Goal: Use online tool/utility: Utilize a website feature to perform a specific function

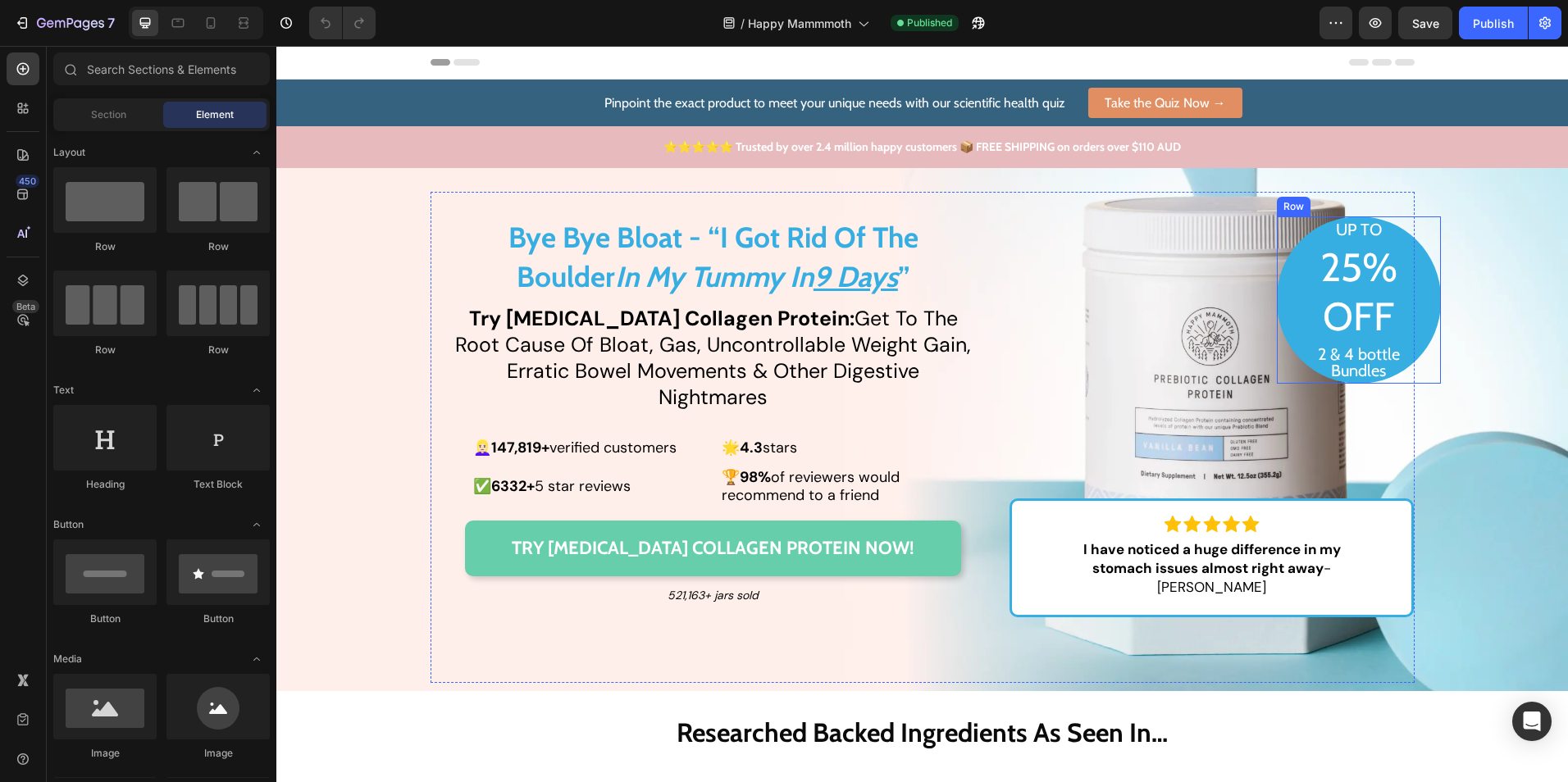
click at [1277, 339] on div "UP TO Text Block 25% Text Block OFF Text Block 2 & 4 bottle Bundles Text Block" at bounding box center [1359, 300] width 164 height 167
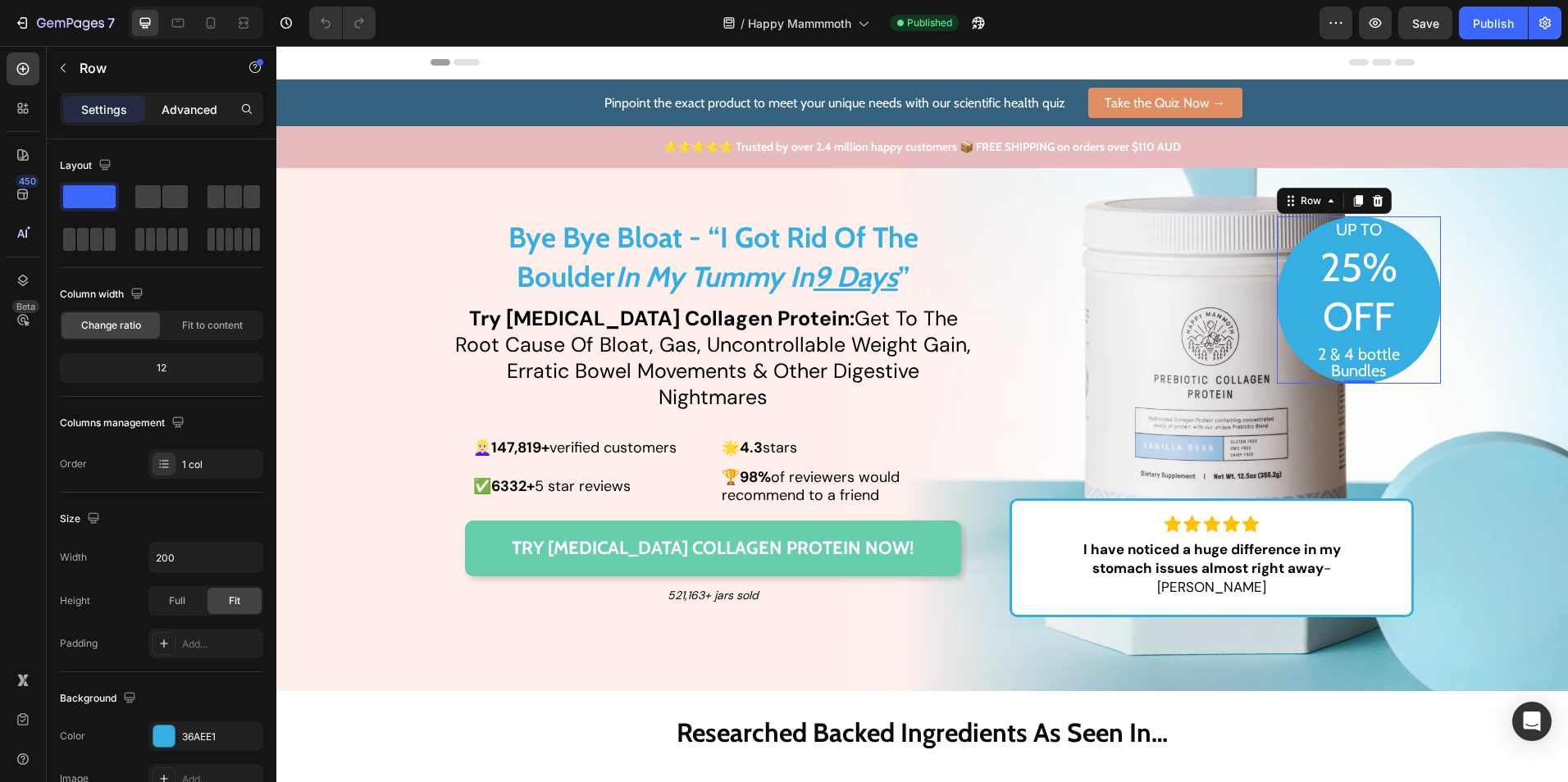
click at [203, 113] on p "Advanced" at bounding box center [189, 109] width 56 height 17
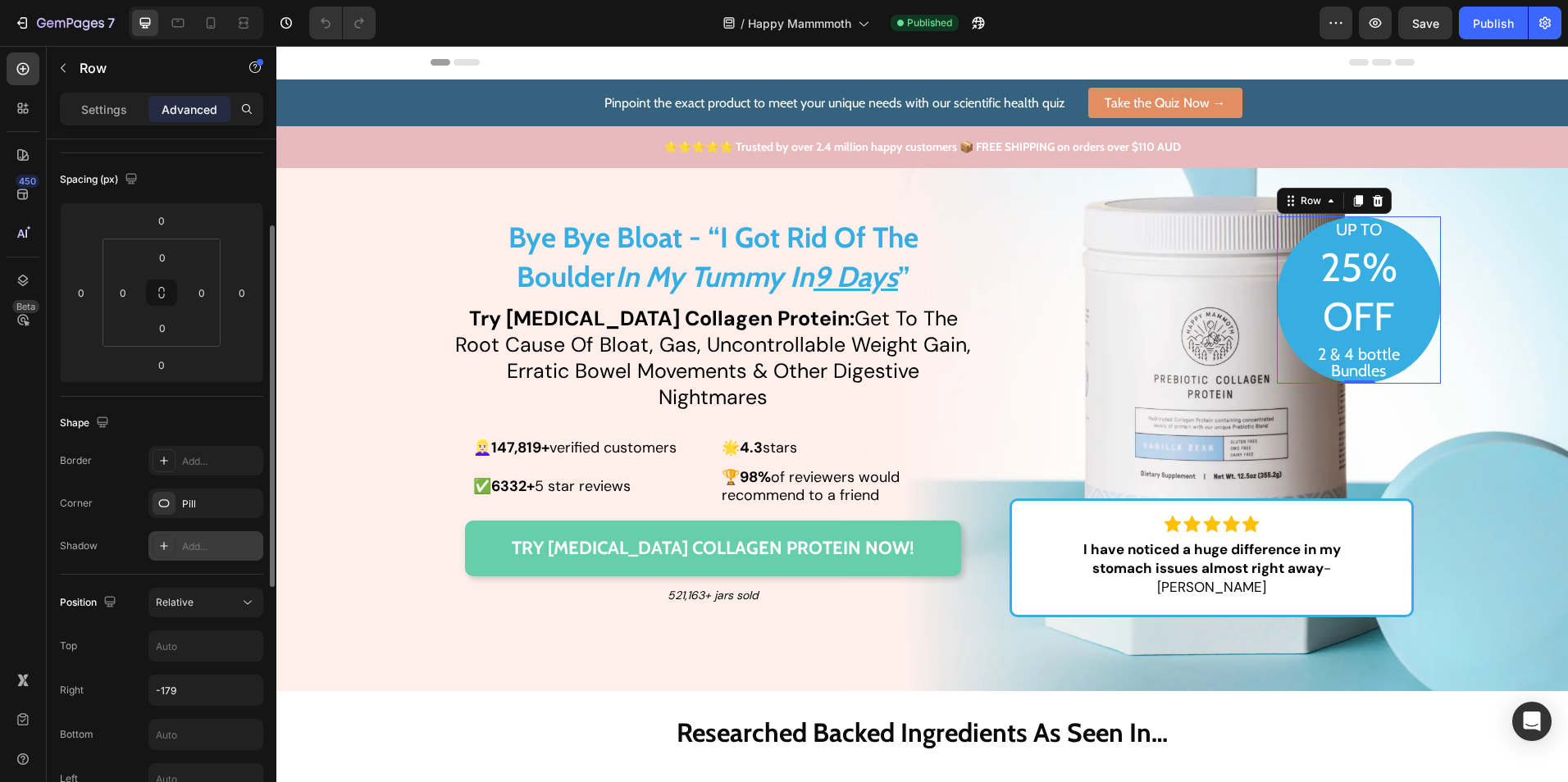
scroll to position [246, 0]
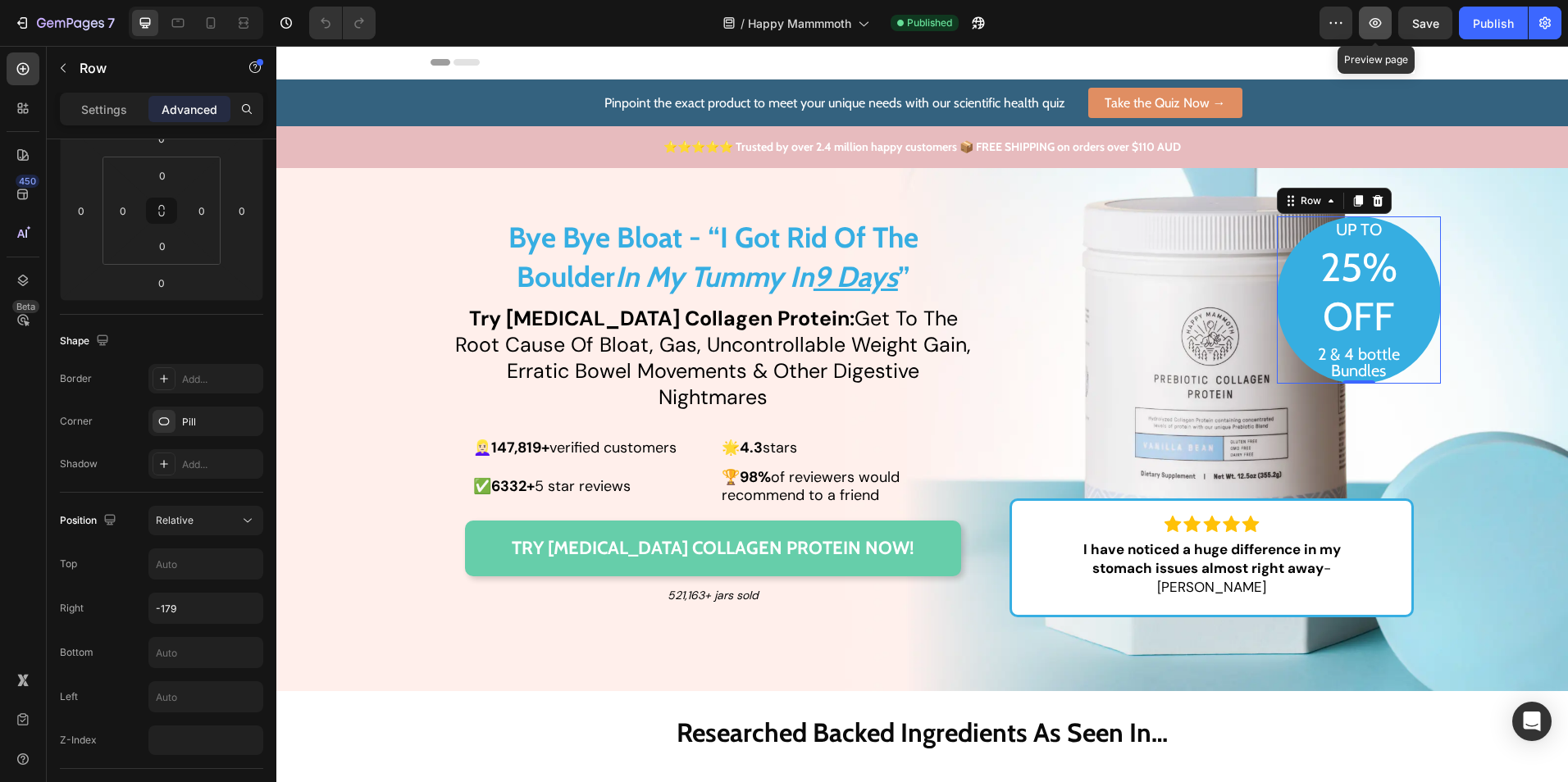
click at [1377, 20] on icon "button" at bounding box center [1376, 23] width 17 height 17
click at [219, 512] on div "Relative" at bounding box center [206, 521] width 100 height 17
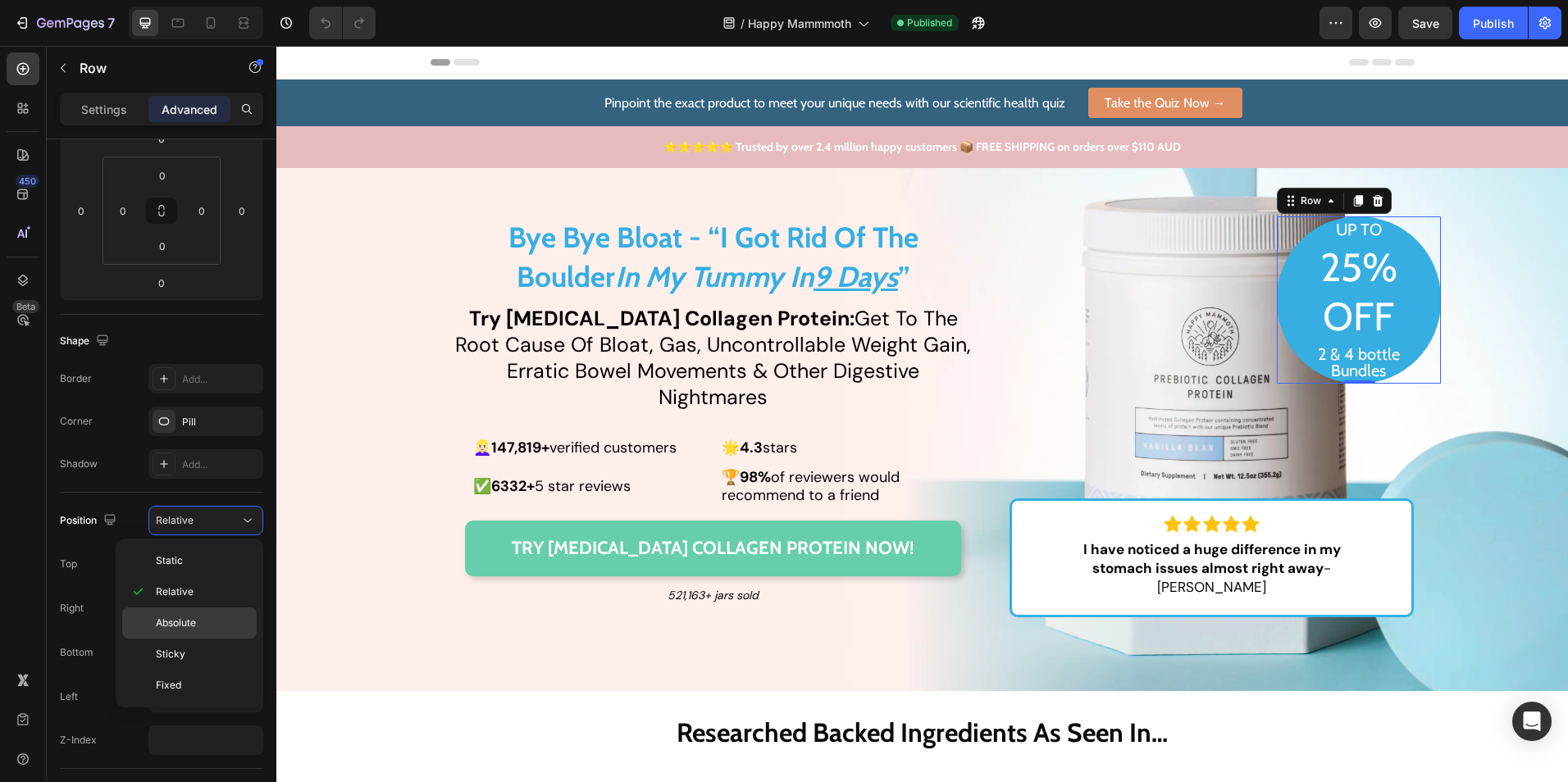
click at [202, 630] on p "Absolute" at bounding box center [202, 623] width 93 height 15
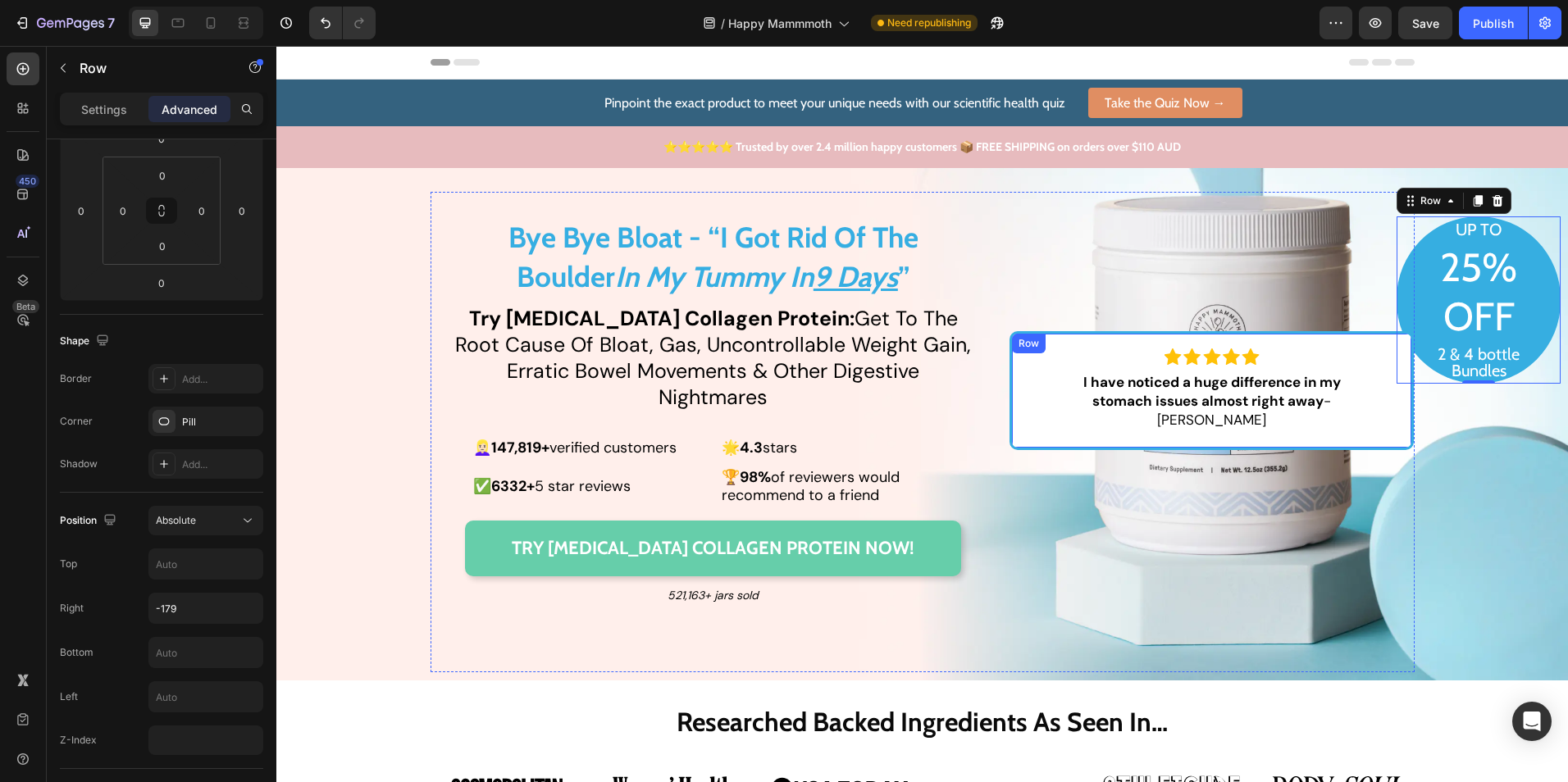
click at [1029, 427] on div "Image I have noticed a huge difference in my stomach issues almost right away -…" at bounding box center [1211, 391] width 404 height 119
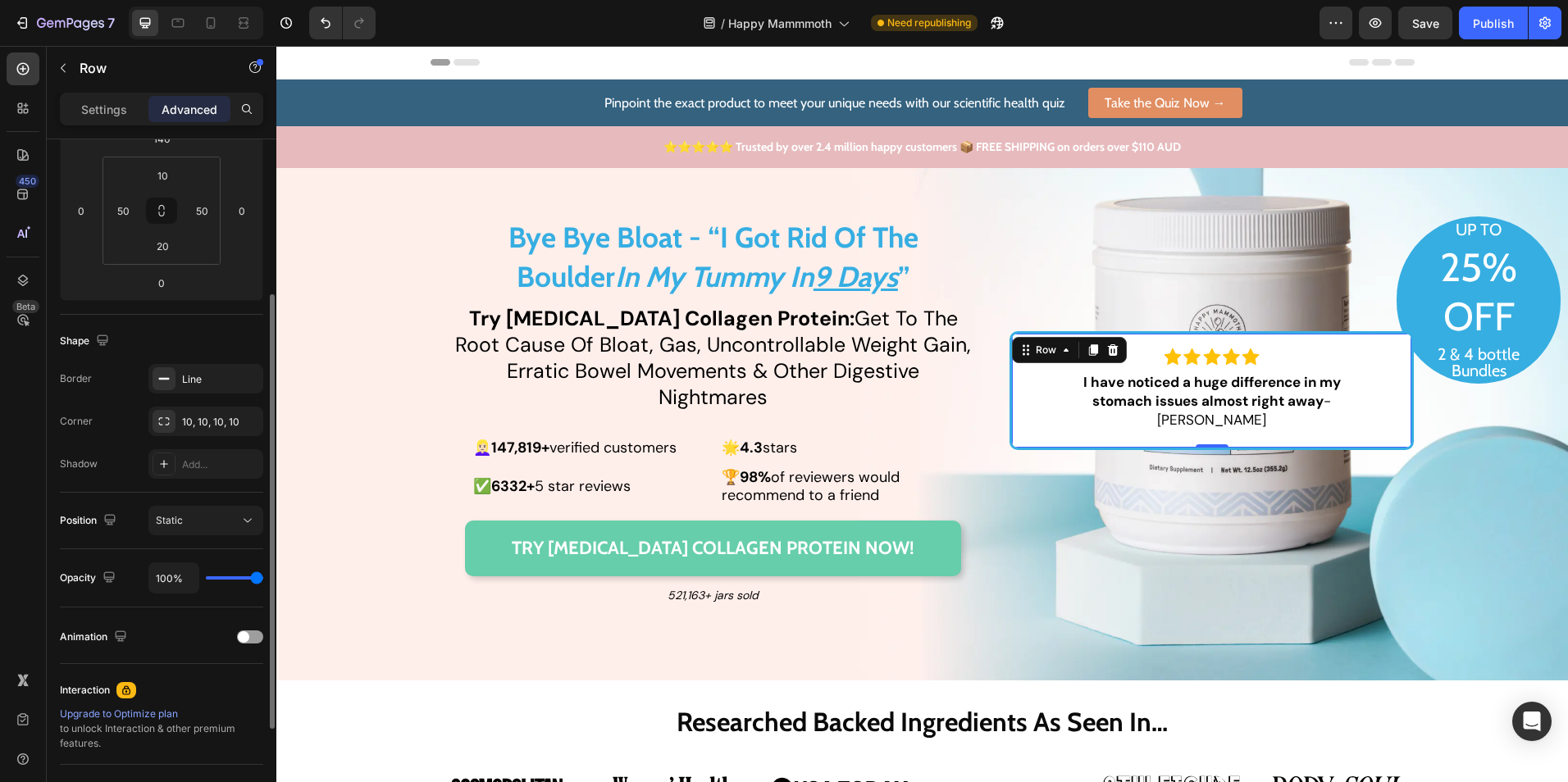
scroll to position [82, 0]
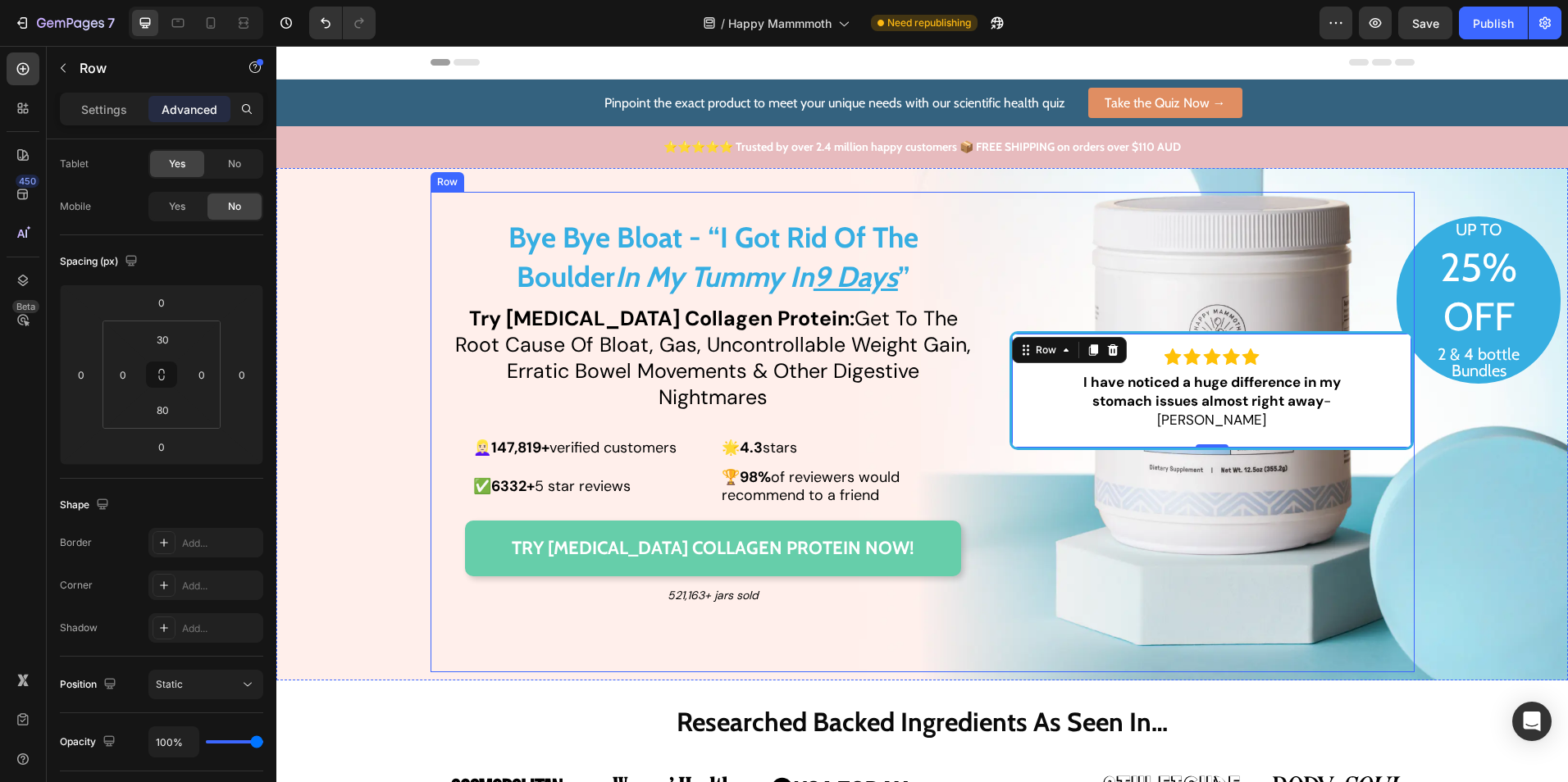
click at [960, 635] on div "Bye Bye Bloat - “I Got Rid Of The Boulder In My Tummy [DATE] ” Text Block Try […" at bounding box center [922, 431] width 984 height 481
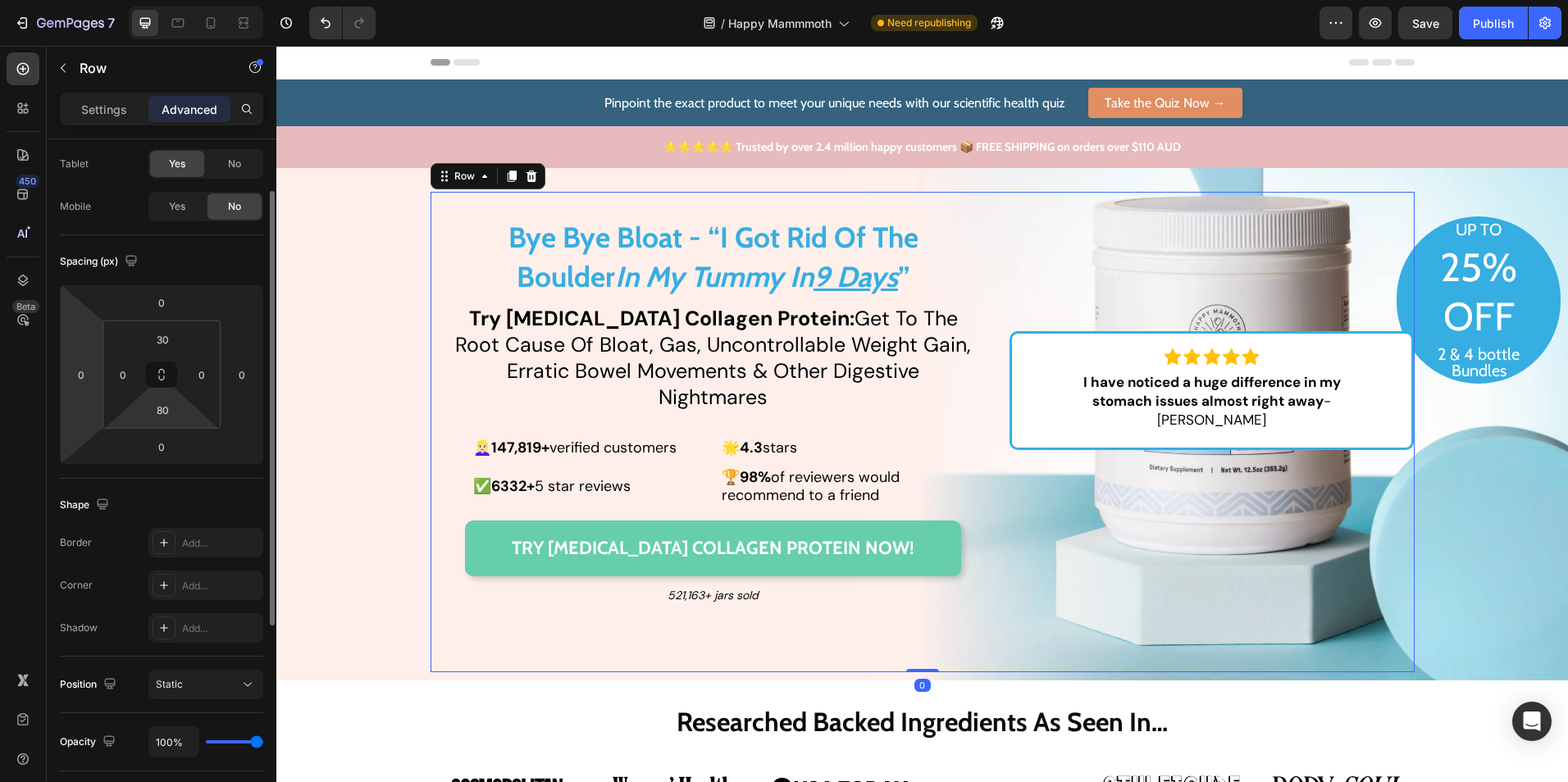
scroll to position [0, 0]
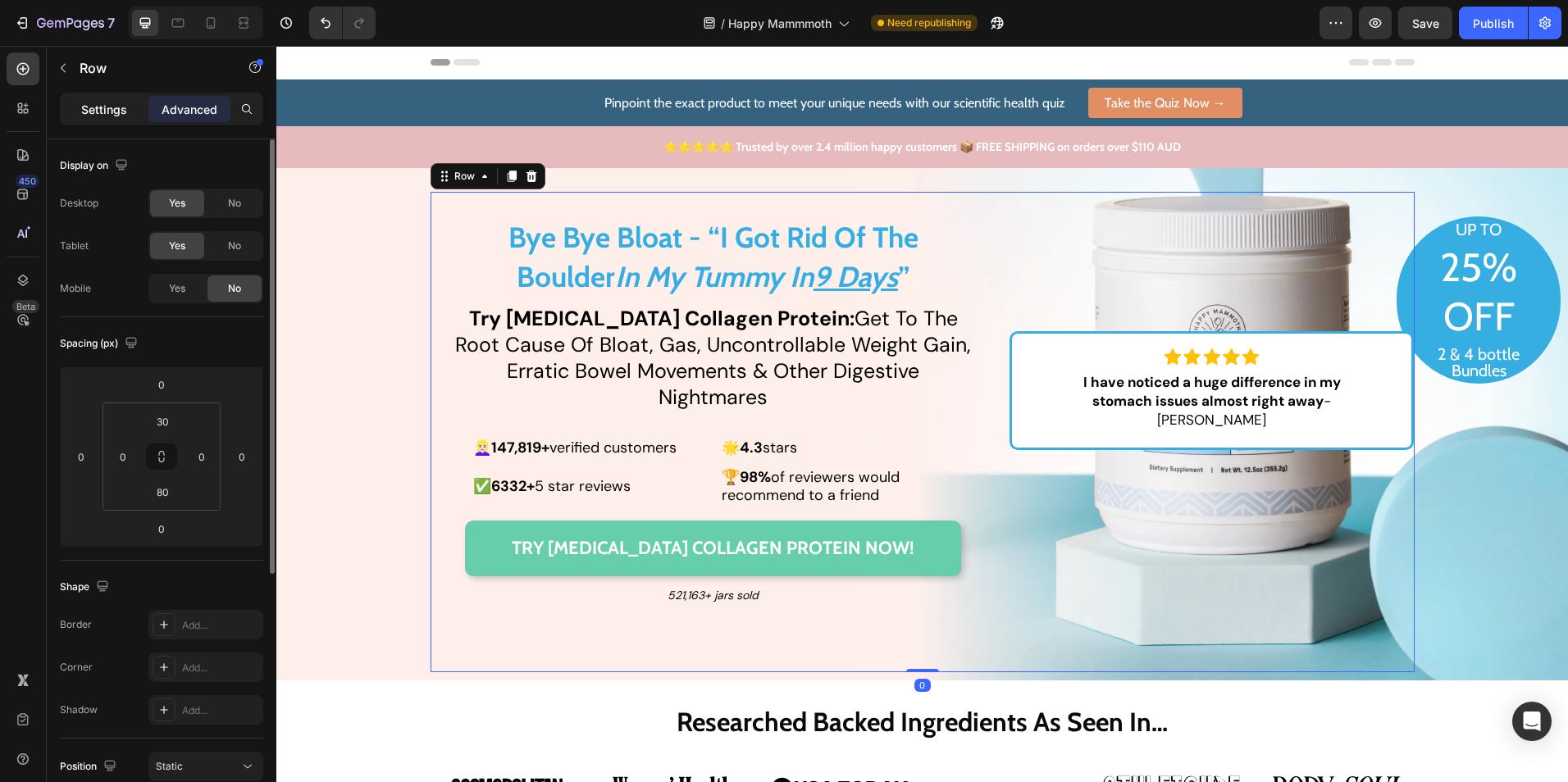
click at [92, 122] on div "Settings" at bounding box center [104, 109] width 82 height 27
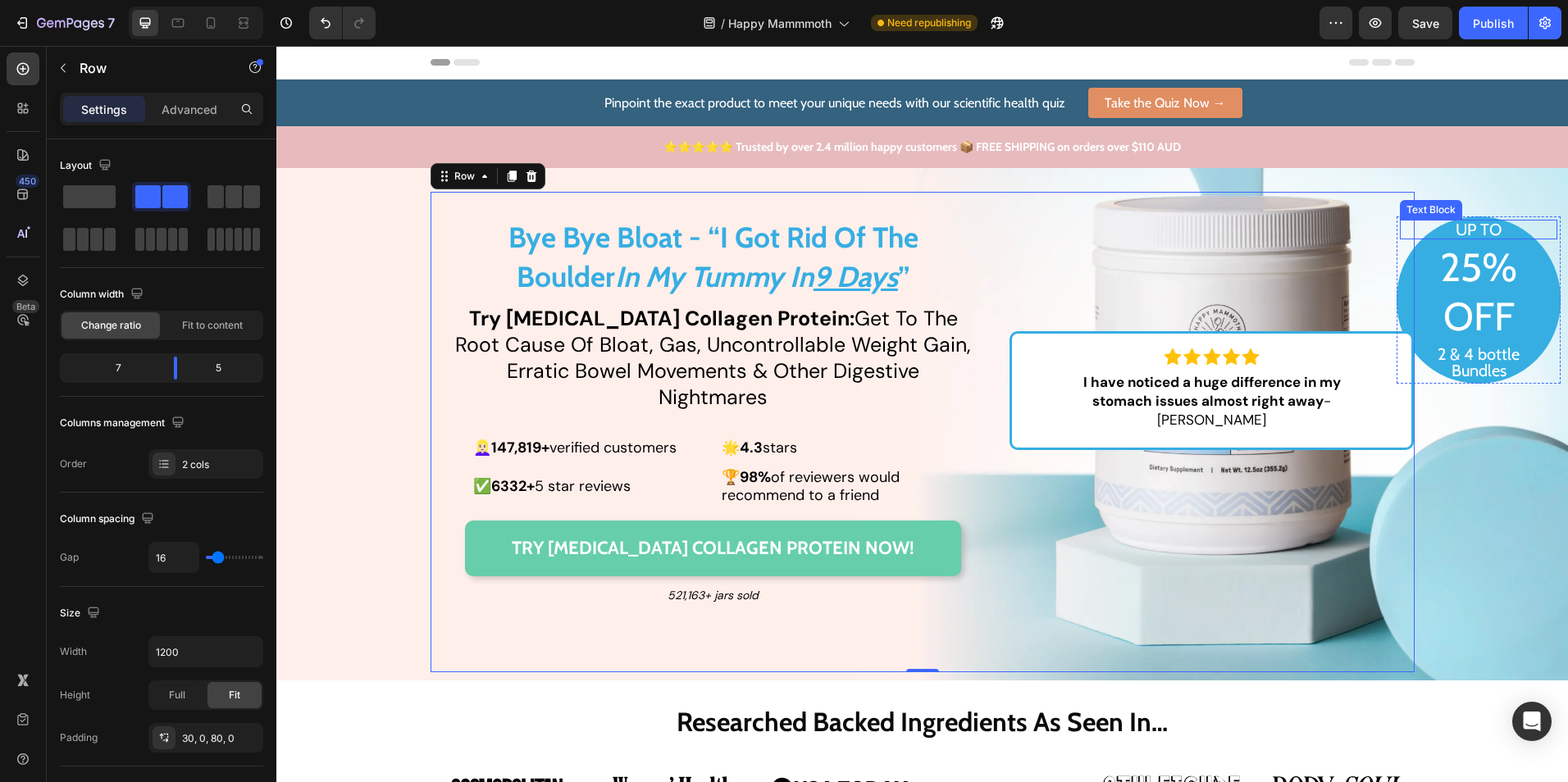
click at [1486, 226] on p "UP TO" at bounding box center [1479, 230] width 154 height 17
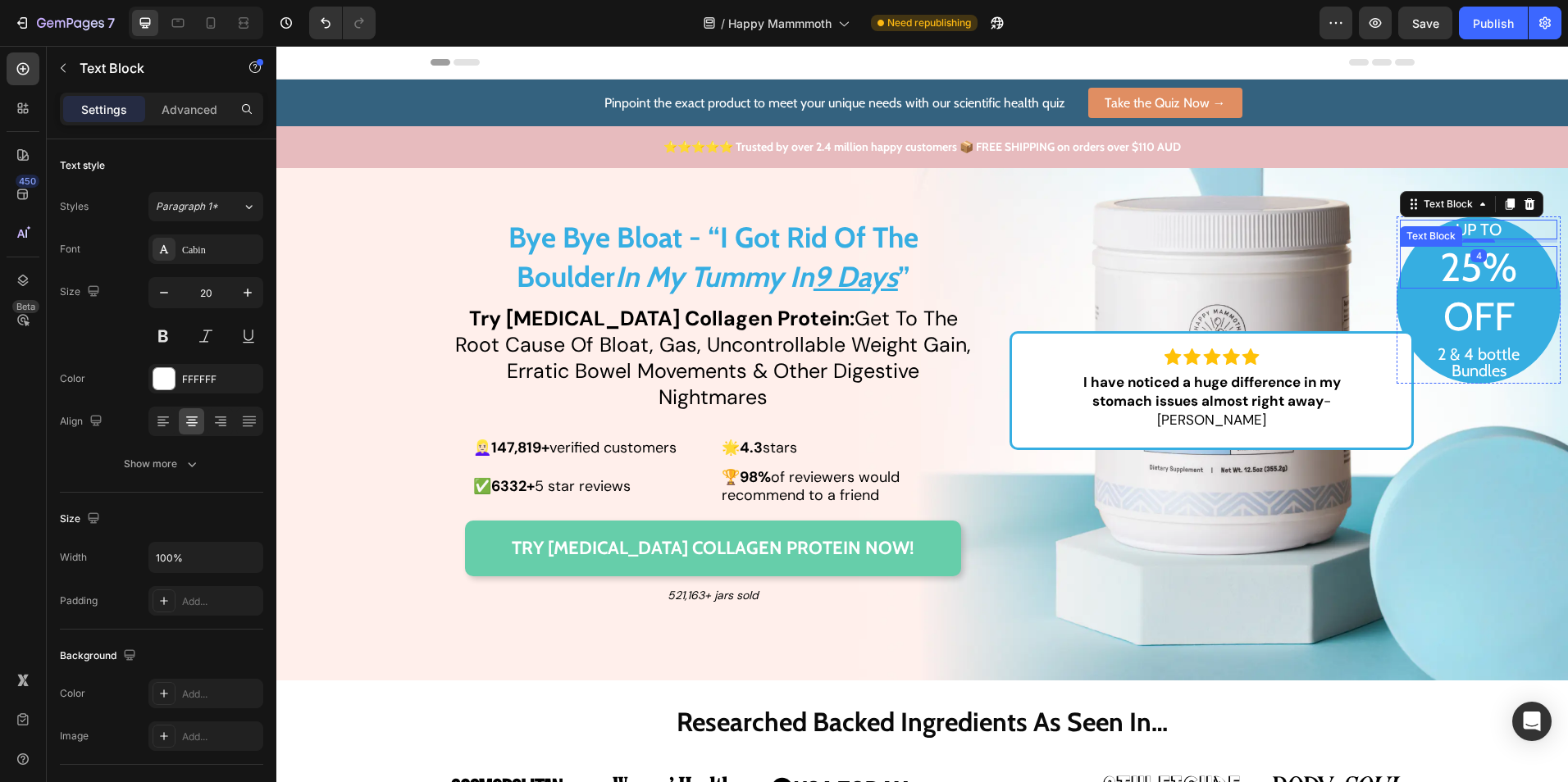
click at [1488, 266] on p "25%" at bounding box center [1479, 266] width 154 height 39
click at [1480, 318] on p "OFF" at bounding box center [1479, 316] width 154 height 39
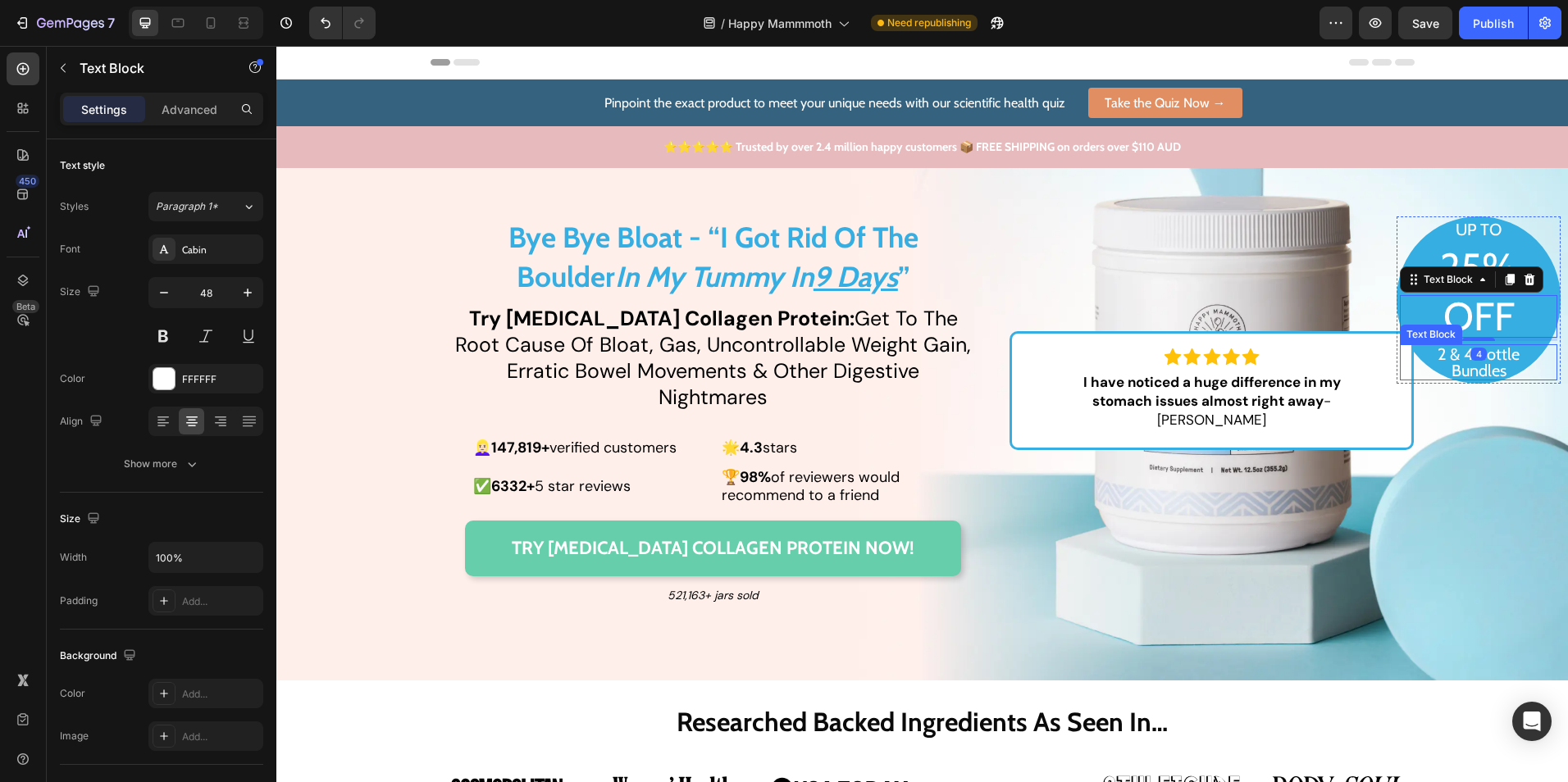
click at [1483, 365] on p "2 & 4 bottle Bundles" at bounding box center [1479, 361] width 154 height 32
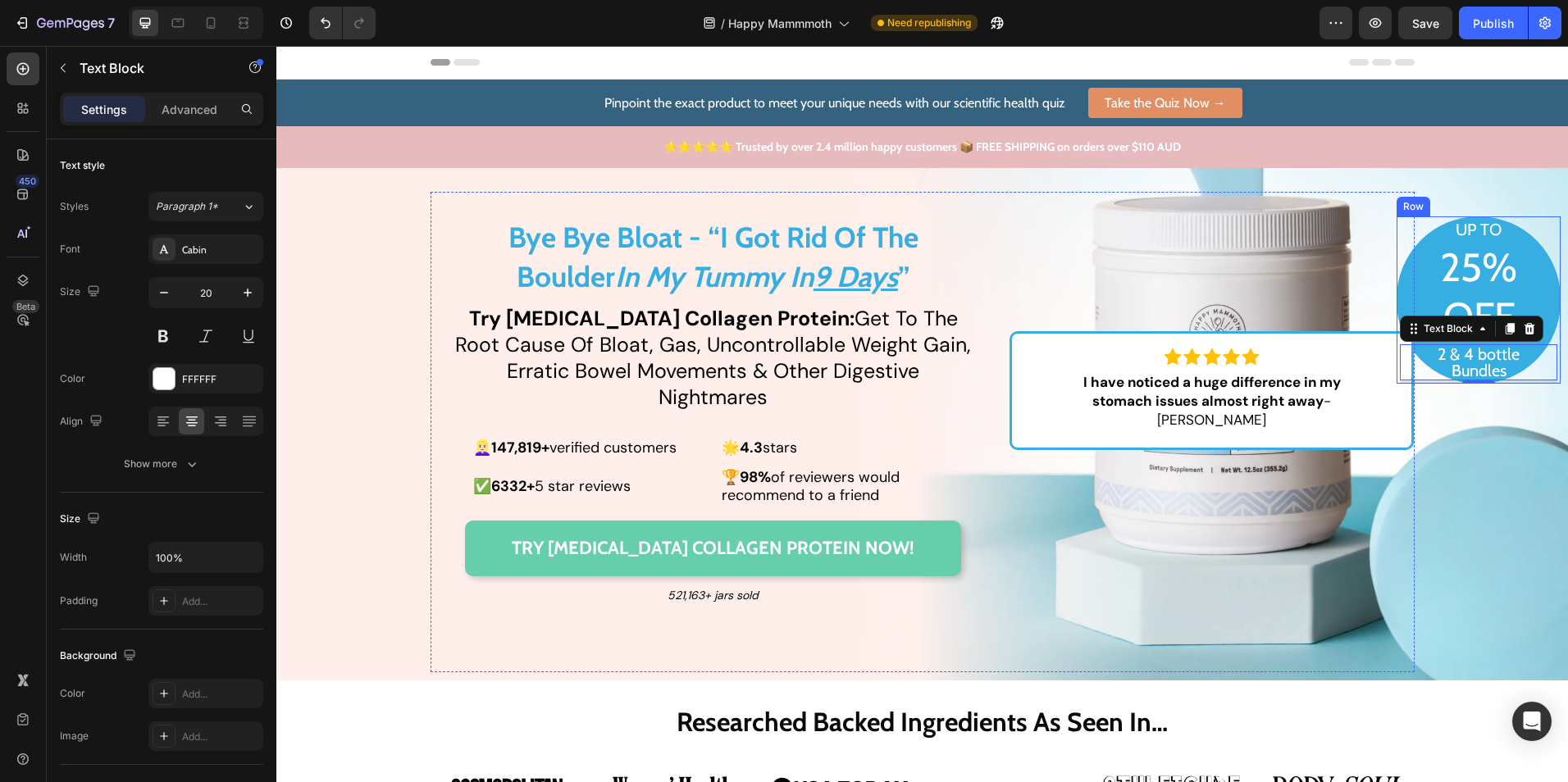
click at [1397, 291] on div "UP TO Text Block 25% Text Block OFF Text Block 2 & 4 bottle Bundles Text Block 4" at bounding box center [1479, 300] width 164 height 167
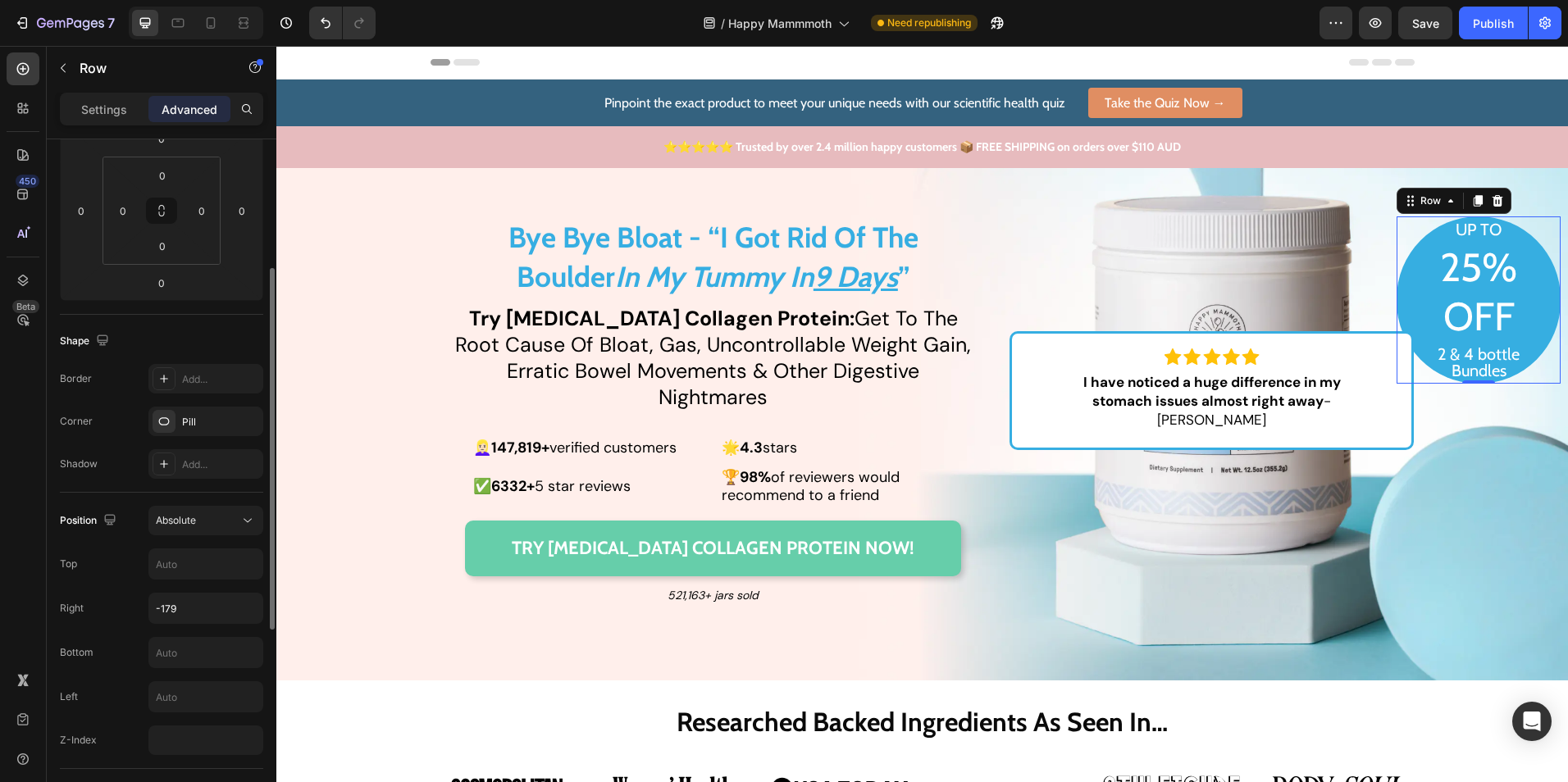
scroll to position [328, 0]
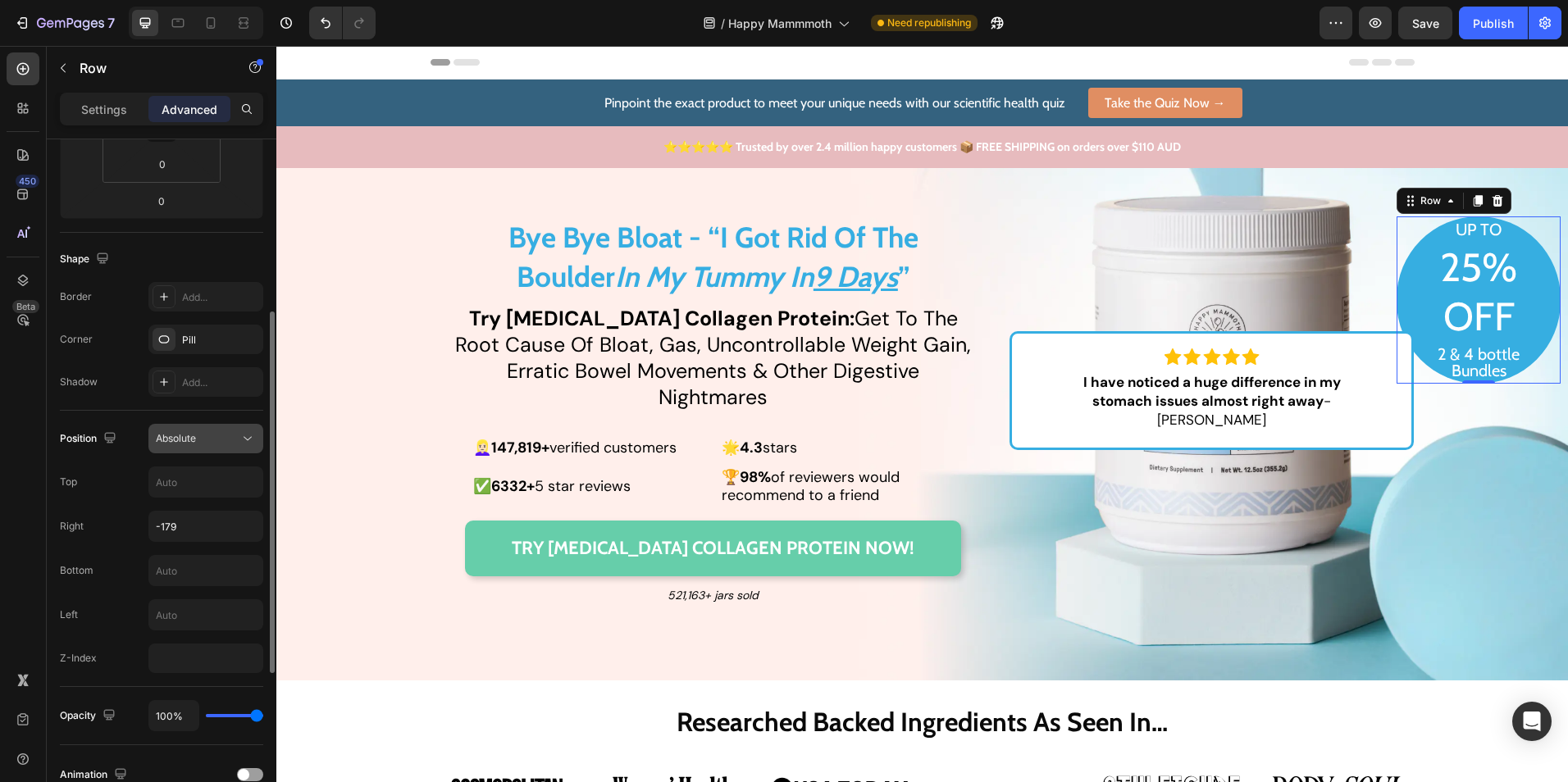
click at [214, 430] on button "Absolute" at bounding box center [206, 438] width 115 height 29
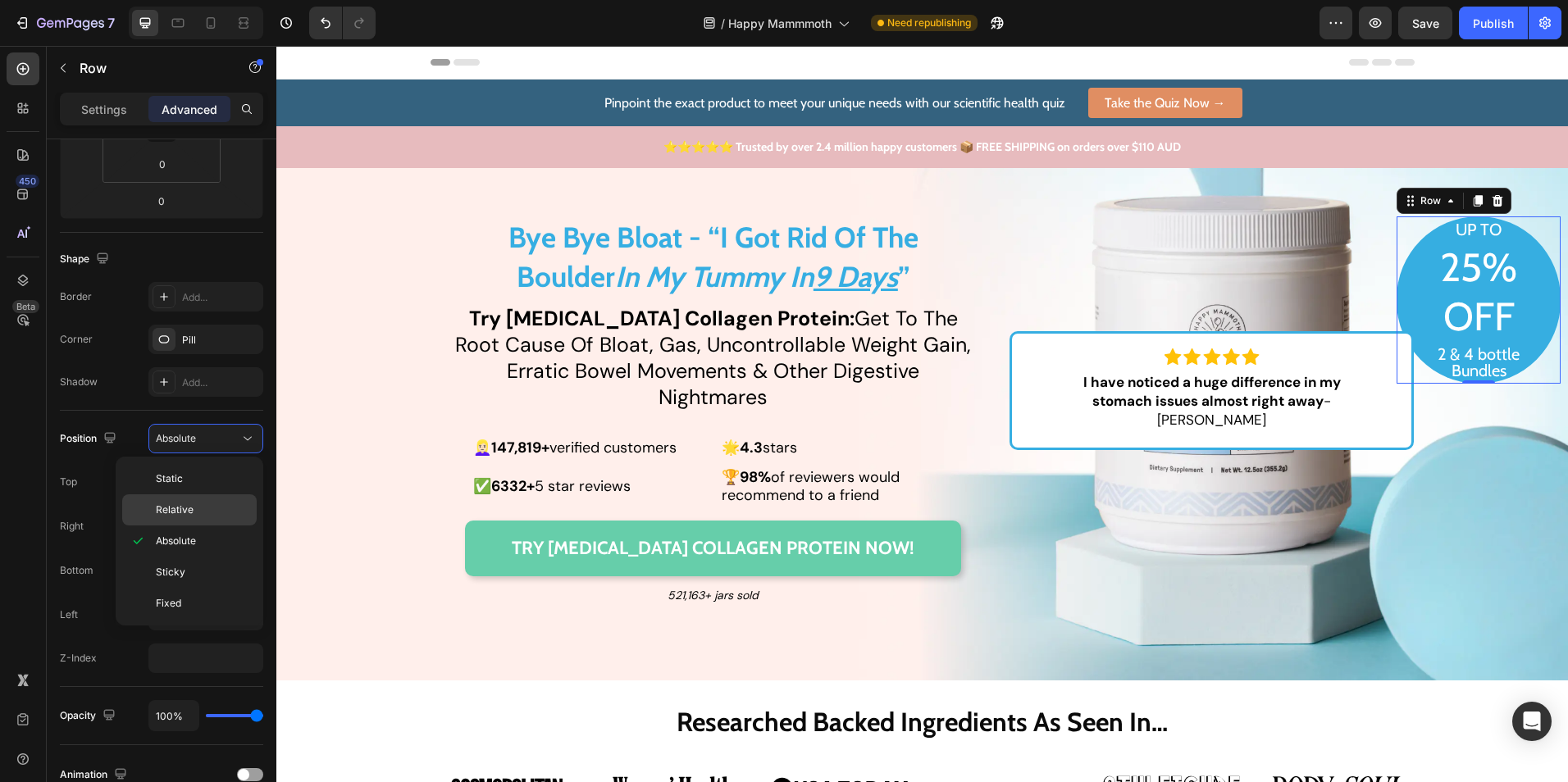
click at [199, 511] on p "Relative" at bounding box center [202, 511] width 93 height 15
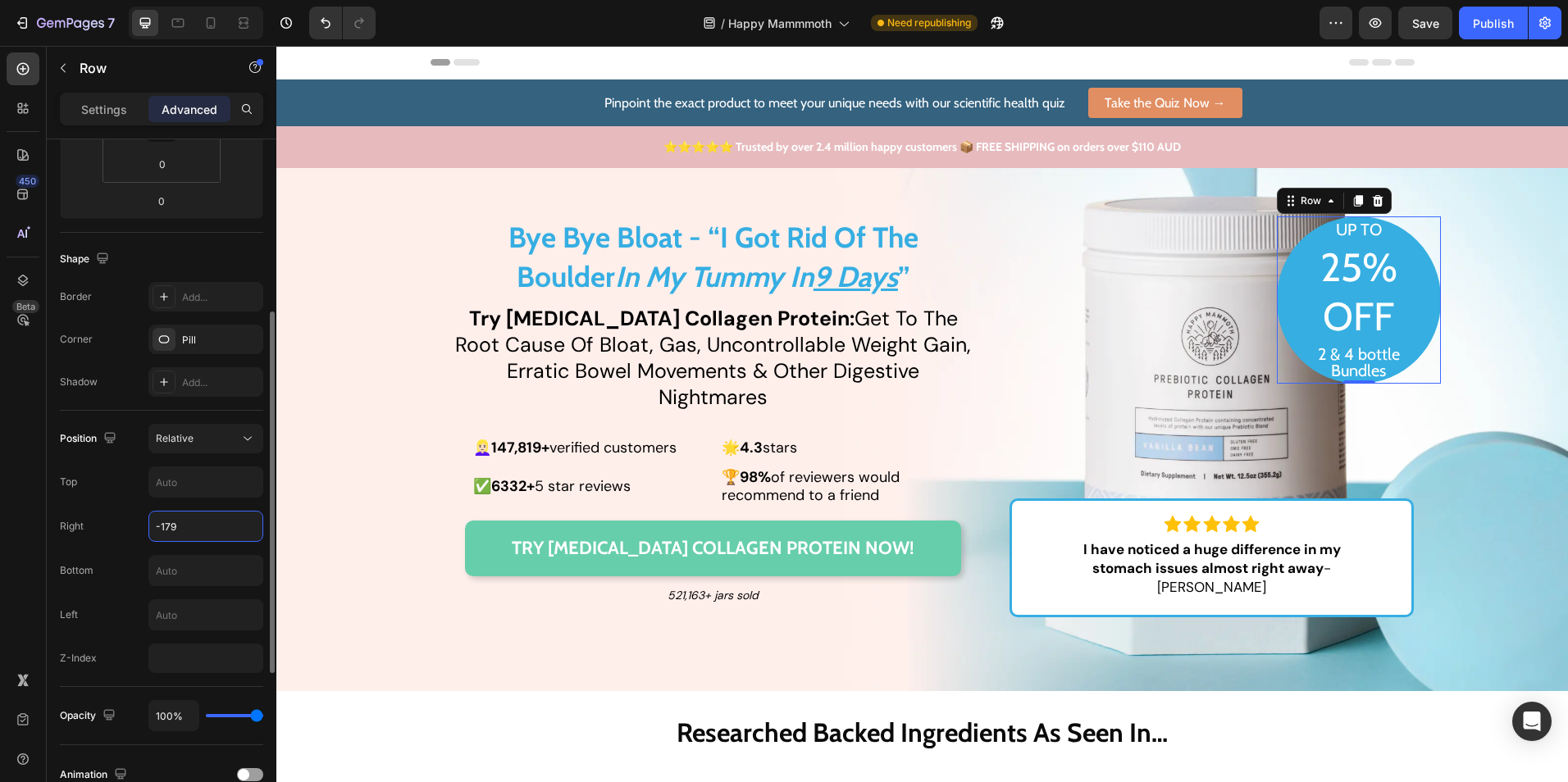
click at [196, 534] on input "-179" at bounding box center [206, 525] width 113 height 29
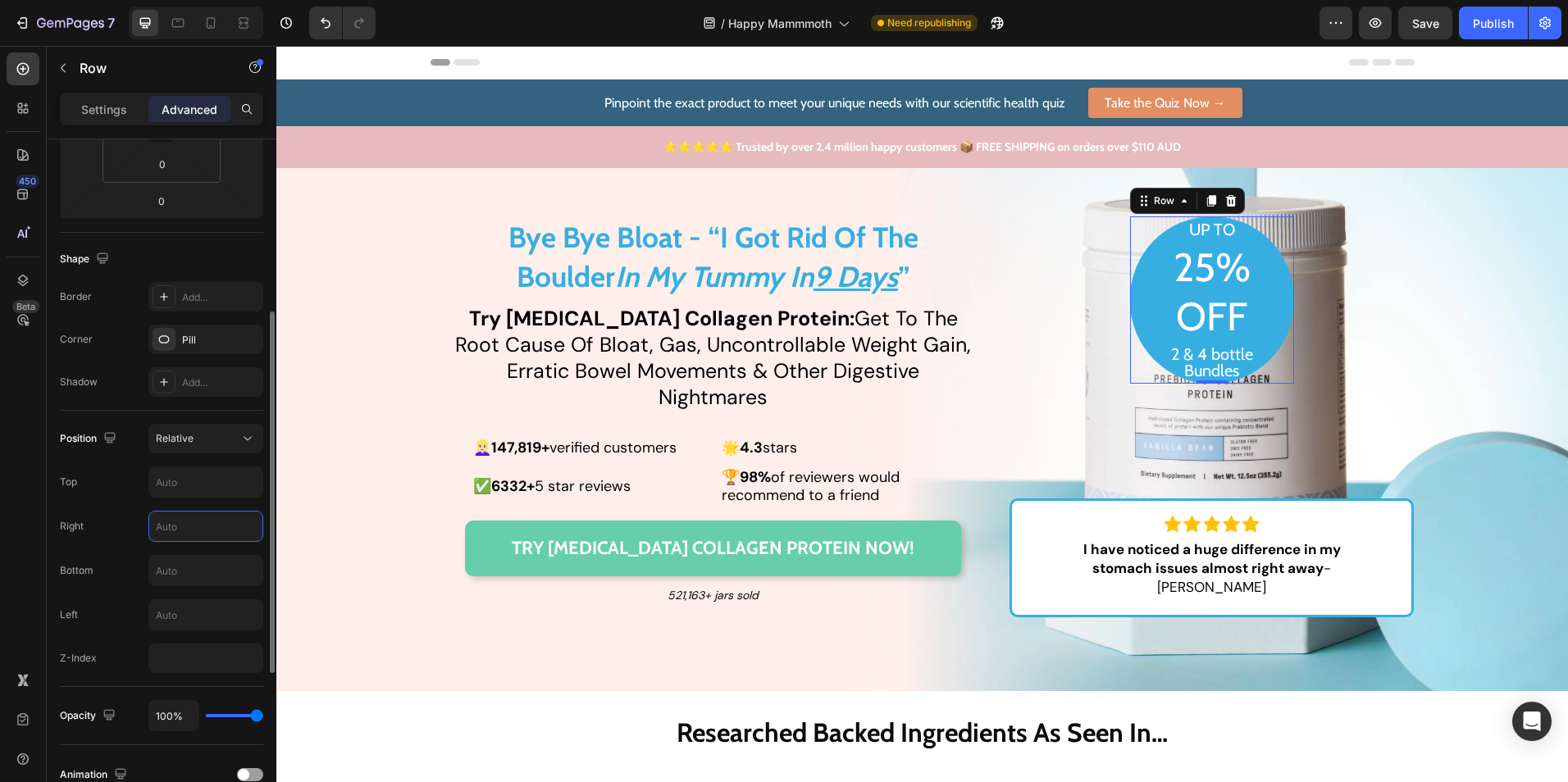
click at [124, 113] on p "Settings" at bounding box center [103, 109] width 46 height 17
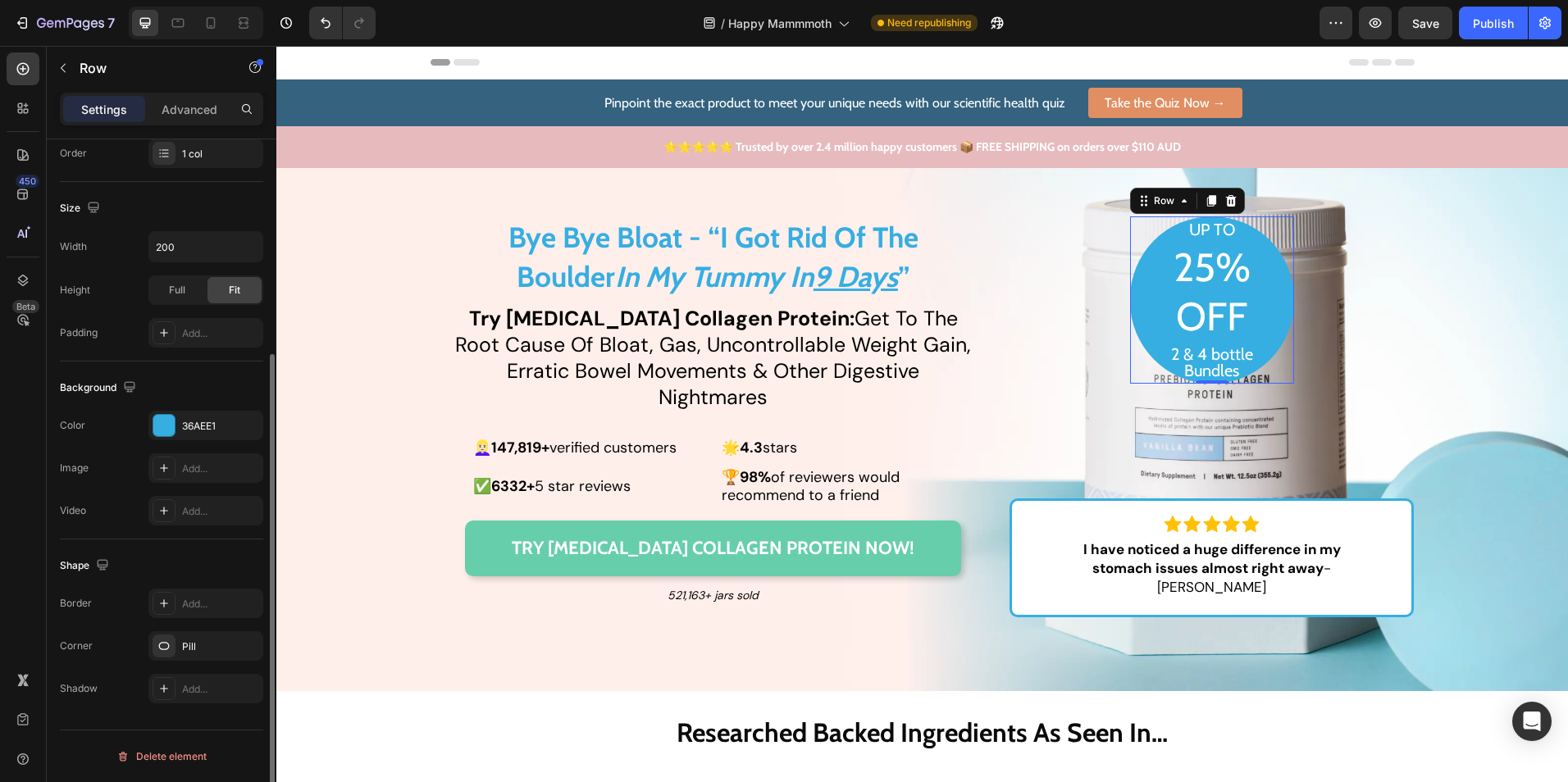
scroll to position [65, 0]
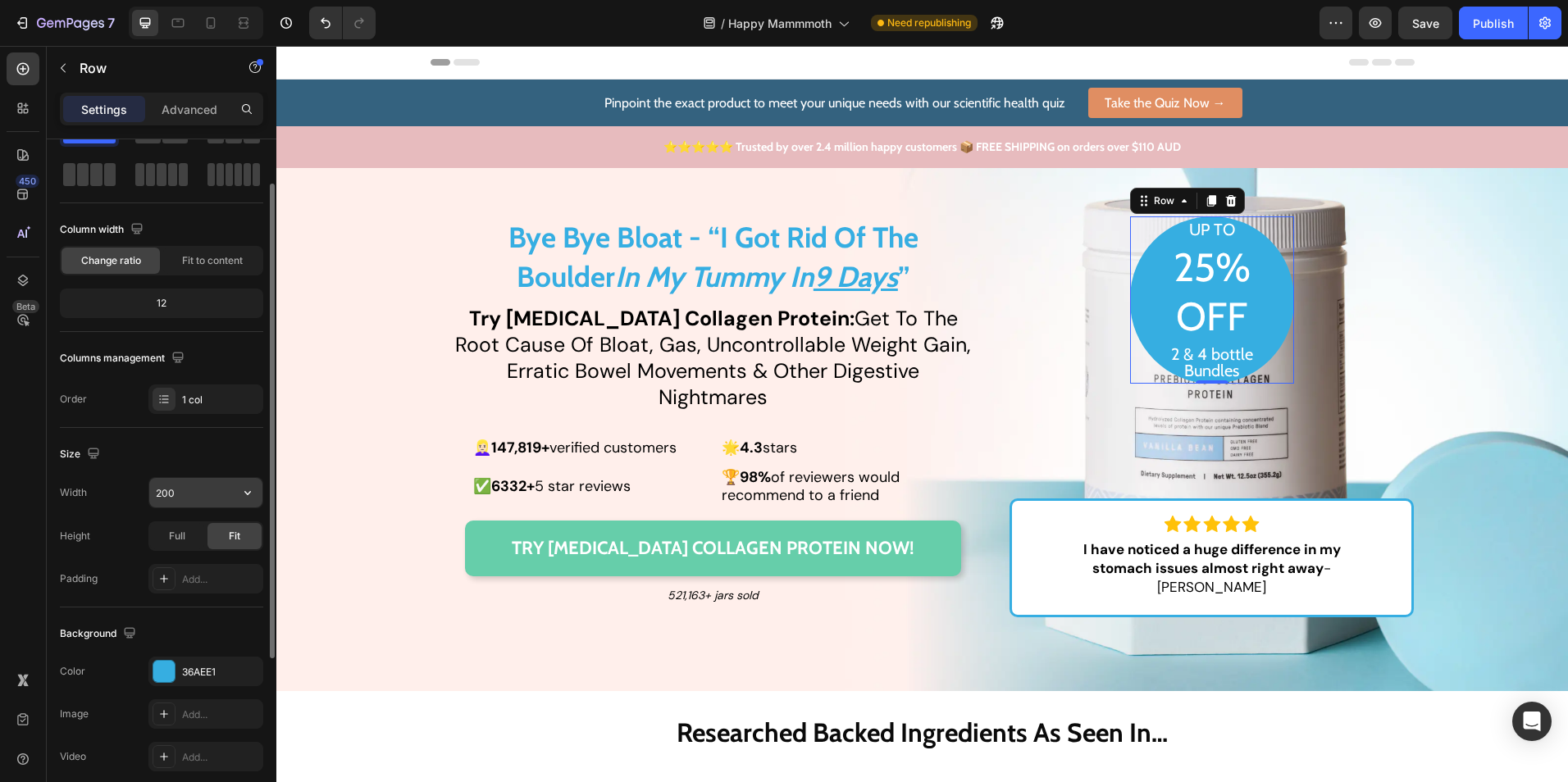
click at [209, 493] on input "200" at bounding box center [206, 492] width 113 height 29
click at [252, 491] on icon "button" at bounding box center [247, 493] width 17 height 17
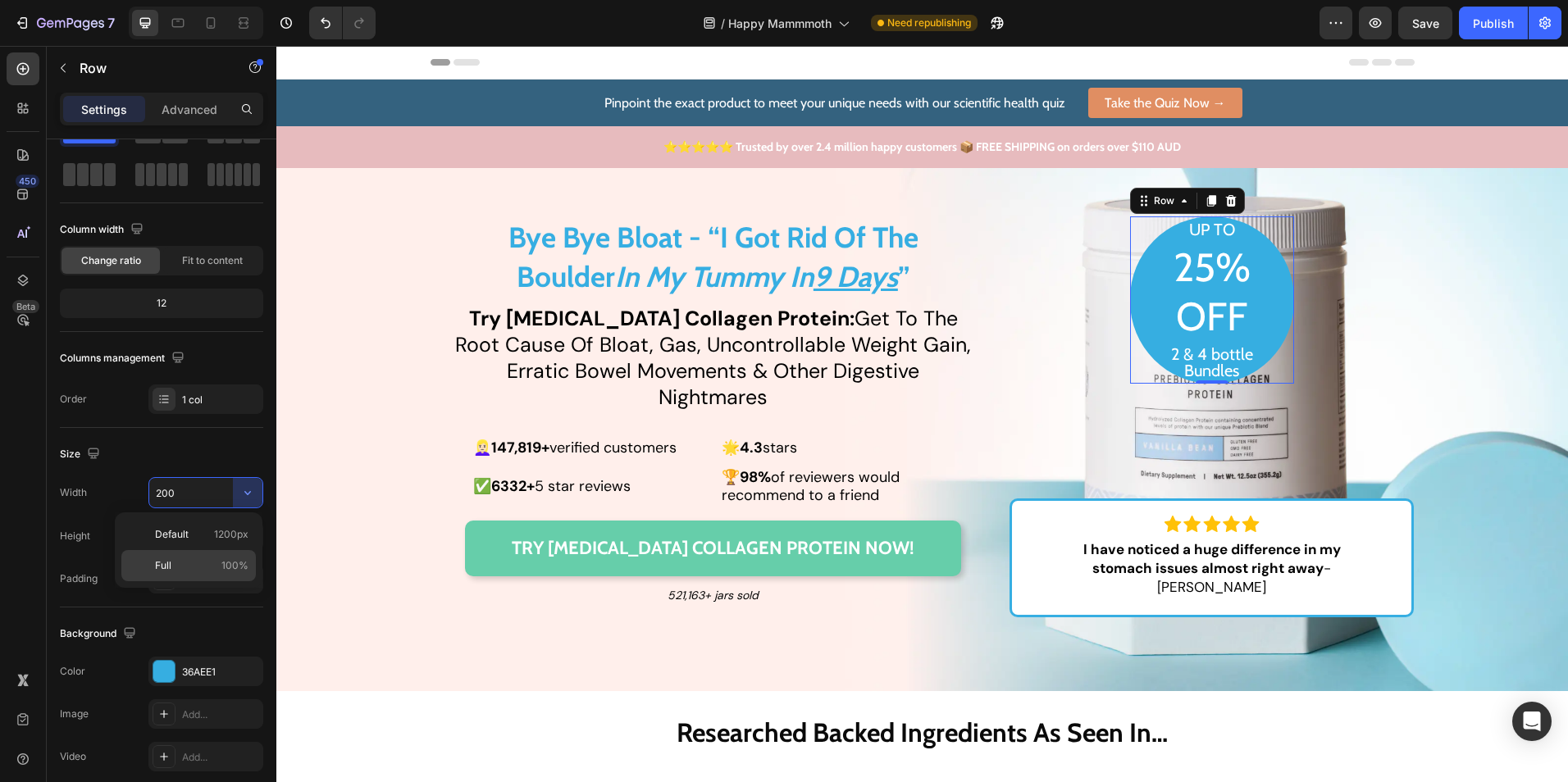
click at [228, 557] on div "Full 100%" at bounding box center [188, 565] width 134 height 31
type input "100%"
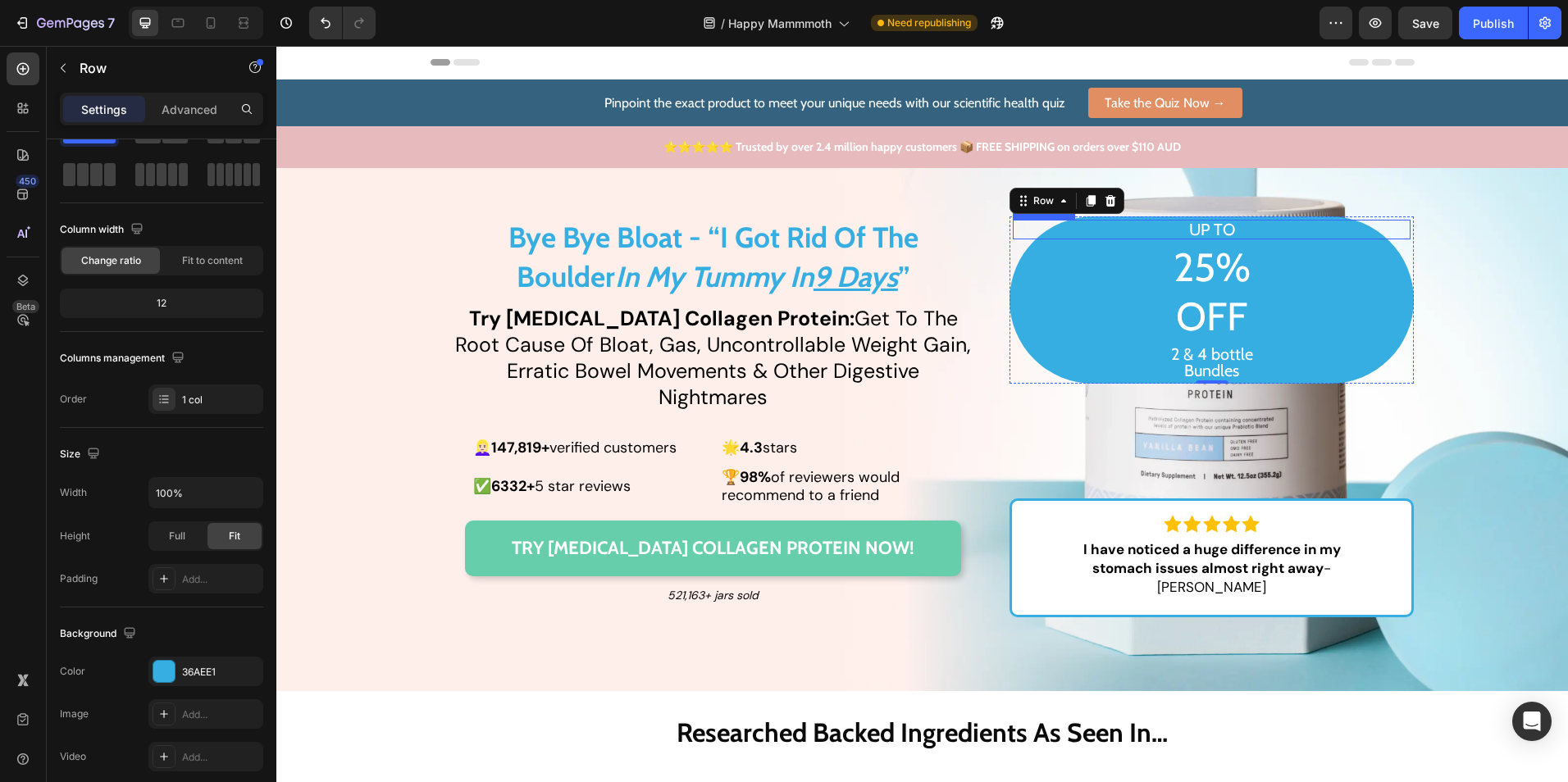
click at [1201, 226] on p "UP TO" at bounding box center [1212, 230] width 395 height 17
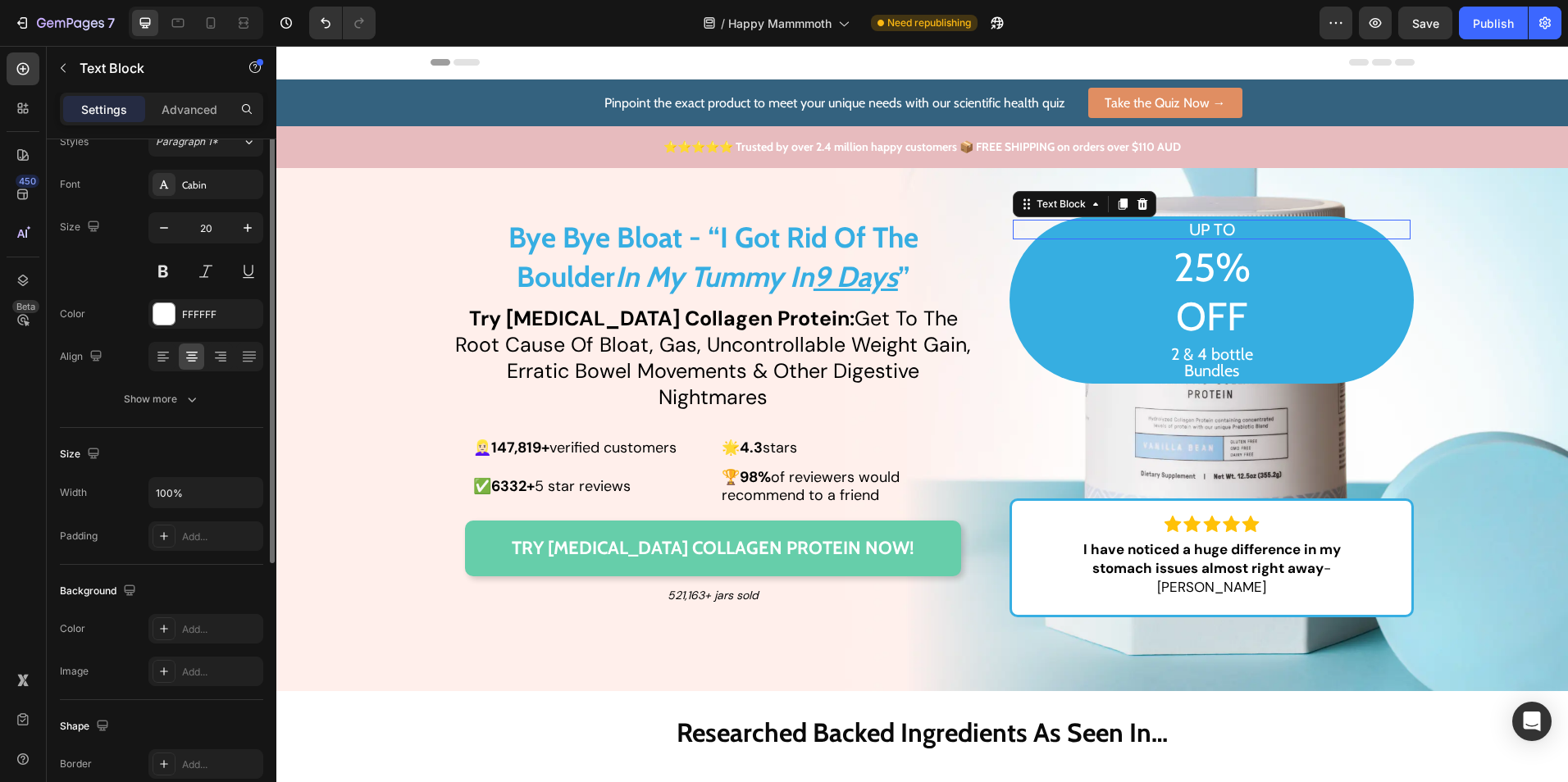
scroll to position [0, 0]
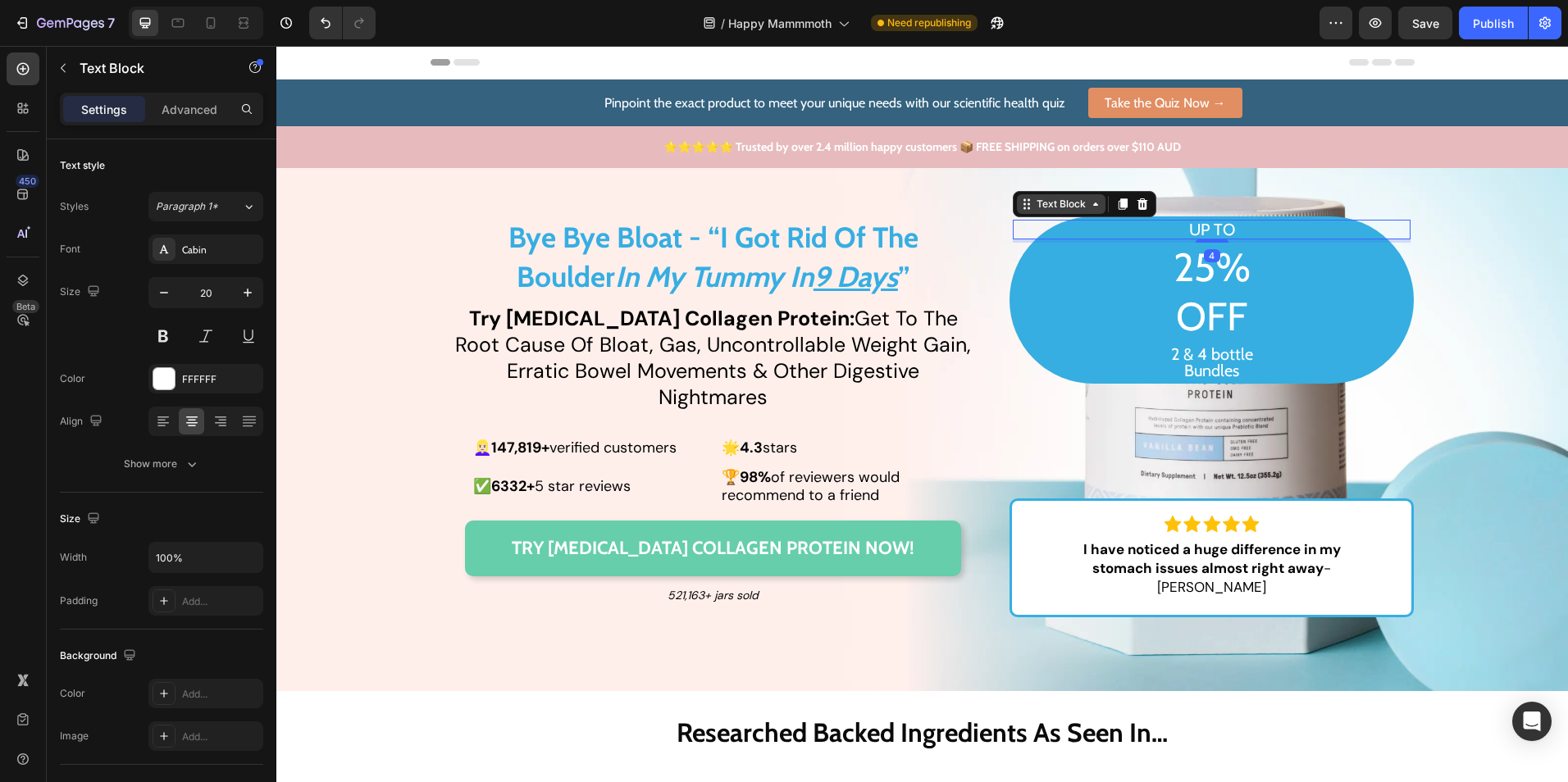
click at [1066, 211] on div "Text Block" at bounding box center [1061, 204] width 56 height 15
click at [1271, 263] on p "25%" at bounding box center [1212, 266] width 395 height 39
click at [1213, 271] on p "25%" at bounding box center [1212, 266] width 395 height 39
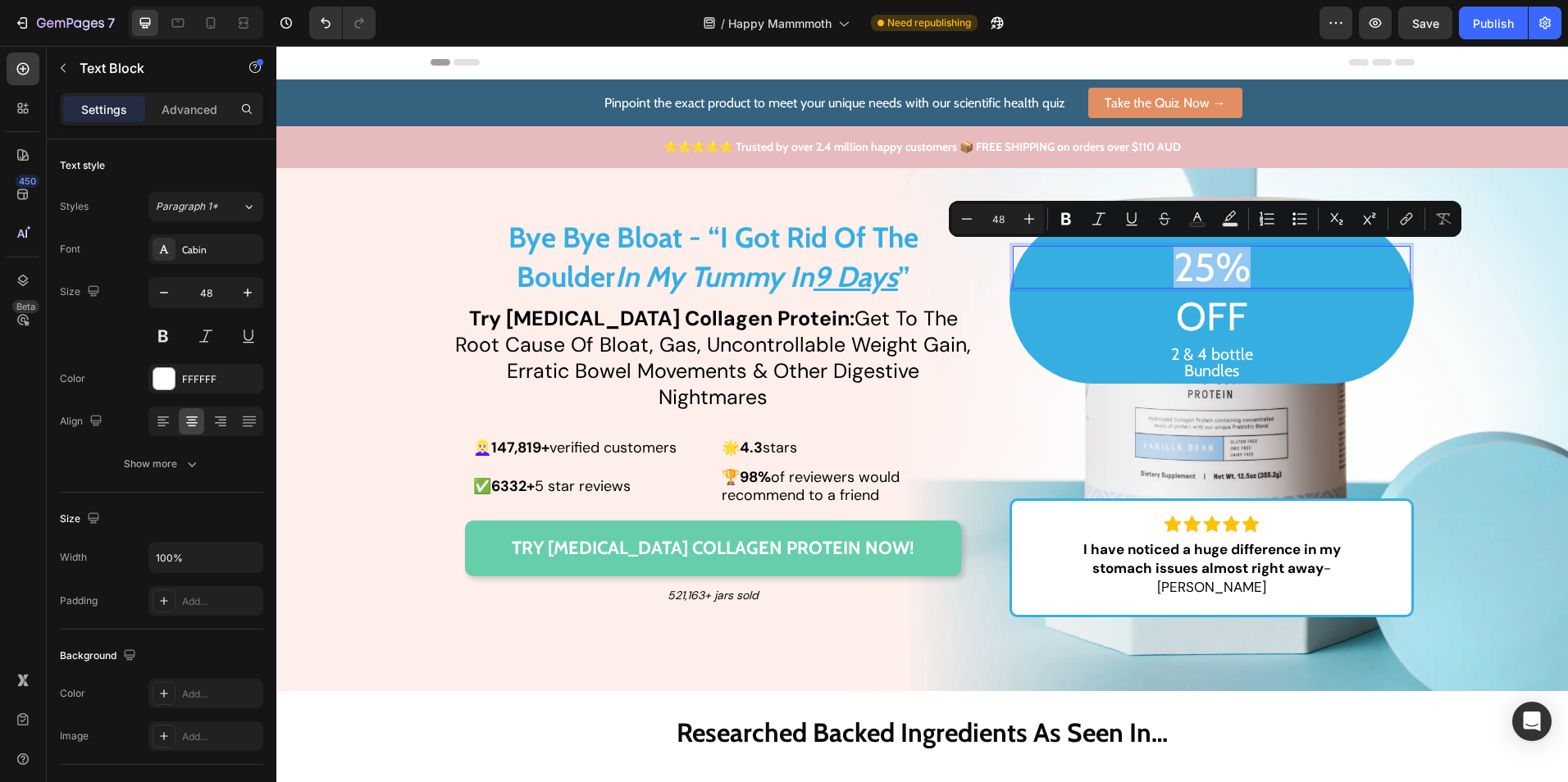
copy p "25%"
click at [1273, 291] on div "UP TO Text Block 25% Text Block 4 OFF Text Block 2 & 4 bottle Bundles Text Block" at bounding box center [1211, 300] width 404 height 167
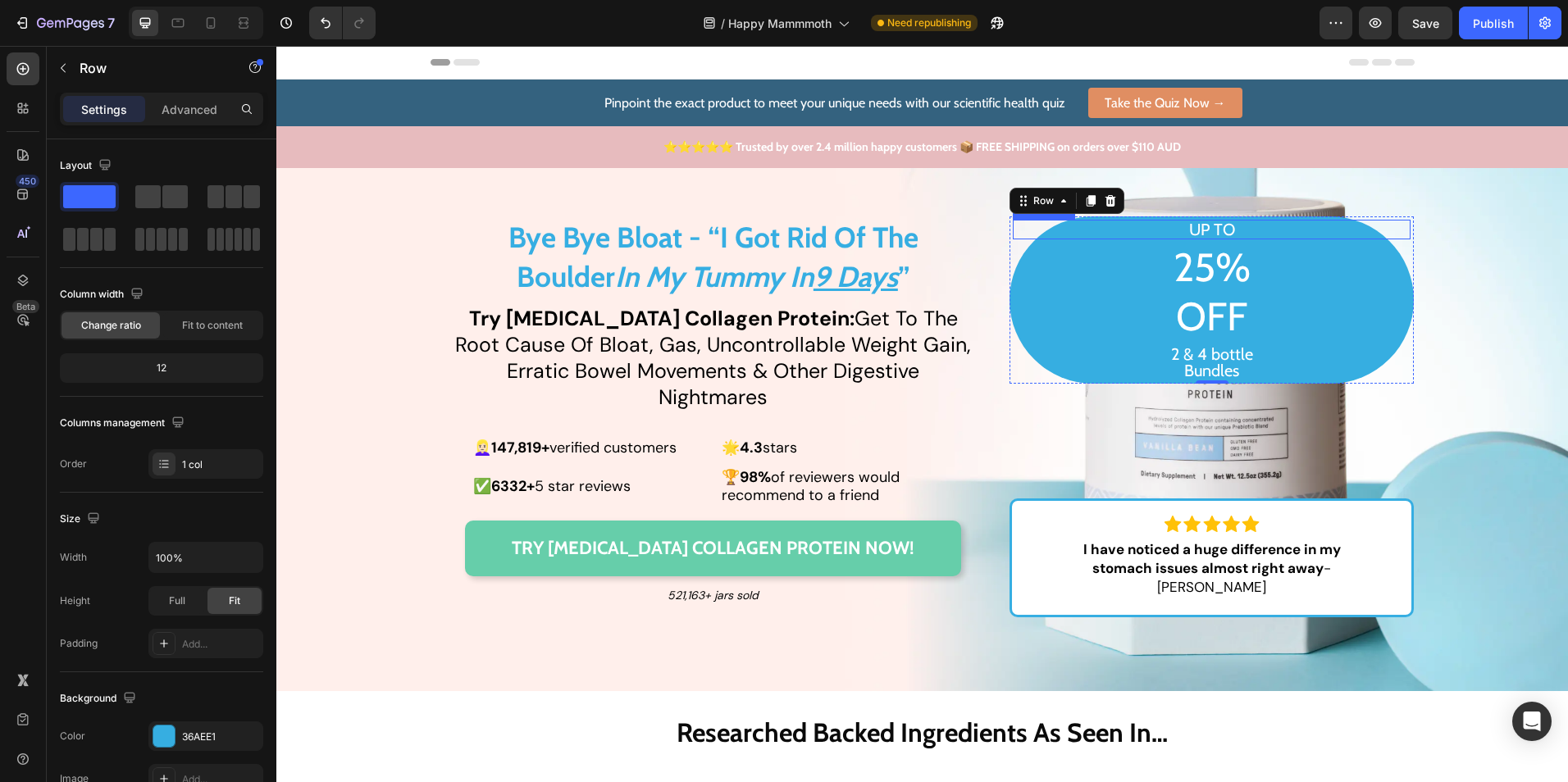
click at [1253, 225] on p "UP TO" at bounding box center [1212, 230] width 395 height 17
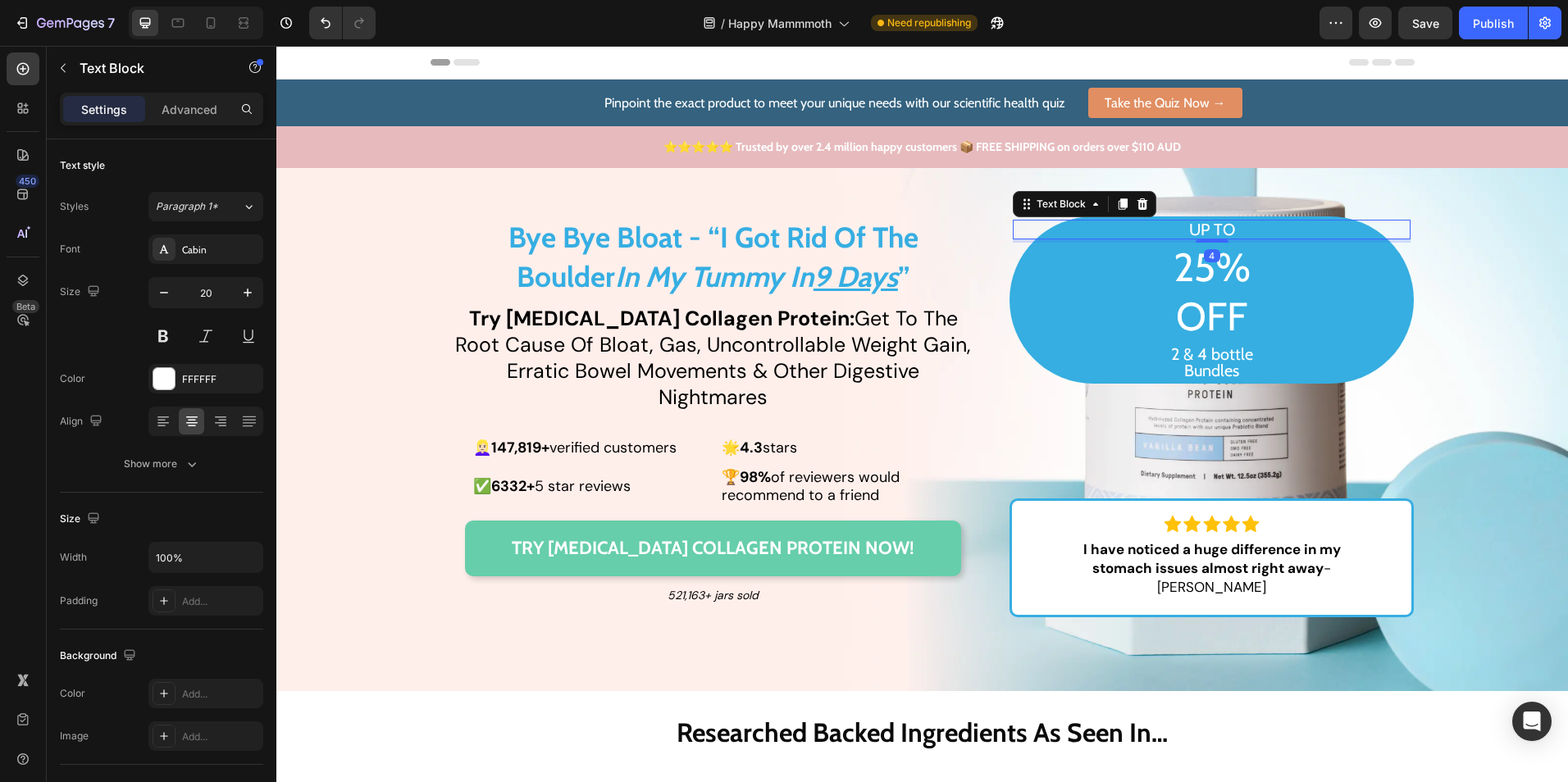
click at [1251, 226] on p "UP TO" at bounding box center [1212, 230] width 395 height 17
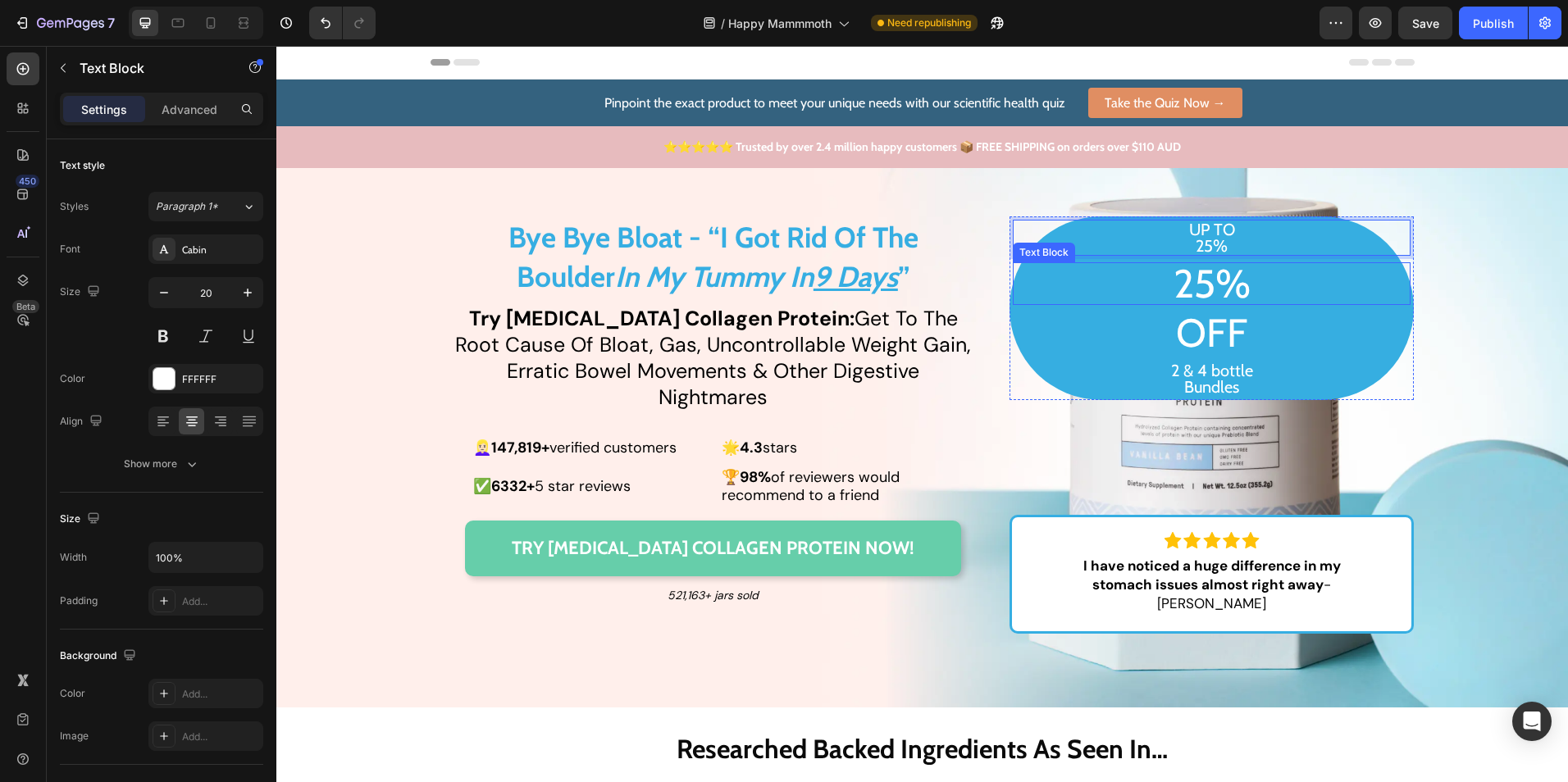
click at [1233, 290] on p "25%" at bounding box center [1212, 283] width 395 height 39
click at [1238, 242] on p "UP TO 25%" at bounding box center [1212, 237] width 395 height 32
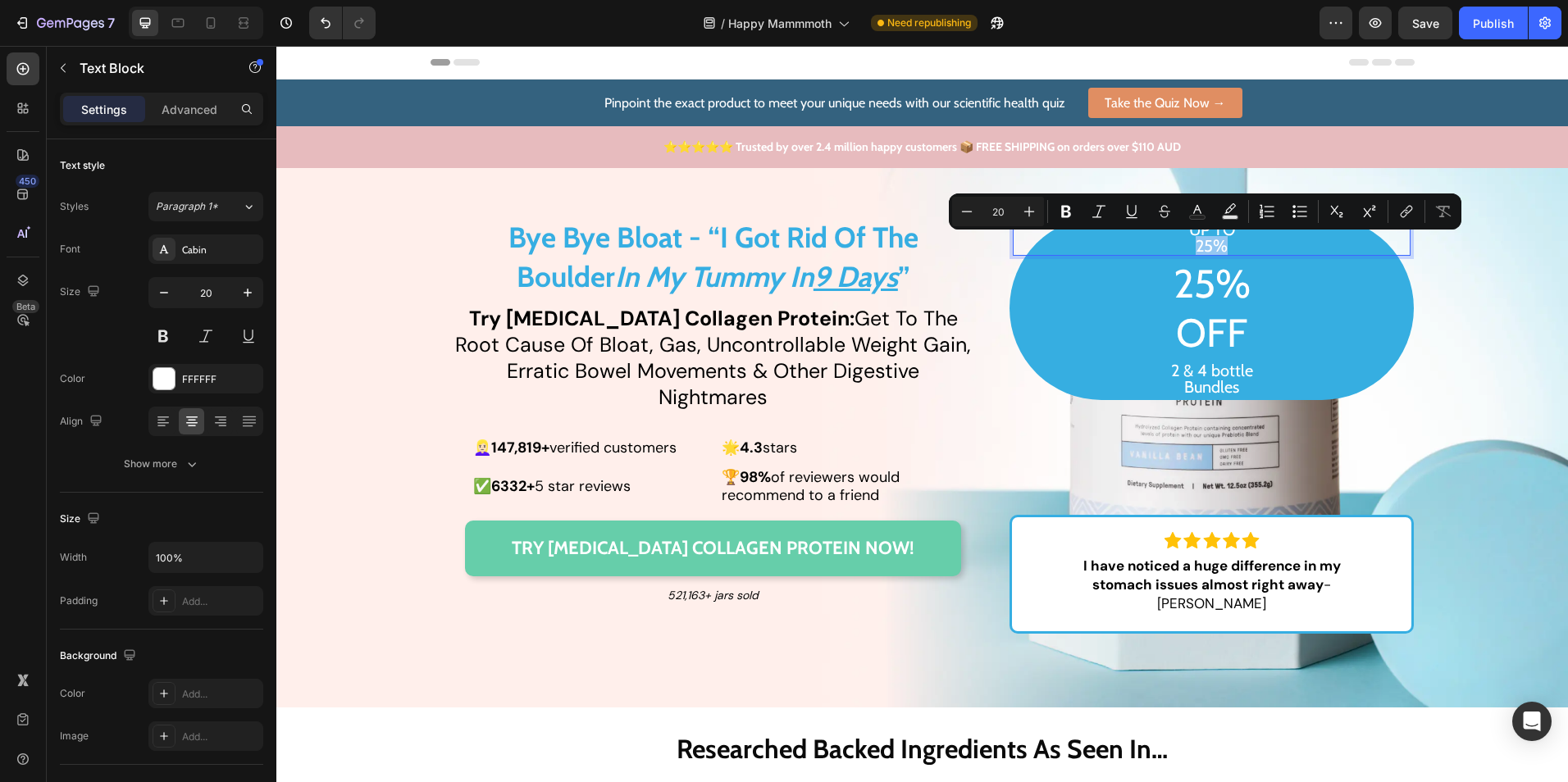
drag, startPoint x: 1238, startPoint y: 242, endPoint x: 1180, endPoint y: 246, distance: 58.1
click at [989, 212] on input "20" at bounding box center [997, 212] width 32 height 20
type input "48"
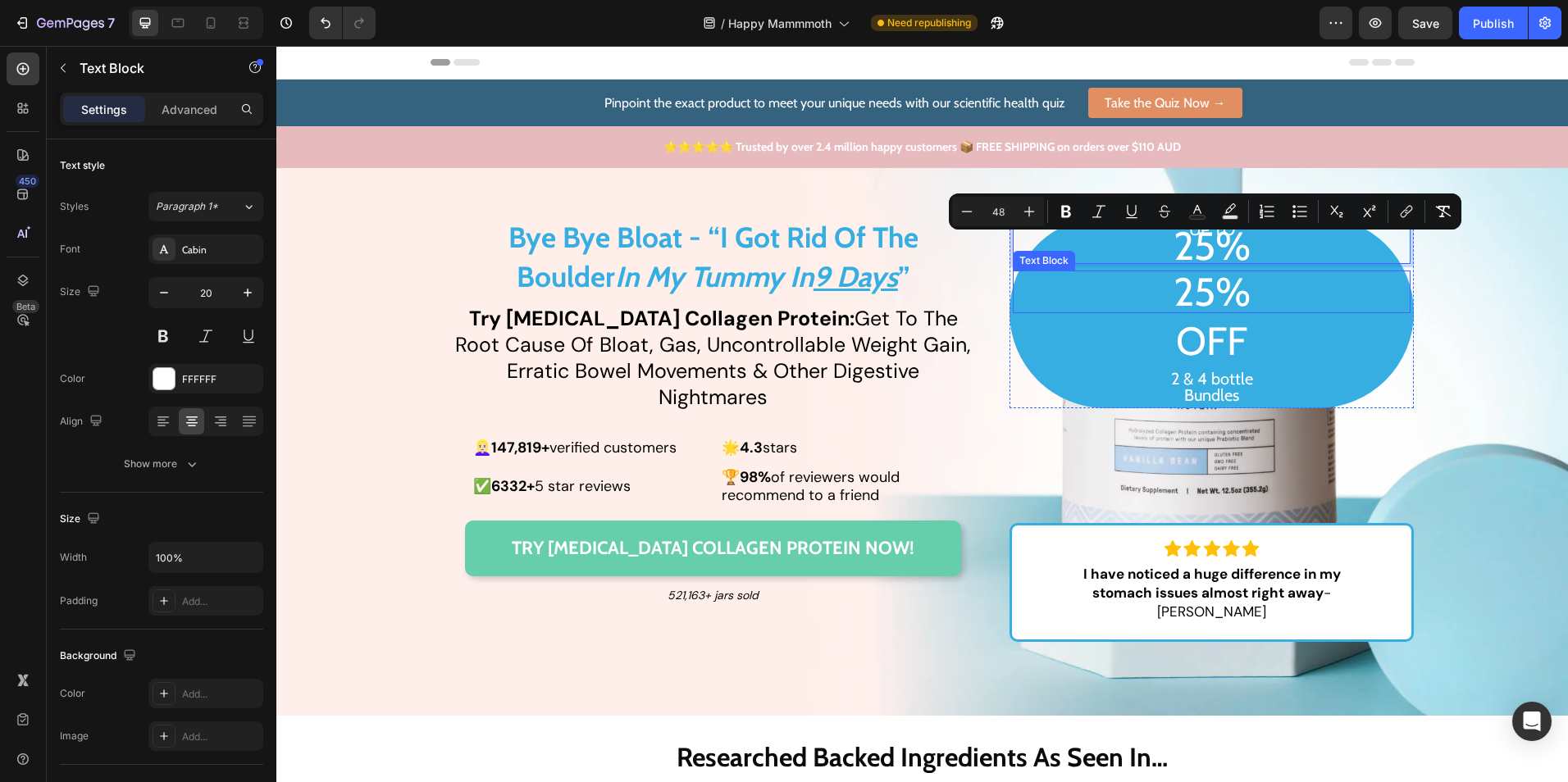
click at [1296, 284] on p "25%" at bounding box center [1212, 291] width 395 height 39
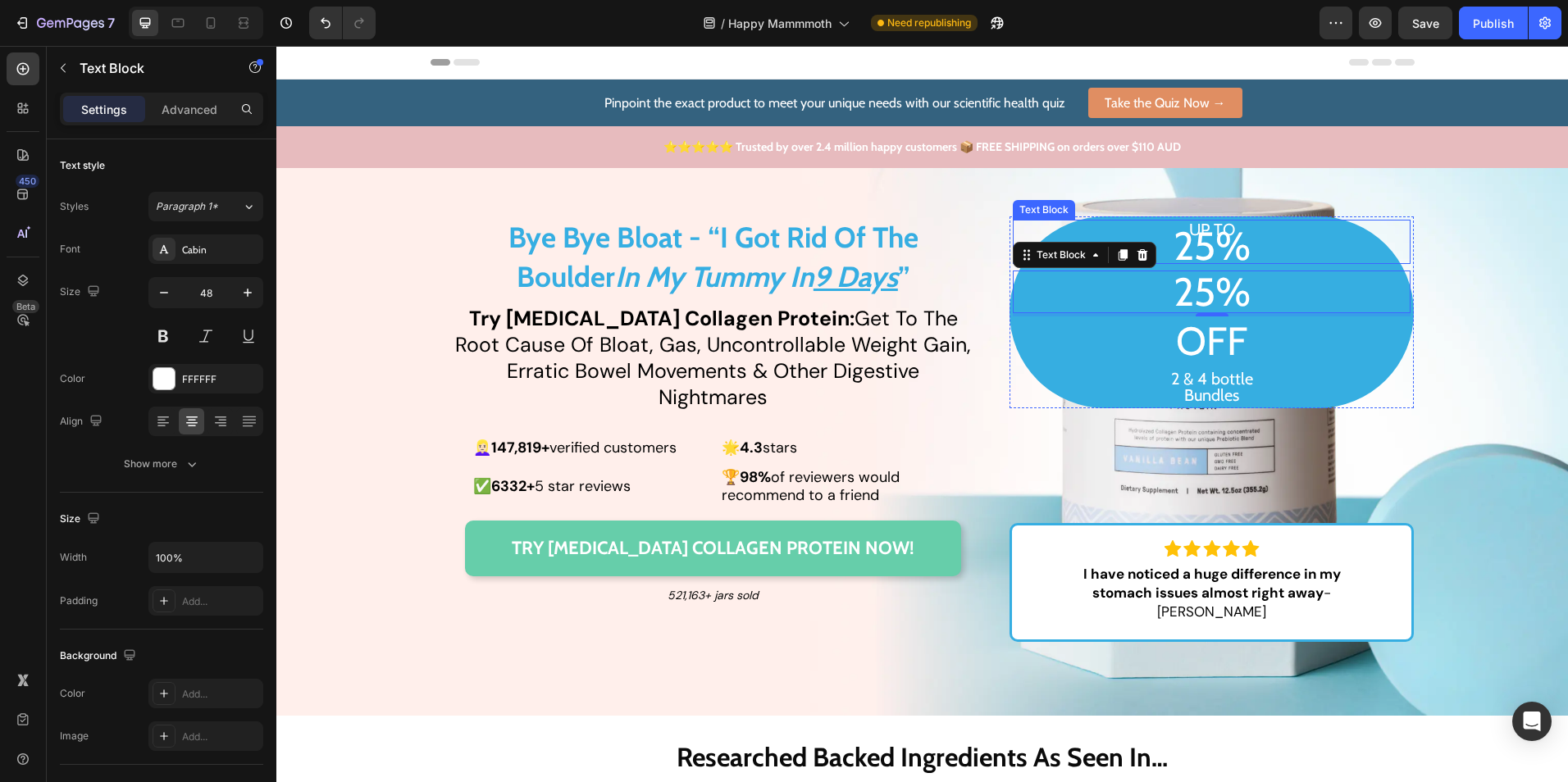
click at [1261, 241] on p "UP TO 25%" at bounding box center [1212, 242] width 395 height 41
drag, startPoint x: 1251, startPoint y: 253, endPoint x: 1170, endPoint y: 249, distance: 81.1
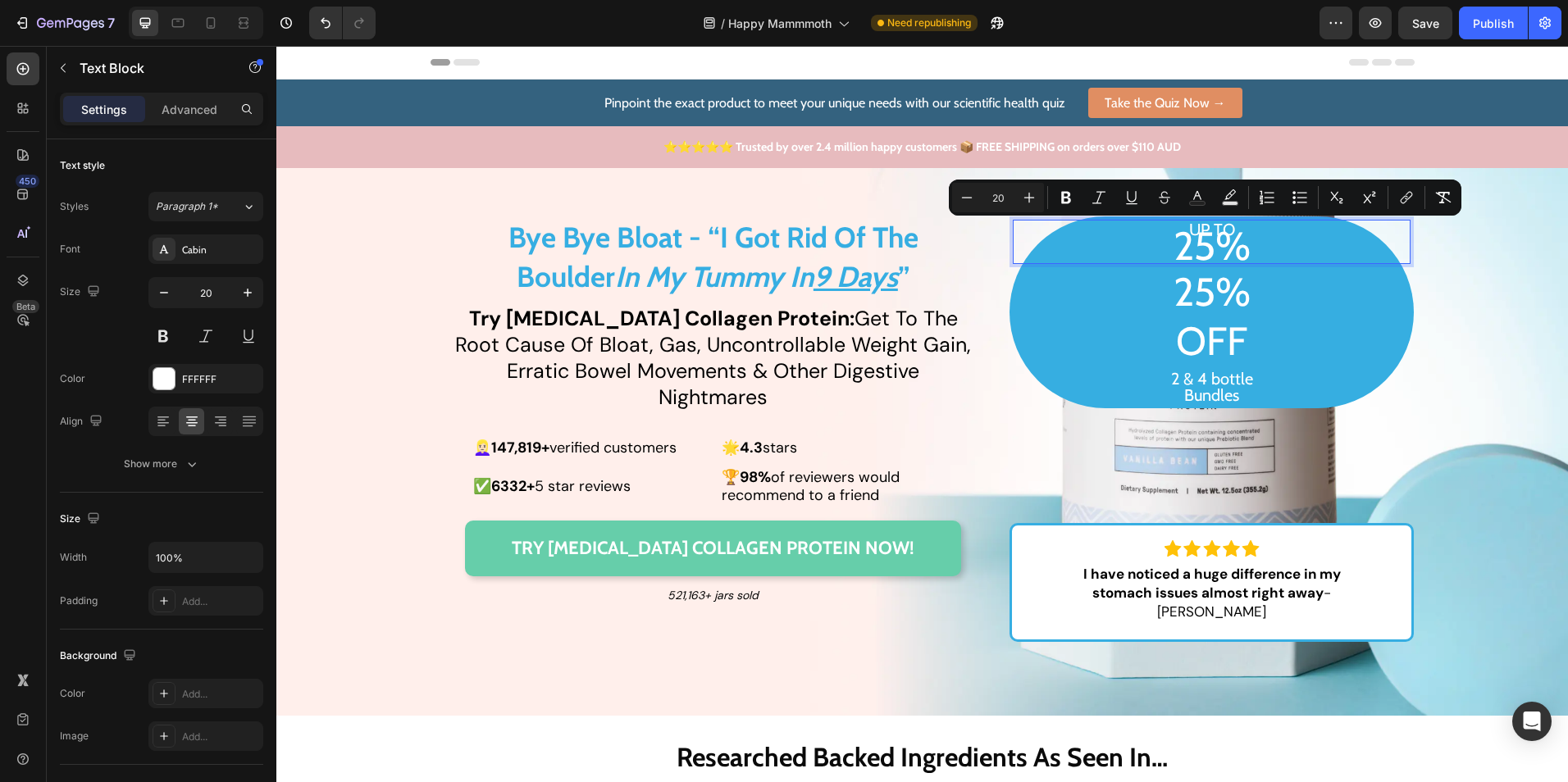
click at [1276, 236] on p "UP TO 25%" at bounding box center [1212, 242] width 395 height 41
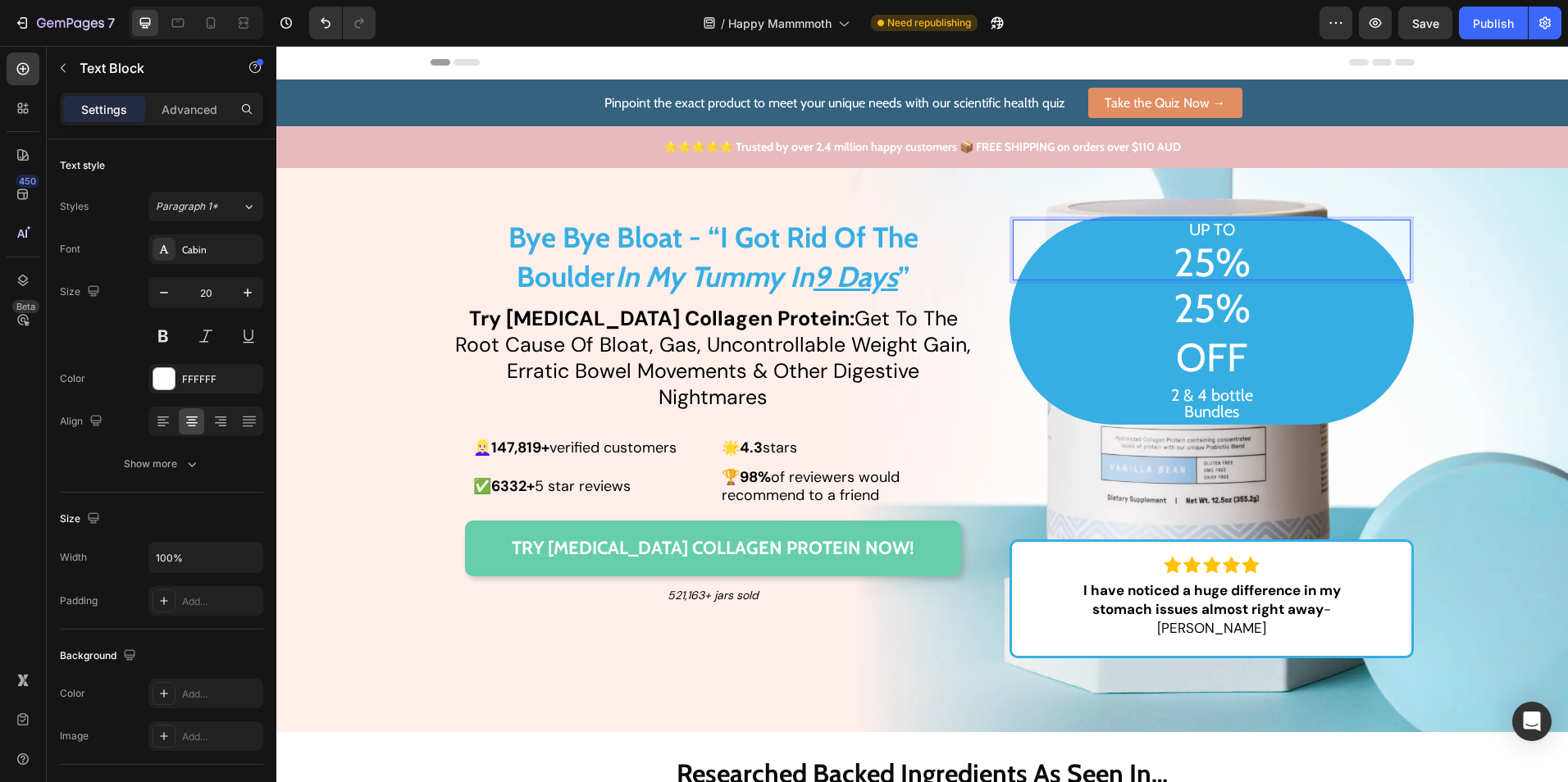
click at [1294, 256] on p "UP TO ⁠⁠⁠⁠⁠⁠⁠ 25%" at bounding box center [1212, 250] width 395 height 57
click at [1258, 361] on p "OFF" at bounding box center [1212, 357] width 395 height 39
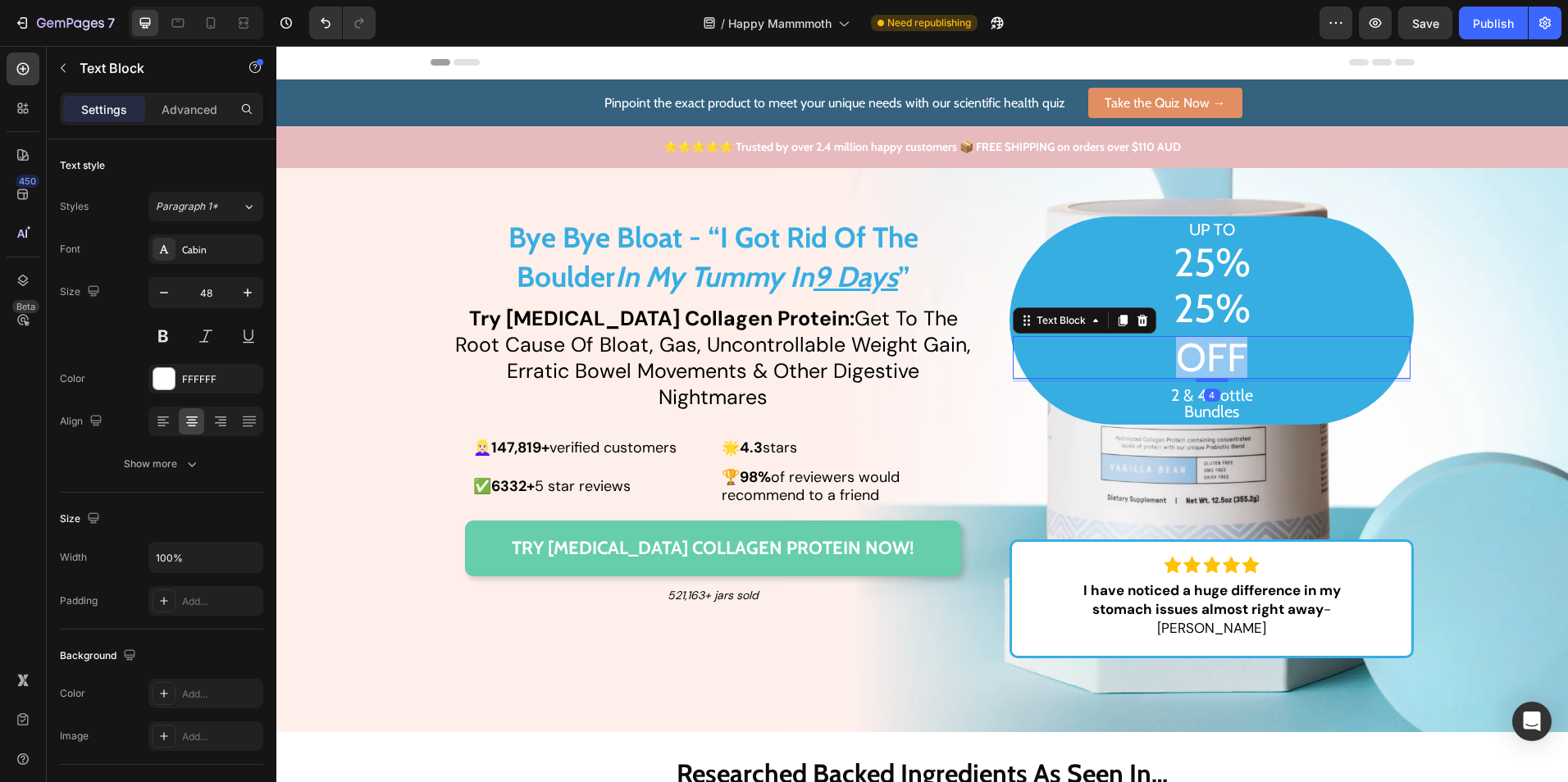
click at [1258, 361] on p "OFF" at bounding box center [1212, 357] width 395 height 39
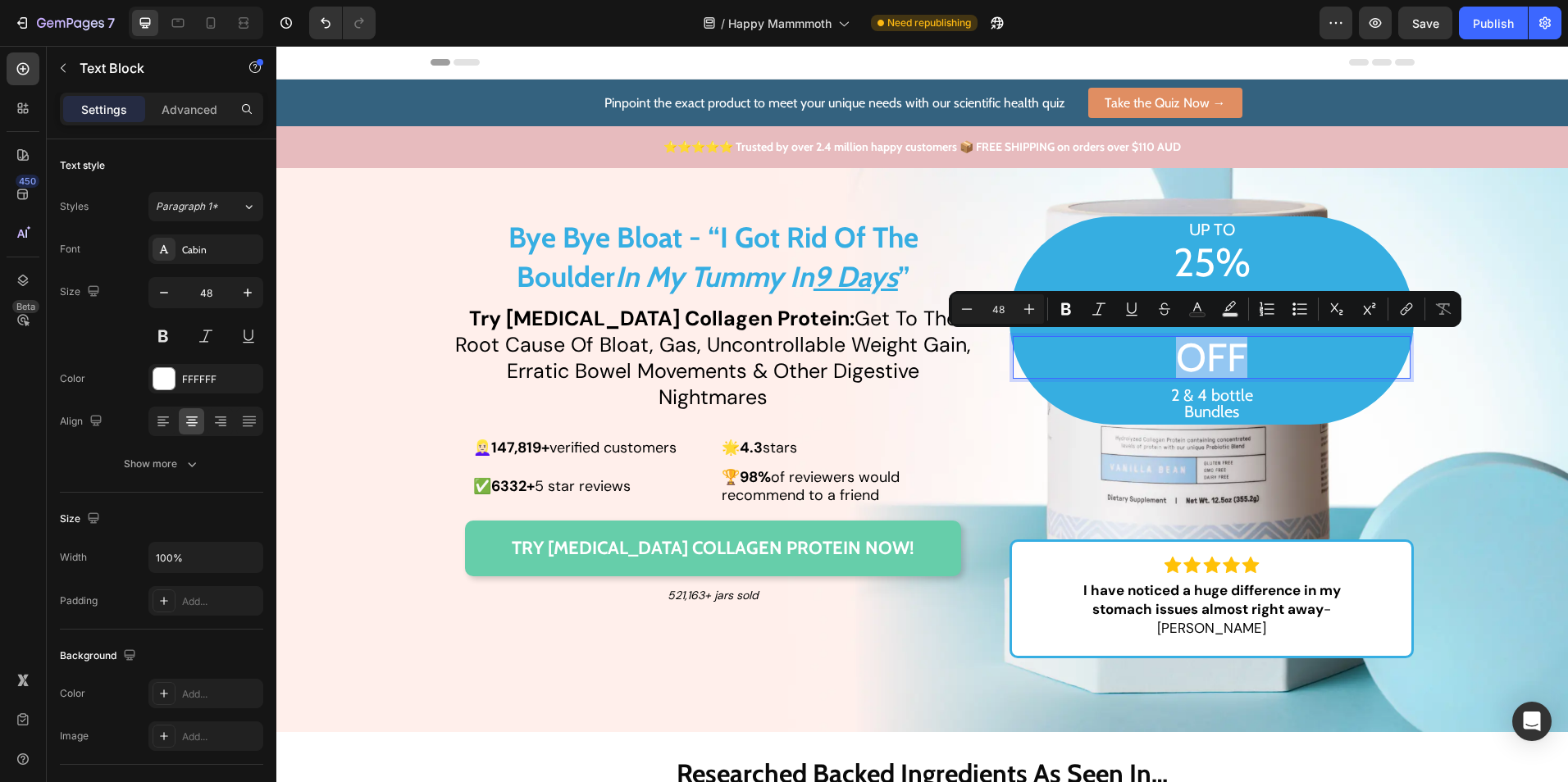
copy p "OFF"
click at [1282, 262] on p "UP TO 25%" at bounding box center [1212, 250] width 395 height 57
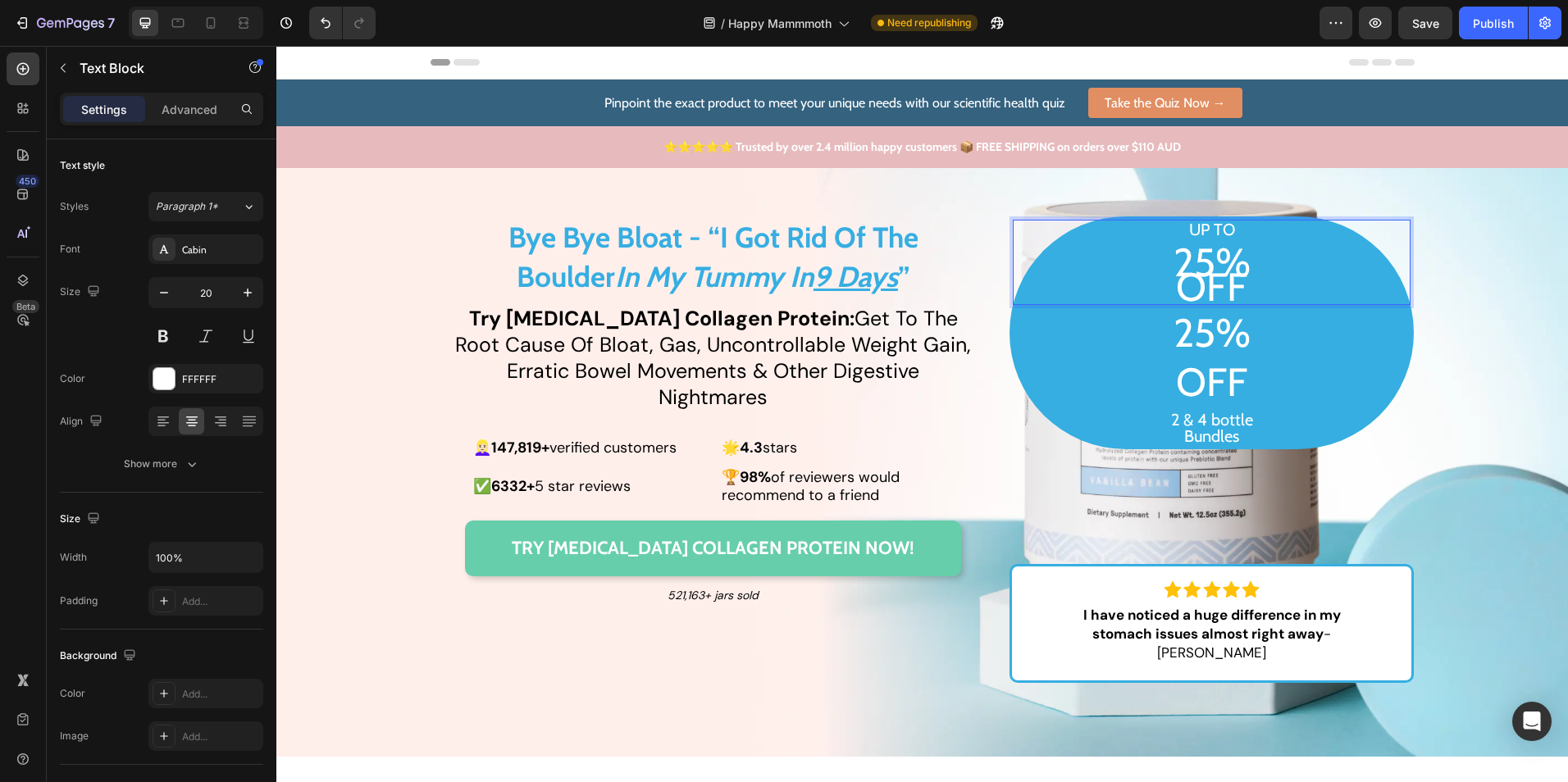
scroll to position [6, 0]
click at [1267, 252] on p "UP TO 25% OFF" at bounding box center [1212, 257] width 395 height 82
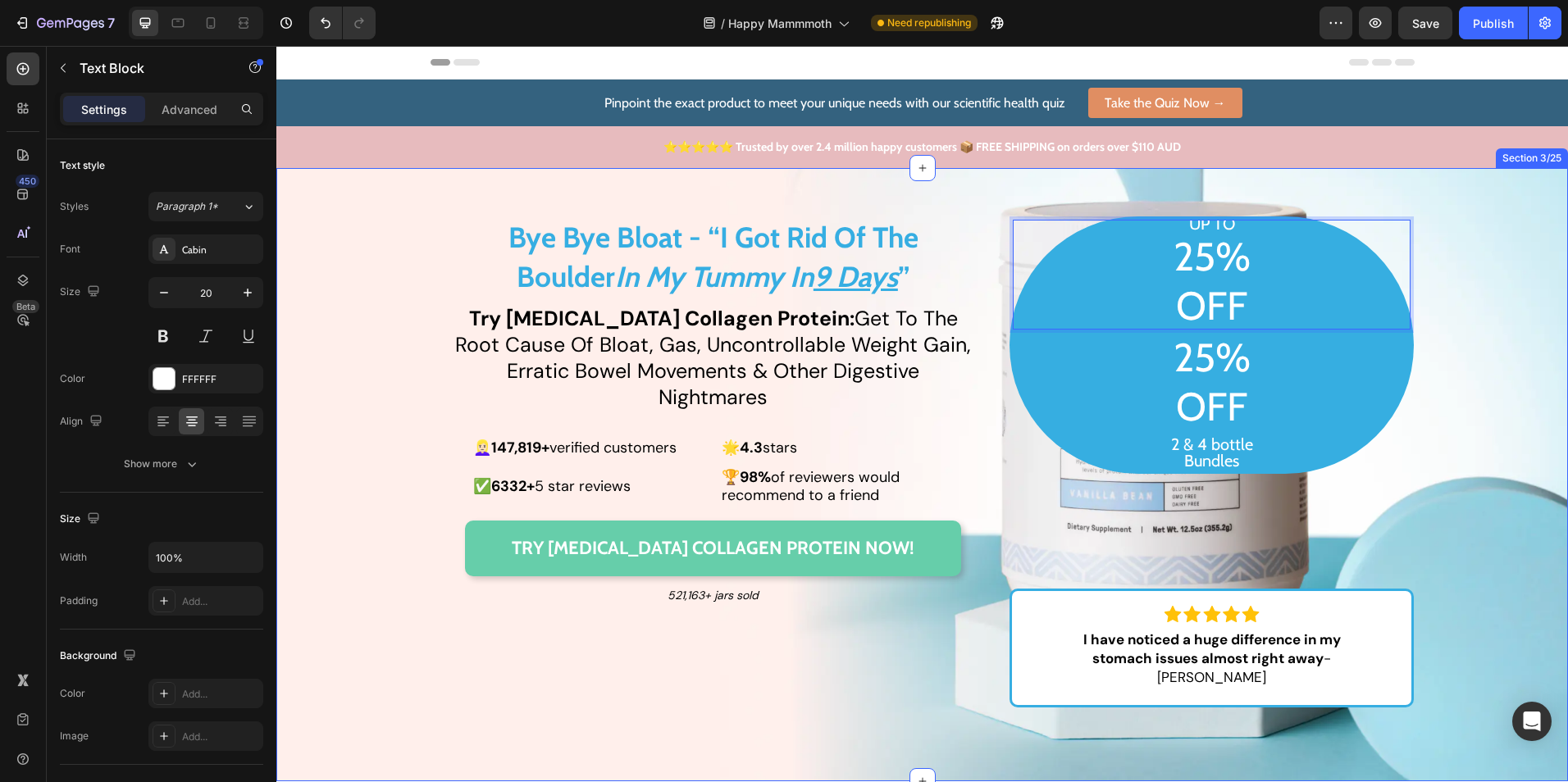
click at [1516, 338] on div "Bye Bye Bloat - “I Got Rid Of The Boulder In My Tummy [DATE] ” Text Block Try […" at bounding box center [922, 482] width 1292 height 581
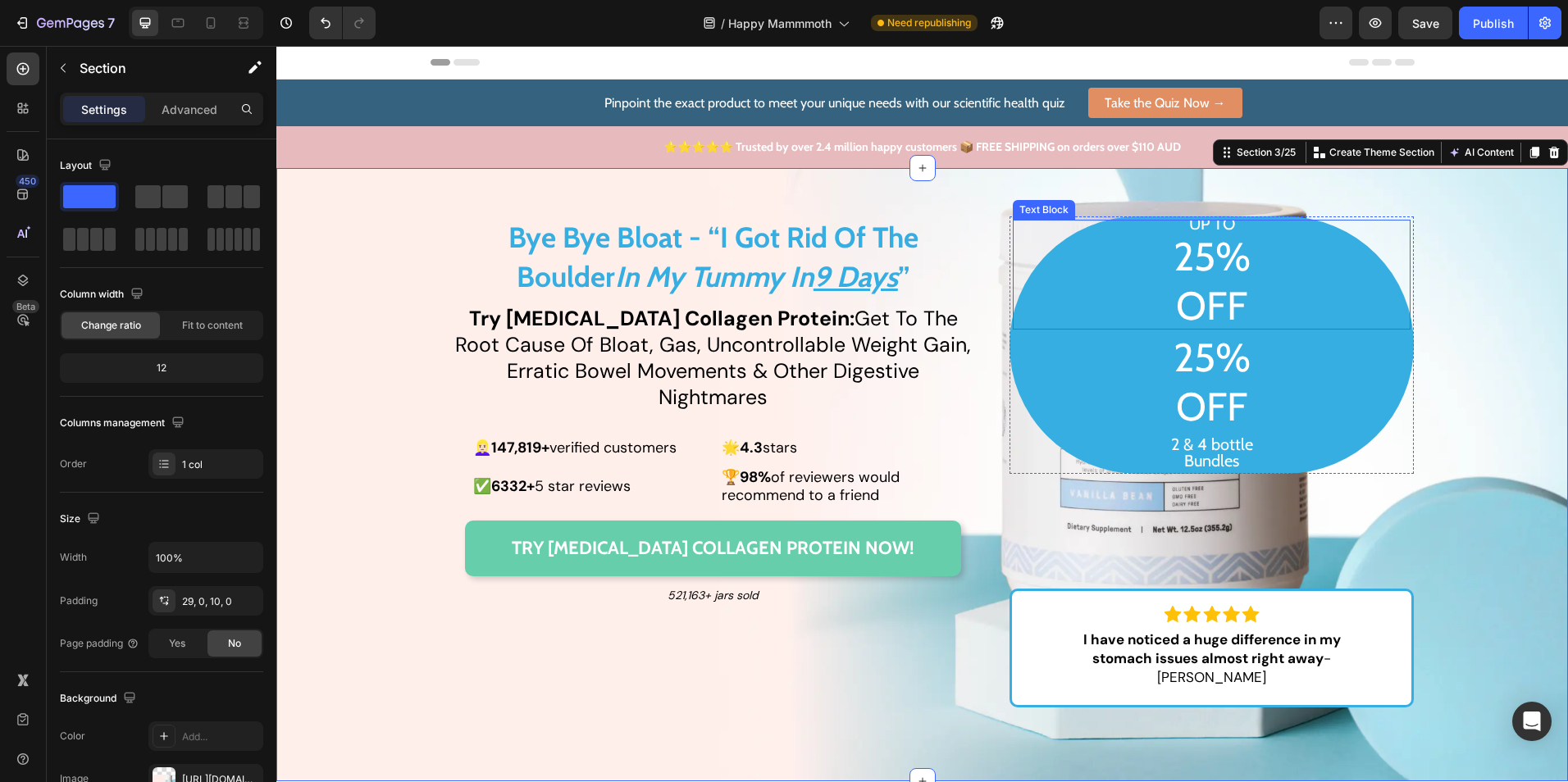
click at [1185, 223] on p "UP TO 25% ⁠⁠⁠⁠⁠⁠⁠ OFF" at bounding box center [1212, 269] width 395 height 107
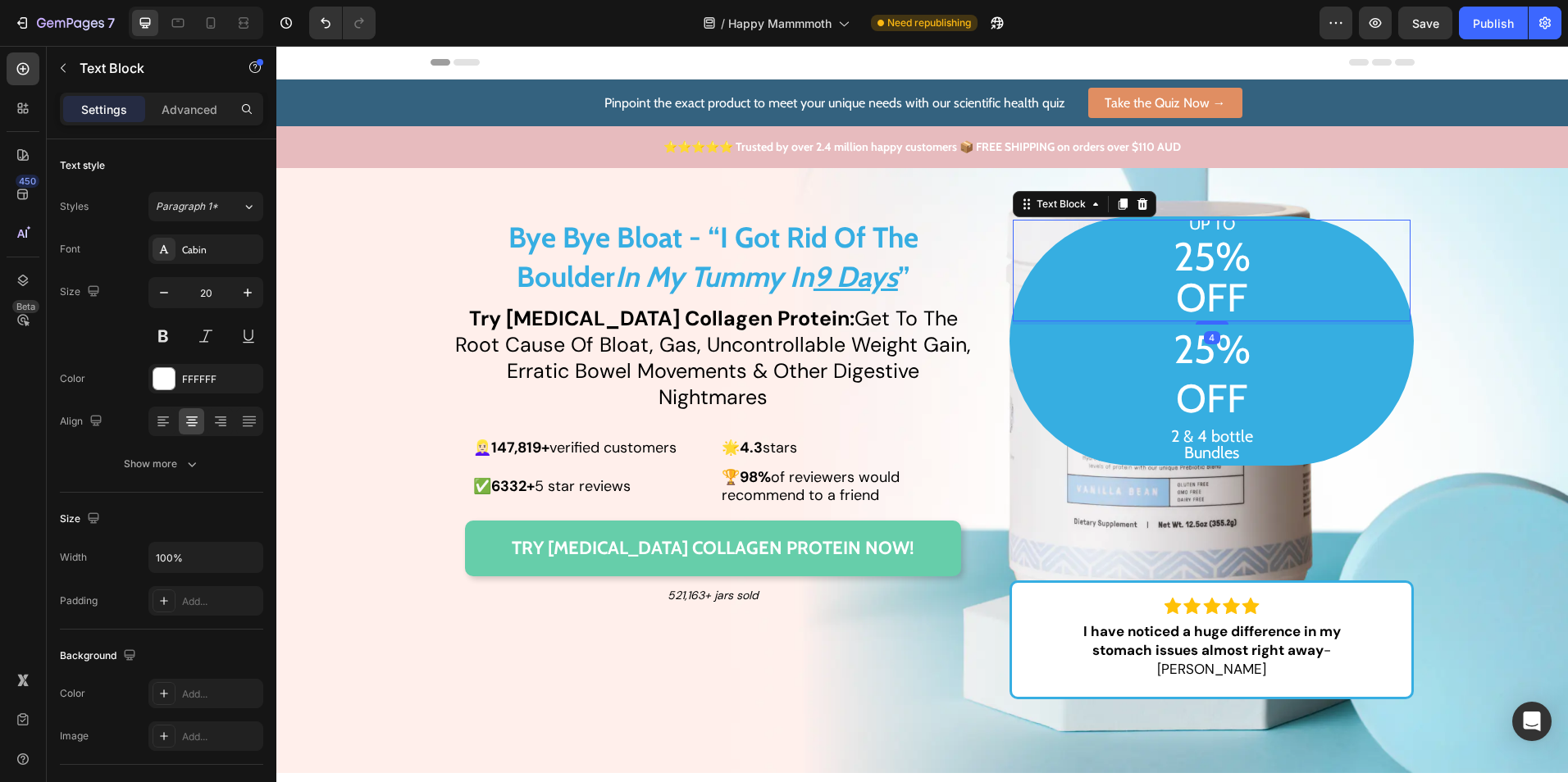
scroll to position [0, 0]
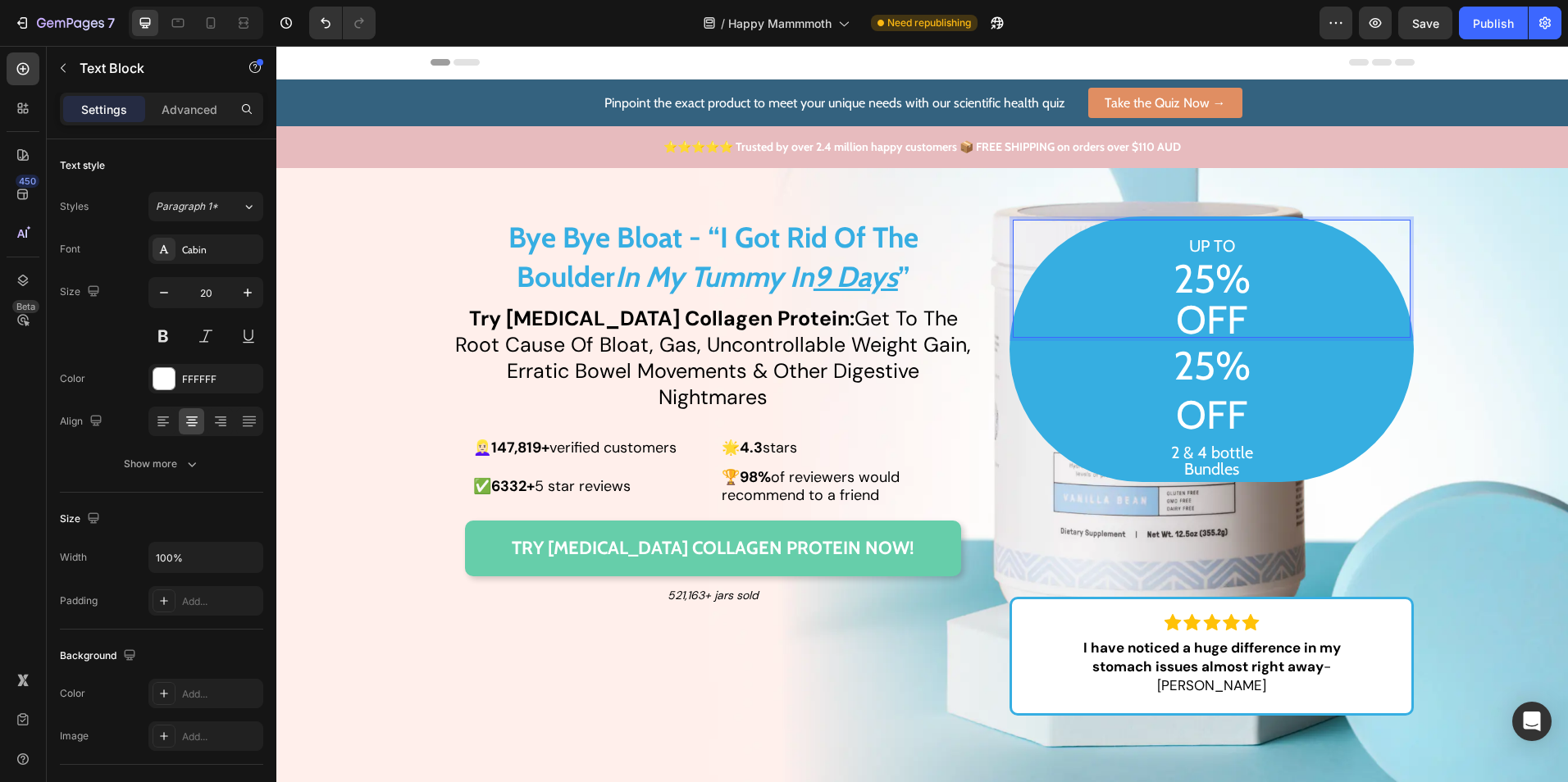
click at [1286, 316] on p "UP TO 25% OFF" at bounding box center [1212, 279] width 395 height 115
click at [1225, 464] on p "2 & 4 bottle Bundles" at bounding box center [1212, 461] width 395 height 32
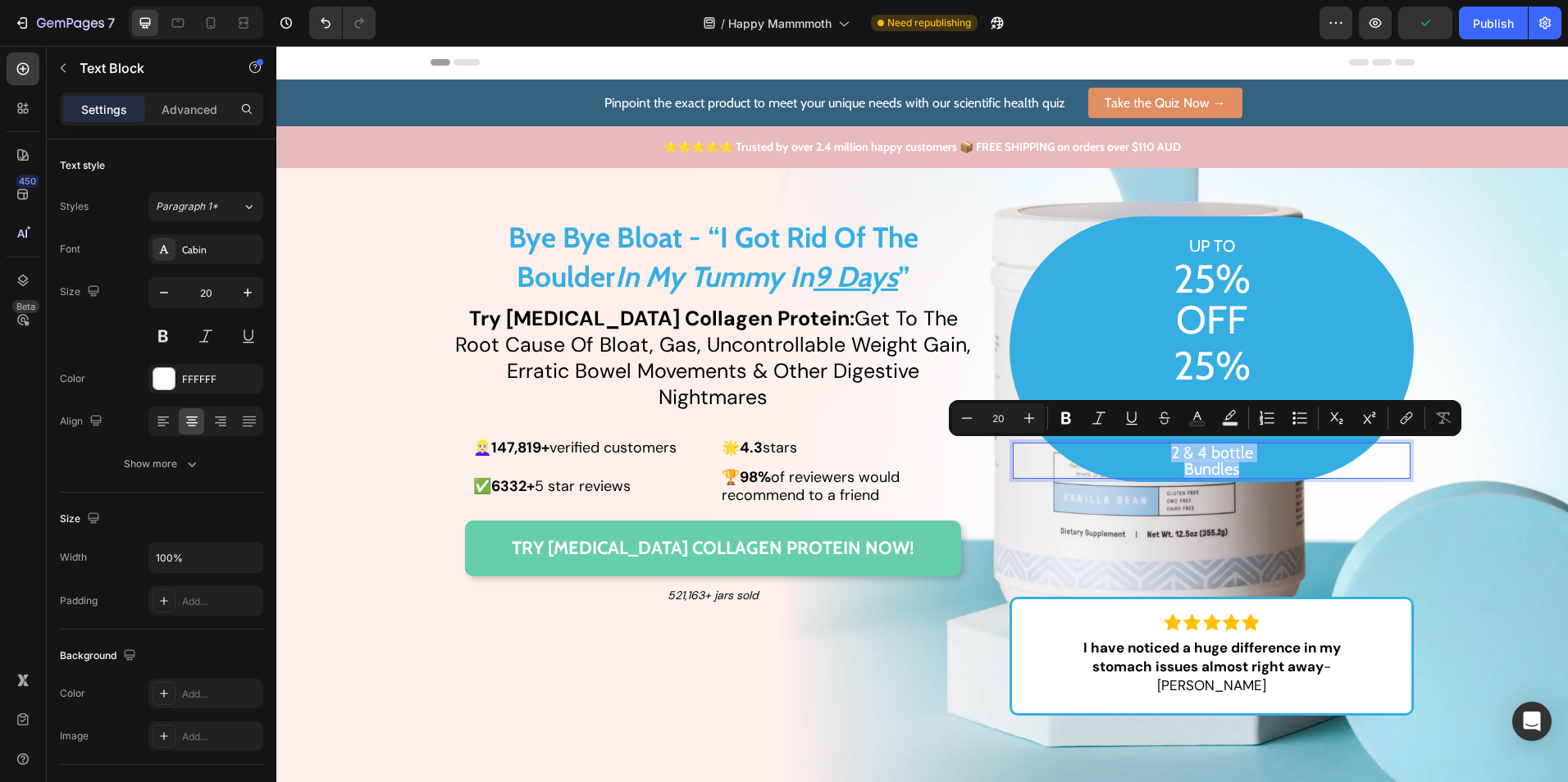
copy p "2 & 4 bottle Bundles"
click at [1305, 368] on p "25%" at bounding box center [1212, 365] width 395 height 39
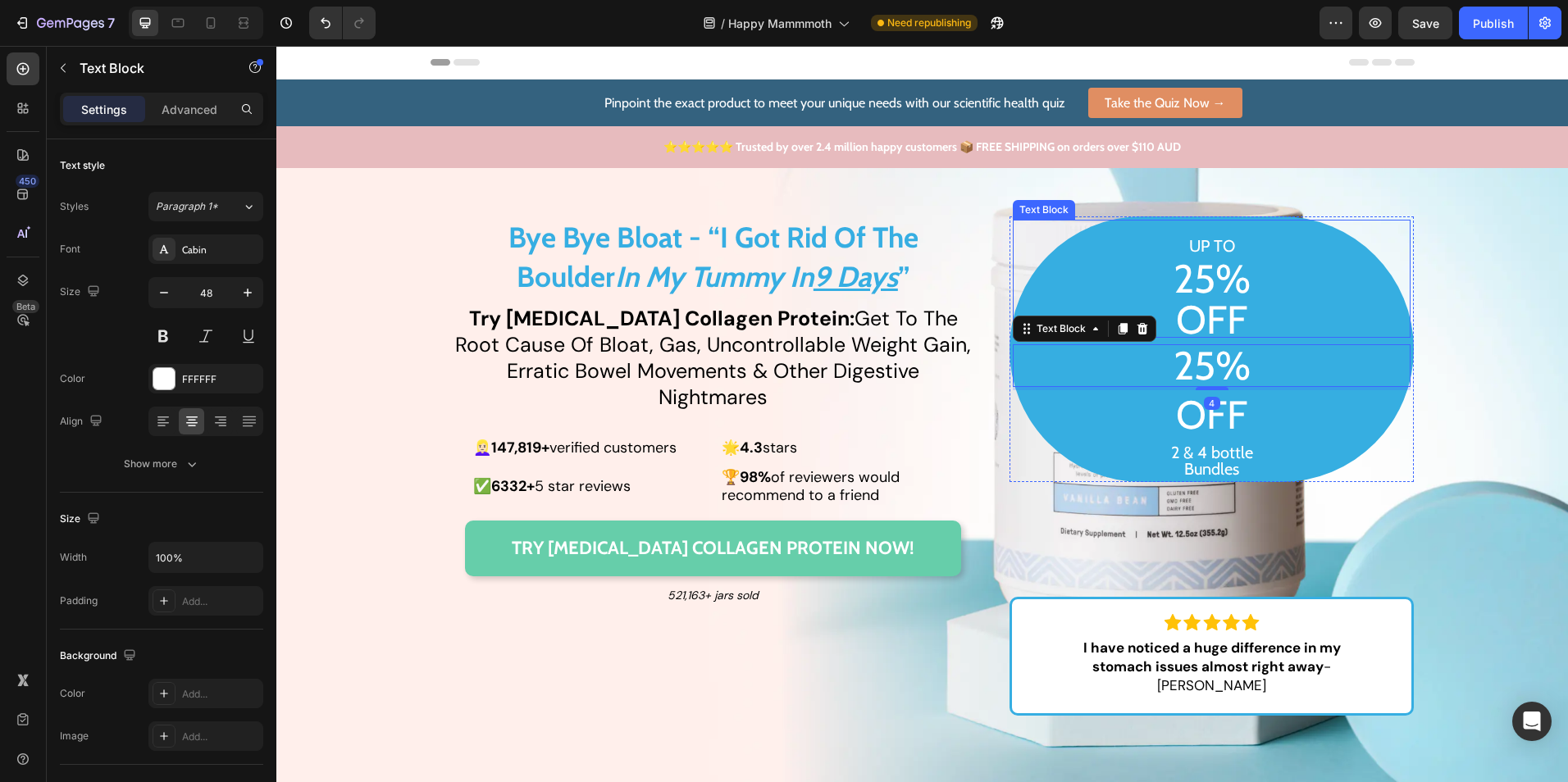
click at [1290, 299] on p "UP TO 25% OFF" at bounding box center [1212, 279] width 395 height 115
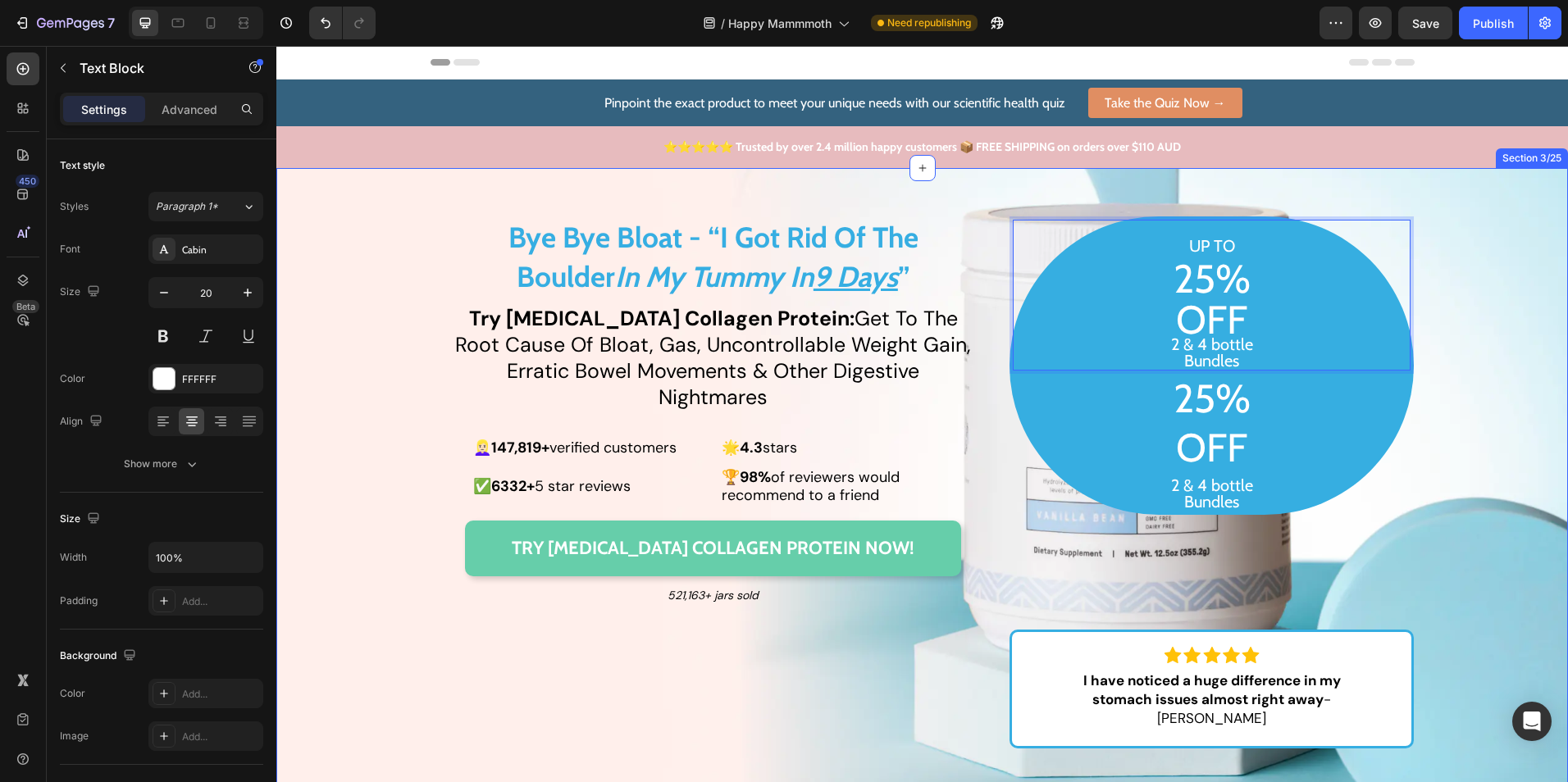
click at [1501, 438] on div "Bye Bye Bloat - “I Got Rid Of The Boulder In My Tummy [DATE] ” Text Block Try […" at bounding box center [922, 502] width 1292 height 622
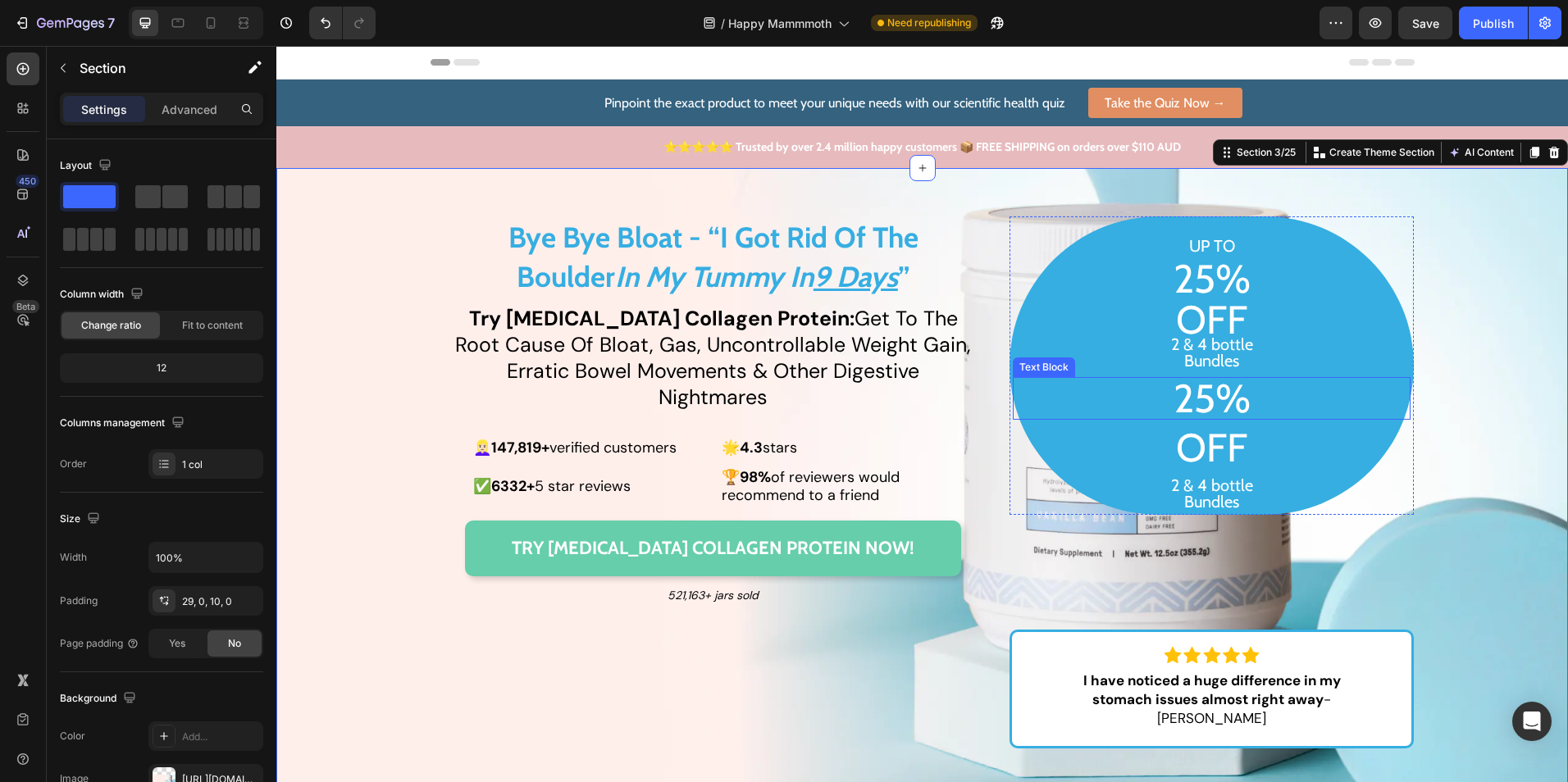
click at [1294, 390] on p "25%" at bounding box center [1212, 398] width 395 height 39
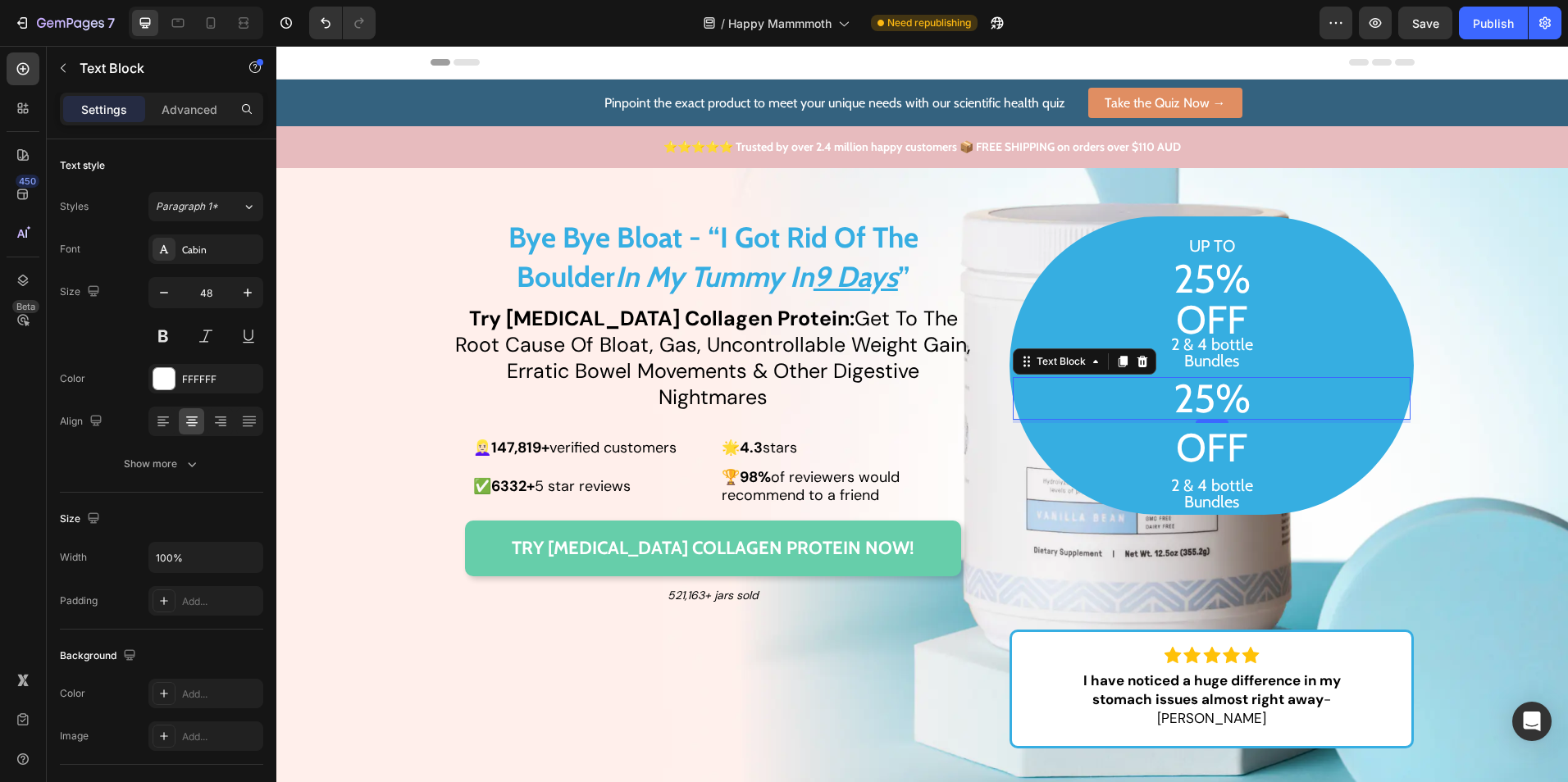
click at [1138, 361] on icon at bounding box center [1143, 361] width 11 height 12
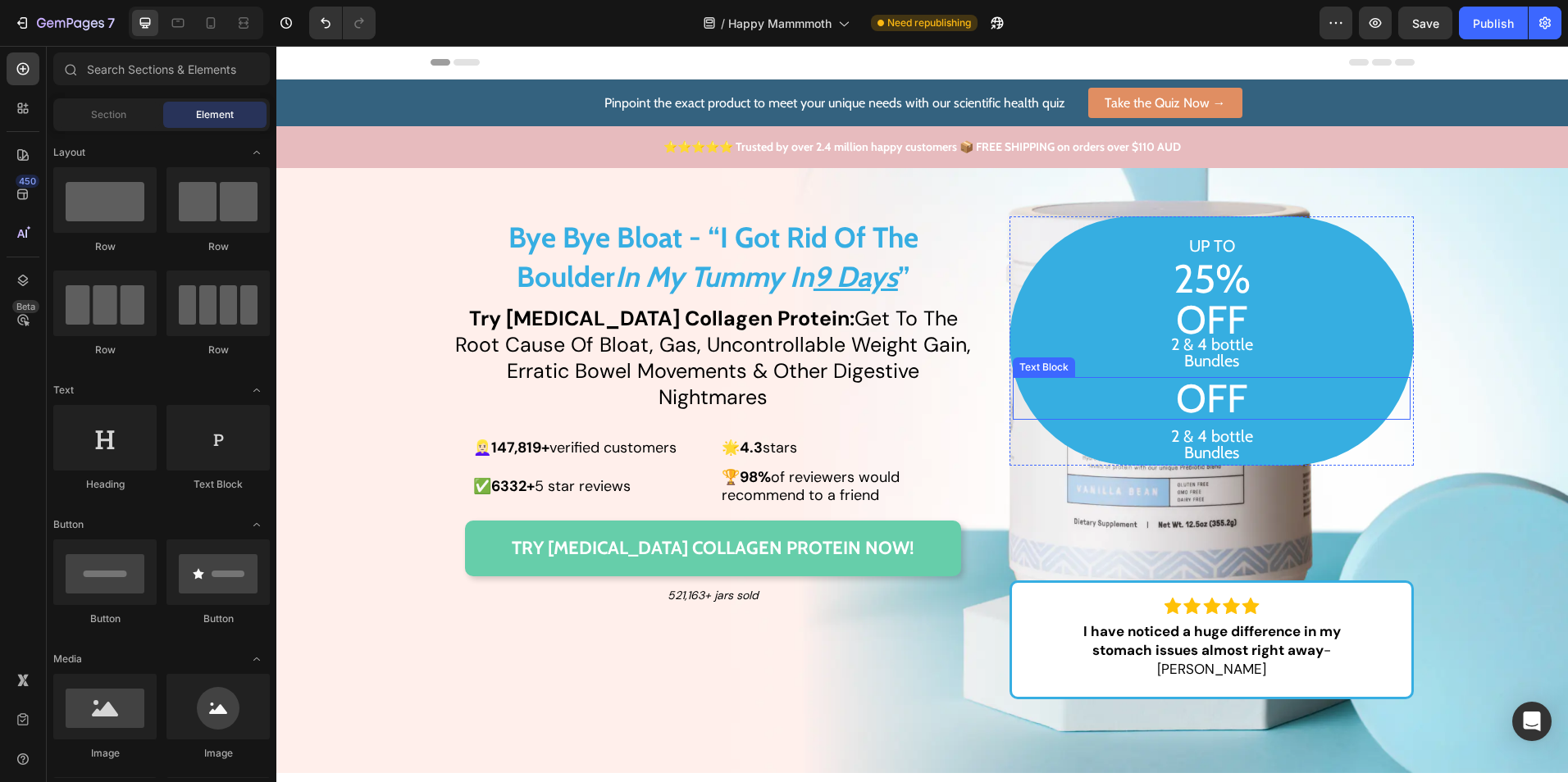
click at [1261, 400] on p "OFF" at bounding box center [1212, 398] width 395 height 39
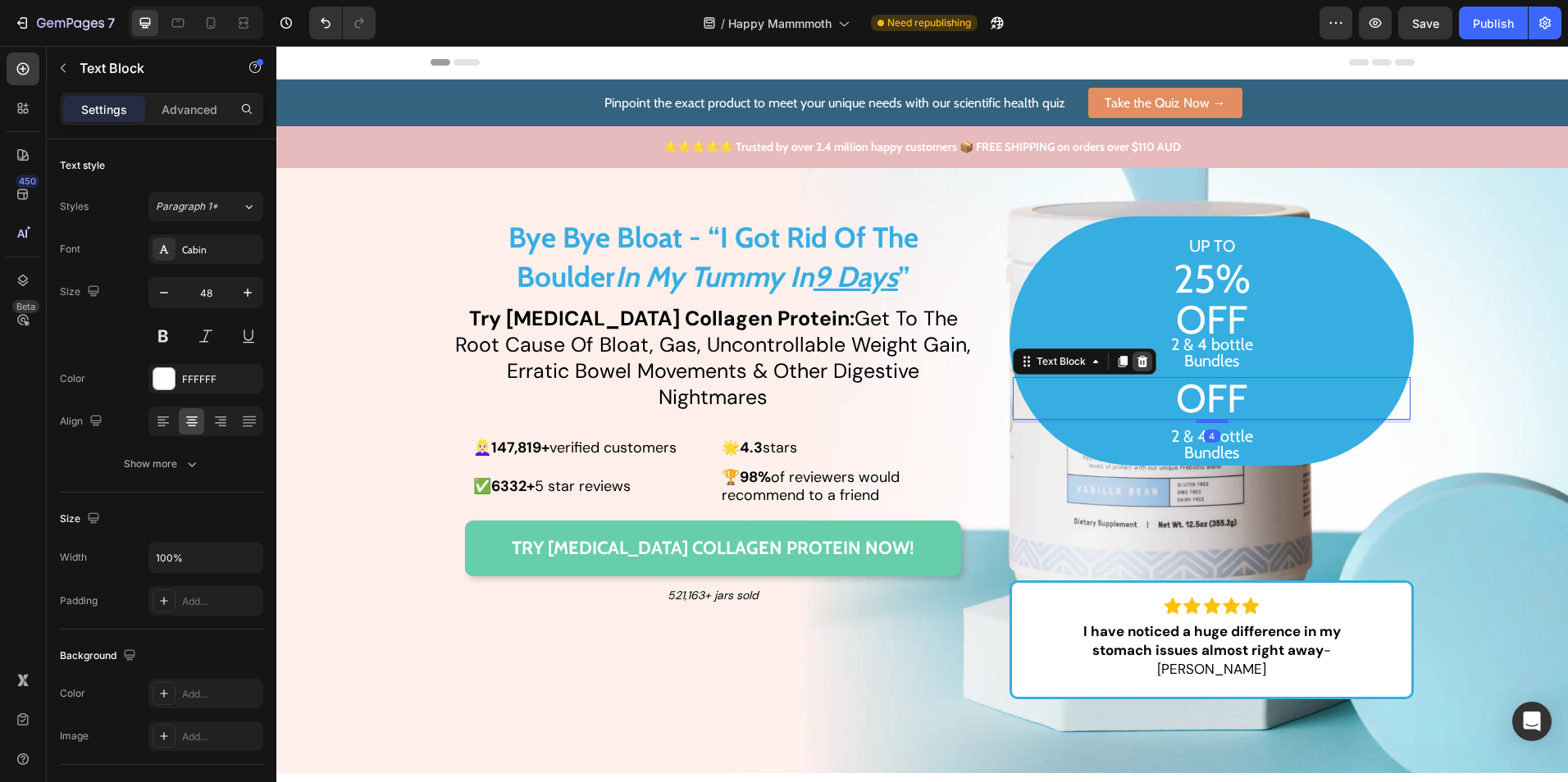
click at [1136, 356] on icon at bounding box center [1143, 361] width 13 height 13
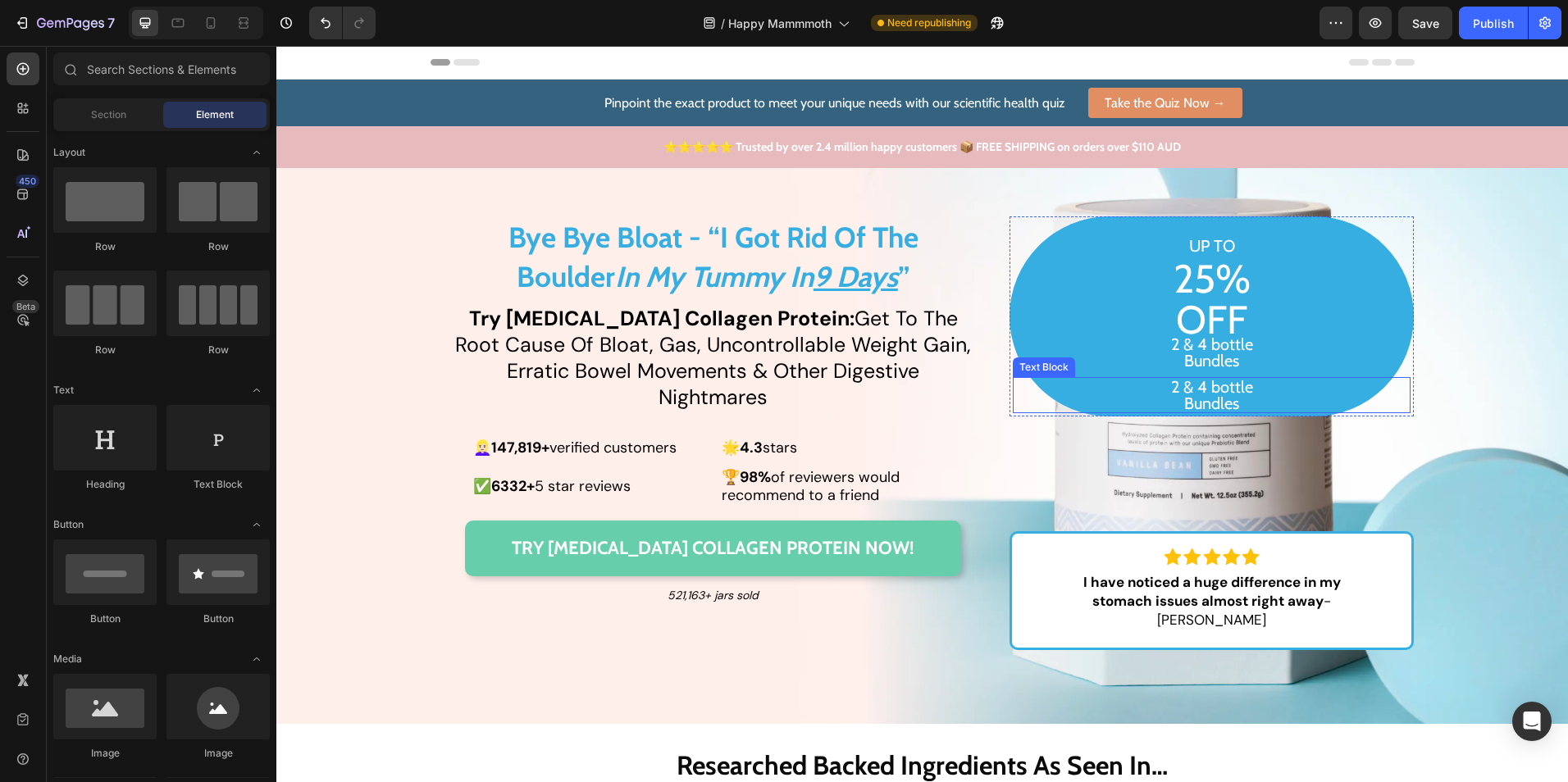
click at [1301, 401] on p "2 & 4 bottle Bundles" at bounding box center [1212, 395] width 395 height 32
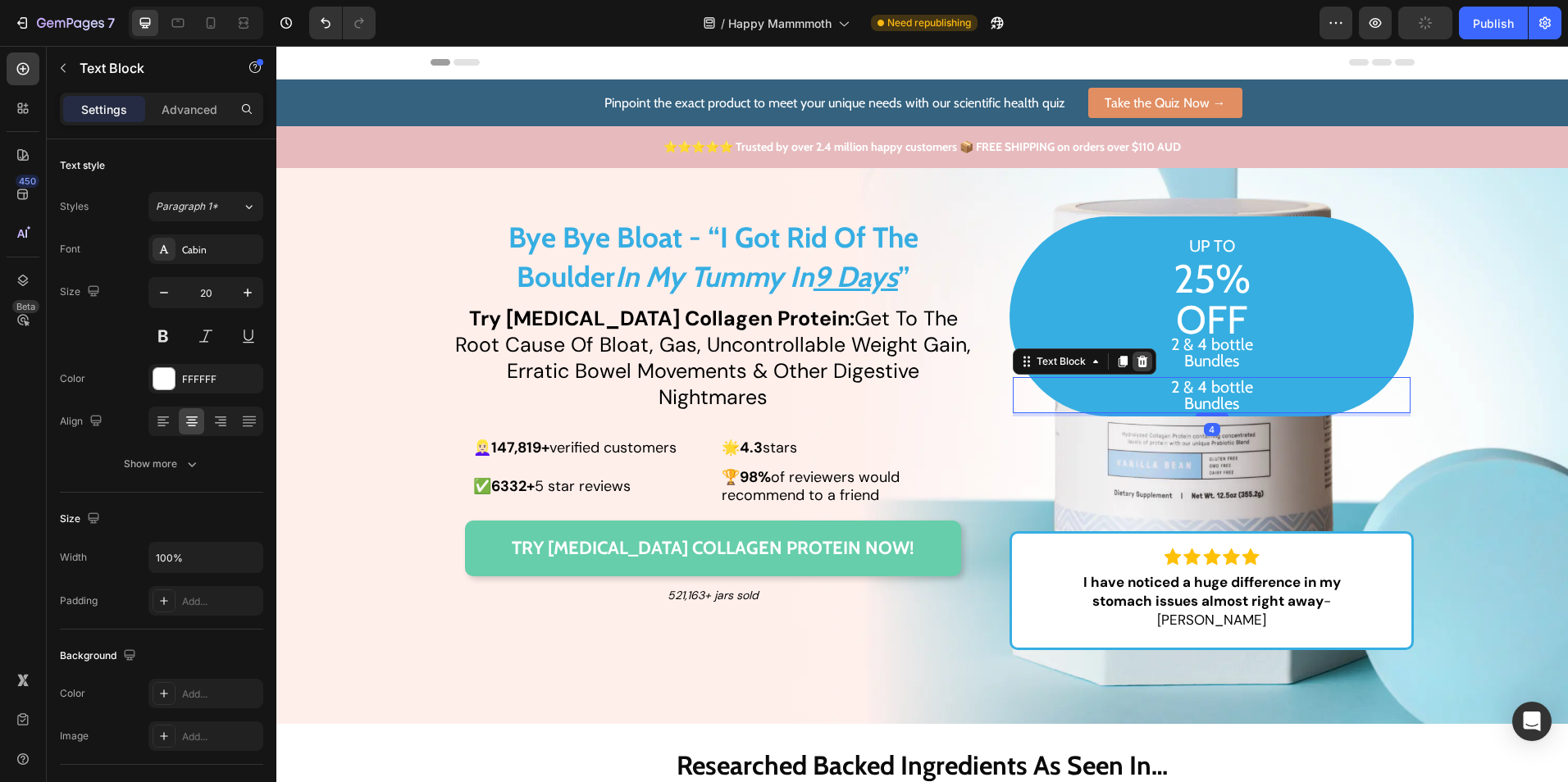
click at [1138, 361] on icon at bounding box center [1143, 361] width 11 height 12
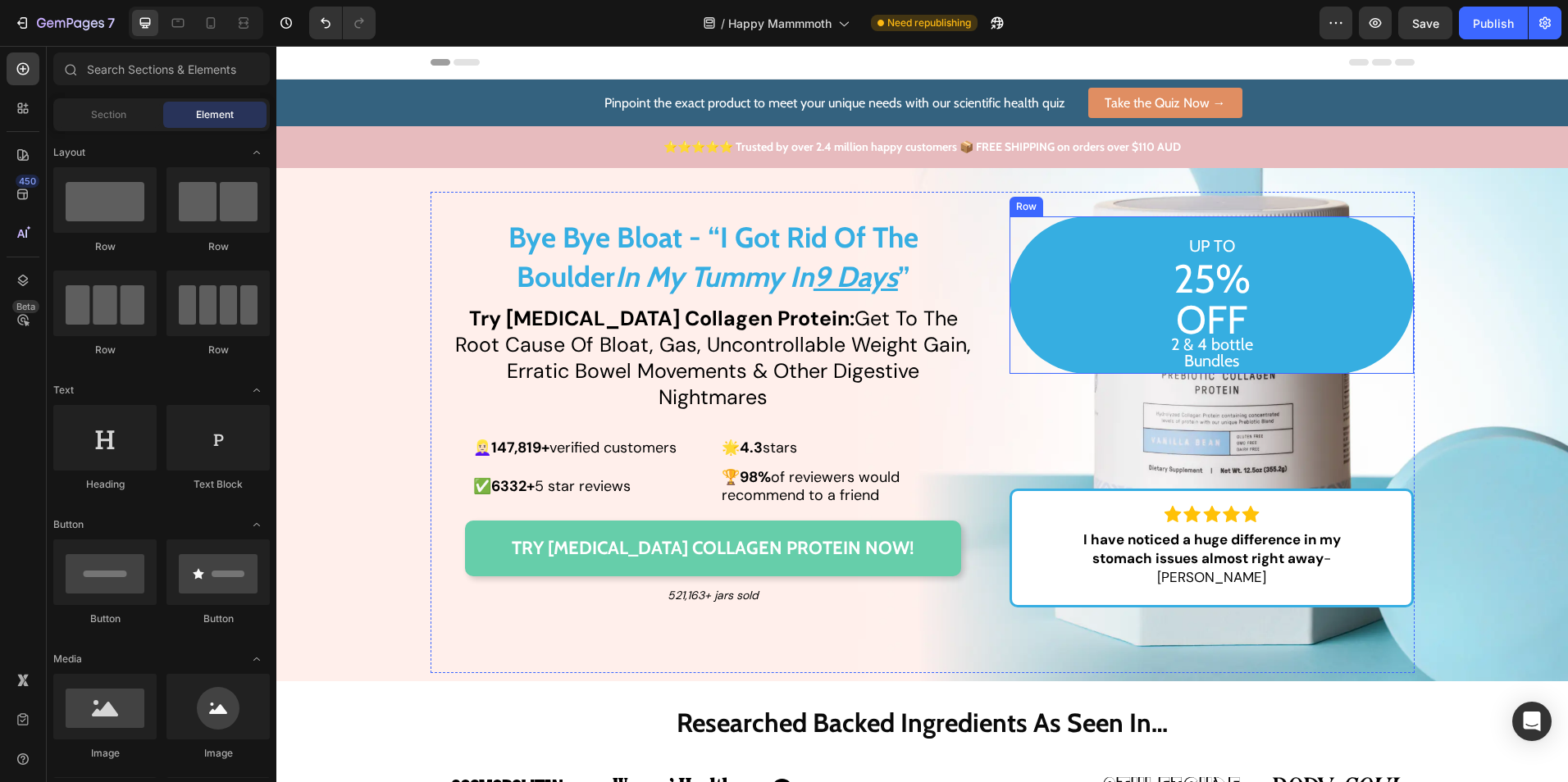
click at [1010, 367] on div "UP TO 25% OFF 2 & 4 bottle Bundles Text Block" at bounding box center [1211, 295] width 404 height 157
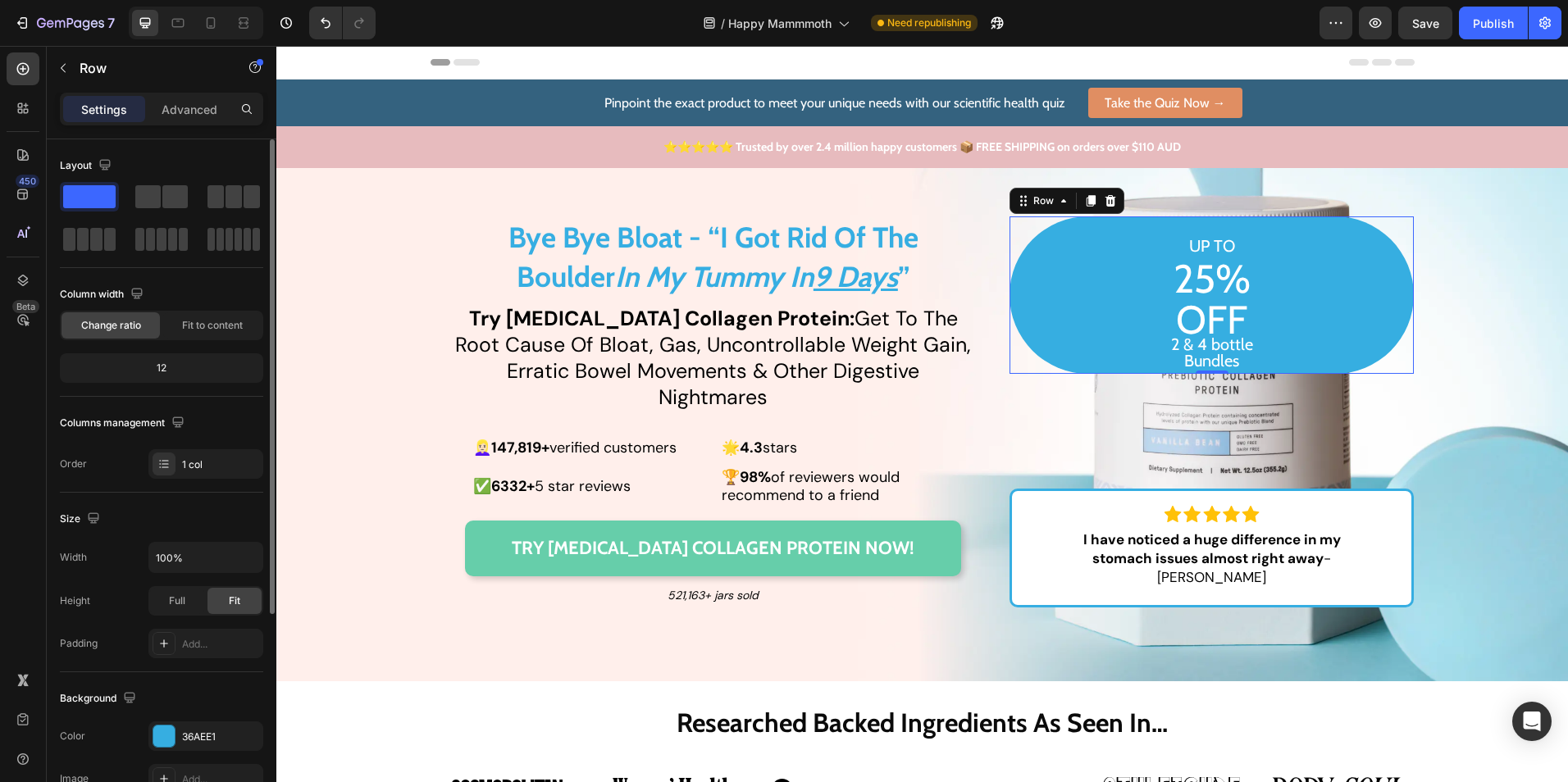
scroll to position [82, 0]
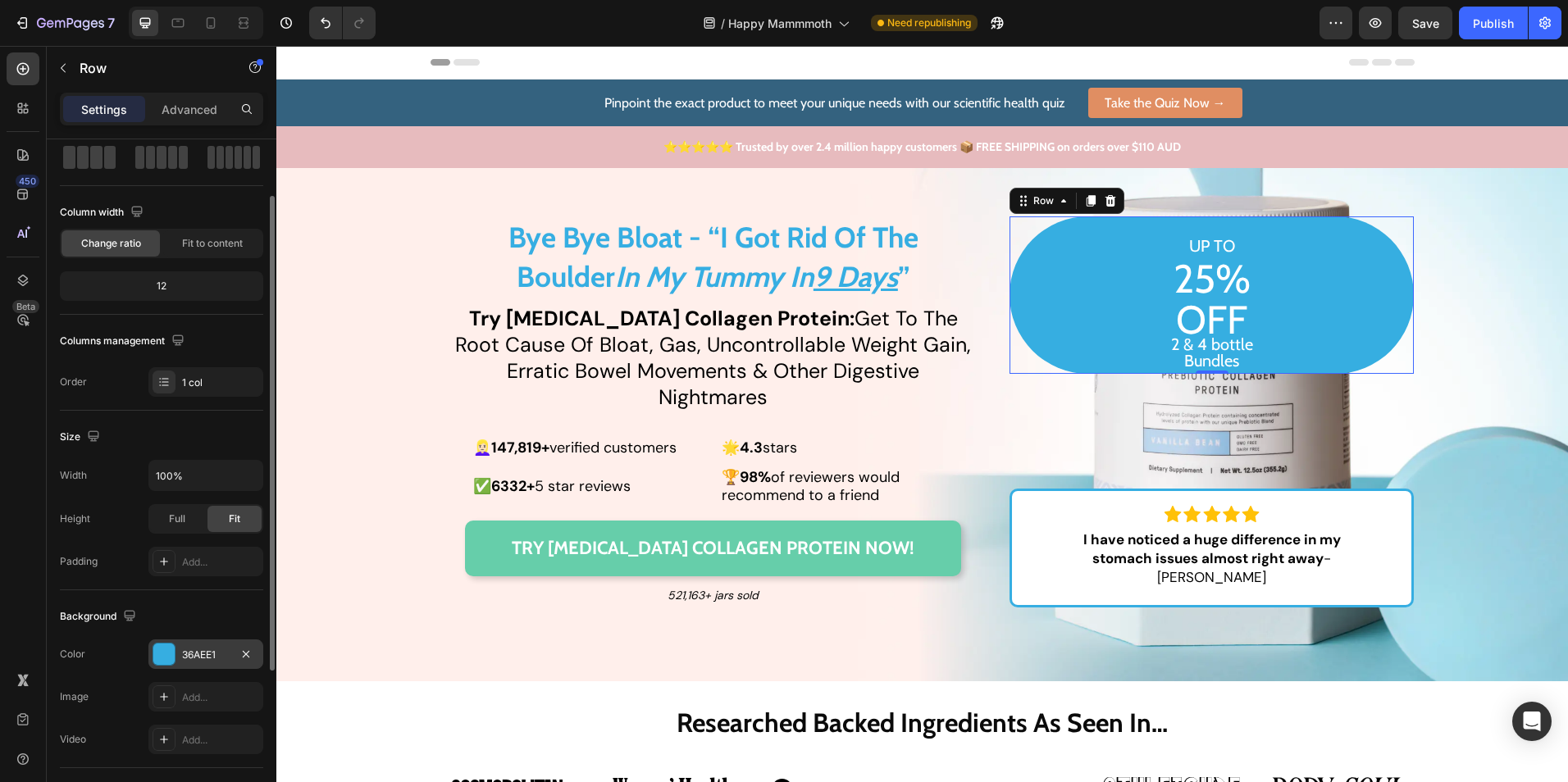
click at [194, 663] on div "36AEE1" at bounding box center [206, 654] width 115 height 29
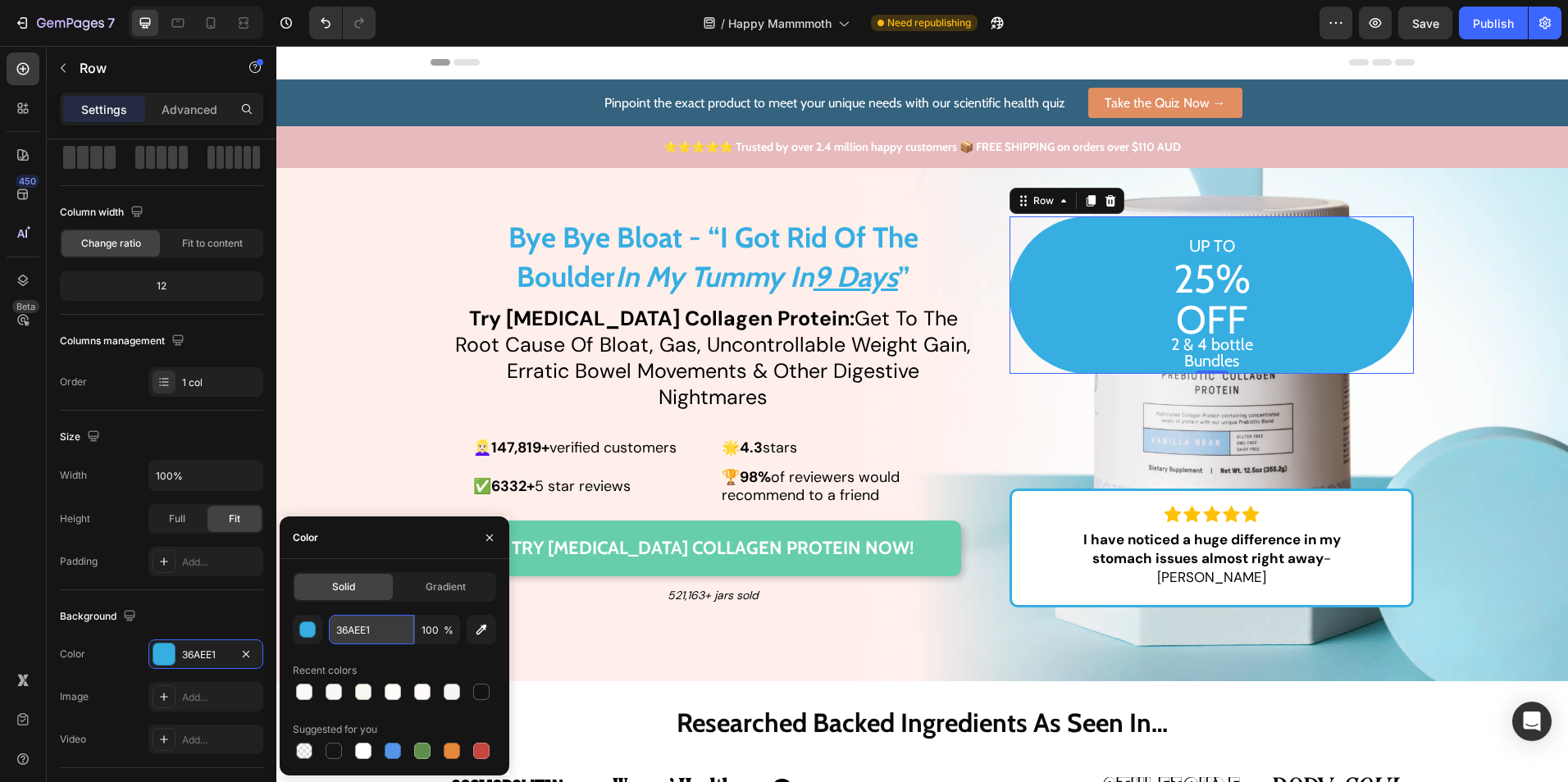
click at [394, 626] on input "36AEE1" at bounding box center [372, 629] width 85 height 29
click at [248, 654] on icon "button" at bounding box center [246, 655] width 13 height 13
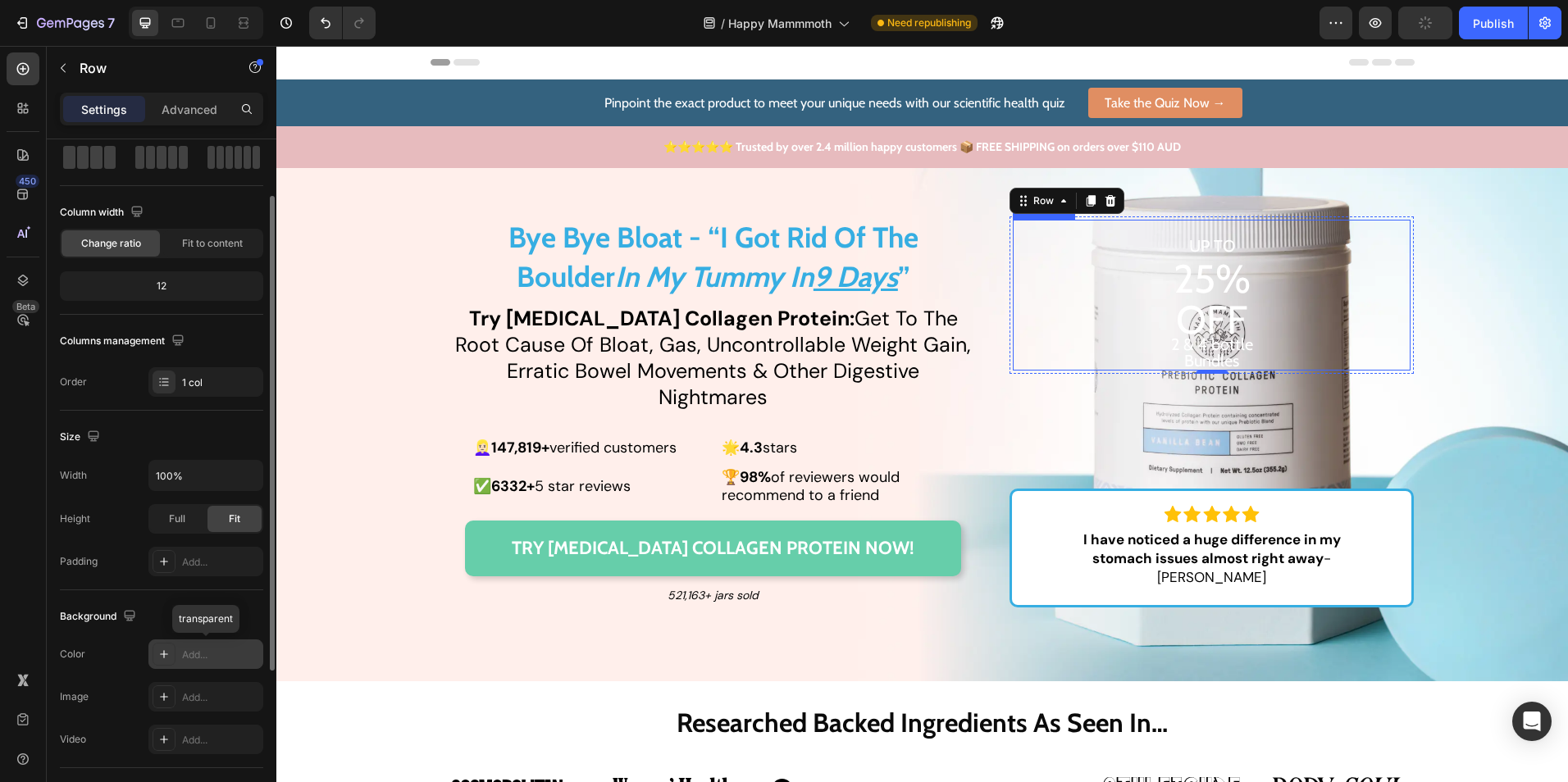
click at [1168, 252] on p "UP TO 25% OFF 2 & 4 bottle Bundles" at bounding box center [1212, 295] width 395 height 147
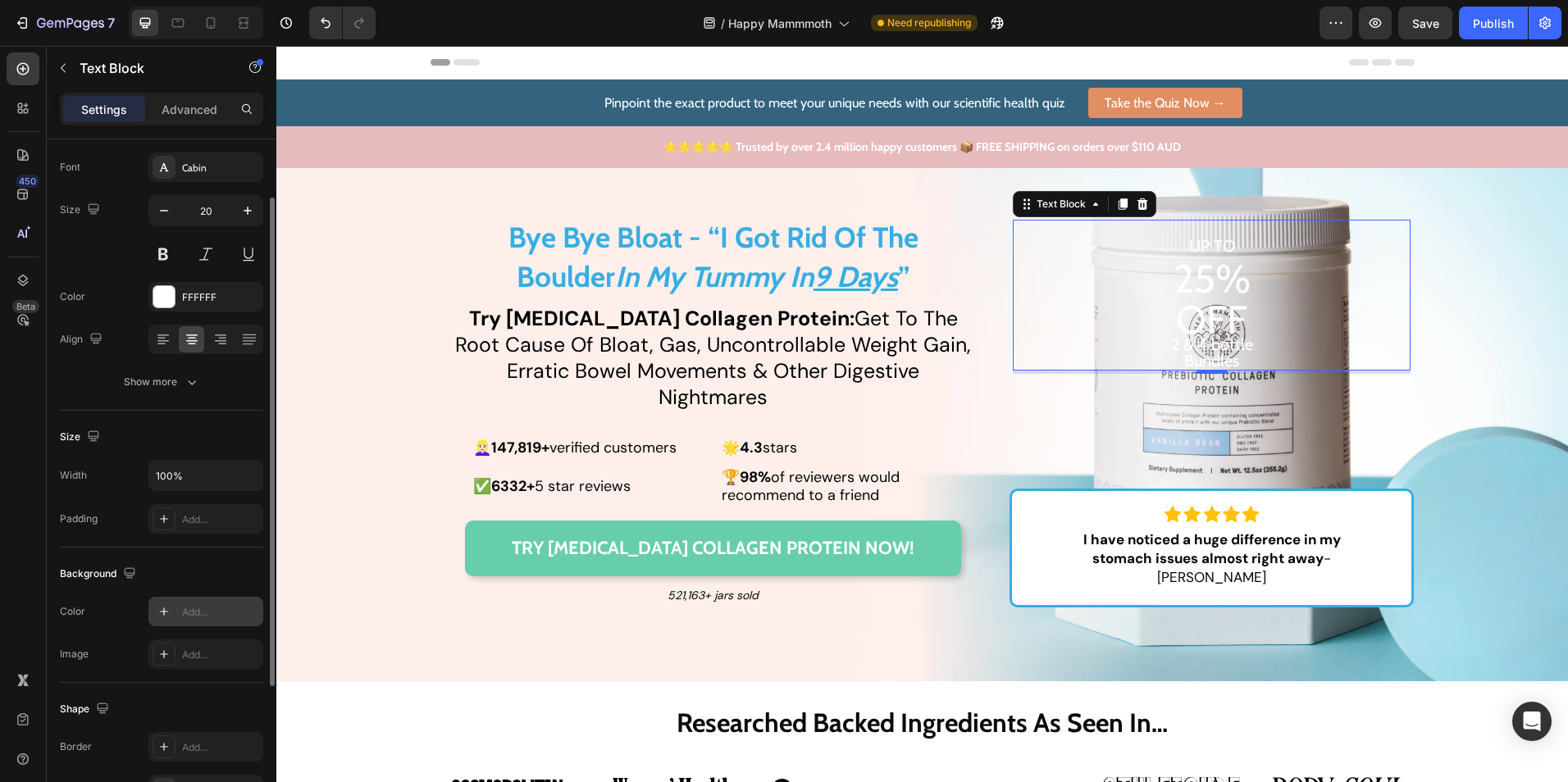
click at [211, 615] on div "Add..." at bounding box center [221, 613] width 77 height 15
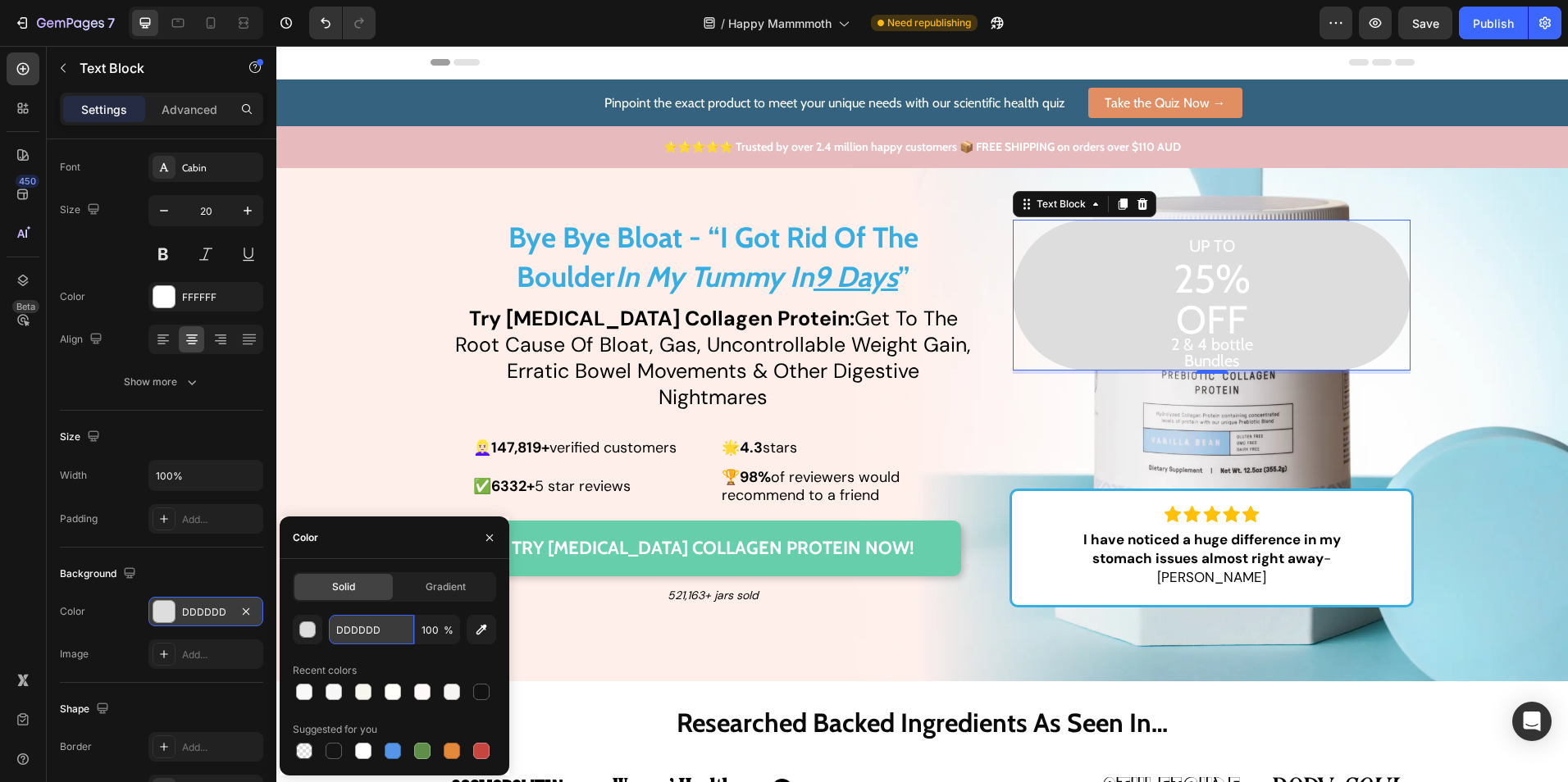
click at [387, 636] on input "DDDDDD" at bounding box center [372, 629] width 85 height 29
paste input "36AEE1"
type input "36AEE1"
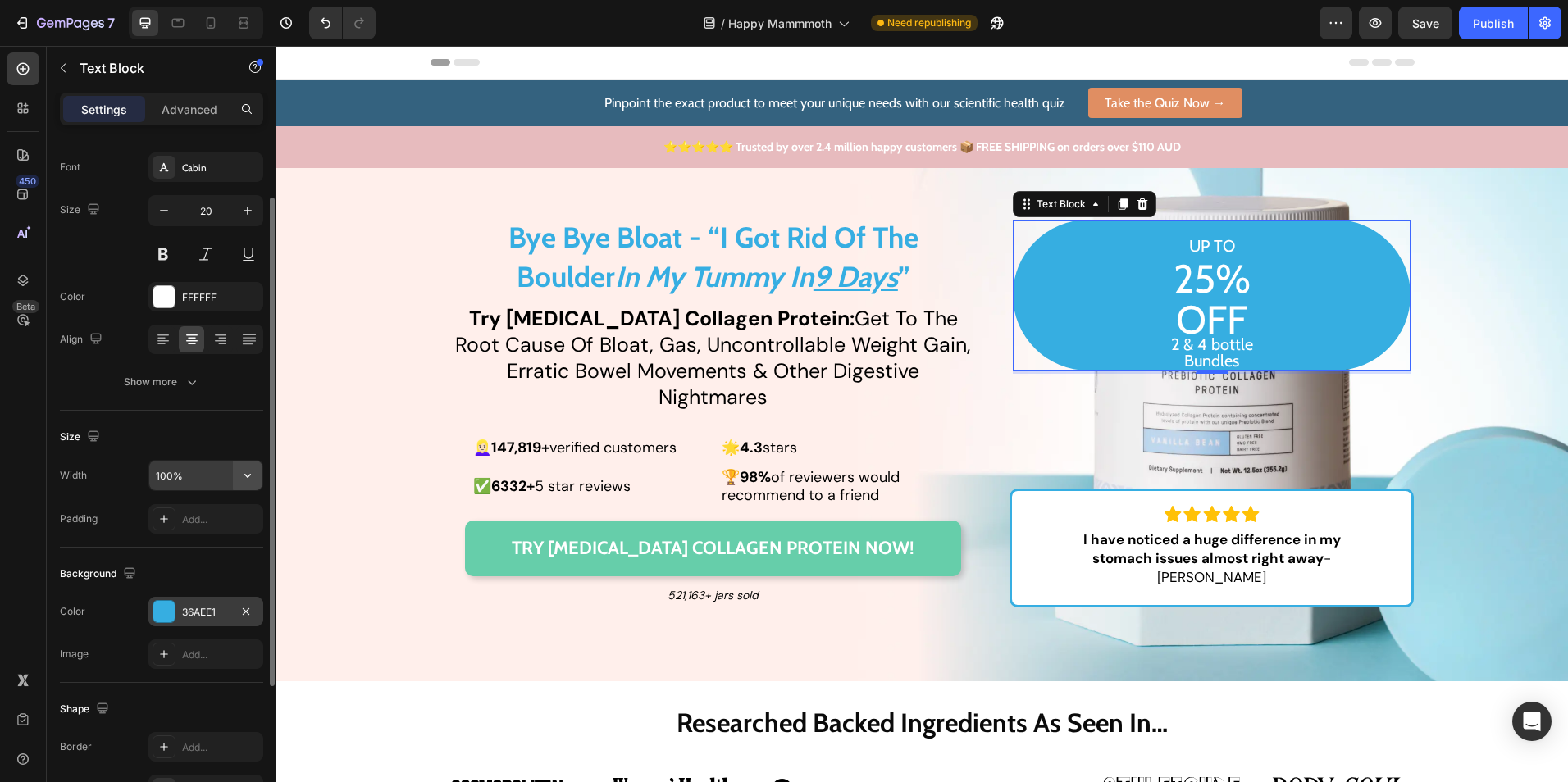
click at [239, 478] on icon "button" at bounding box center [247, 476] width 17 height 17
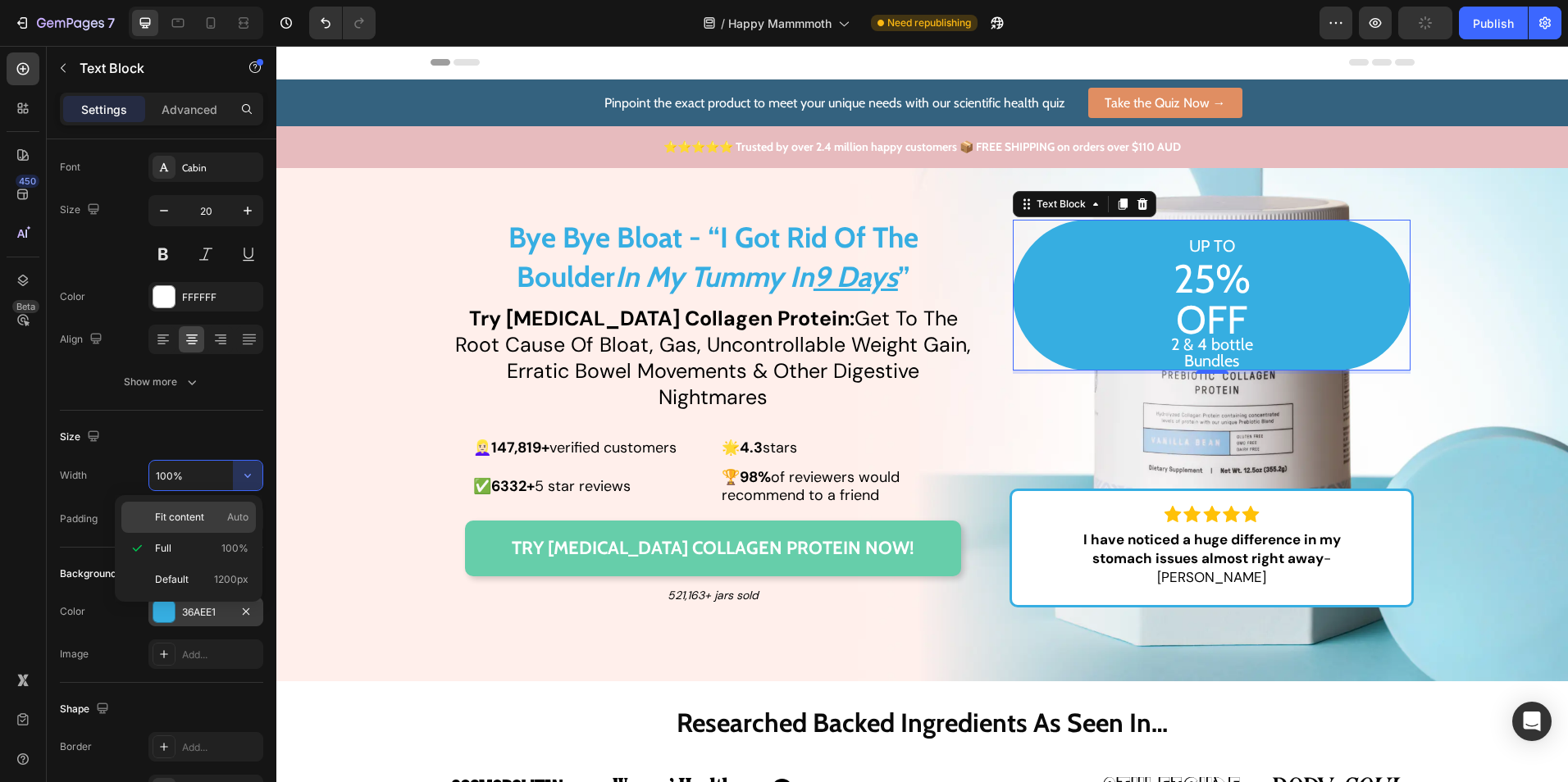
click at [217, 512] on p "Fit content Auto" at bounding box center [202, 517] width 93 height 15
type input "Auto"
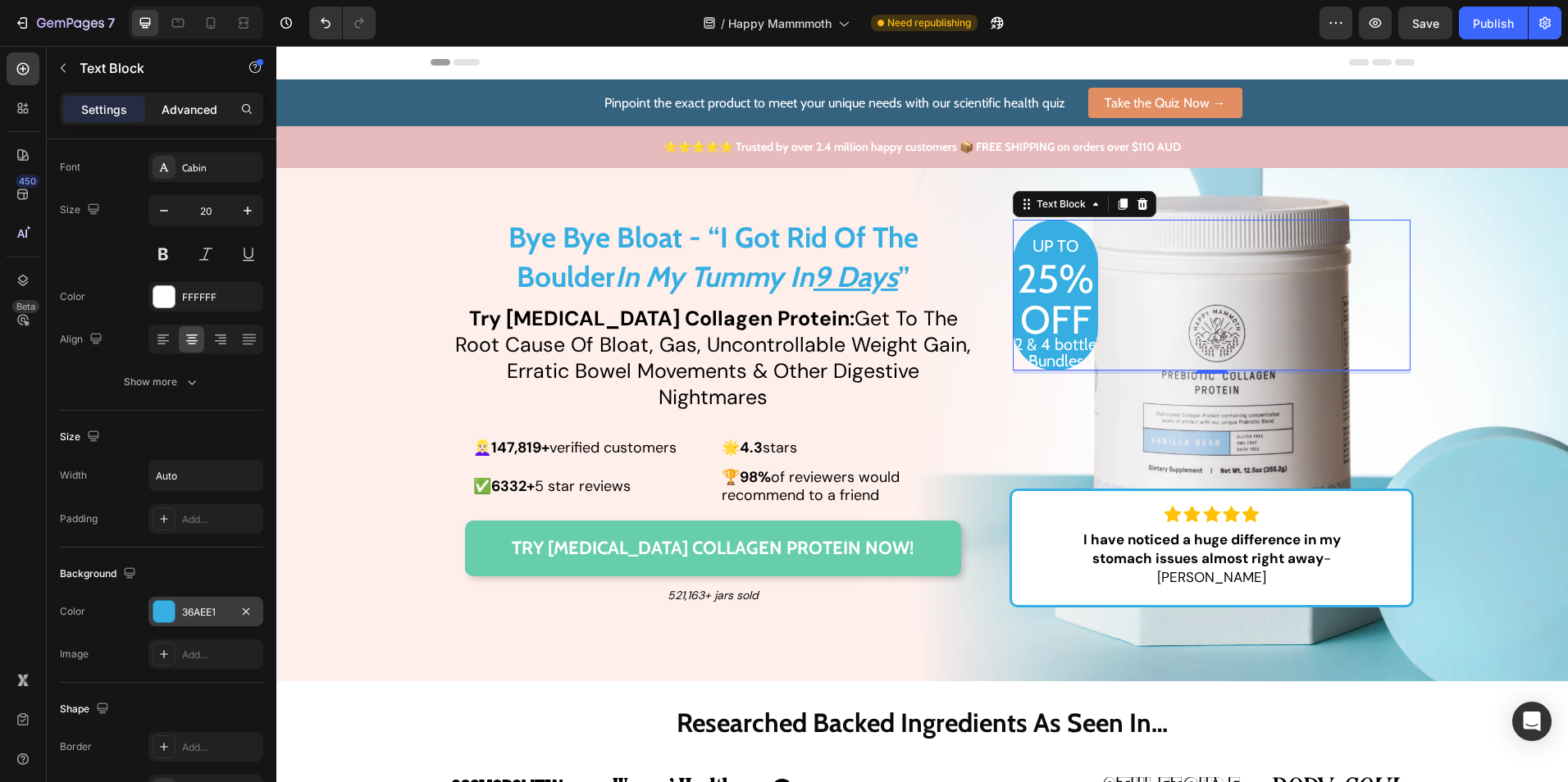
click at [190, 117] on p "Advanced" at bounding box center [189, 109] width 56 height 17
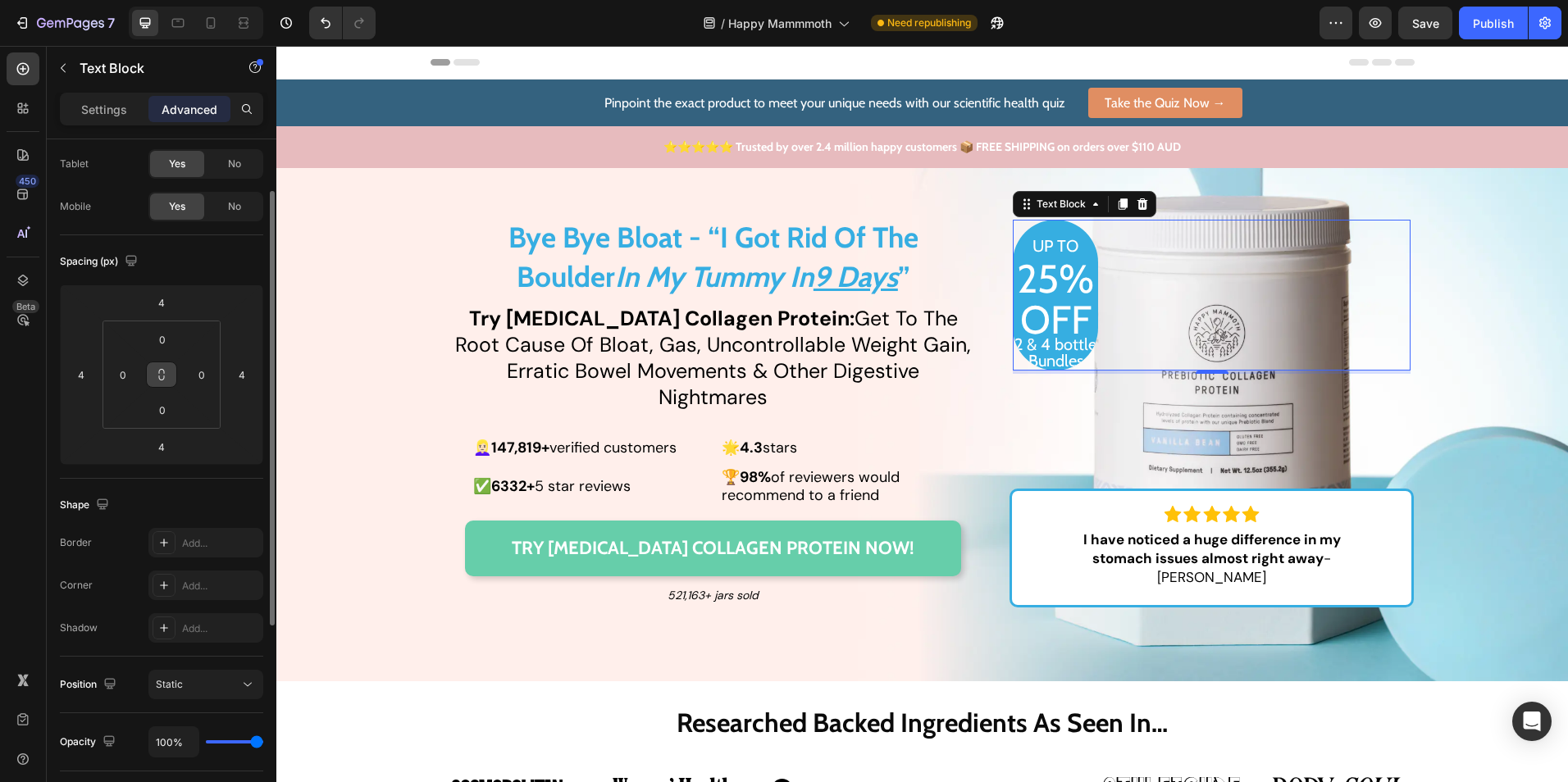
click at [167, 376] on icon at bounding box center [162, 375] width 13 height 13
click at [131, 366] on input "0" at bounding box center [123, 375] width 25 height 25
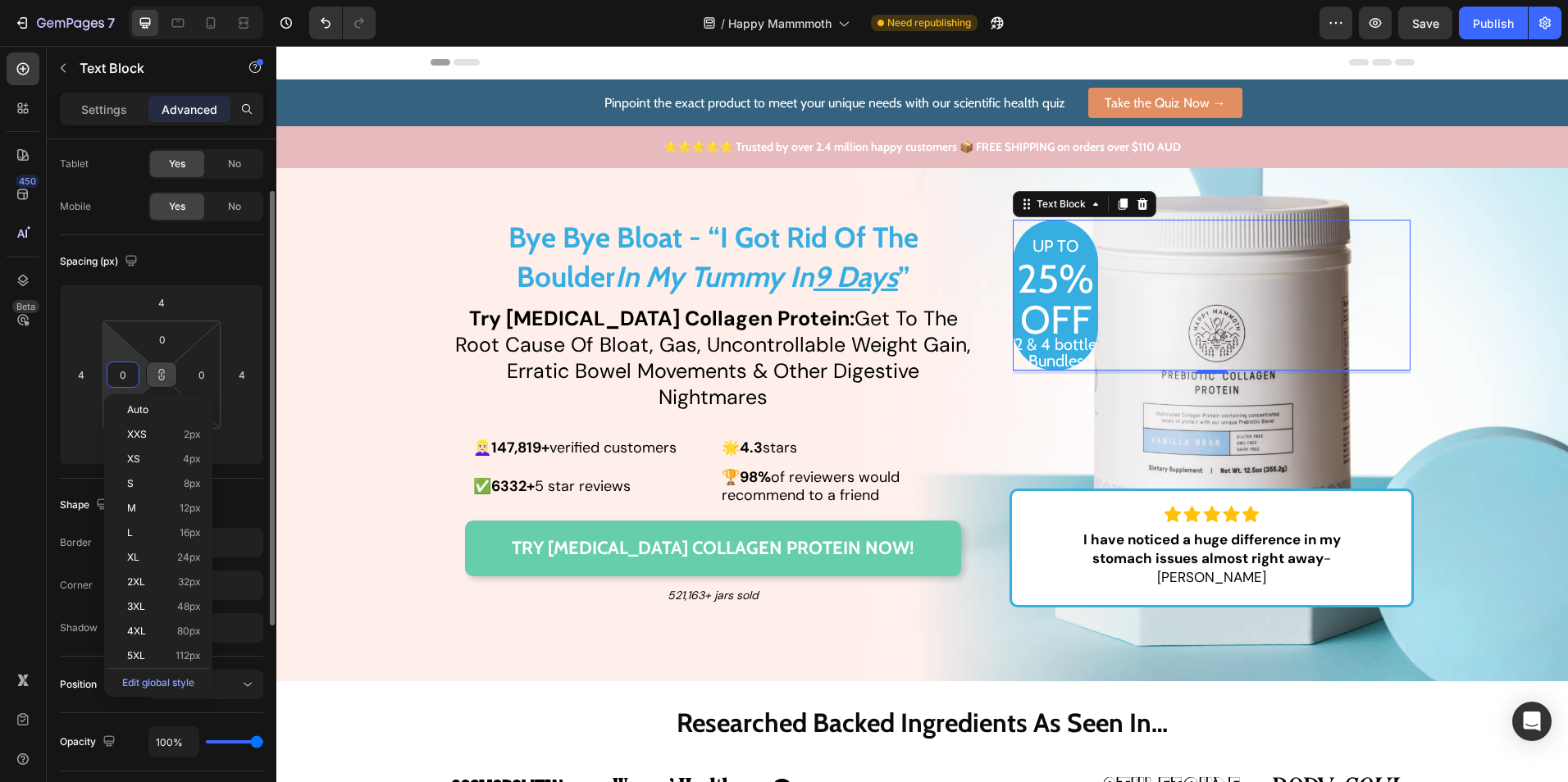
type input "1"
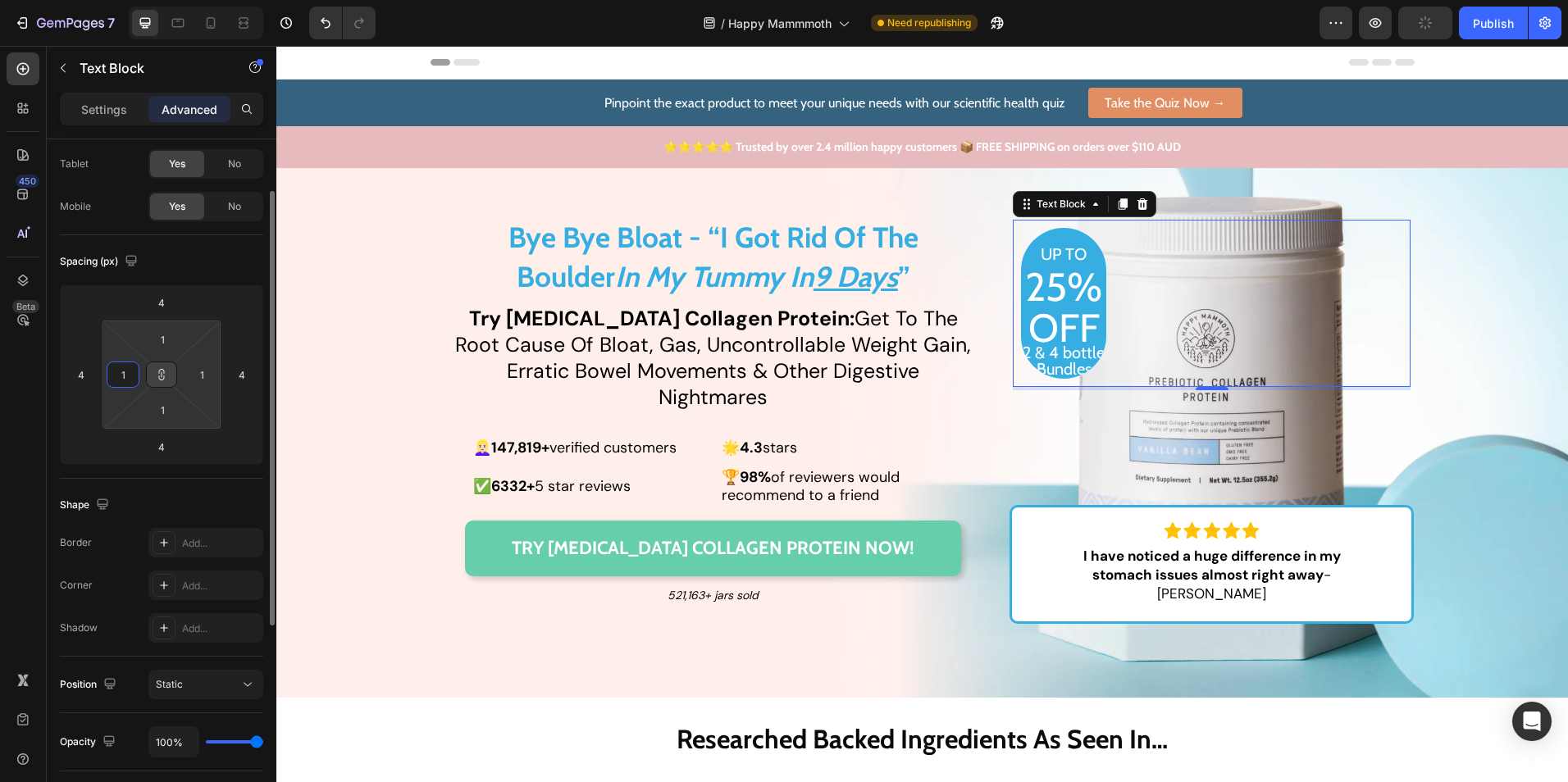
type input "10"
type input "100"
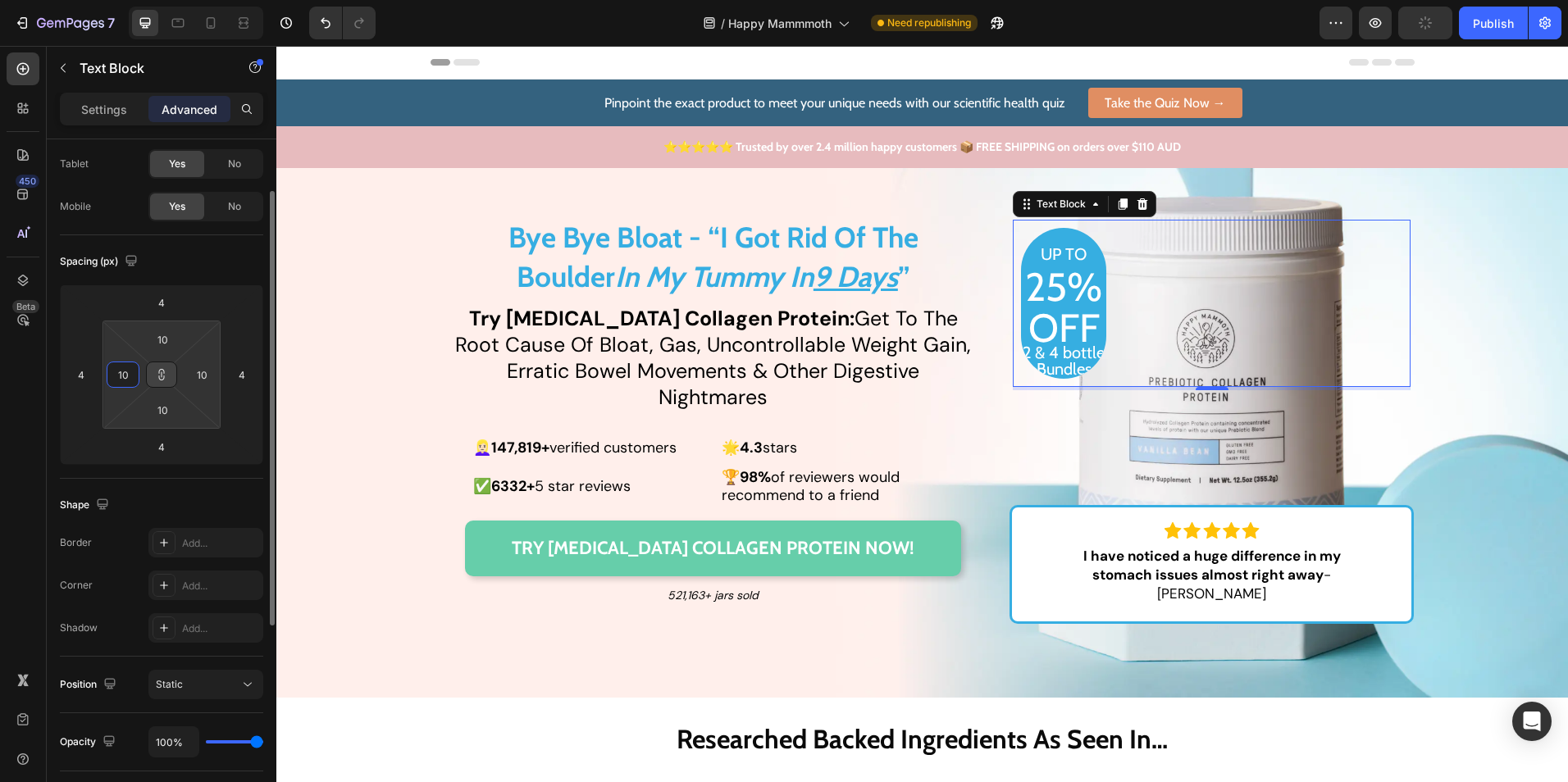
type input "100"
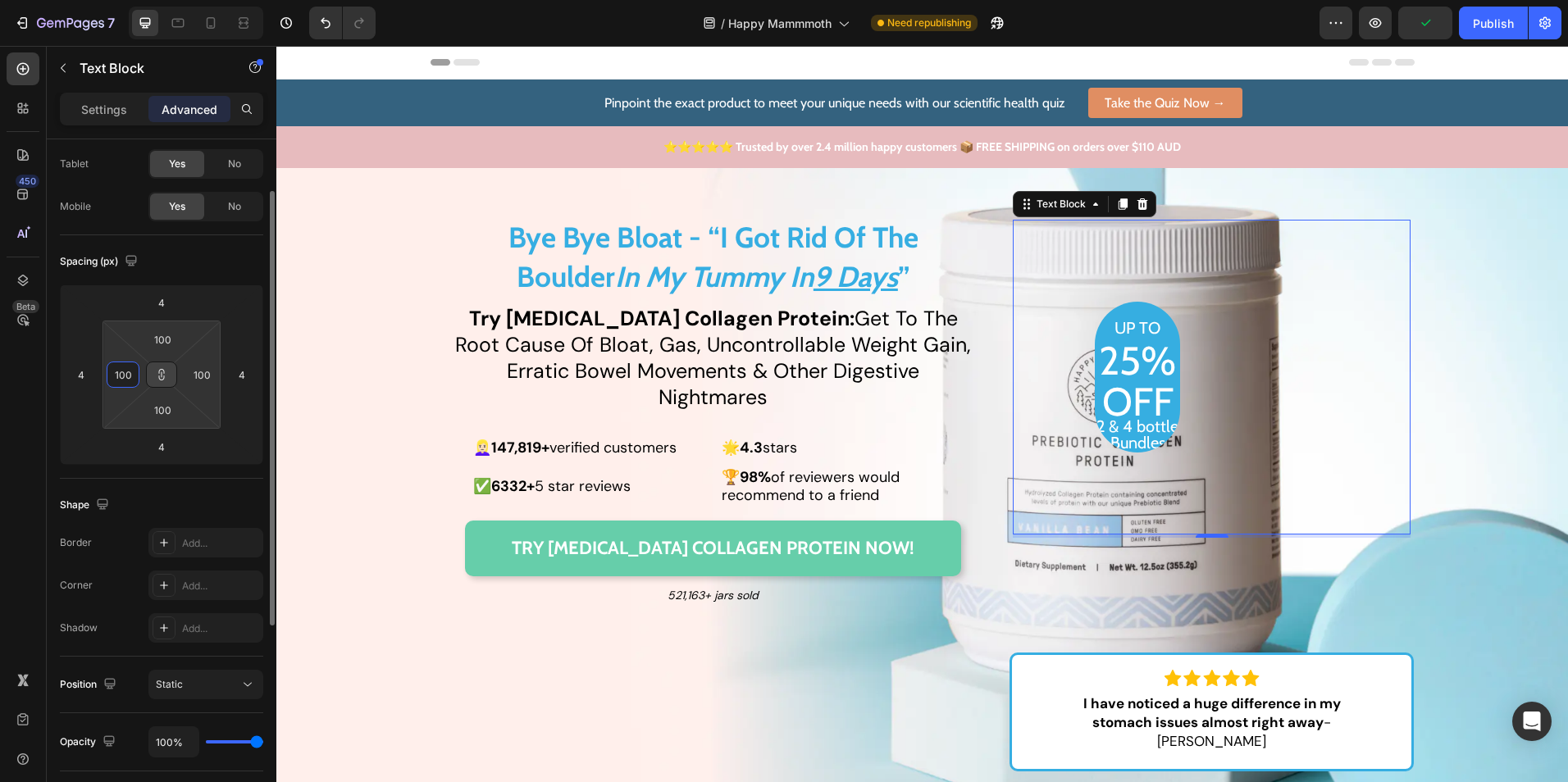
click at [131, 366] on input "100" at bounding box center [123, 375] width 25 height 25
type input "0"
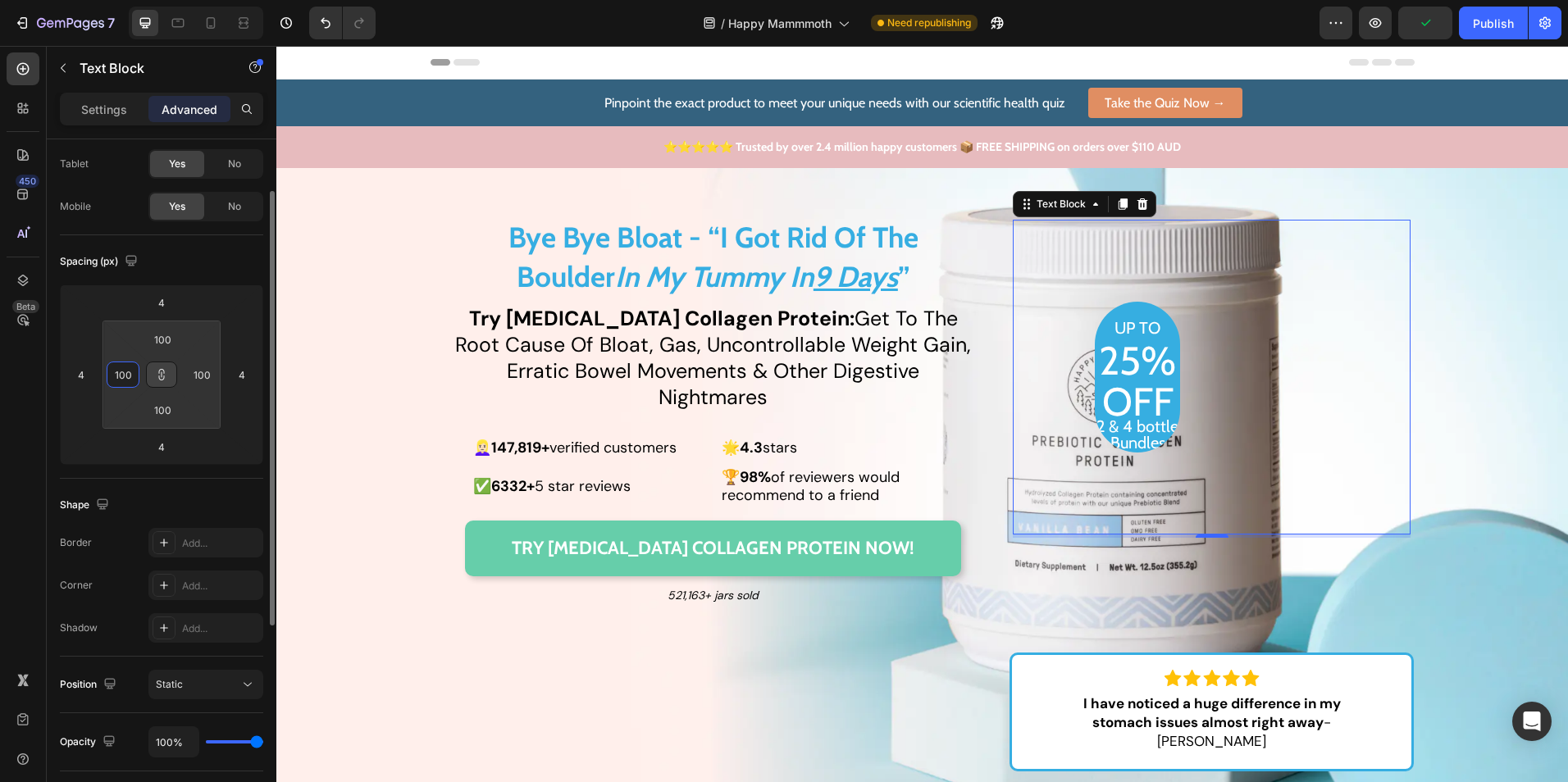
type input "0"
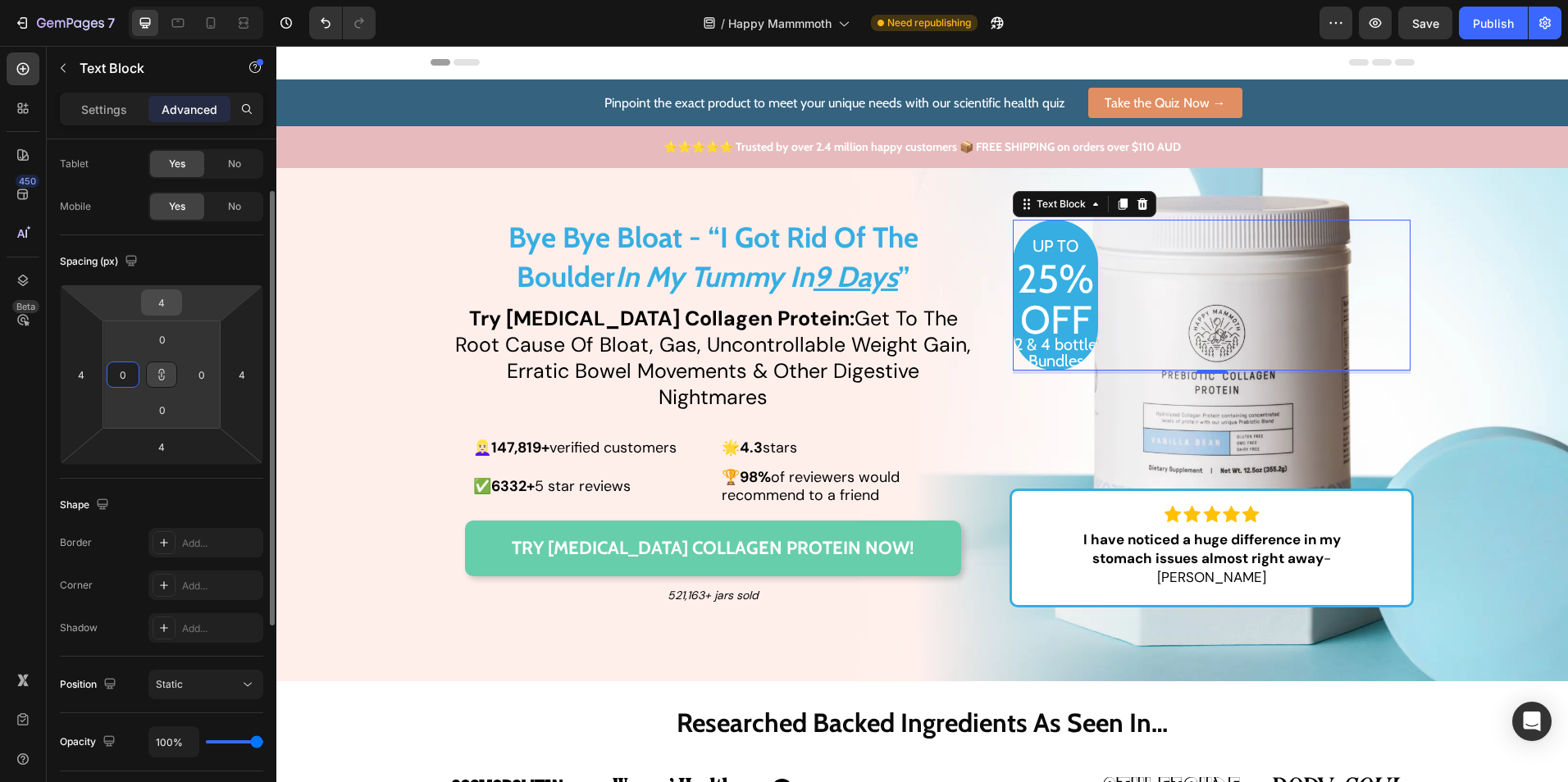
click at [167, 298] on input "4" at bounding box center [161, 303] width 32 height 25
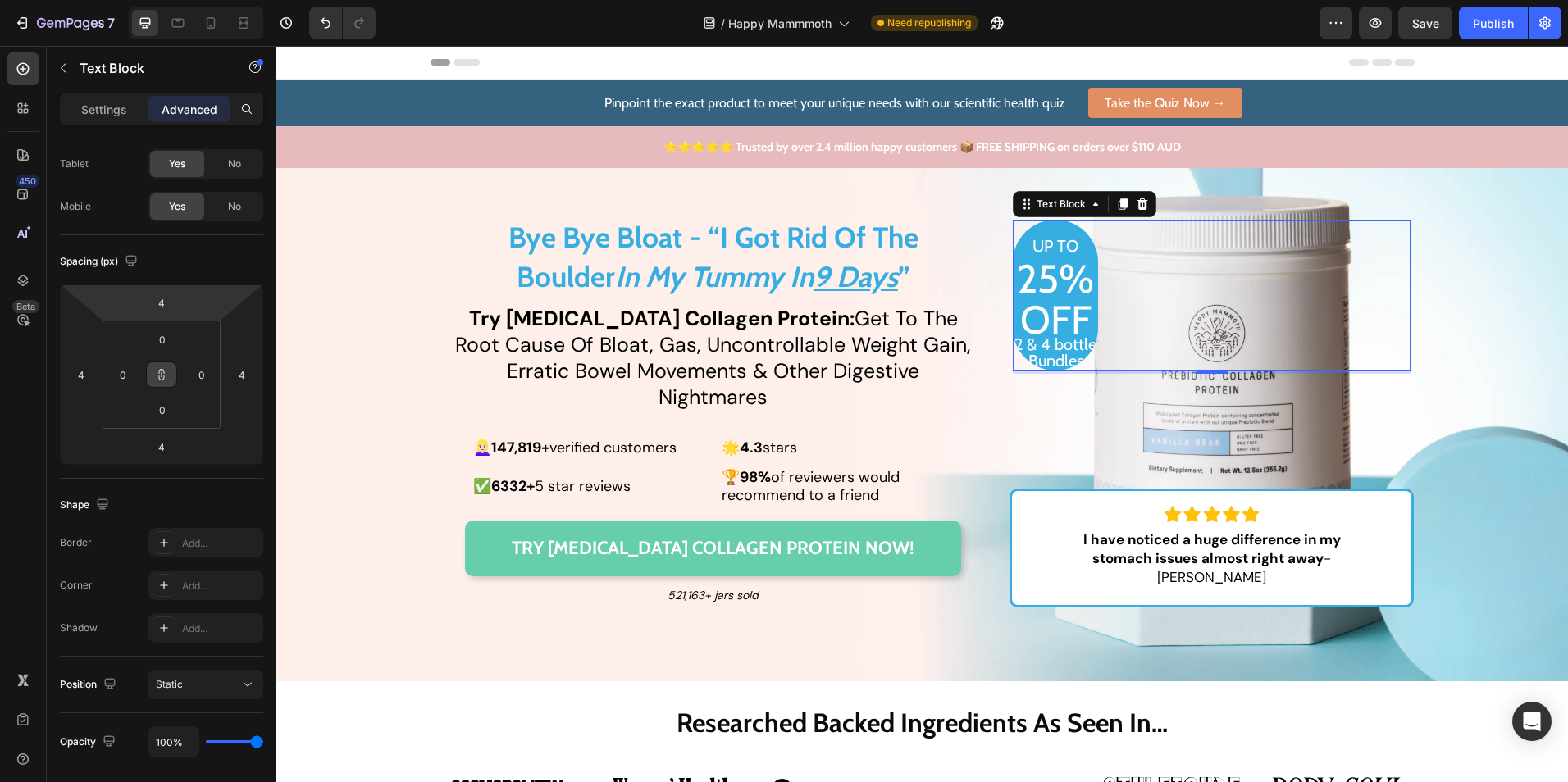
click at [28, 422] on div "450 Beta" at bounding box center [22, 358] width 32 height 611
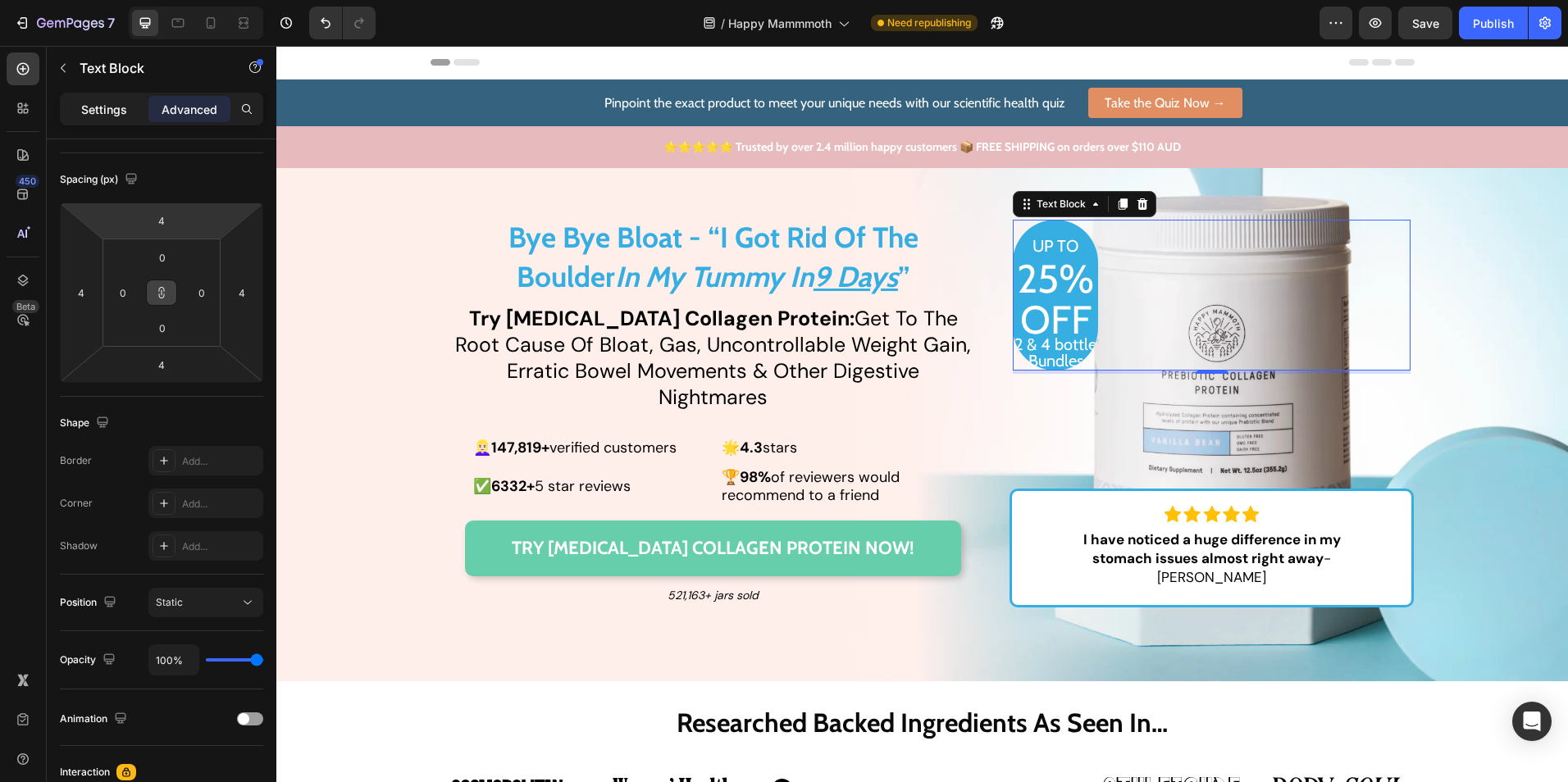
click at [100, 107] on p "Settings" at bounding box center [103, 109] width 46 height 17
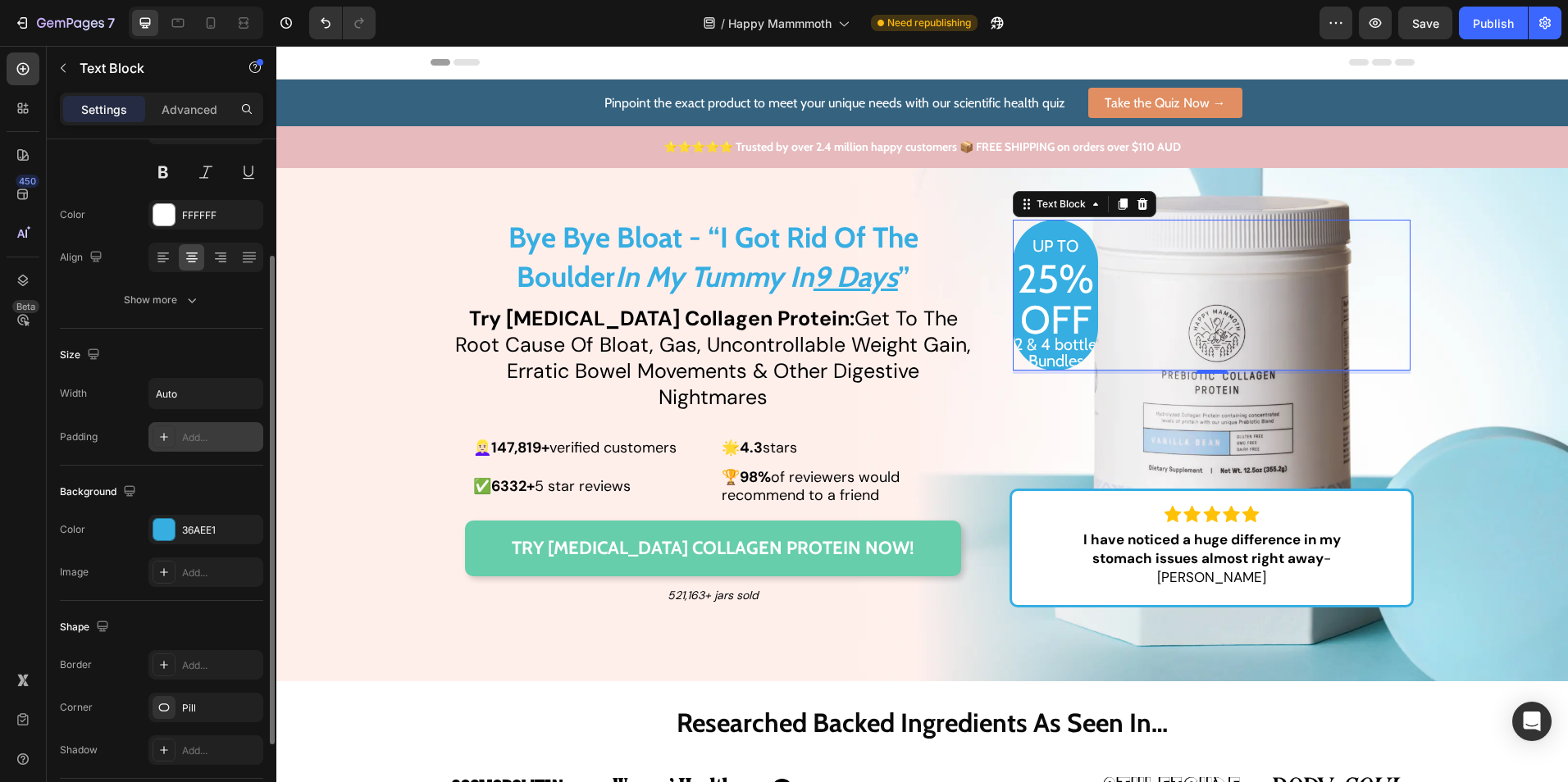
click at [212, 437] on div "Add..." at bounding box center [221, 438] width 77 height 15
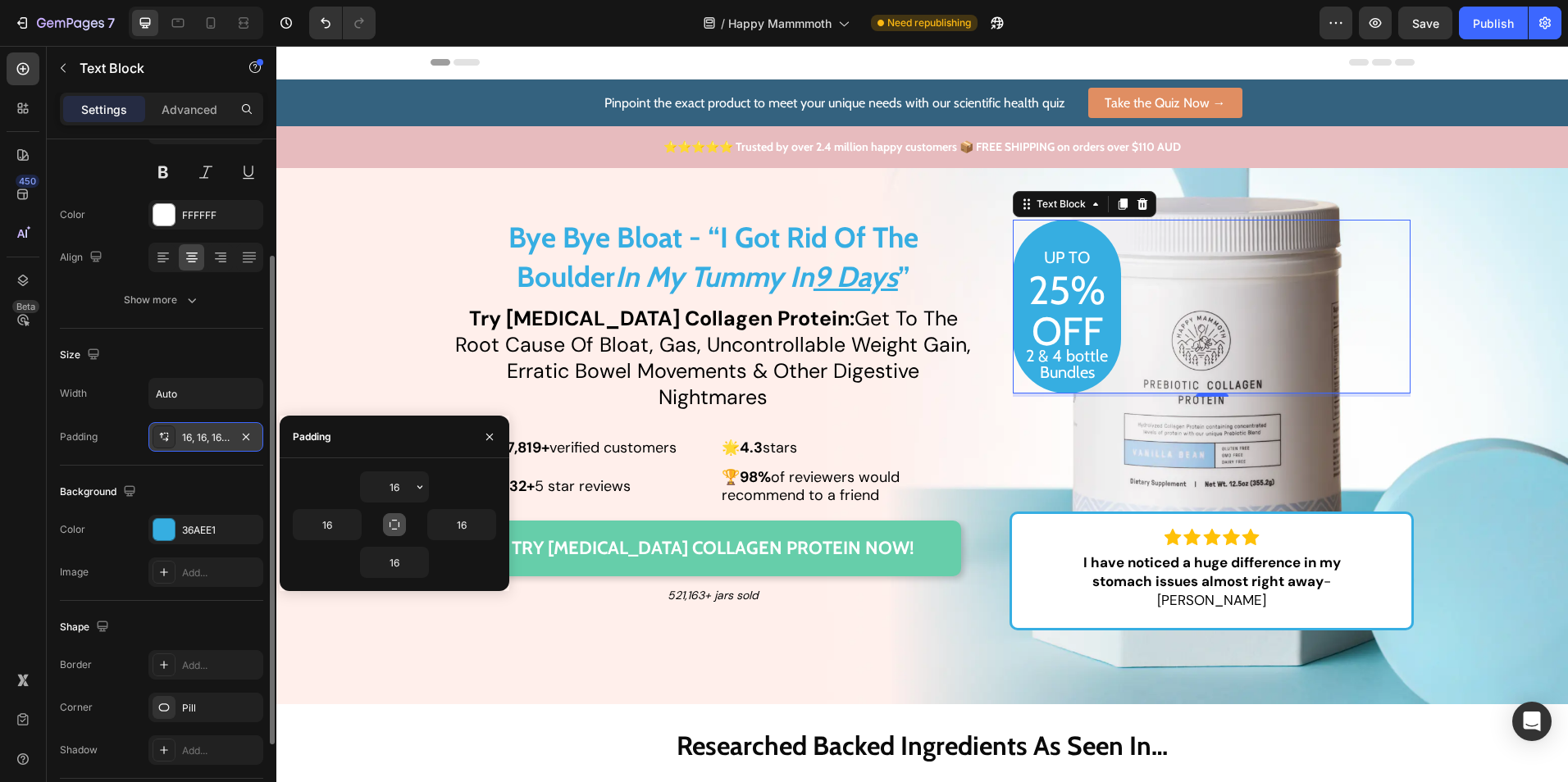
click at [397, 516] on button "button" at bounding box center [395, 525] width 23 height 23
click at [392, 491] on input "16" at bounding box center [394, 486] width 67 height 29
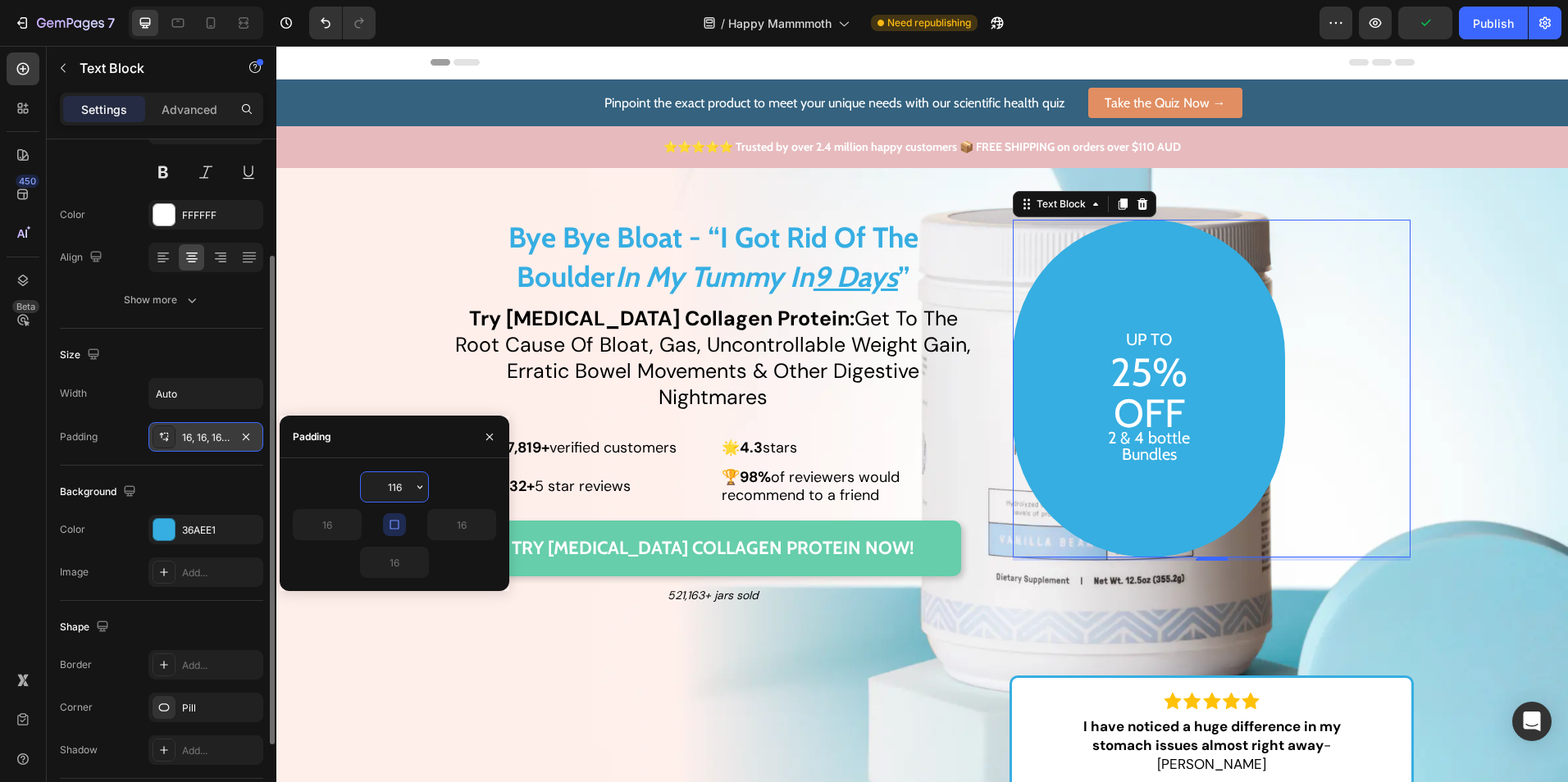
click at [402, 491] on input "116" at bounding box center [394, 486] width 67 height 29
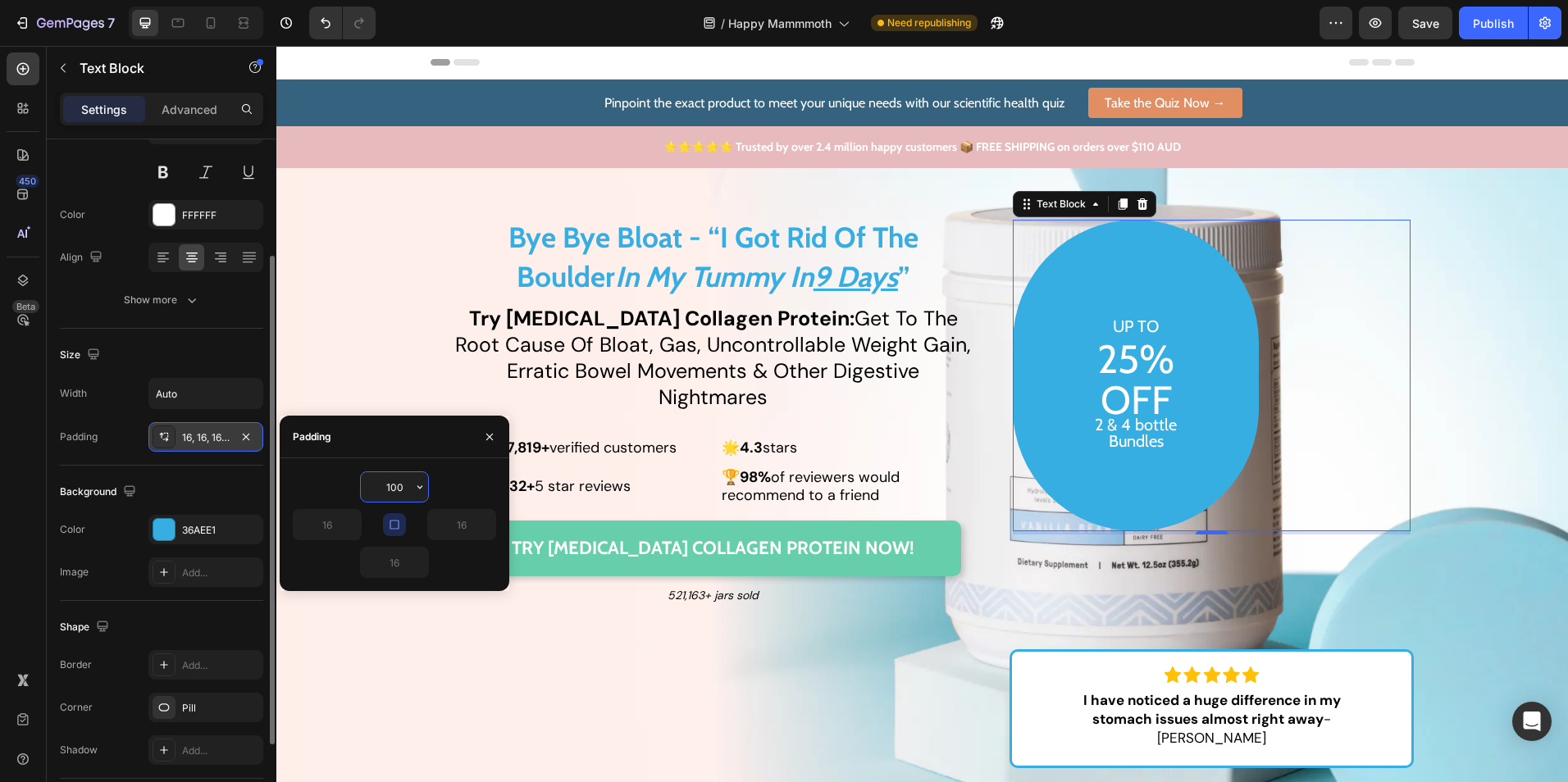
click at [401, 492] on input "100" at bounding box center [394, 486] width 67 height 29
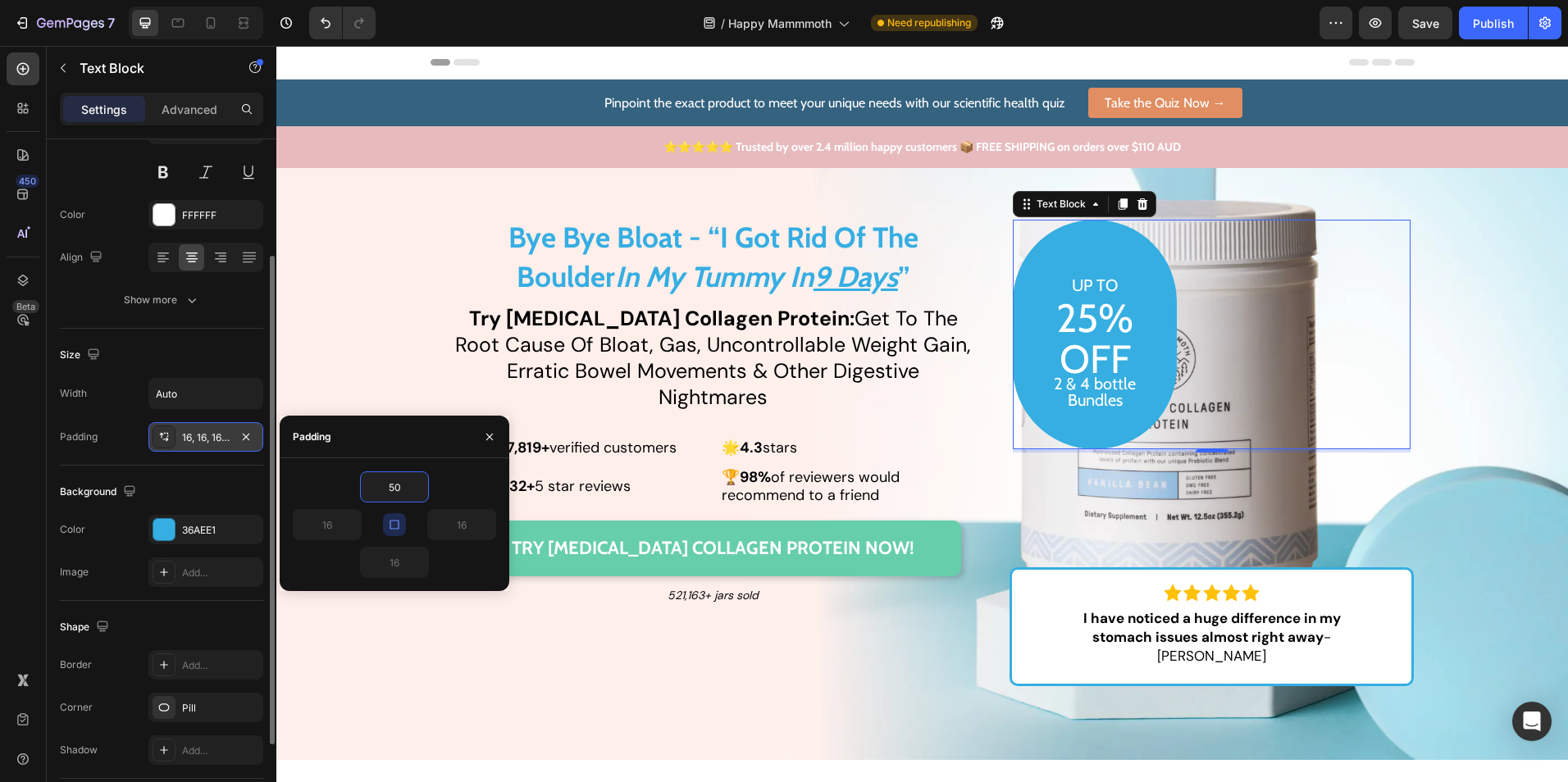
type input "50"
click at [338, 492] on div "50" at bounding box center [394, 486] width 203 height 31
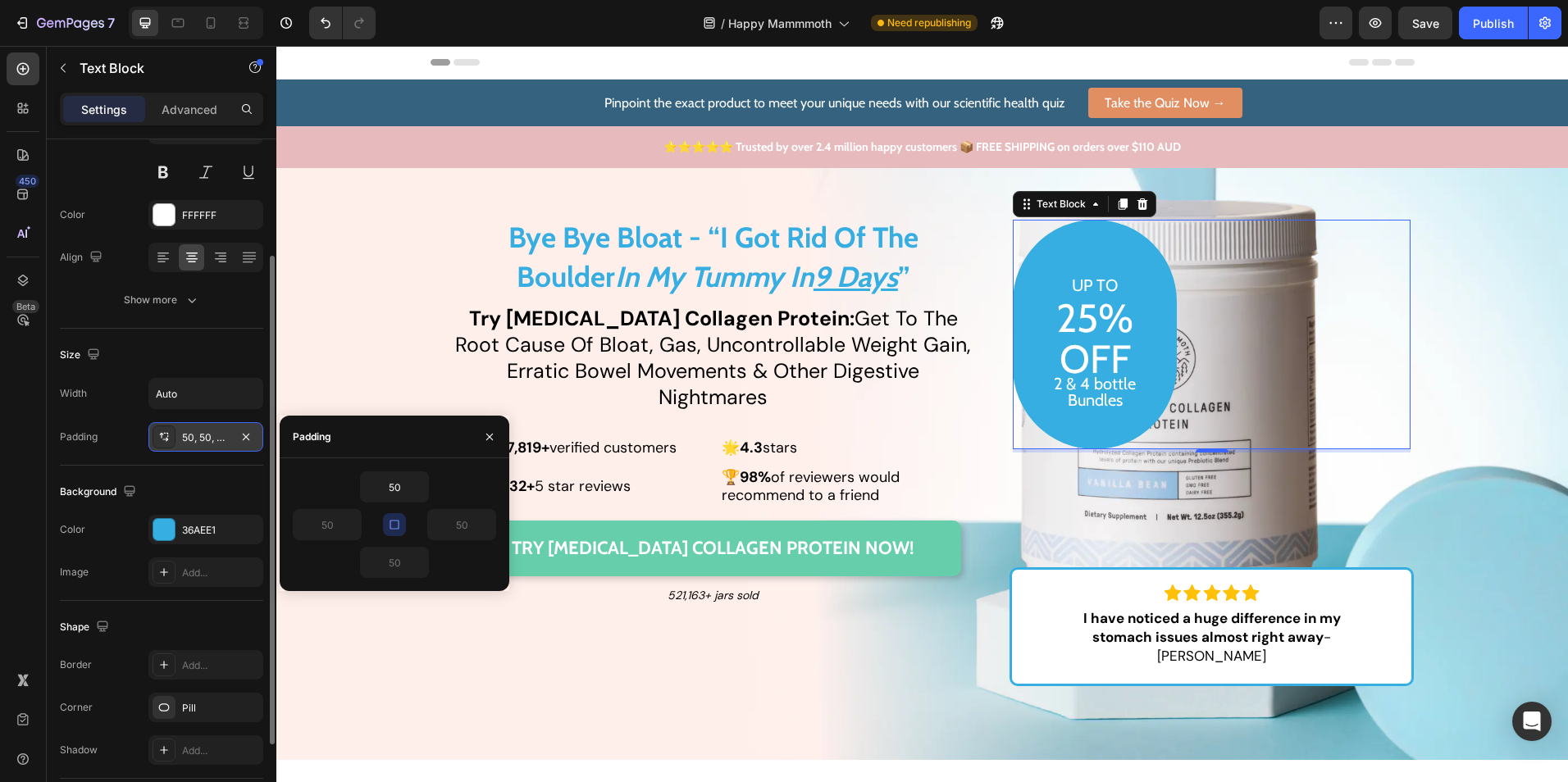
click at [392, 521] on icon "button" at bounding box center [394, 524] width 9 height 9
click at [392, 482] on input "50" at bounding box center [394, 486] width 67 height 29
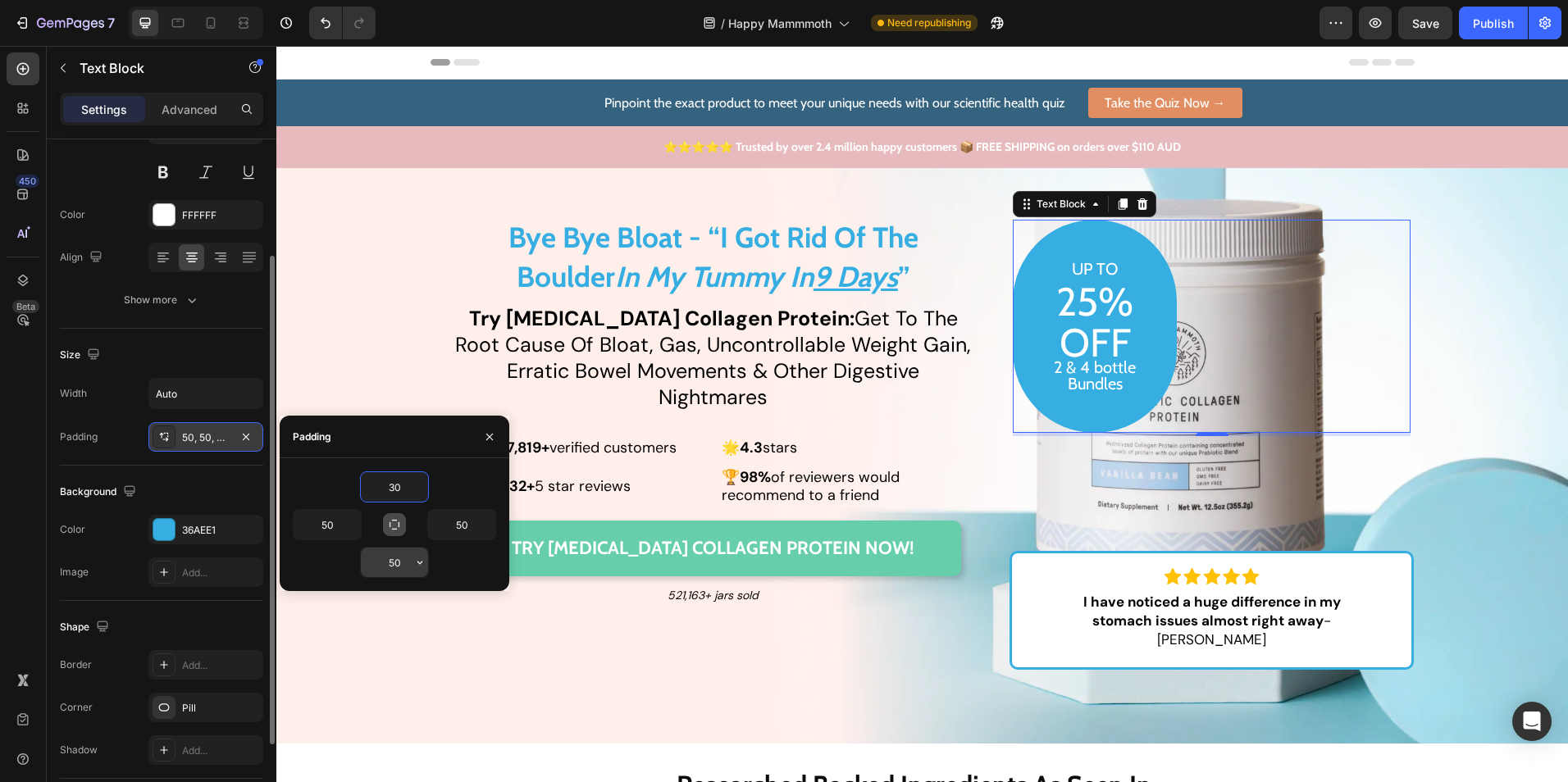
type input "30"
click at [388, 568] on input "50" at bounding box center [394, 562] width 67 height 29
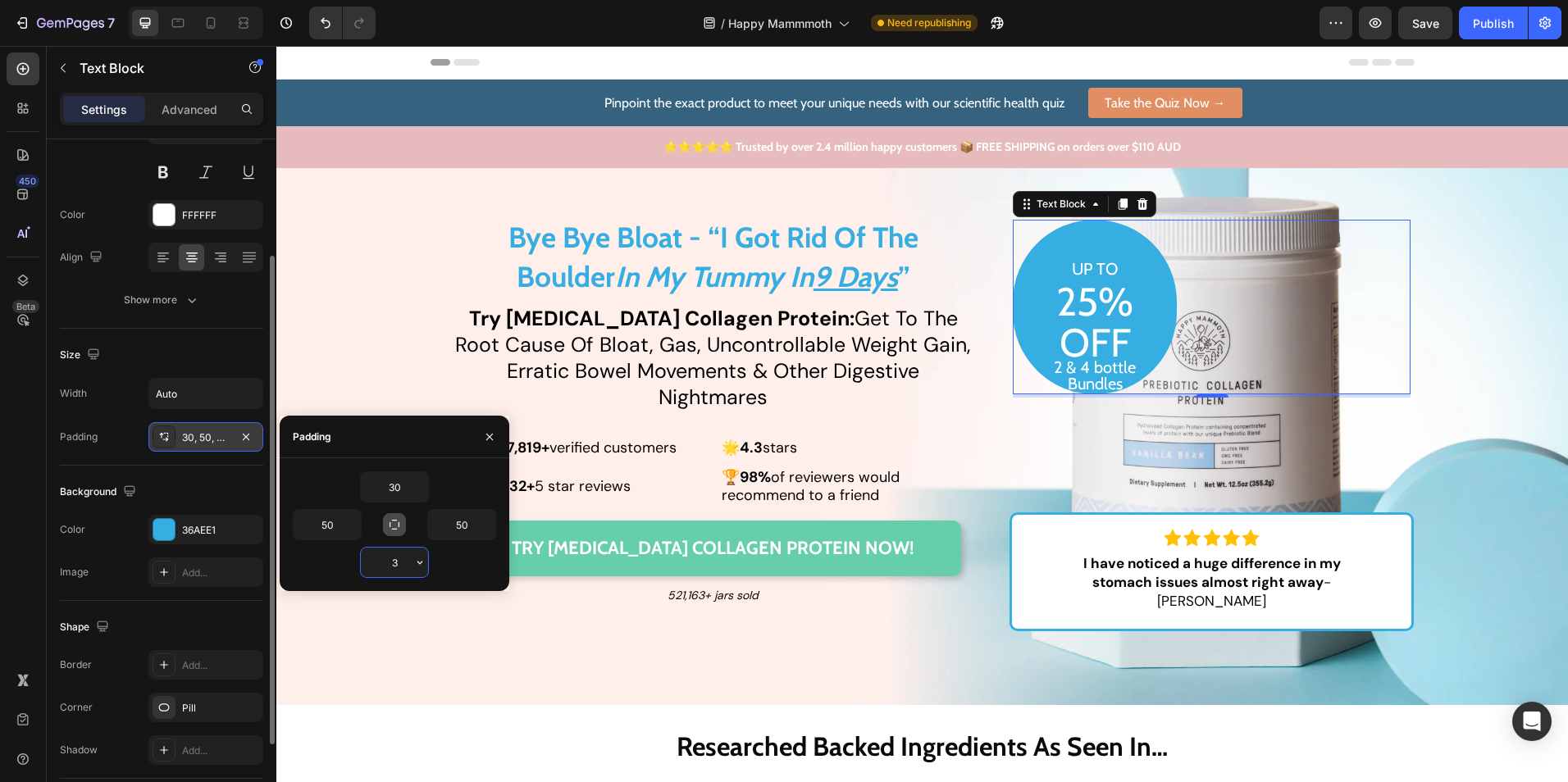
type input "30"
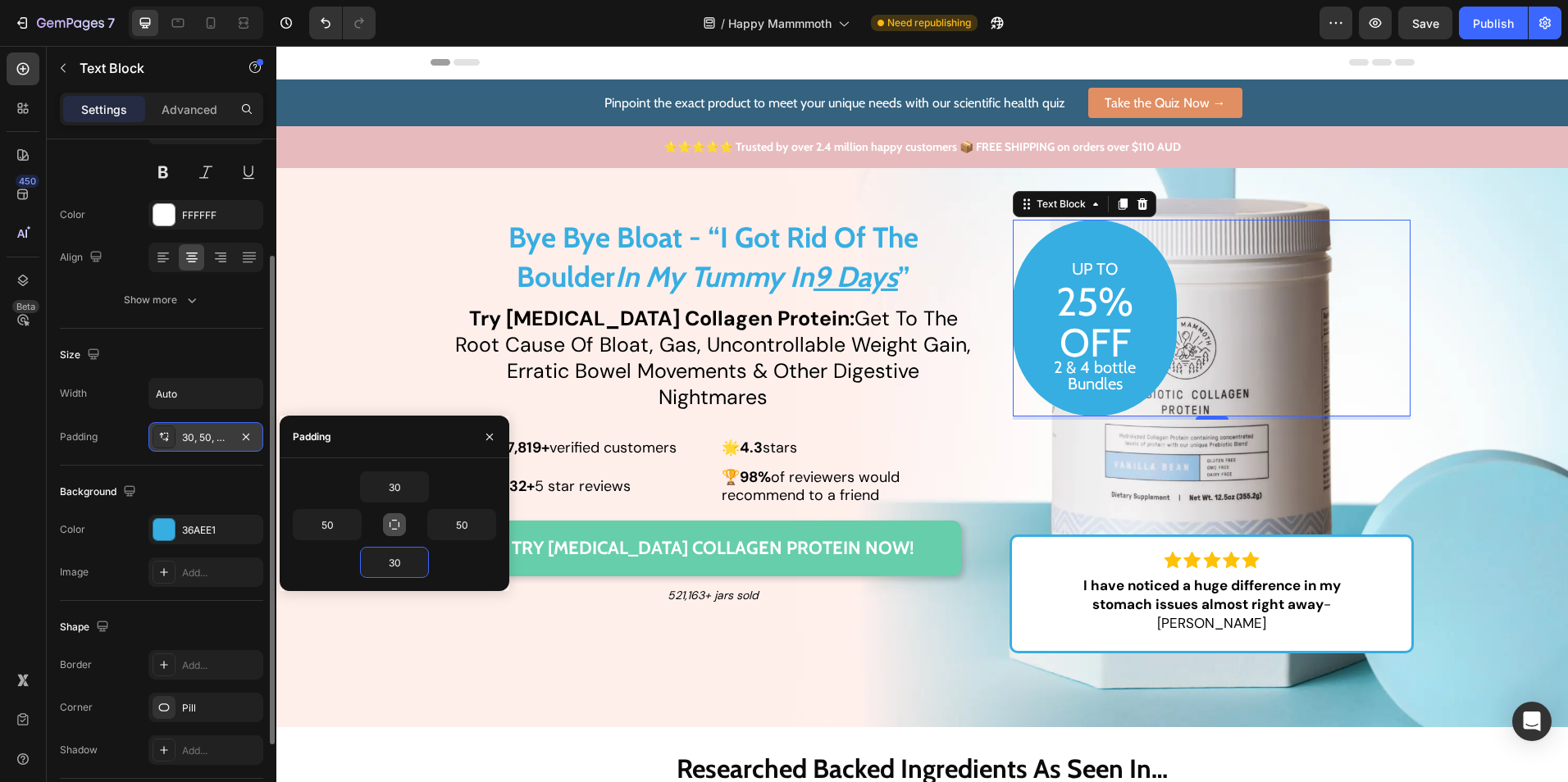
click at [243, 476] on div "Background The changes might be hidden by the video. Color 36AEE1 Image Add..." at bounding box center [162, 533] width 203 height 135
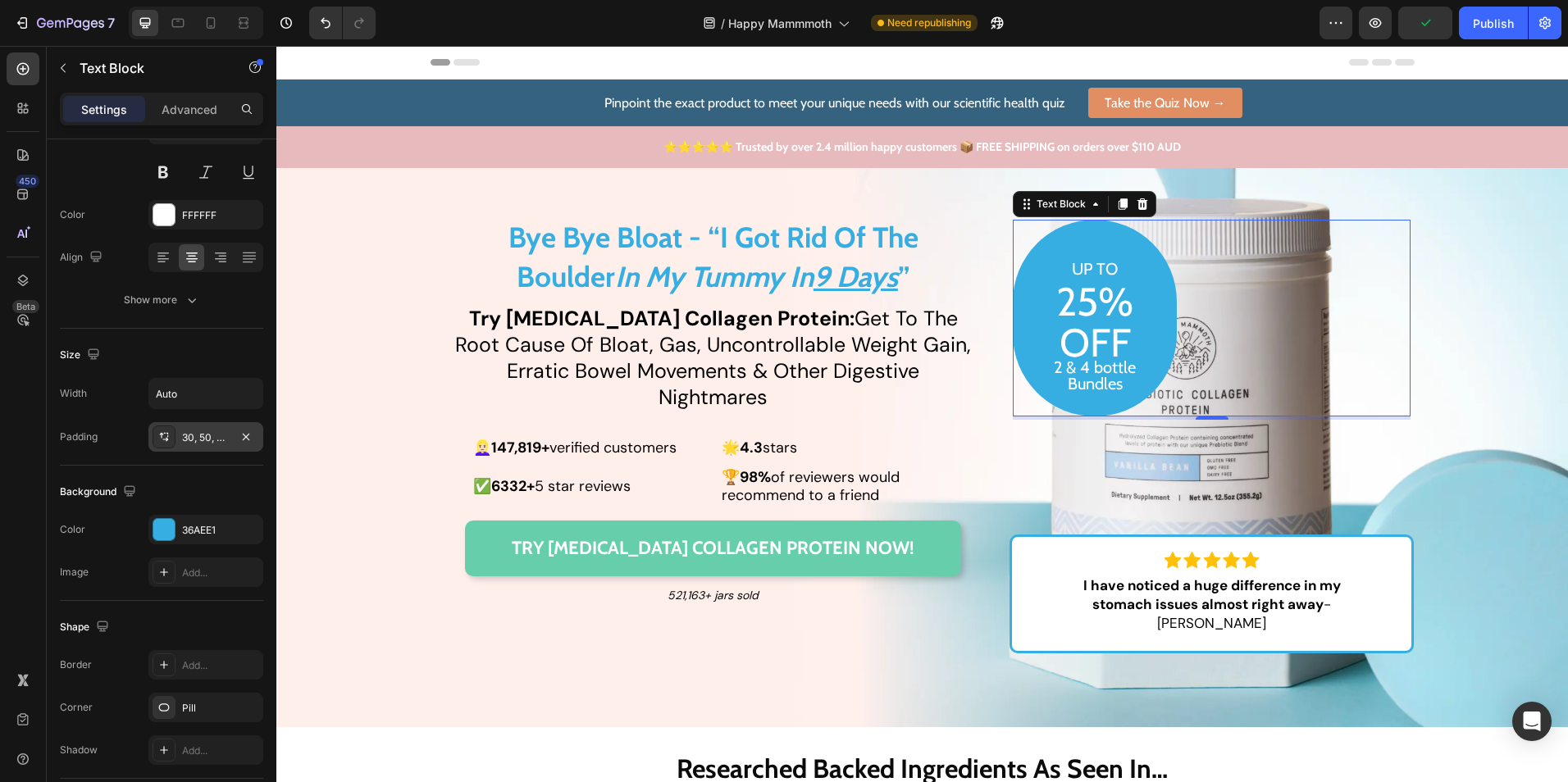
click at [195, 441] on div "30, 50, 30, 50" at bounding box center [206, 438] width 47 height 15
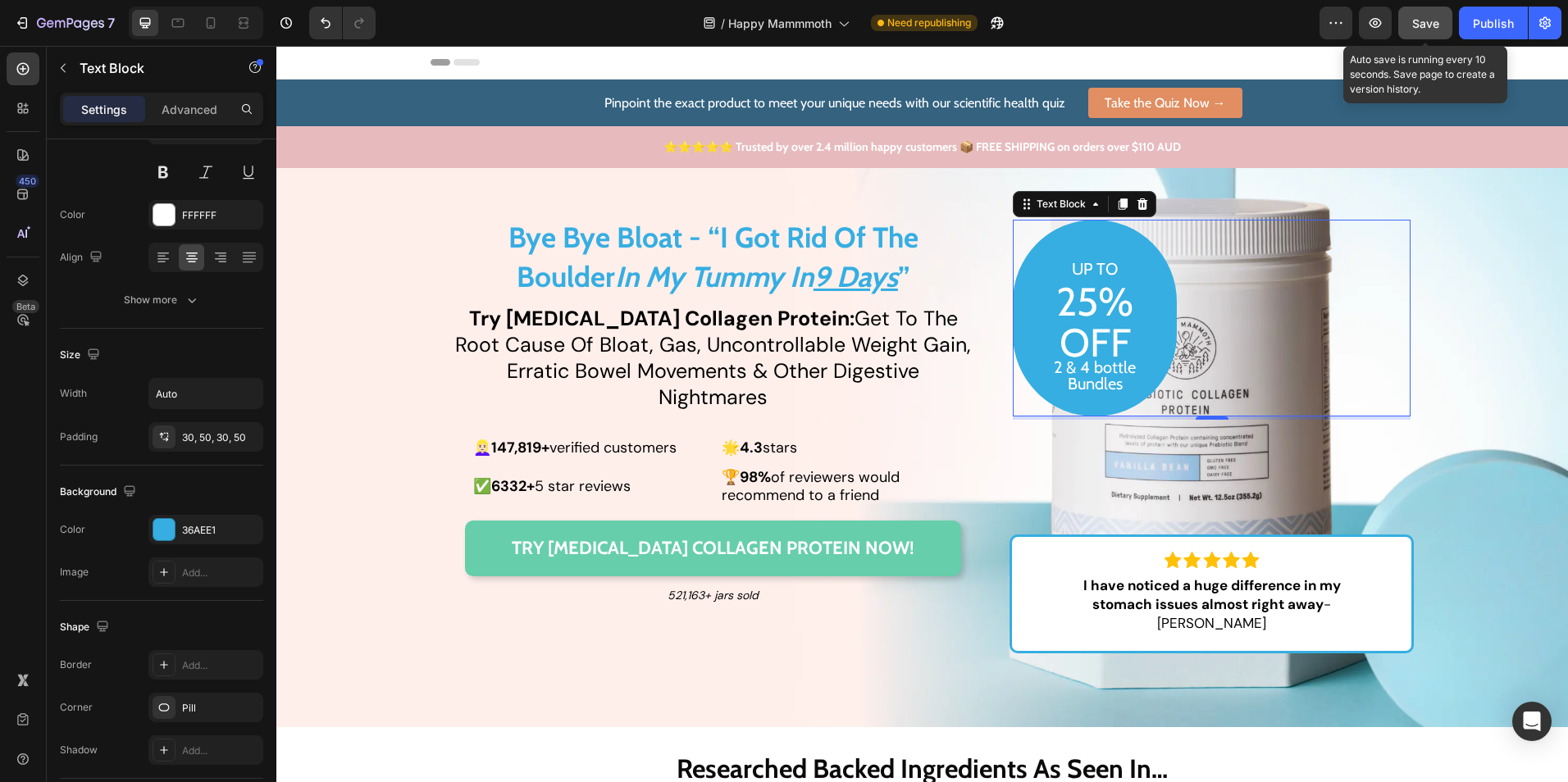
click at [1426, 17] on span "Save" at bounding box center [1426, 23] width 27 height 14
click at [1427, 31] on div "Save" at bounding box center [1426, 23] width 27 height 17
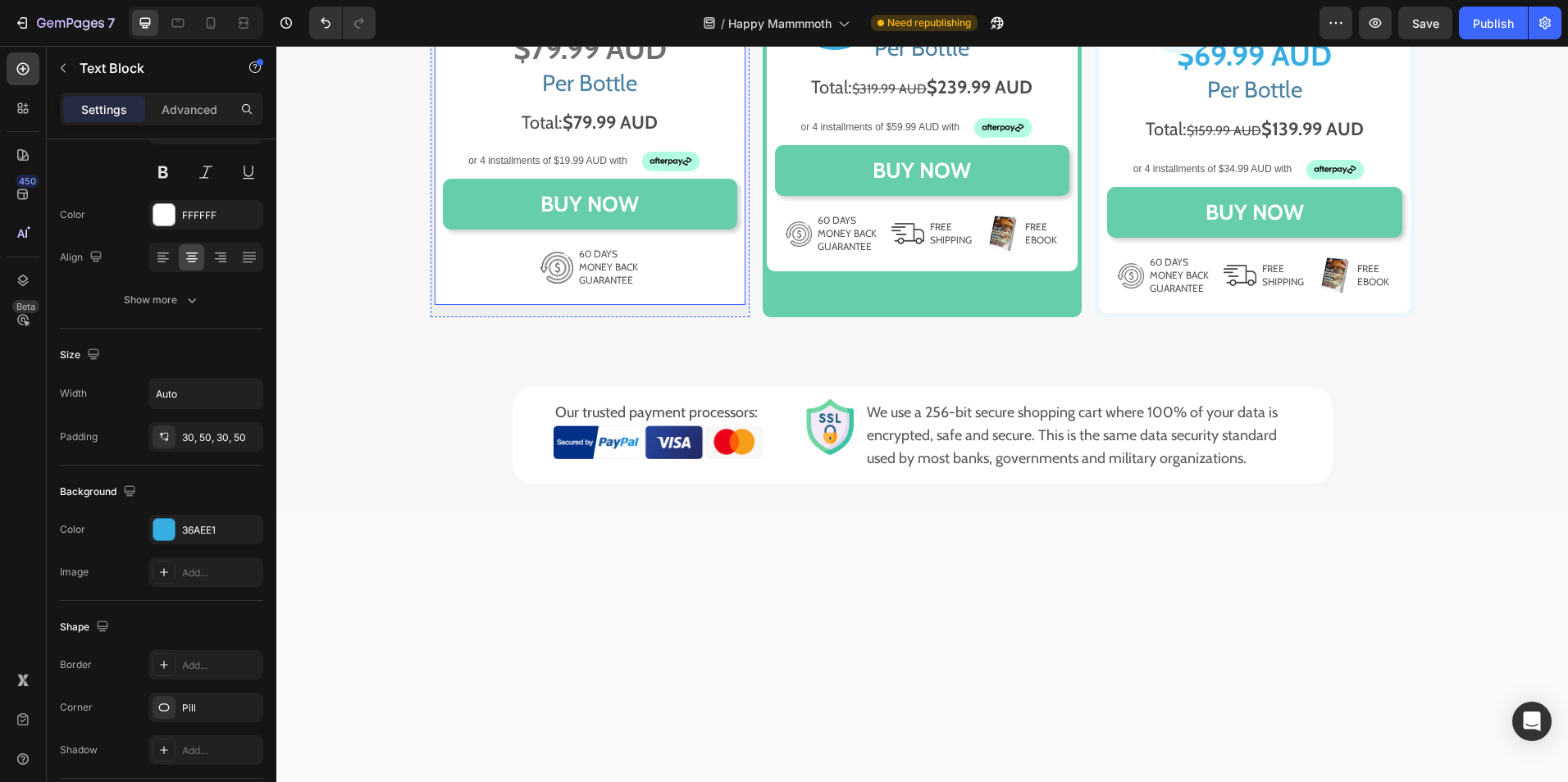
scroll to position [9347, 0]
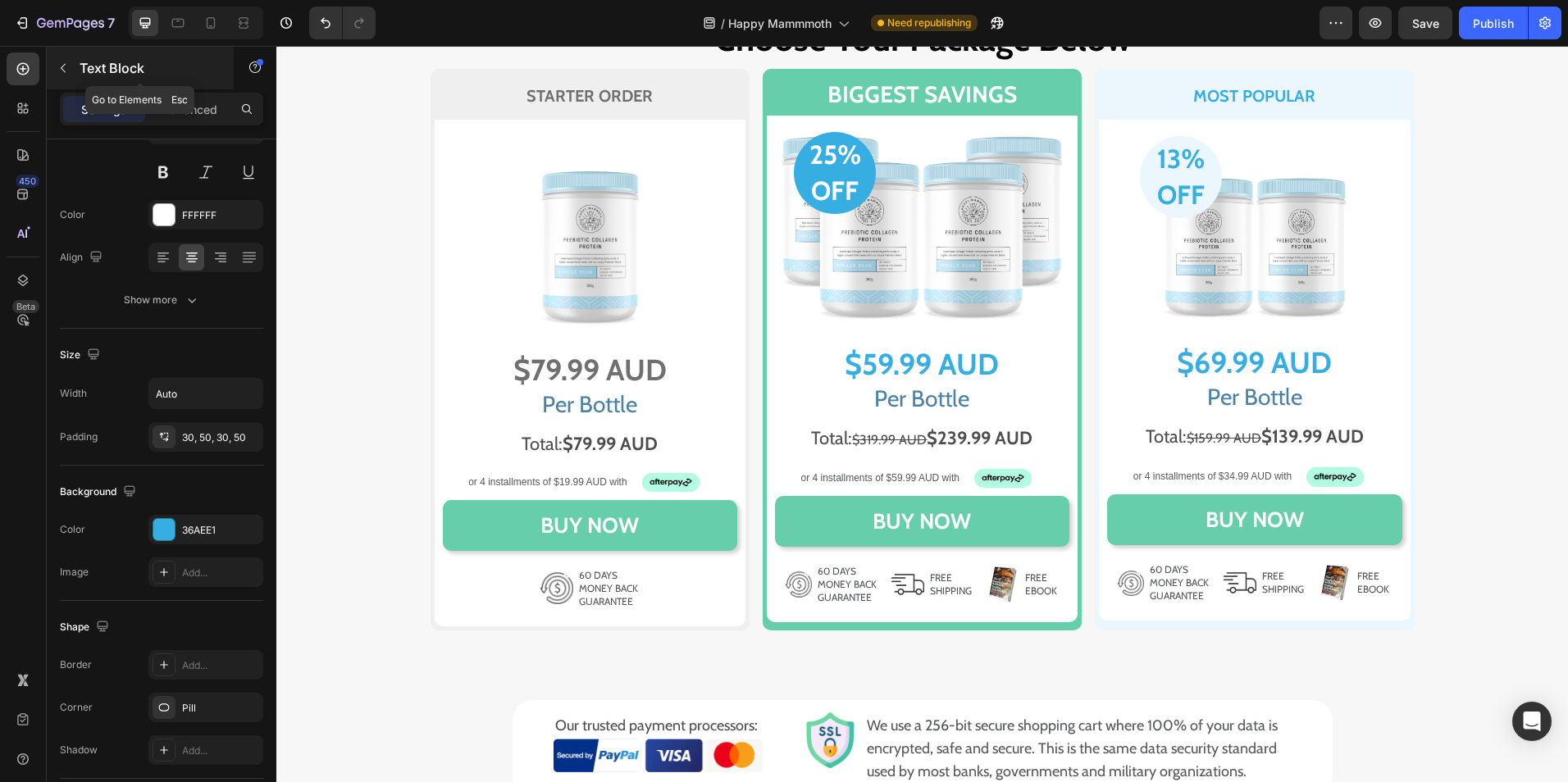
click at [65, 59] on button "button" at bounding box center [63, 68] width 27 height 27
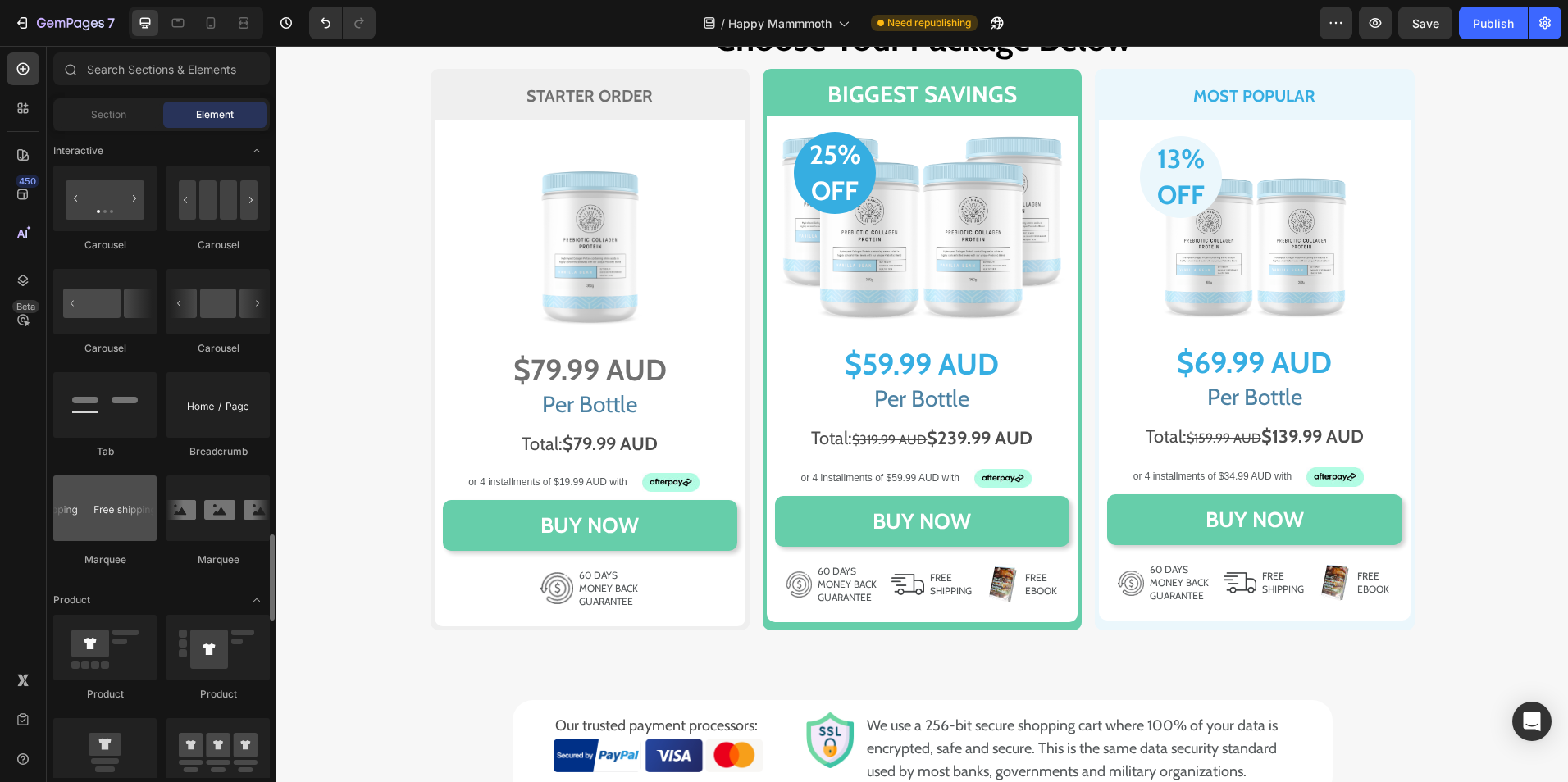
scroll to position [1885, 0]
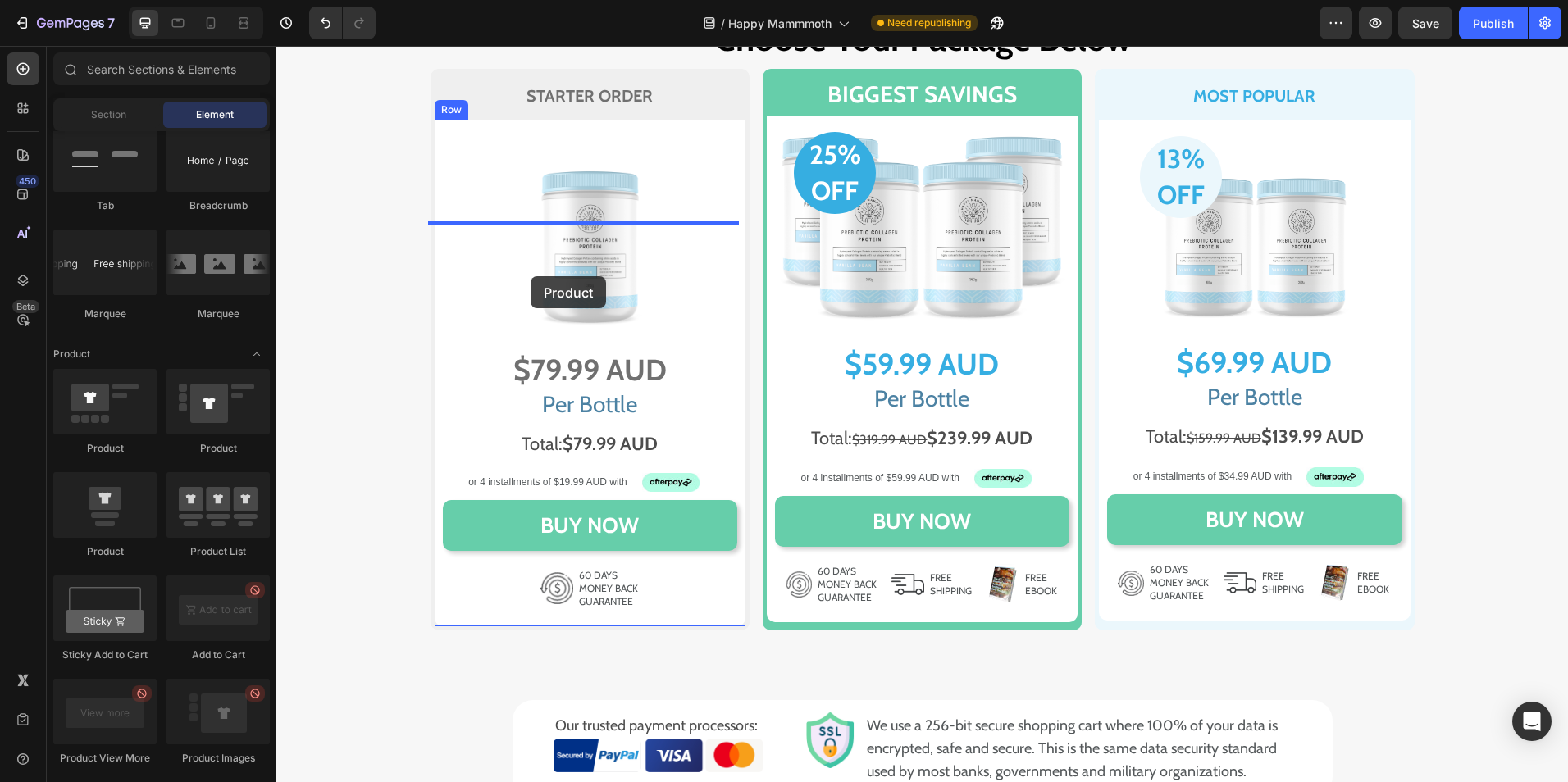
drag, startPoint x: 398, startPoint y: 566, endPoint x: 531, endPoint y: 276, distance: 319.0
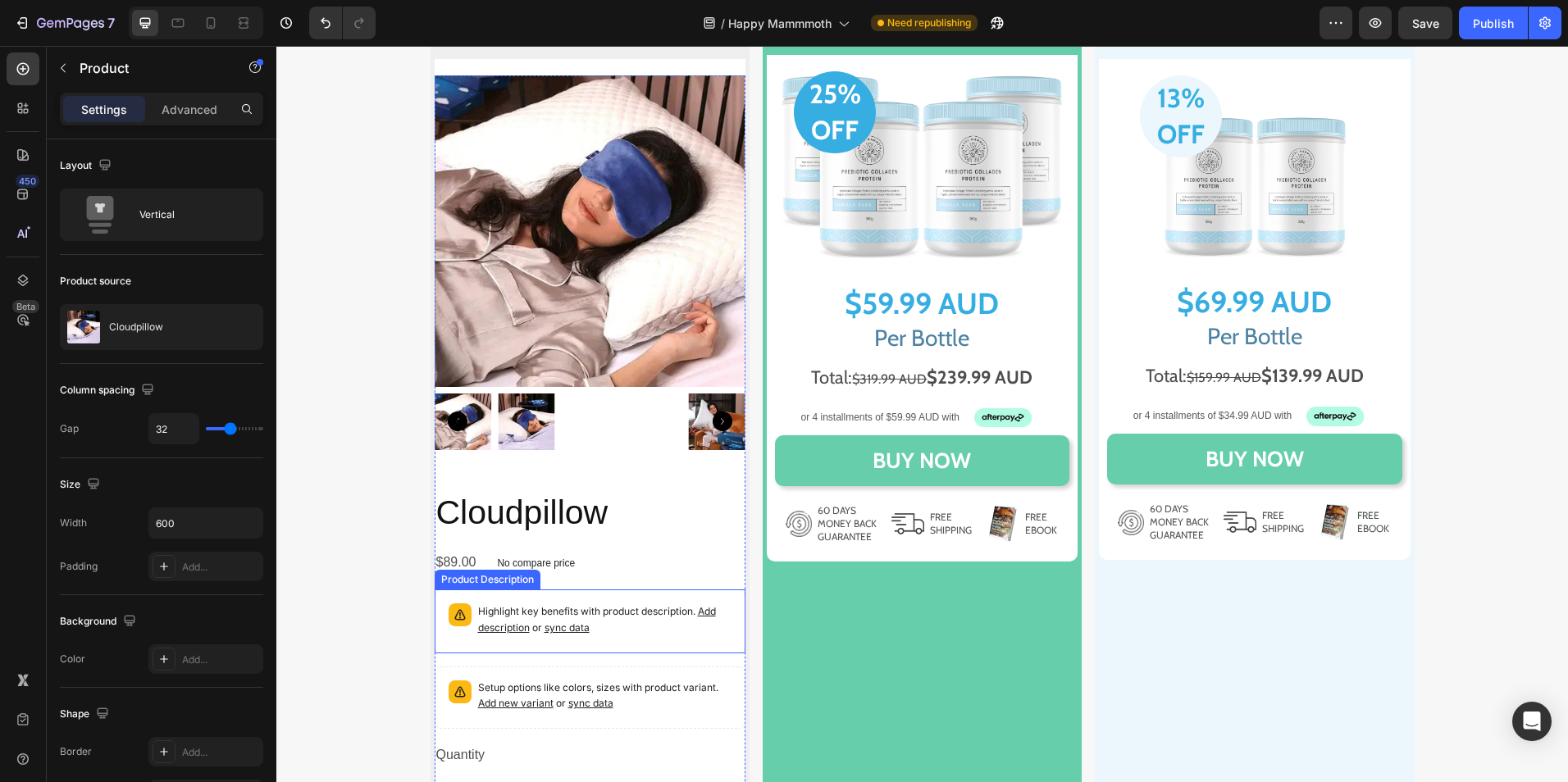
scroll to position [9593, 0]
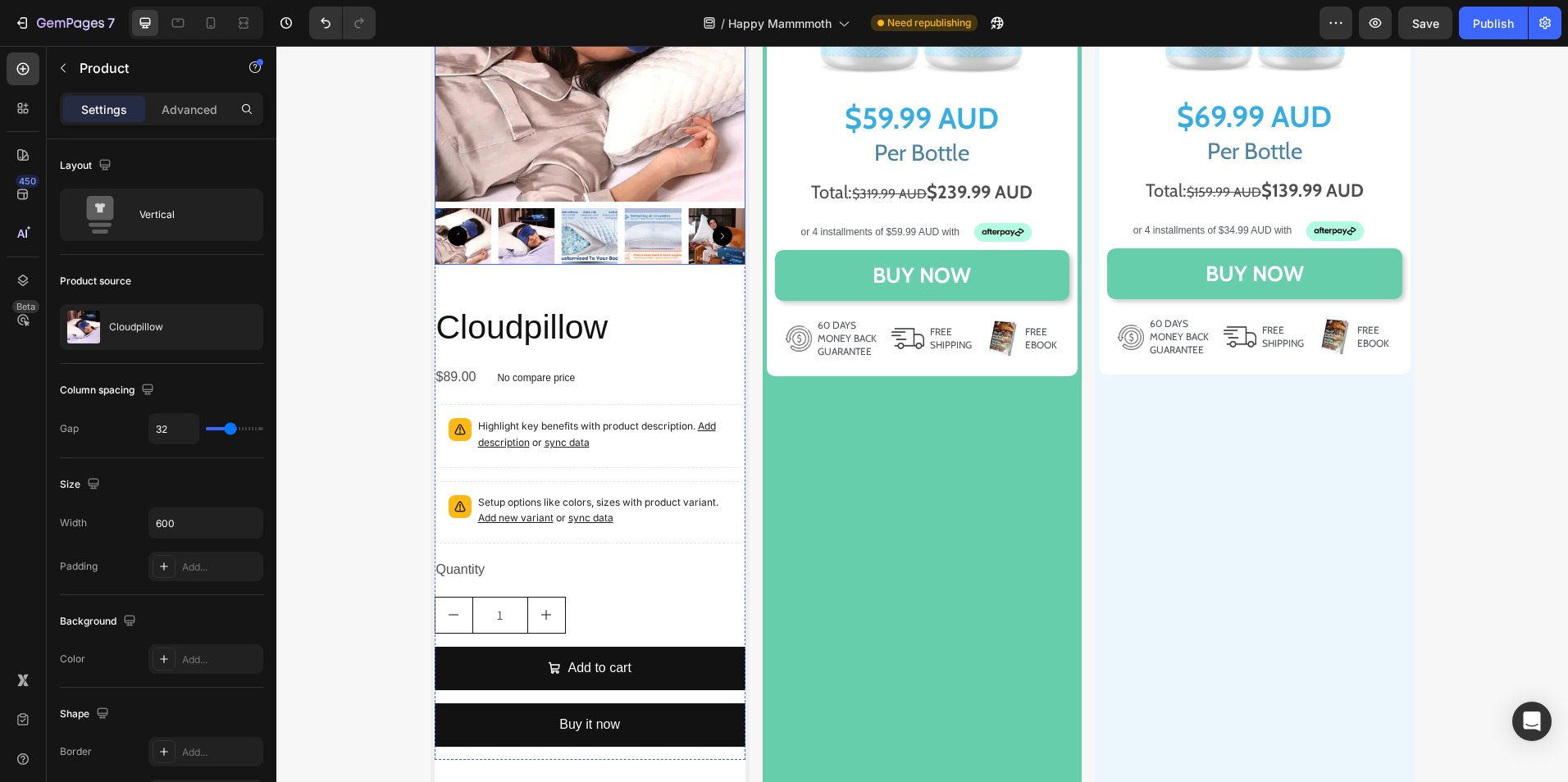
click at [610, 148] on img at bounding box center [590, 45] width 311 height 311
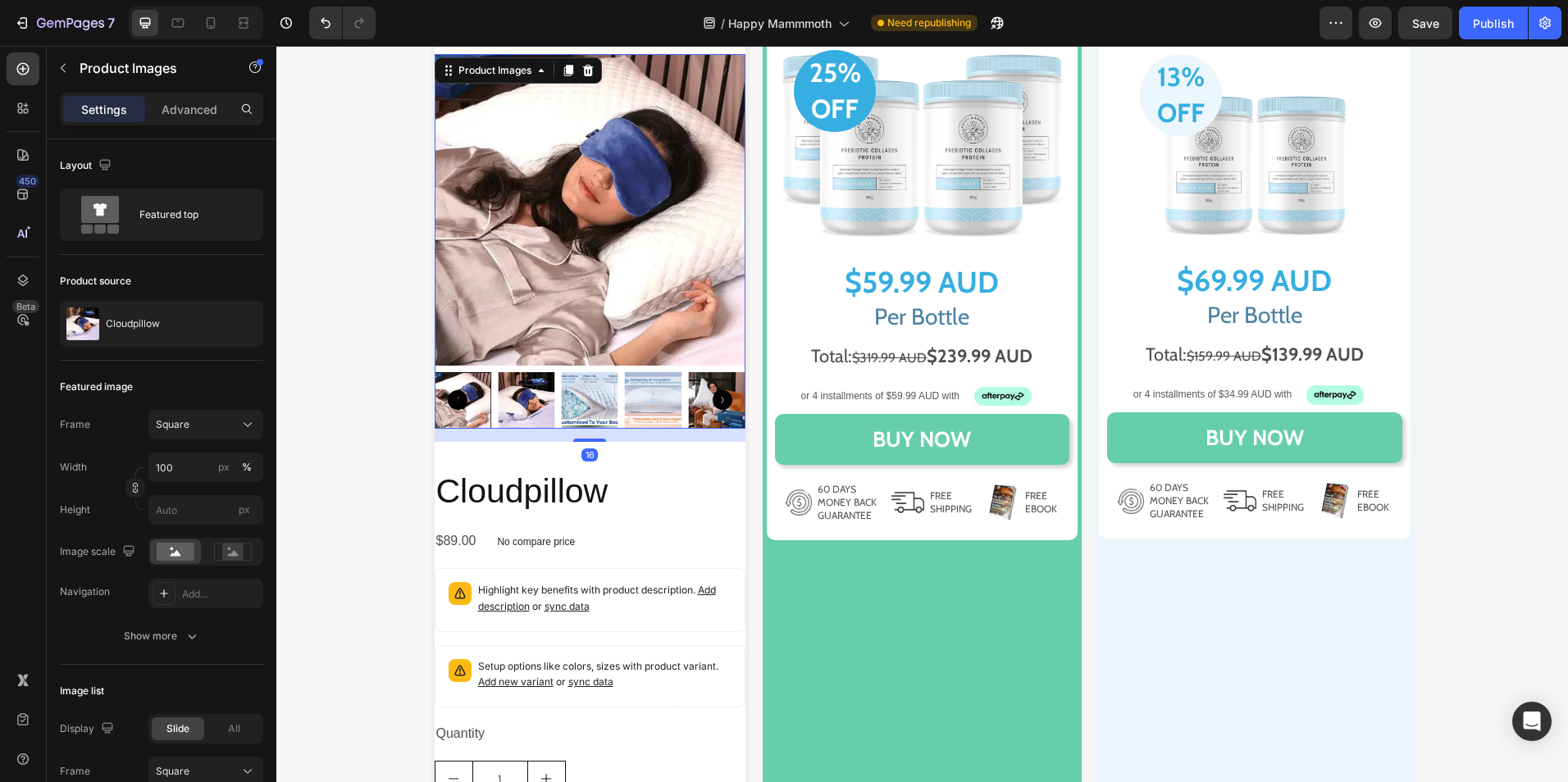
scroll to position [9183, 0]
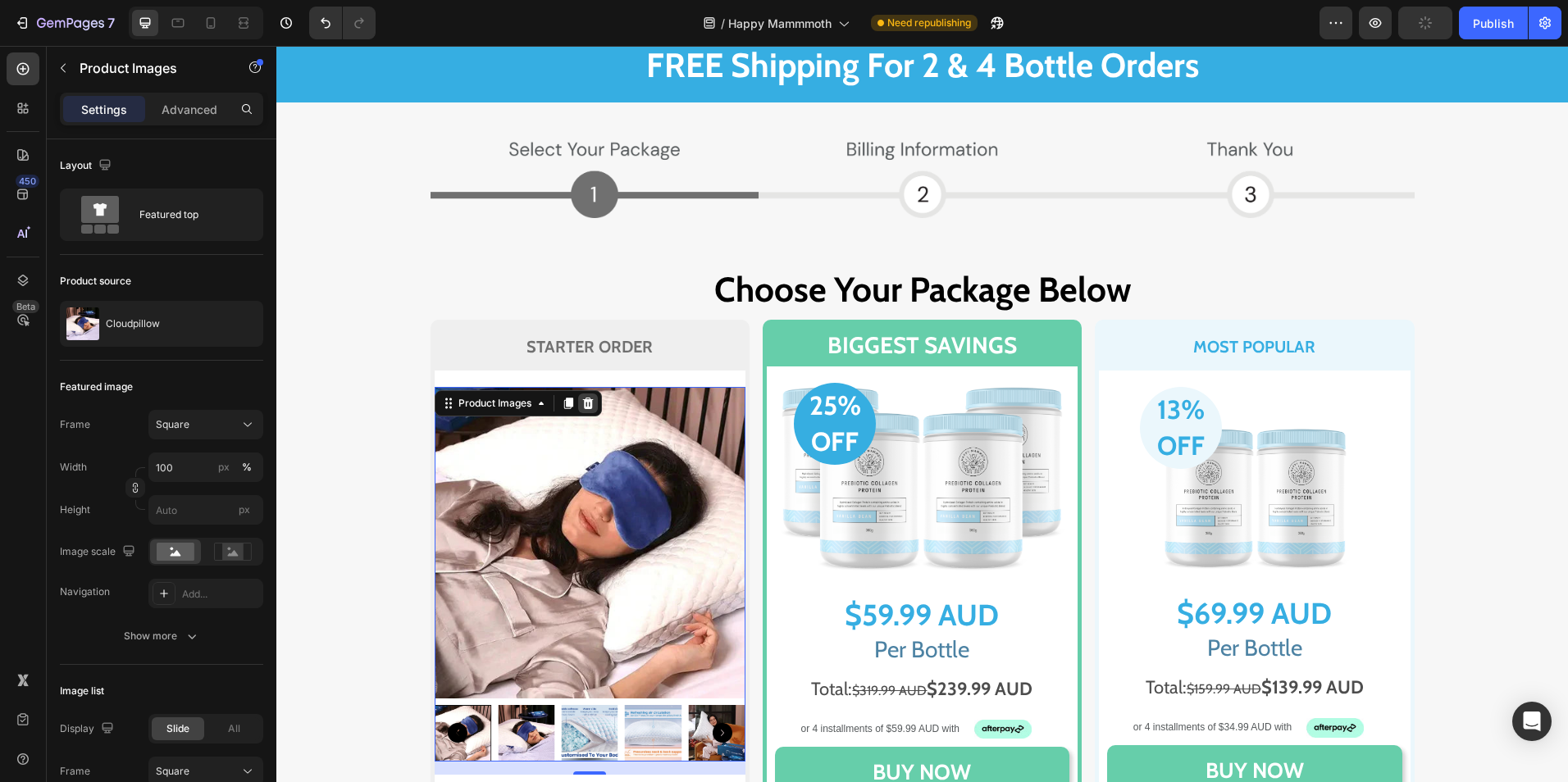
click at [582, 406] on icon at bounding box center [587, 404] width 11 height 12
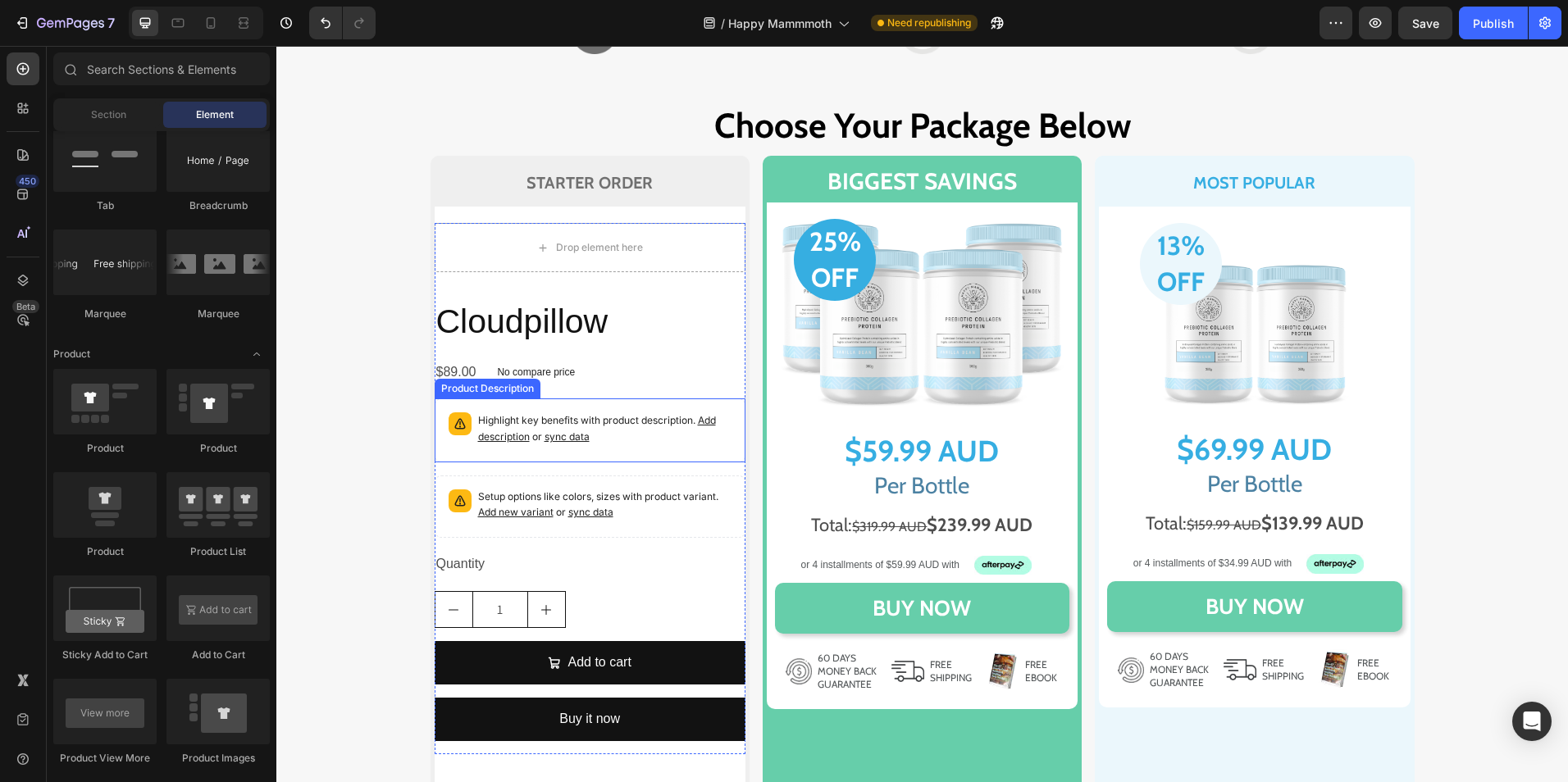
scroll to position [9265, 0]
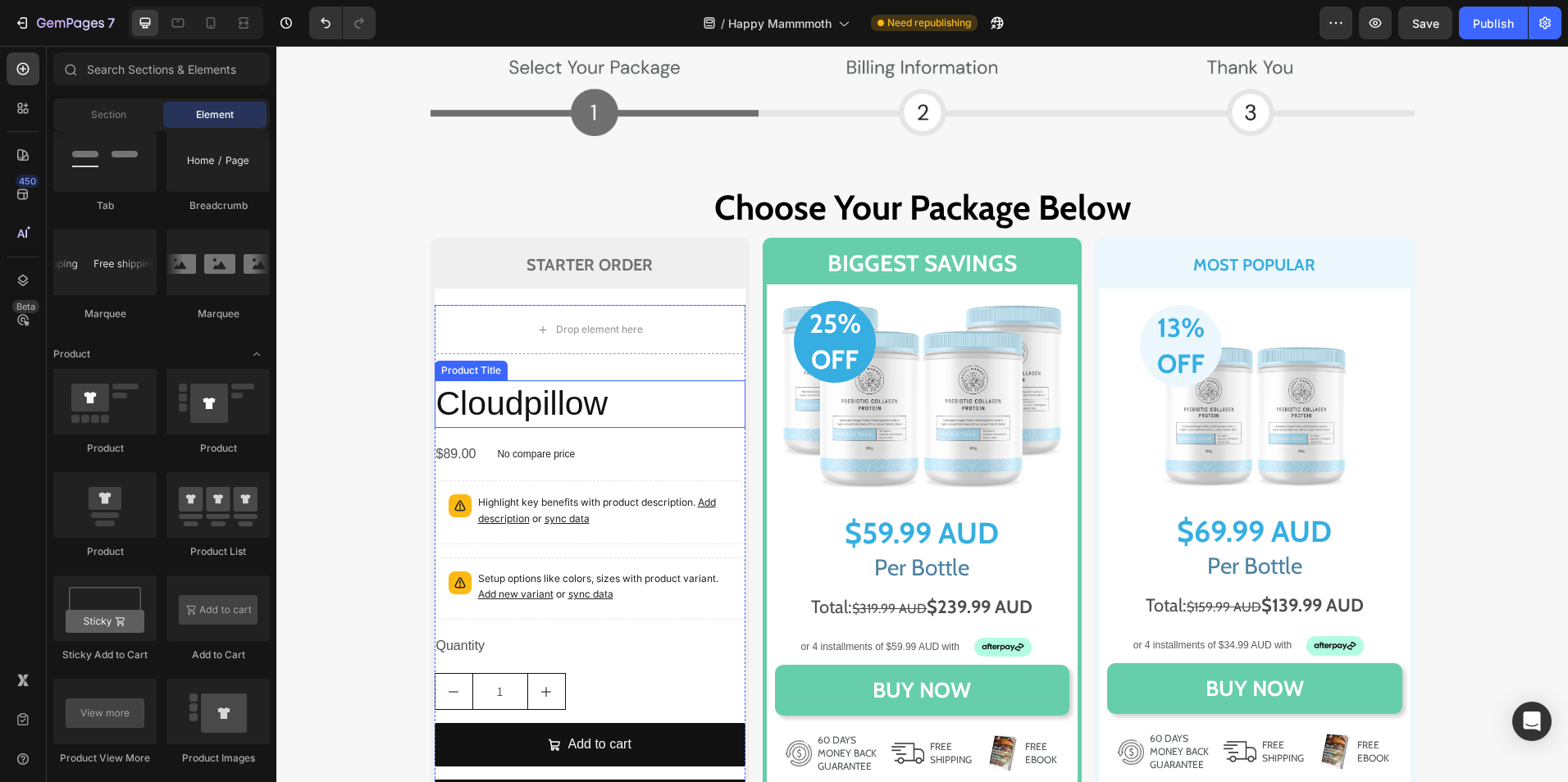
click at [686, 412] on h2 "Cloudpillow" at bounding box center [590, 404] width 311 height 47
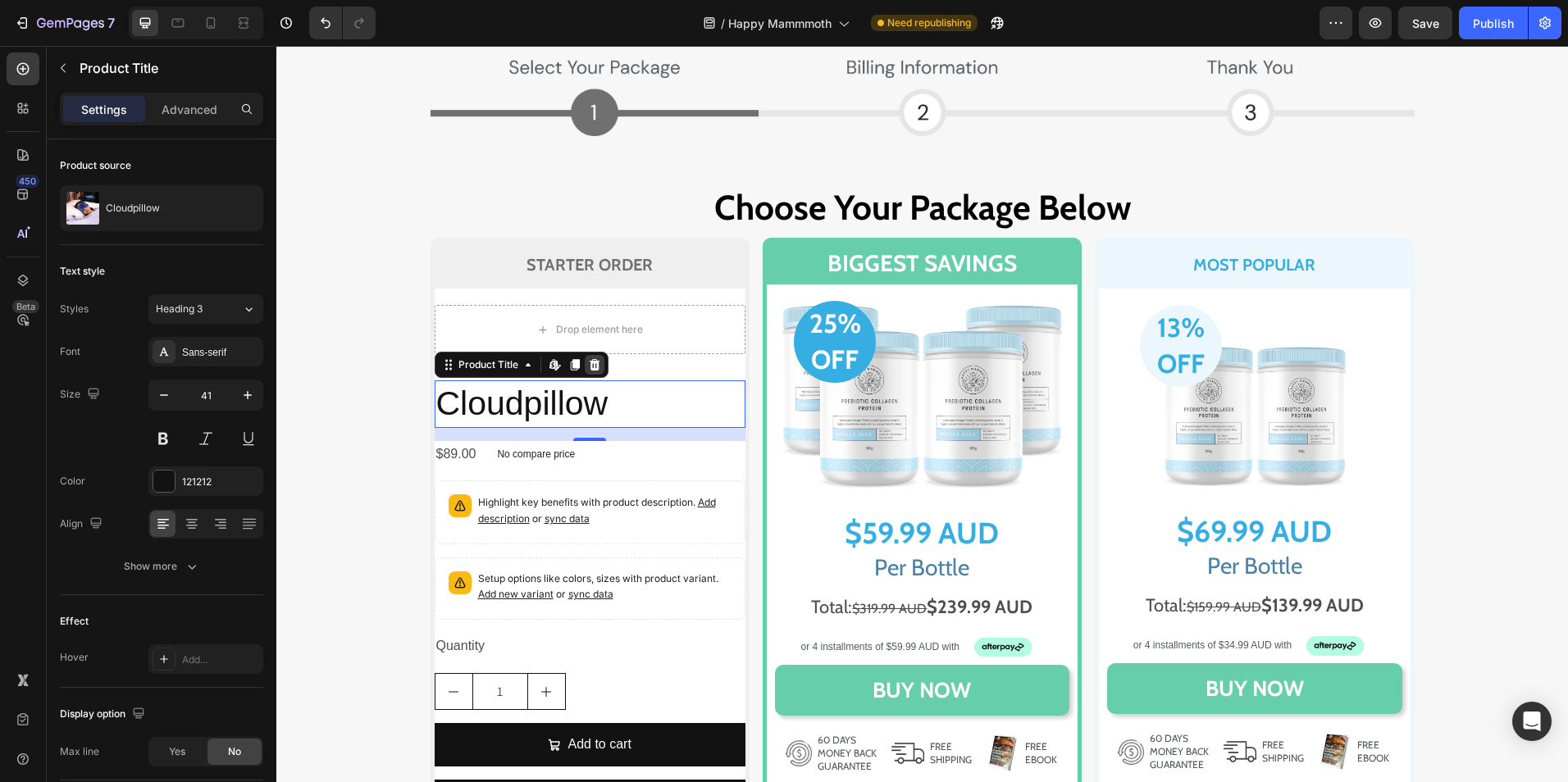
click at [592, 366] on icon at bounding box center [594, 365] width 11 height 12
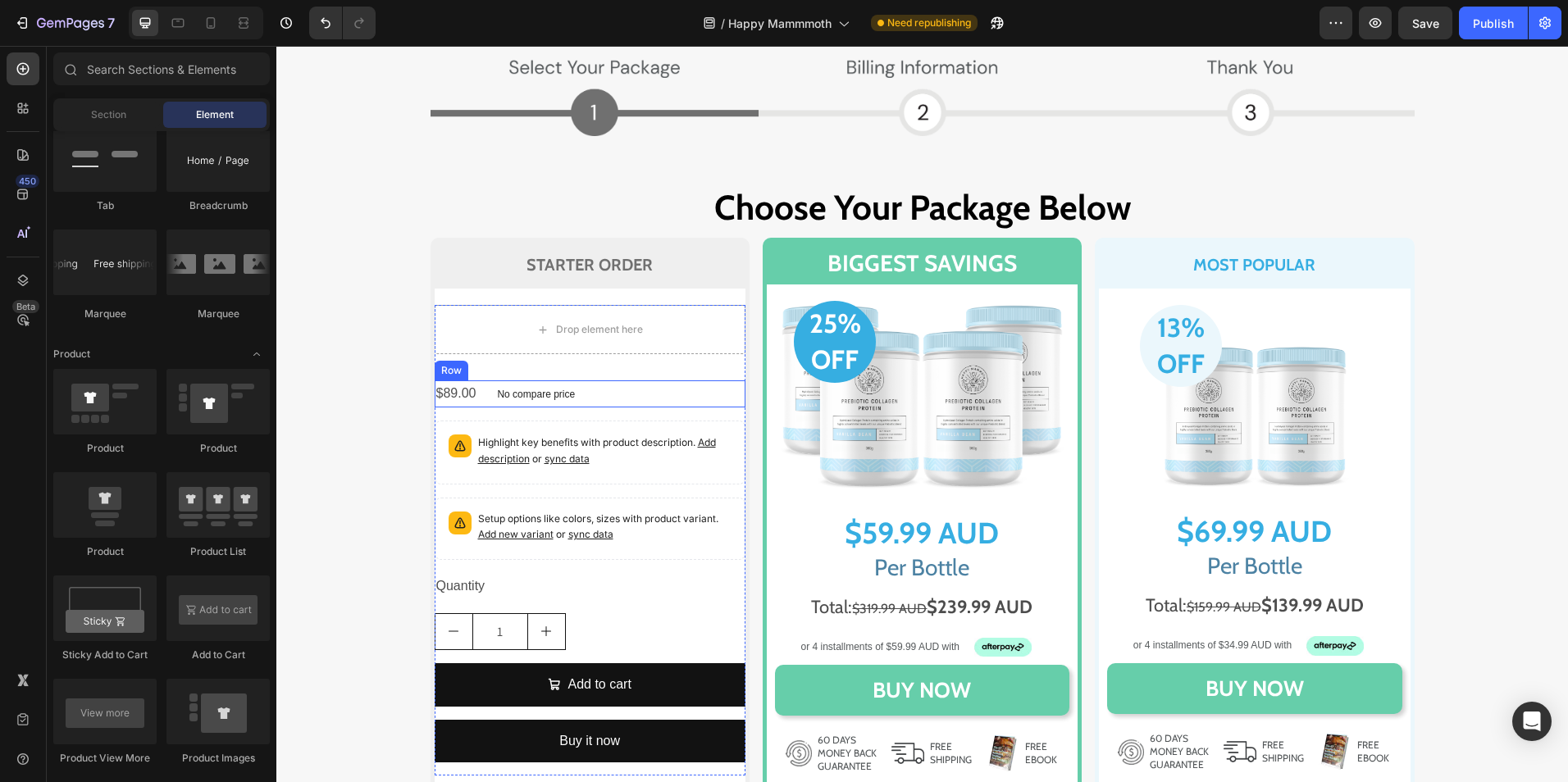
click at [664, 399] on div "$89.00 Product Price Product Price No compare price Product Price Row" at bounding box center [590, 394] width 311 height 27
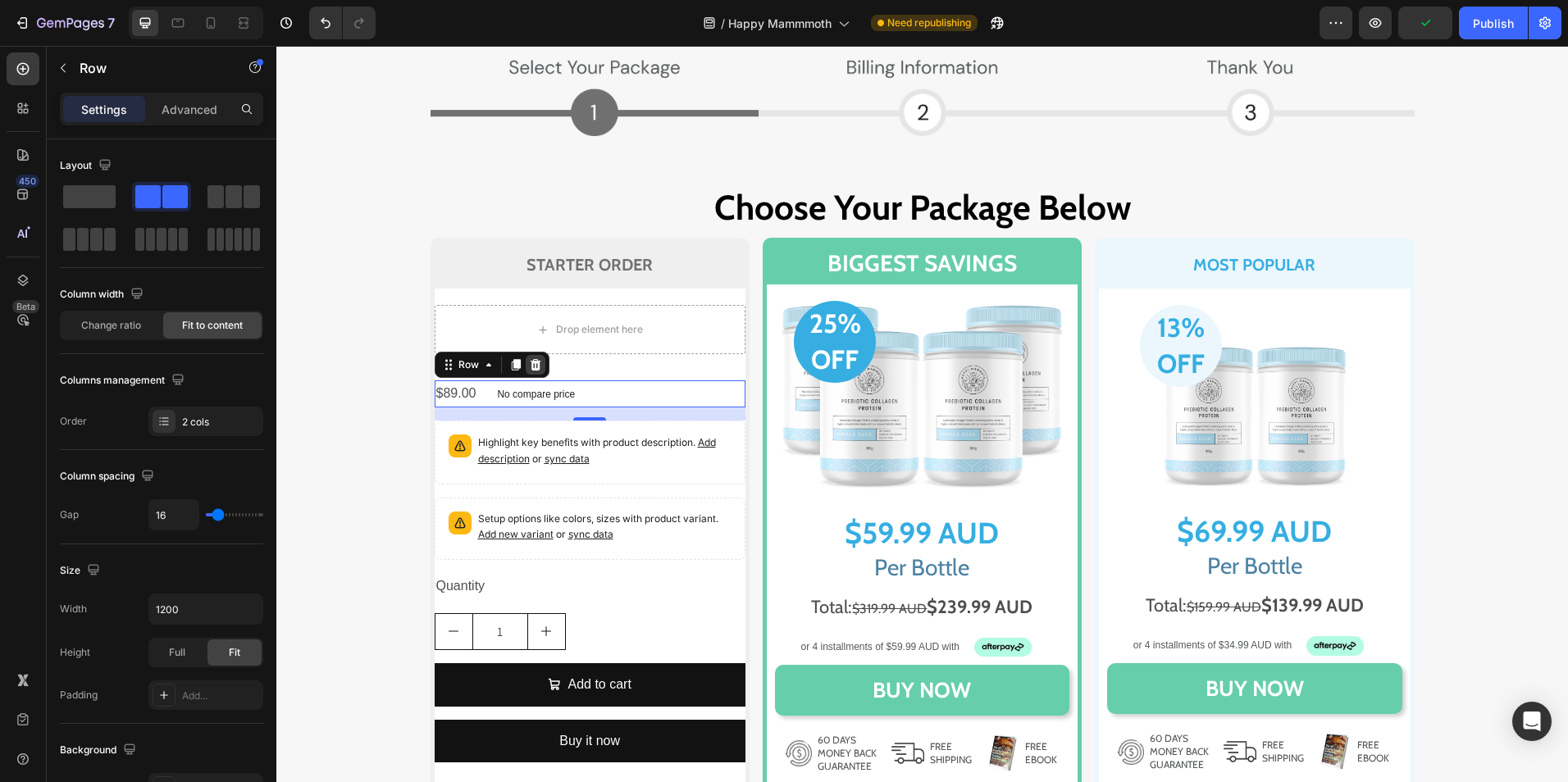
click at [530, 369] on icon at bounding box center [535, 365] width 11 height 12
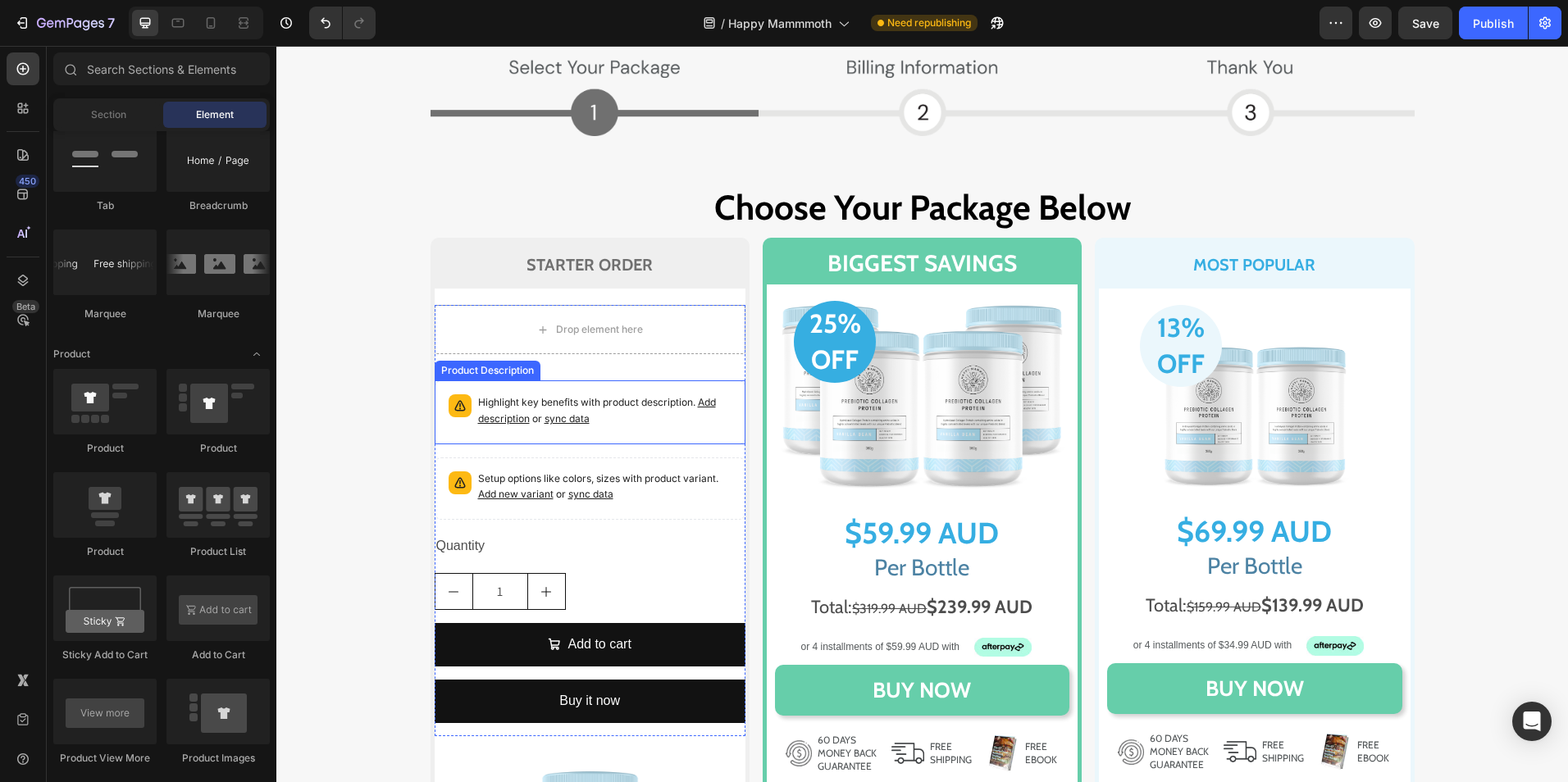
click at [657, 421] on p "Highlight key benefits with product description. Add description or sync data" at bounding box center [605, 411] width 253 height 32
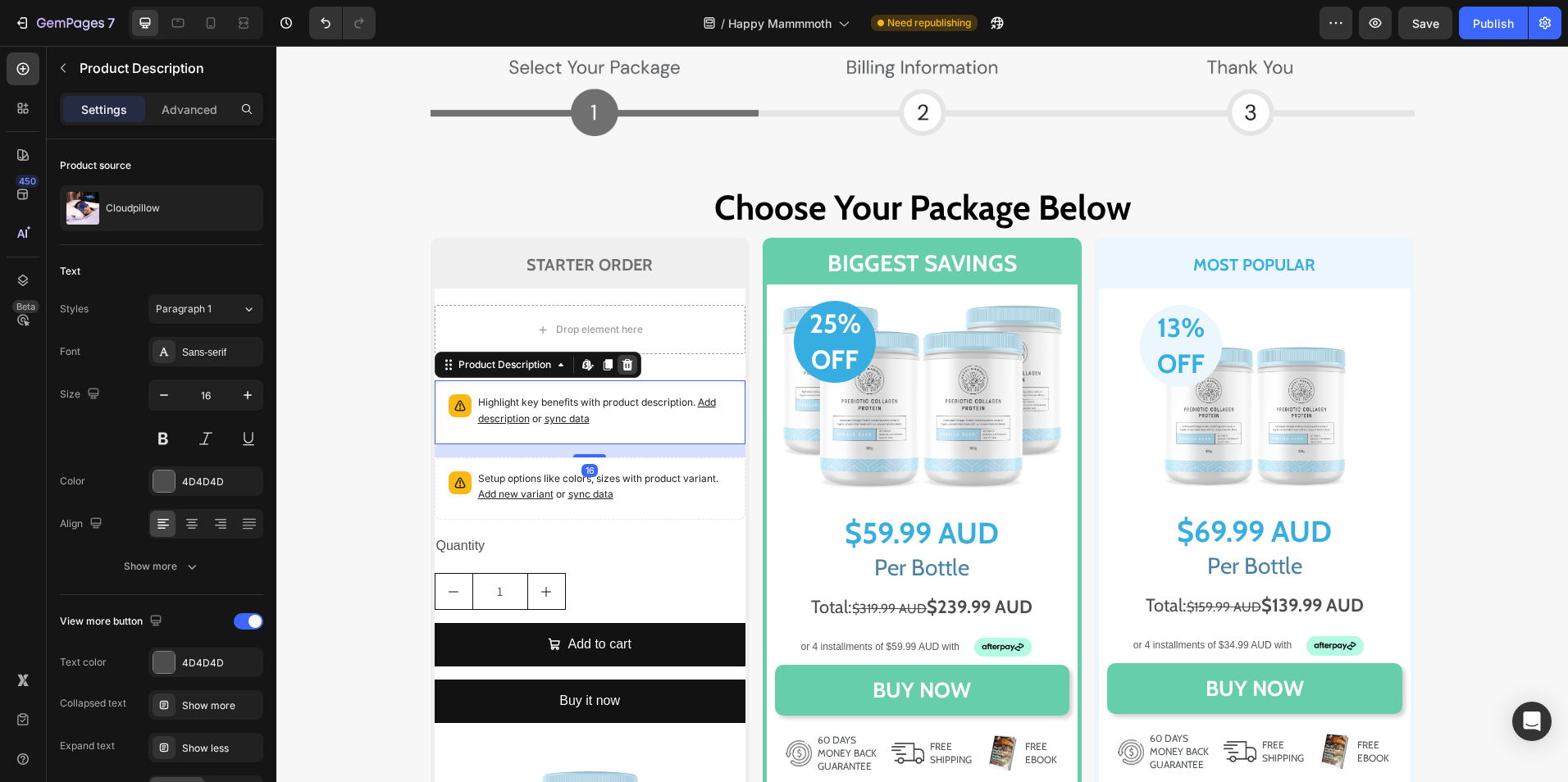
click at [622, 368] on icon at bounding box center [627, 365] width 11 height 12
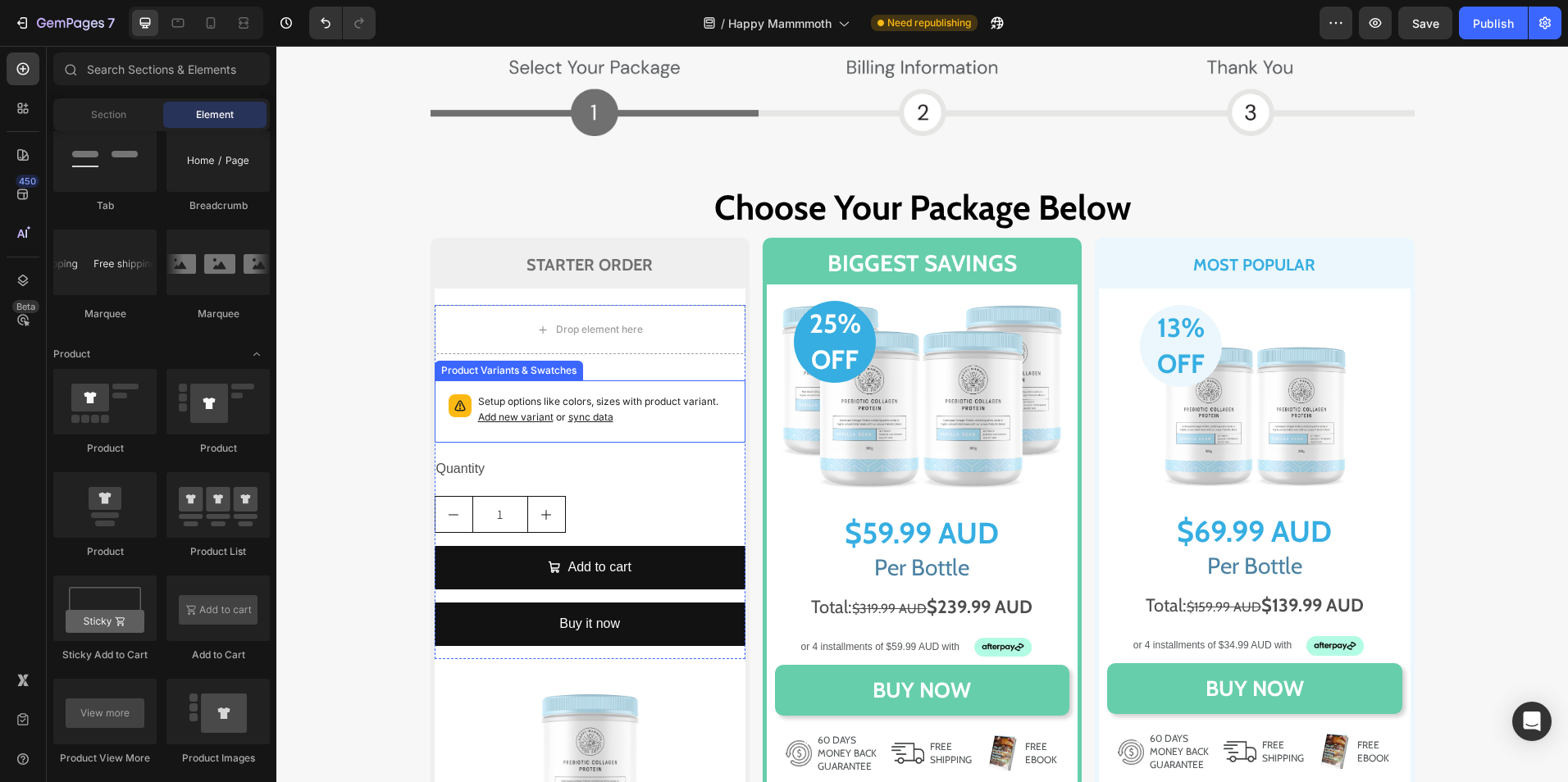
click at [657, 423] on p "Setup options like colors, sizes with product variant. Add new variant or sync …" at bounding box center [605, 410] width 253 height 31
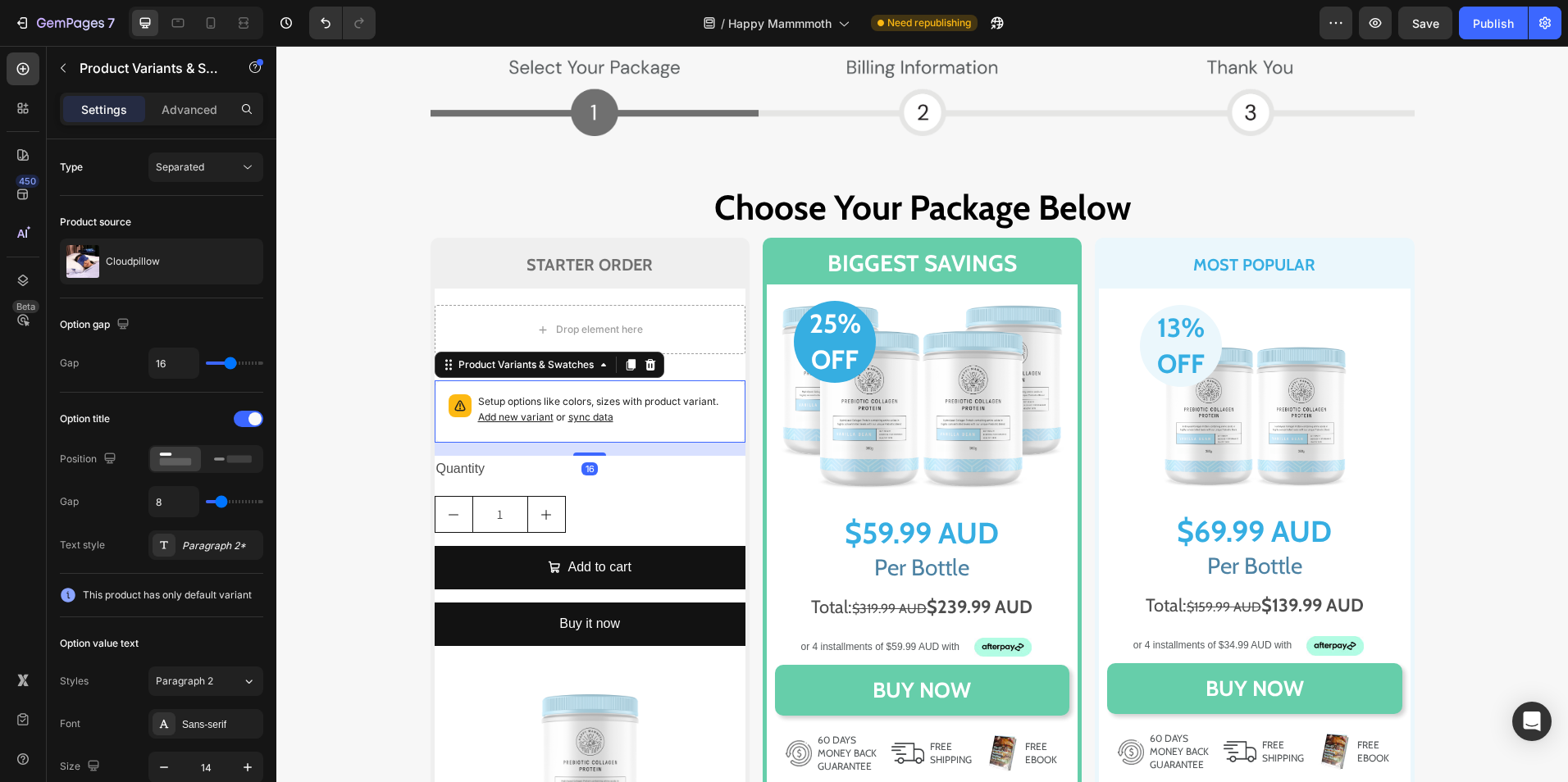
click at [650, 376] on div "Product Variants & Swatches" at bounding box center [550, 365] width 230 height 27
click at [645, 362] on icon at bounding box center [650, 365] width 11 height 12
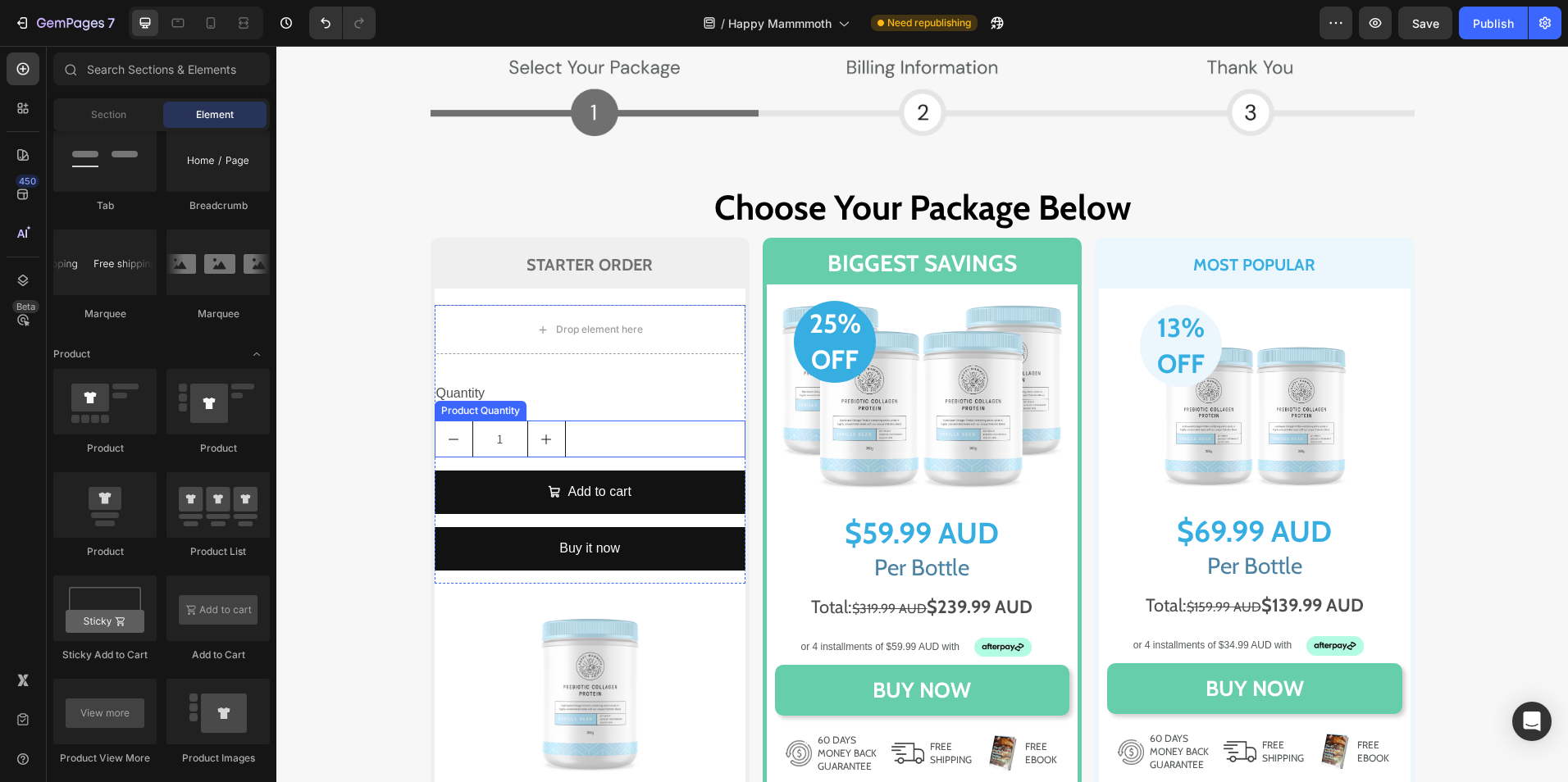
click at [663, 420] on div "Quantity Text Block 1 Product Quantity Add to cart Add to Cart Buy it now Dynam…" at bounding box center [590, 481] width 311 height 202
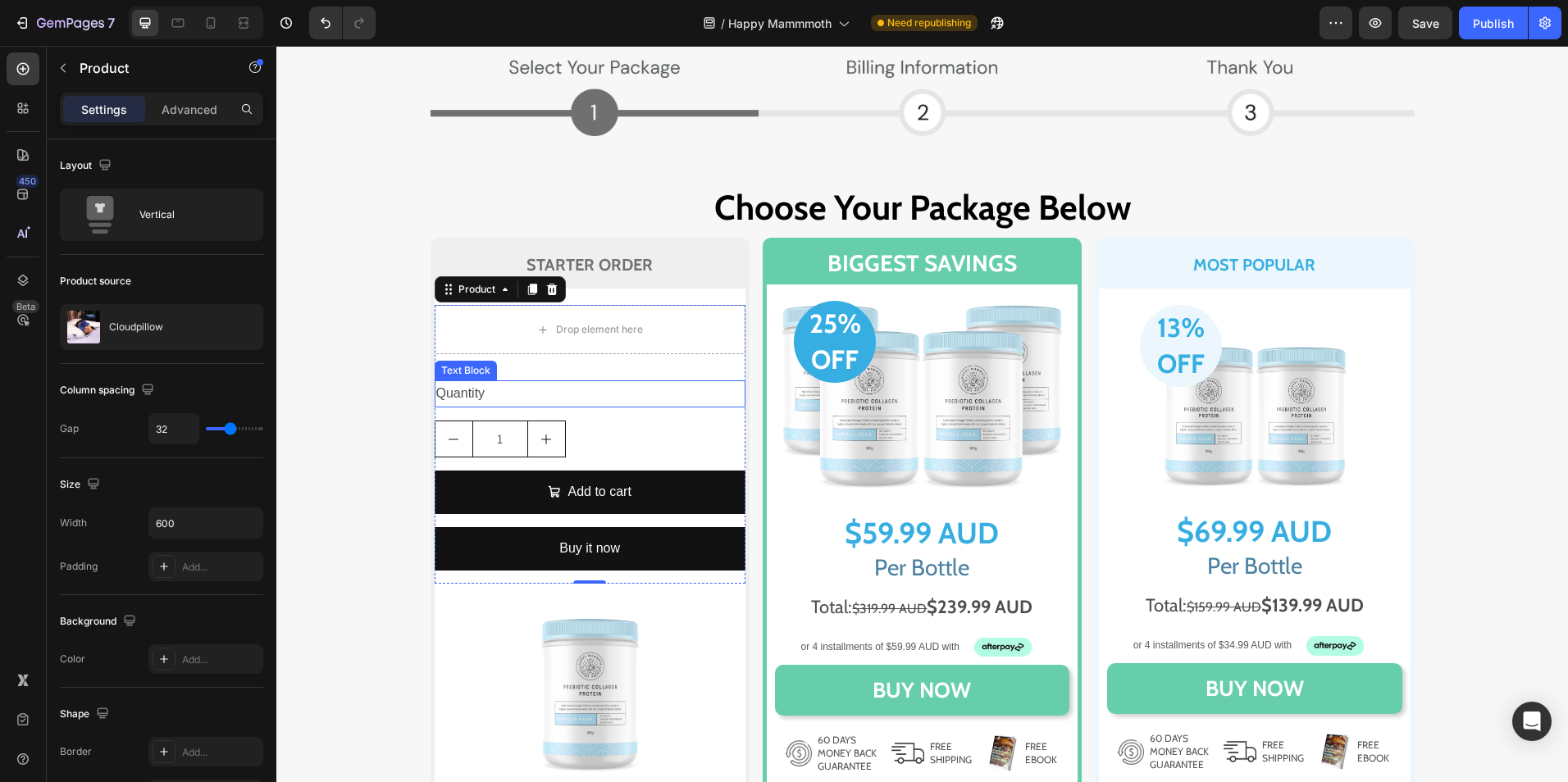
click at [598, 389] on div "Quantity" at bounding box center [590, 394] width 311 height 27
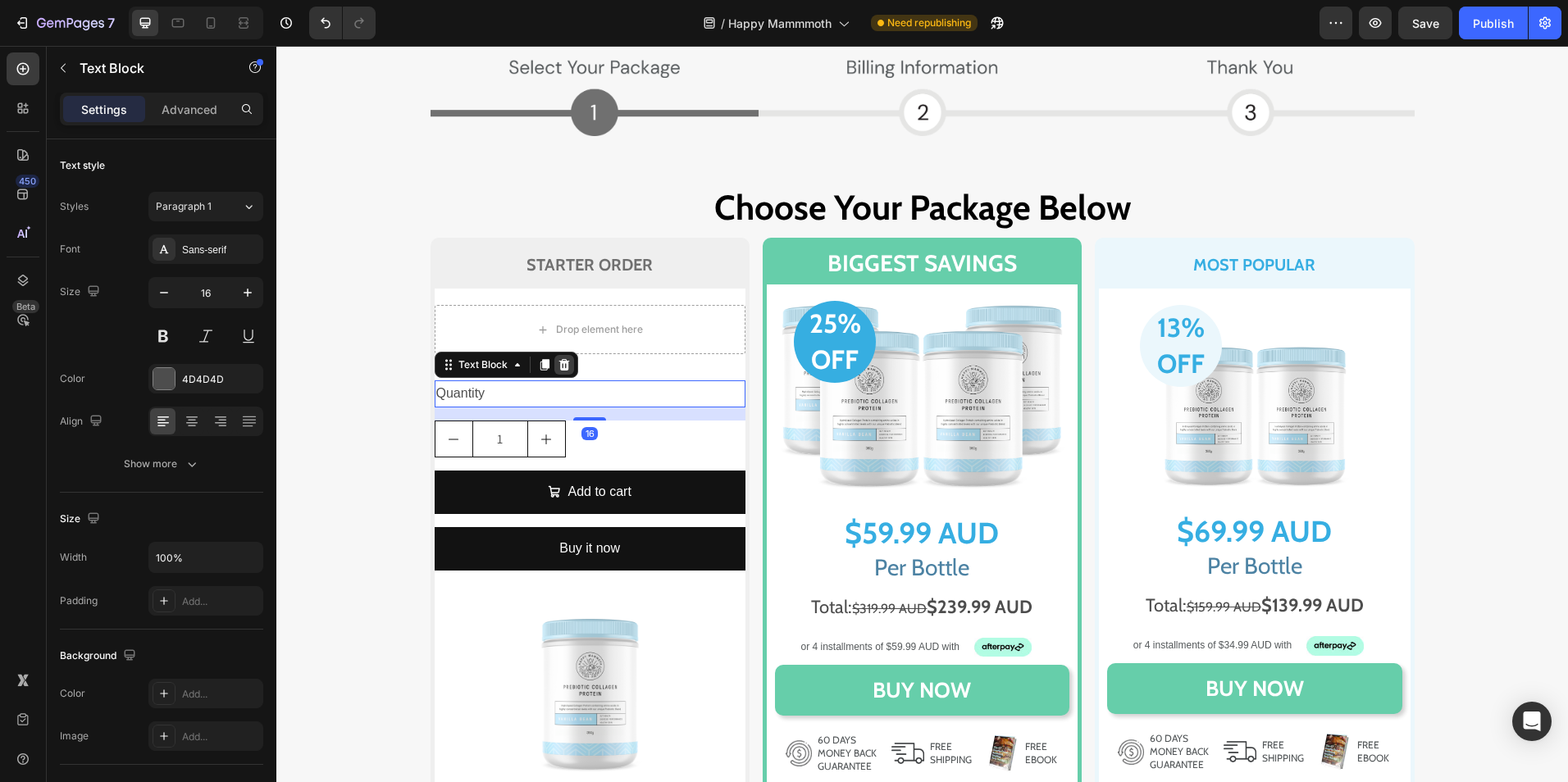
click at [562, 366] on icon at bounding box center [564, 365] width 13 height 13
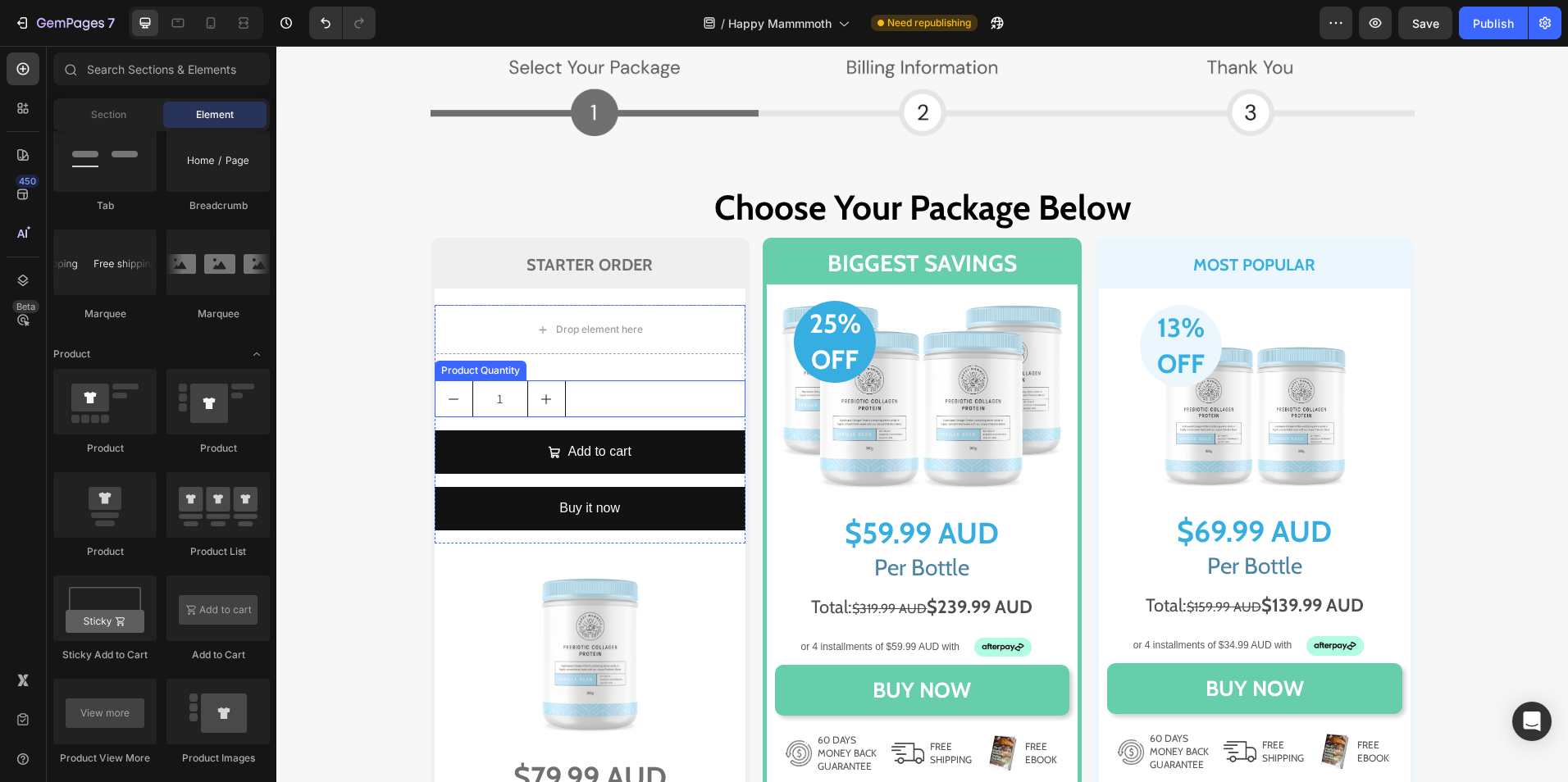
click at [632, 392] on div "1" at bounding box center [590, 399] width 311 height 37
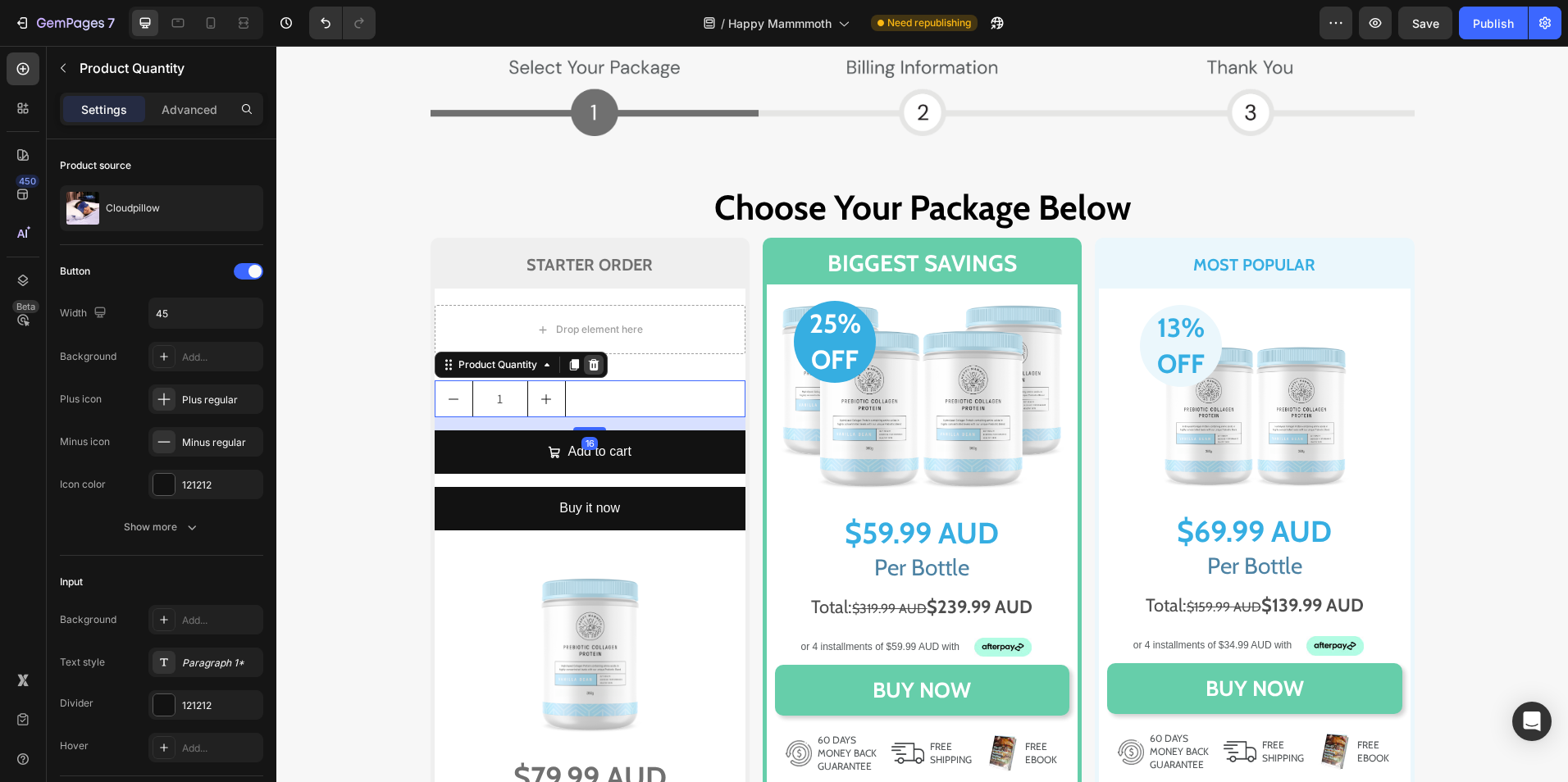
click at [591, 358] on icon at bounding box center [594, 365] width 13 height 13
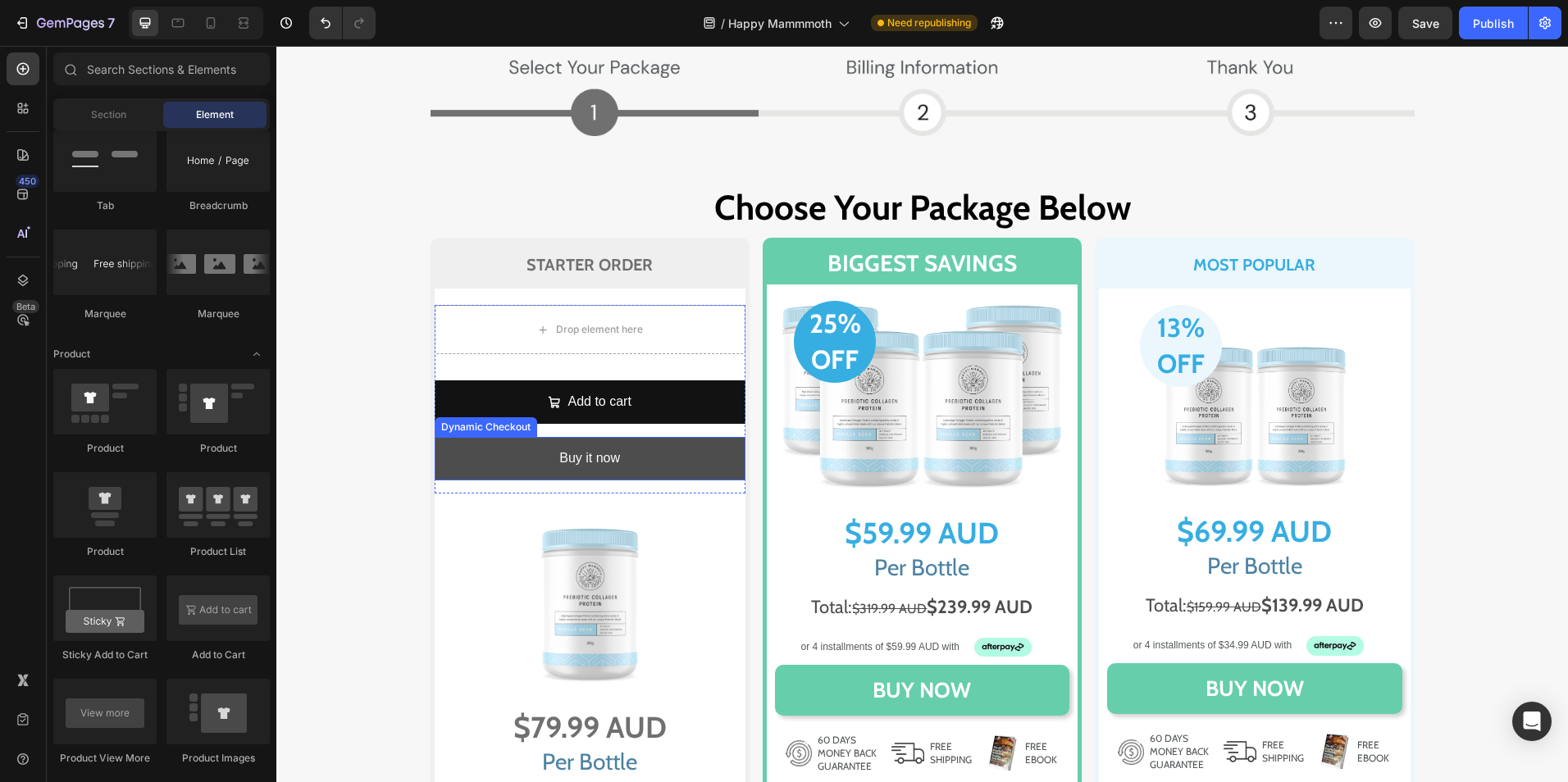
click at [504, 451] on button "Buy it now" at bounding box center [590, 459] width 311 height 43
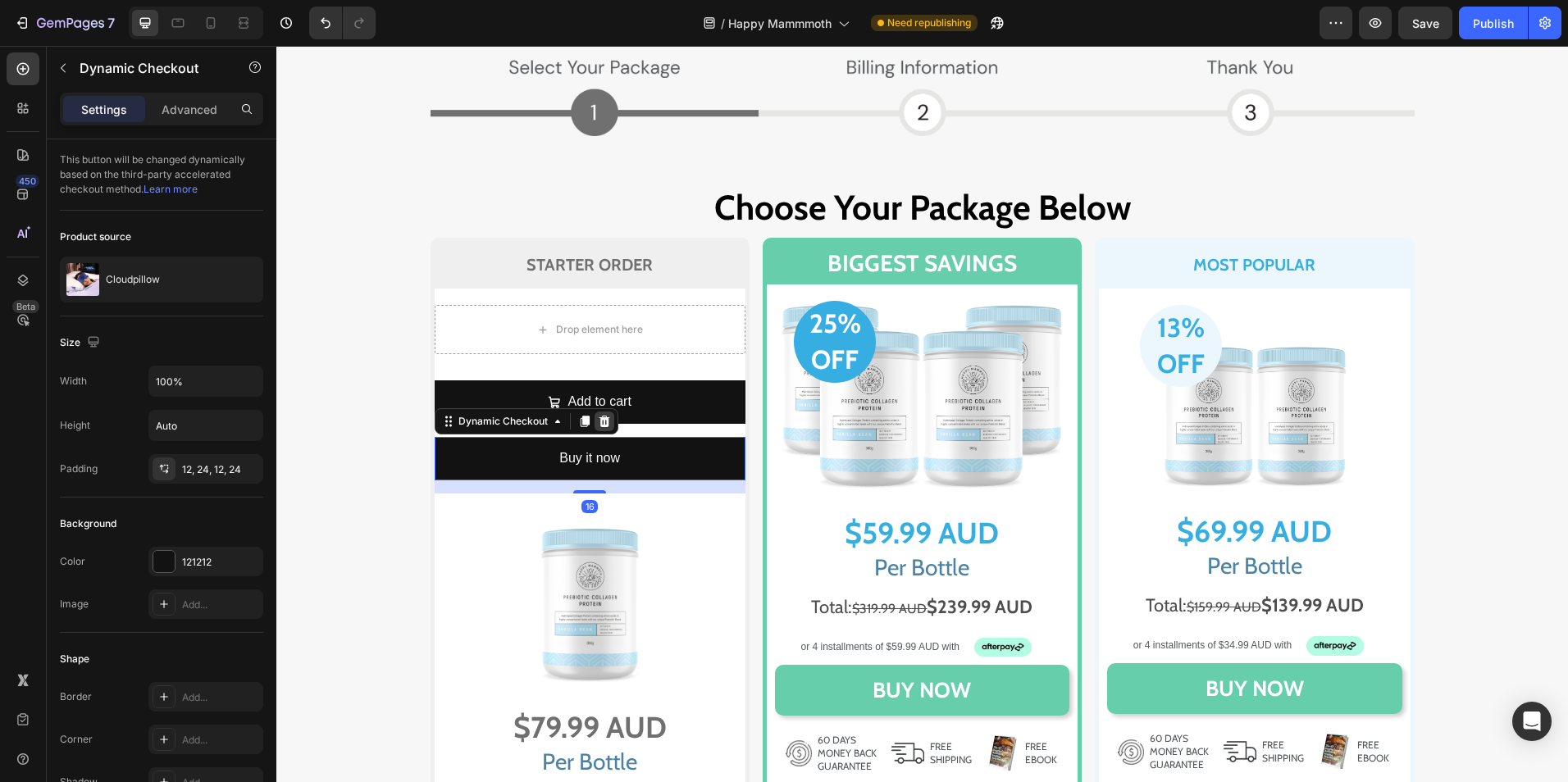
click at [605, 420] on div at bounding box center [605, 421] width 20 height 20
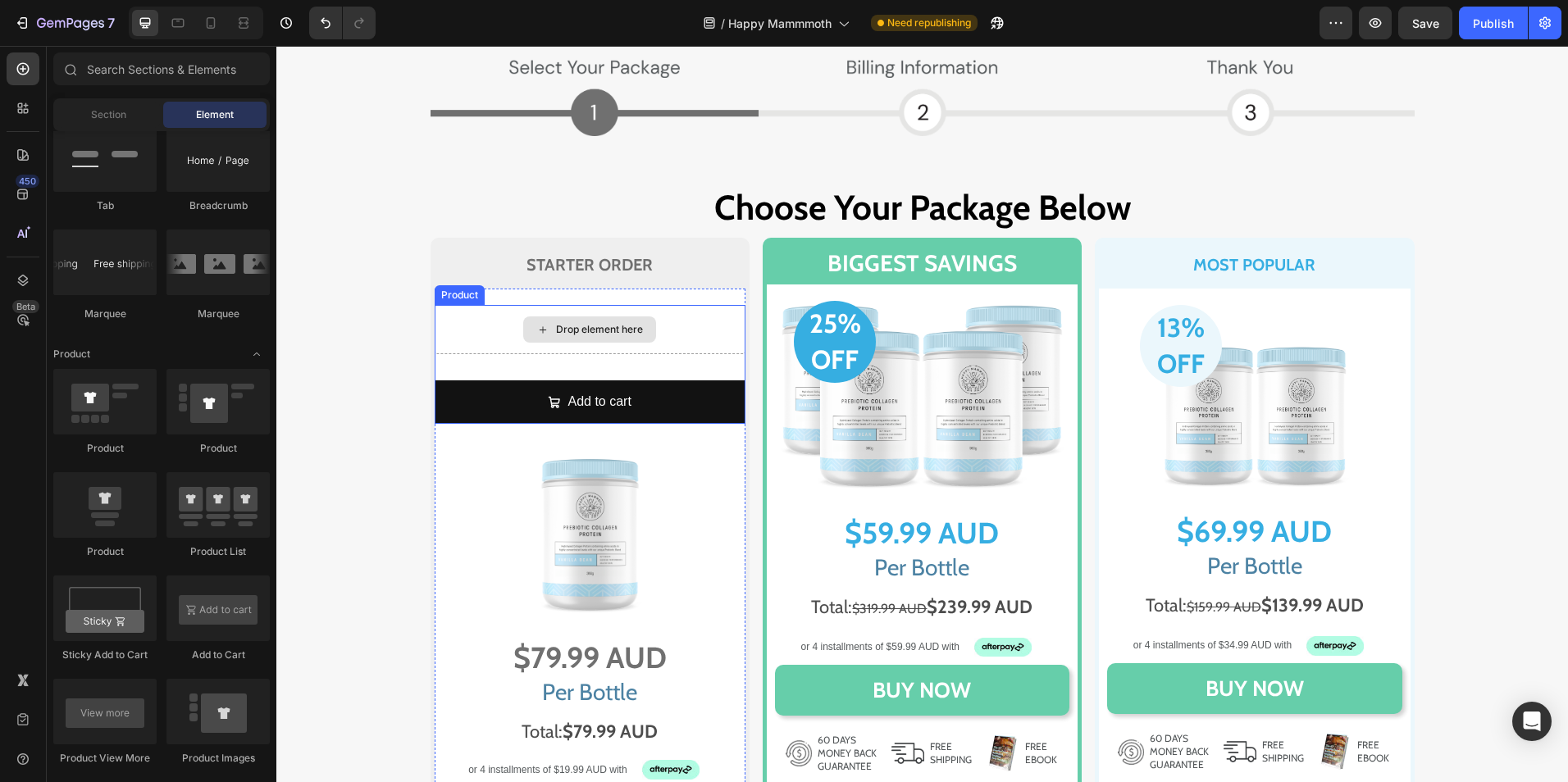
click at [578, 352] on div "Drop element here" at bounding box center [590, 329] width 311 height 49
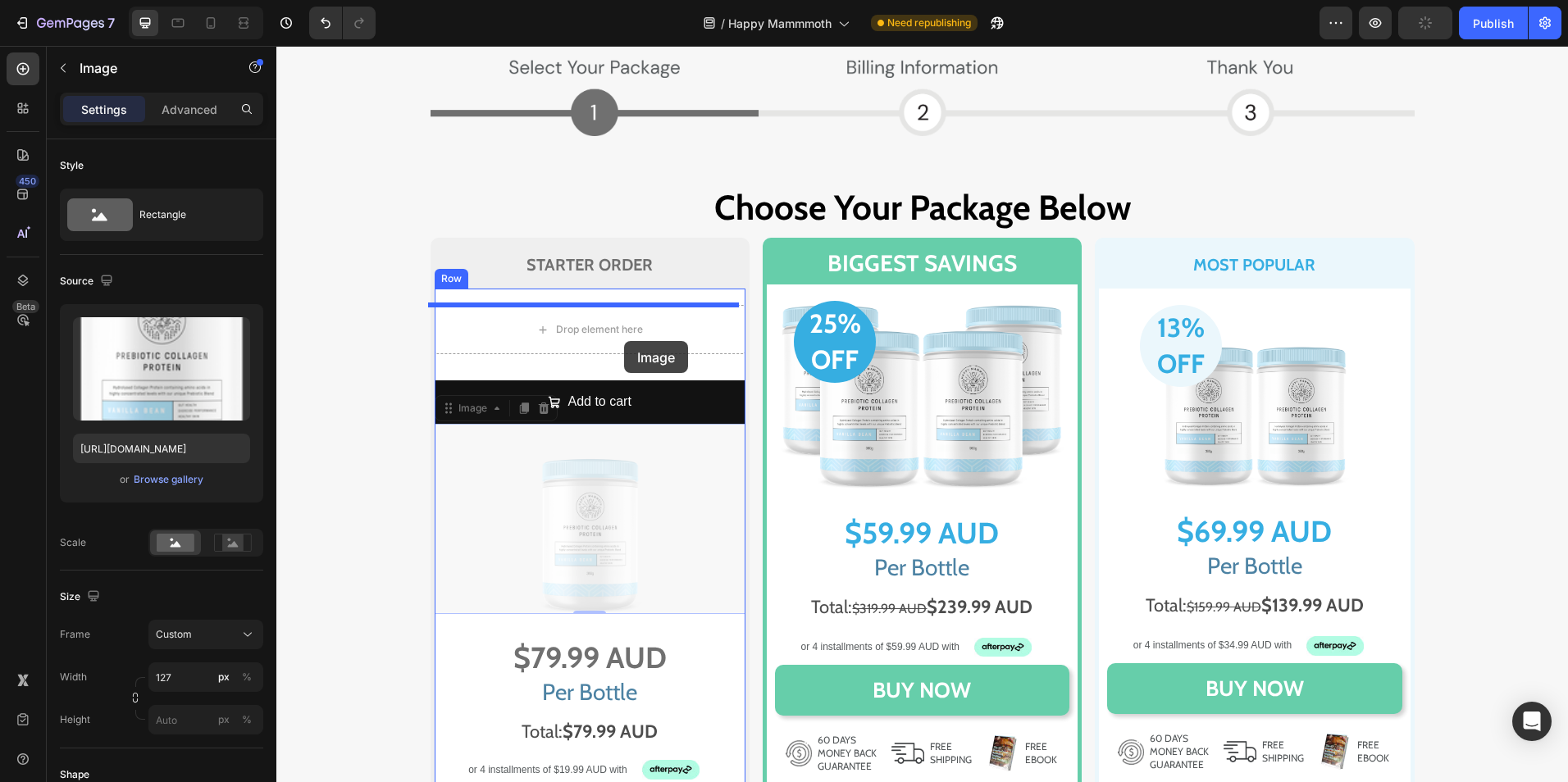
drag, startPoint x: 635, startPoint y: 552, endPoint x: 624, endPoint y: 341, distance: 211.3
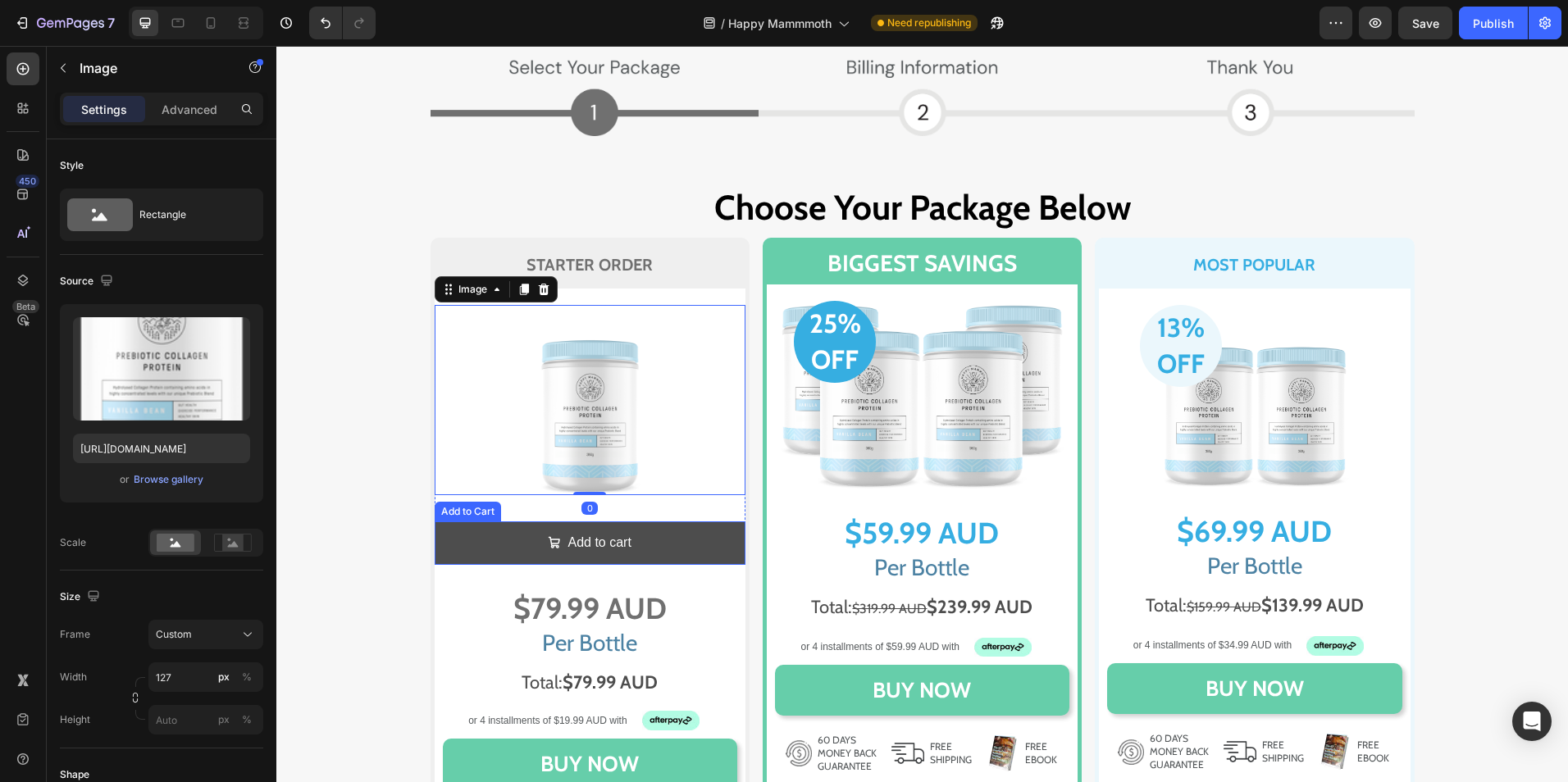
scroll to position [9347, 0]
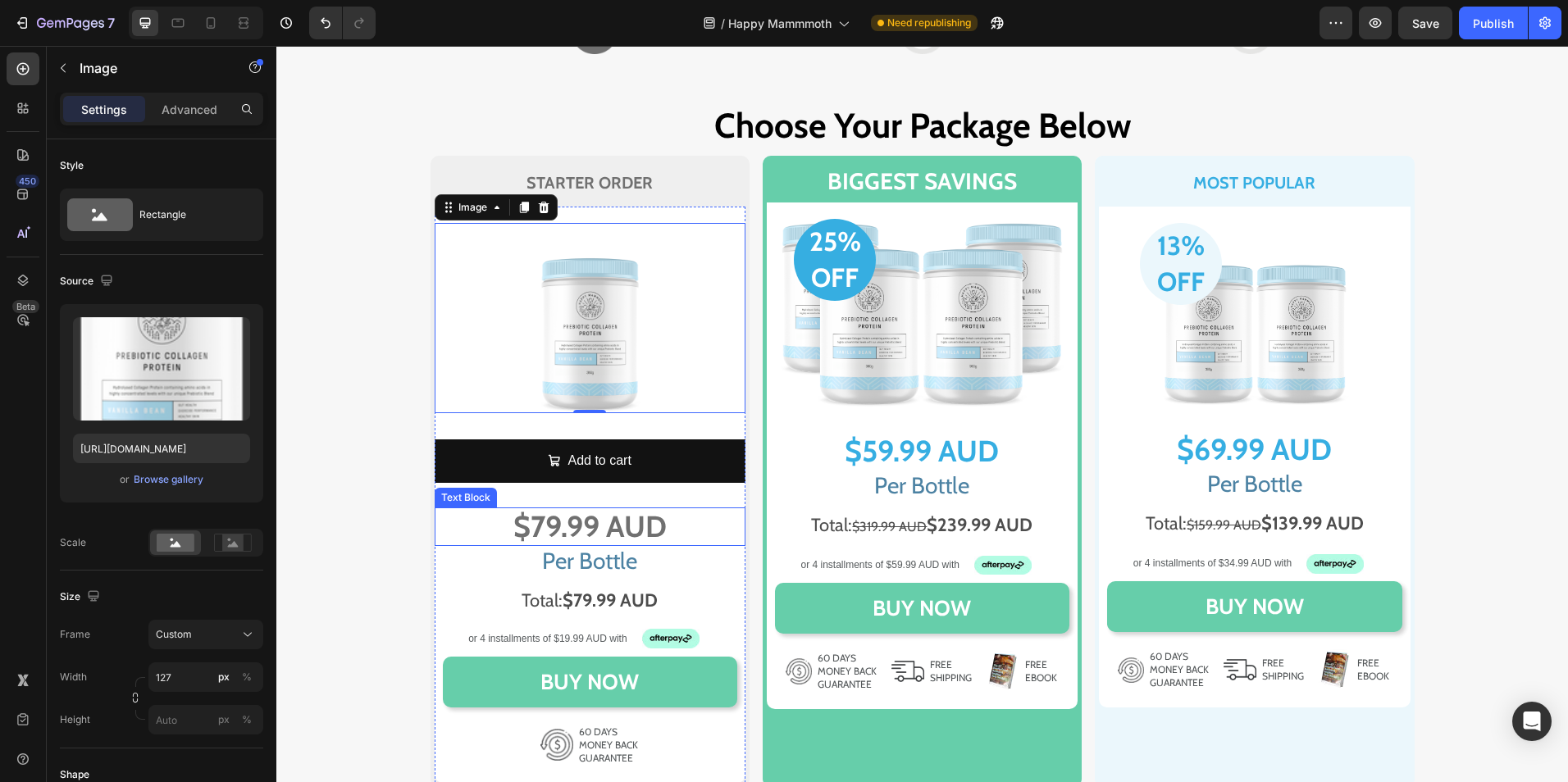
click at [472, 522] on p "$79.99 AUD" at bounding box center [590, 526] width 307 height 35
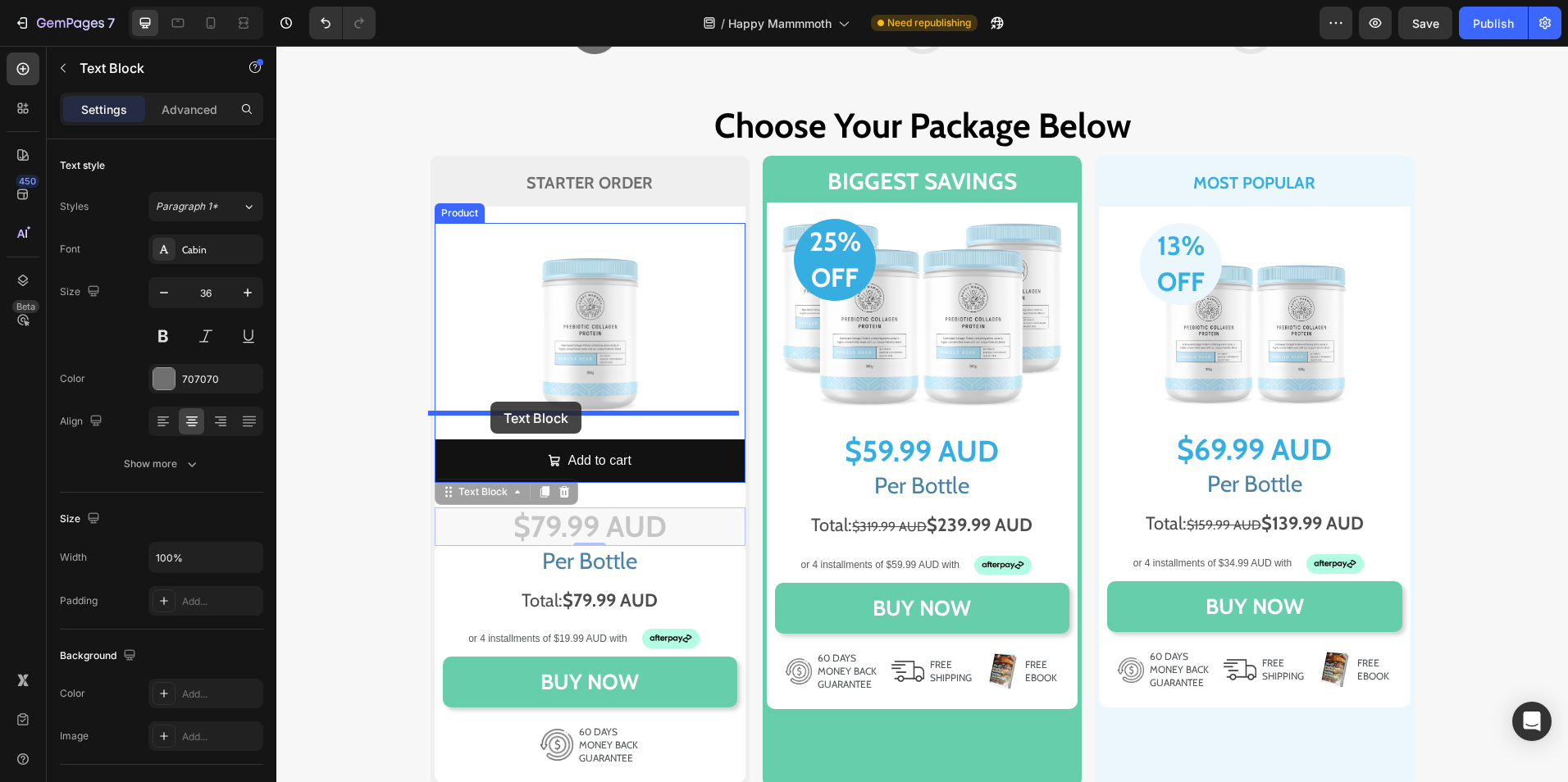
drag, startPoint x: 470, startPoint y: 491, endPoint x: 491, endPoint y: 401, distance: 92.4
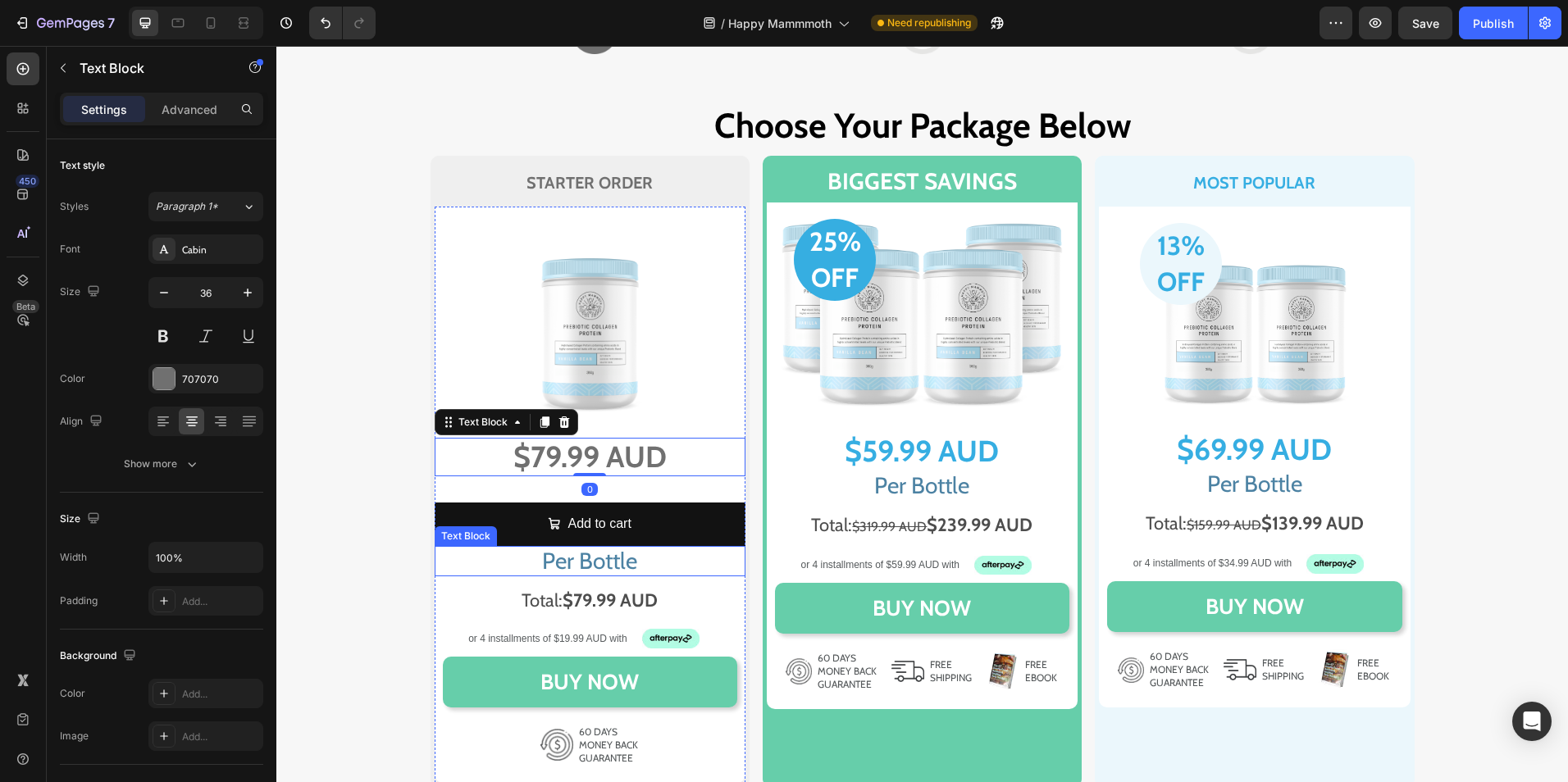
click at [507, 557] on p "Per Bottle" at bounding box center [590, 561] width 307 height 27
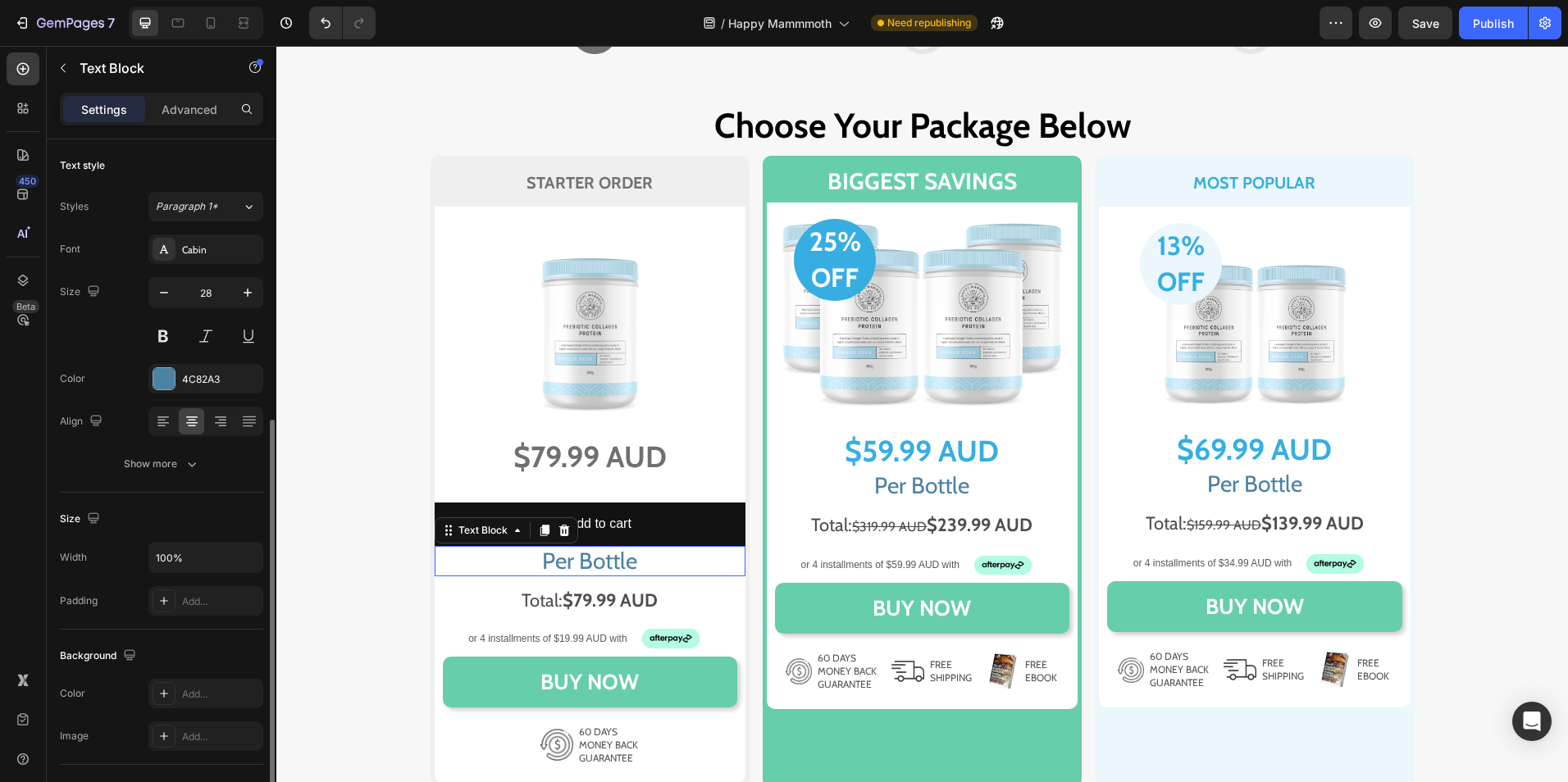
scroll to position [164, 0]
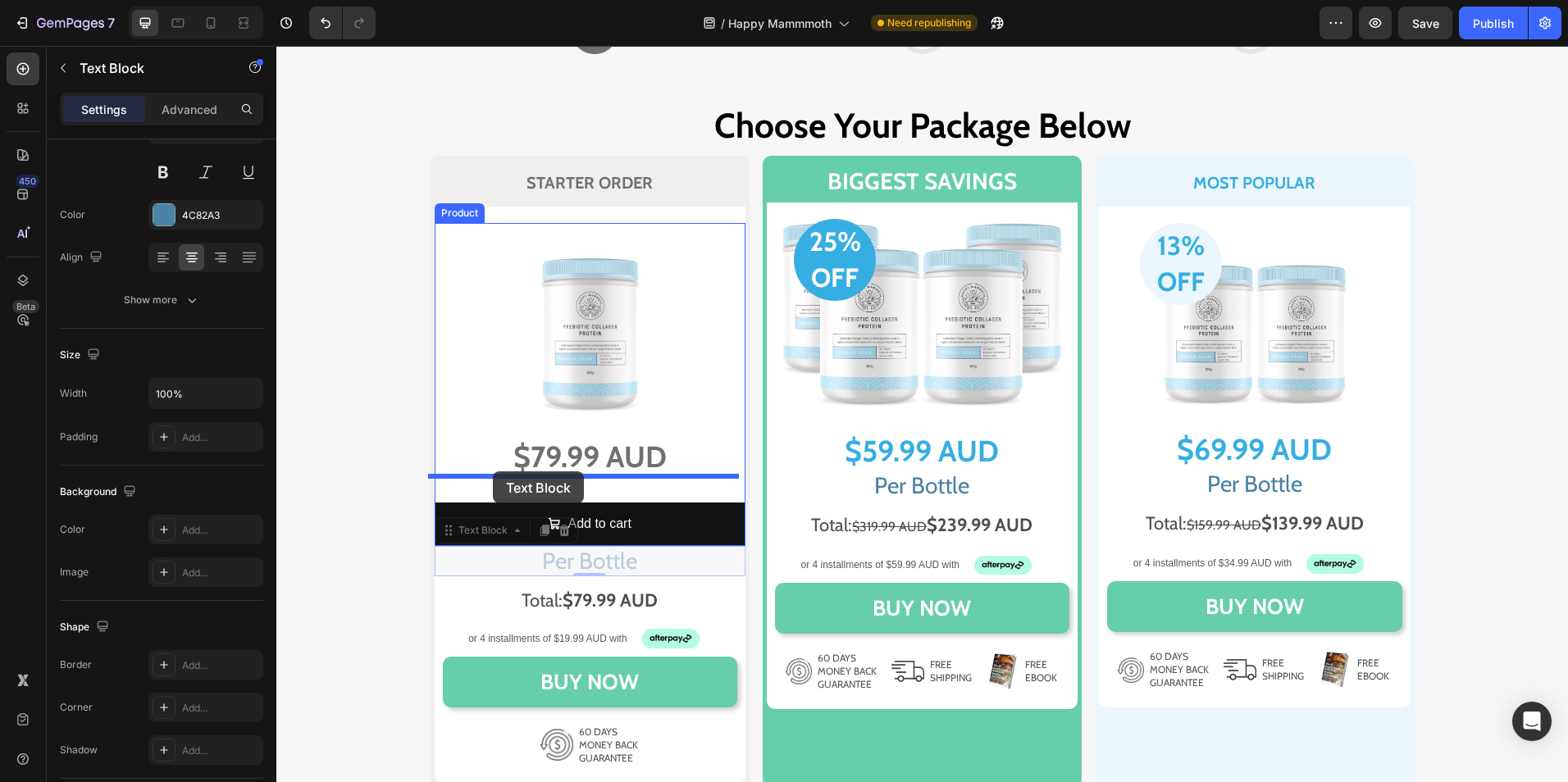
drag, startPoint x: 460, startPoint y: 535, endPoint x: 502, endPoint y: 471, distance: 76.6
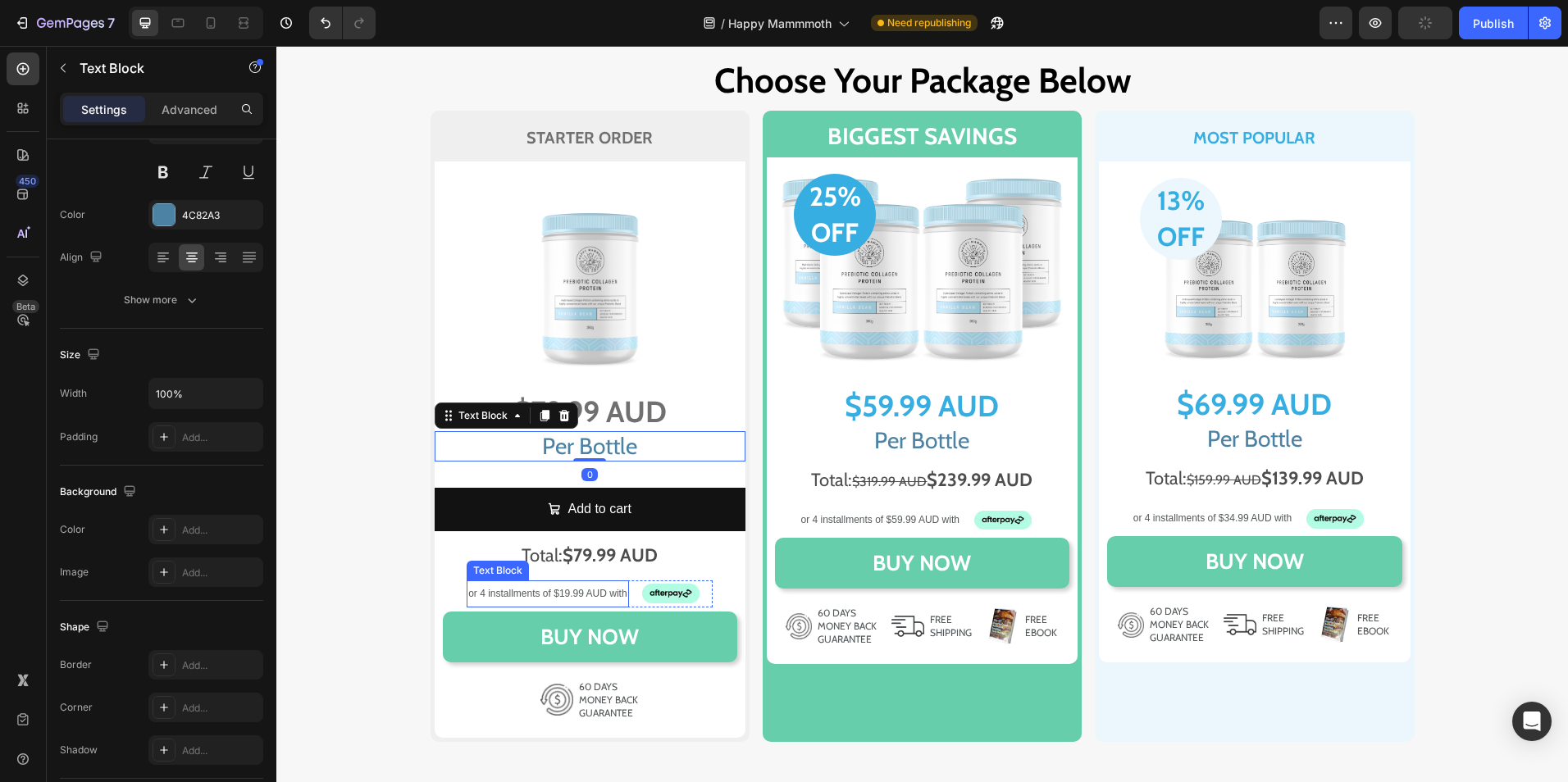
scroll to position [9511, 0]
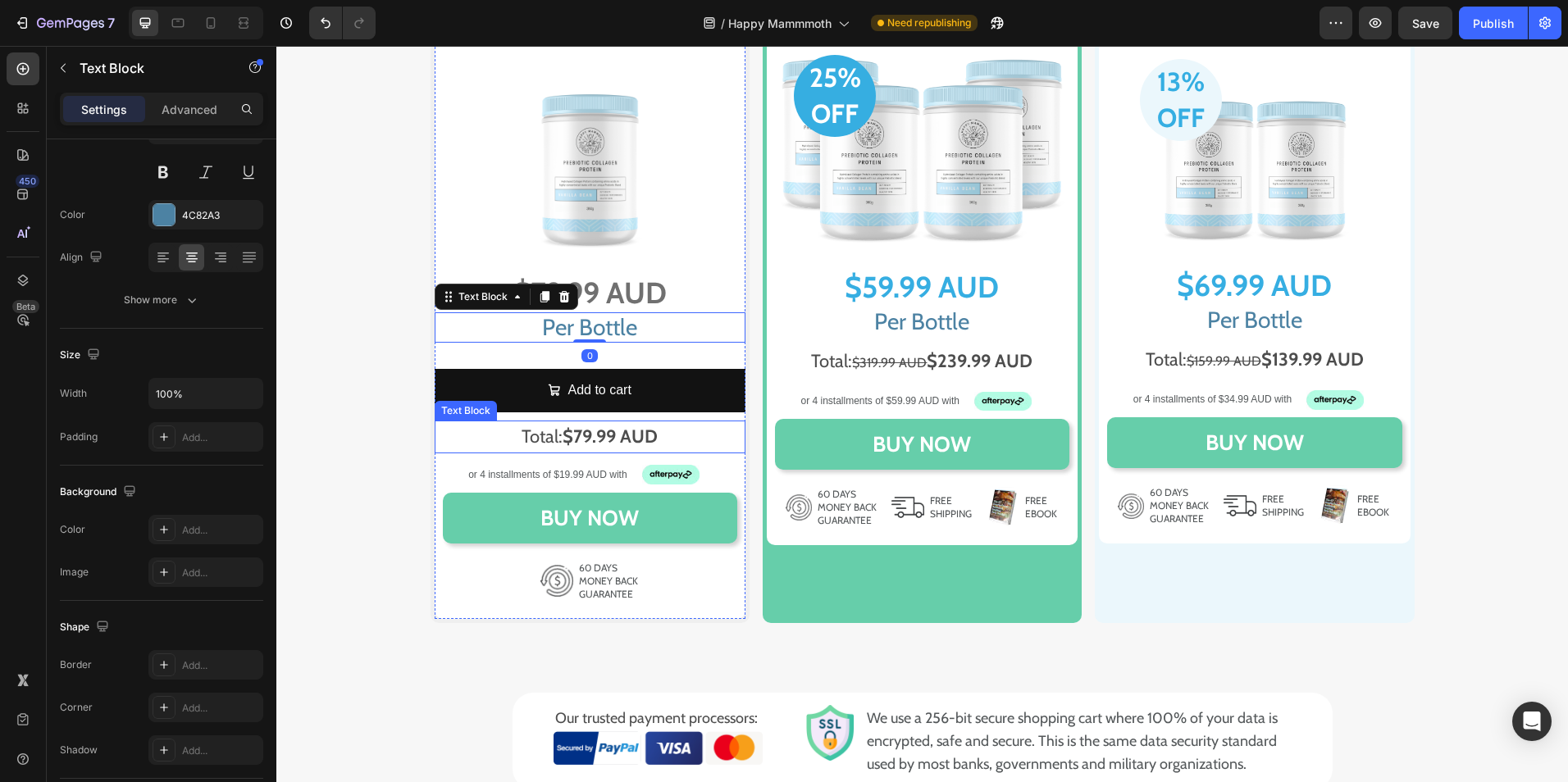
click at [503, 438] on p "Total: $79.99 AUD" at bounding box center [590, 436] width 307 height 29
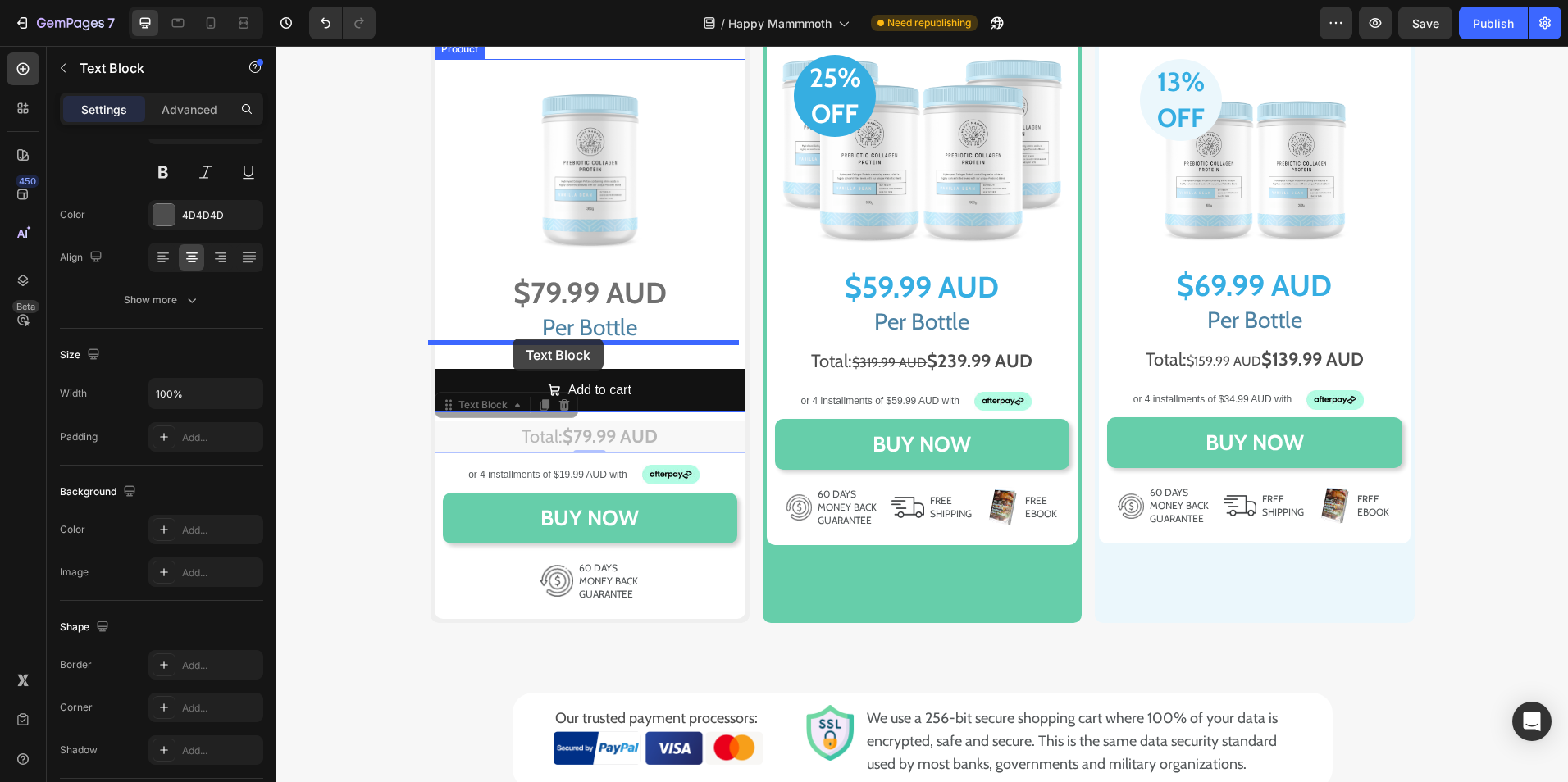
drag, startPoint x: 484, startPoint y: 408, endPoint x: 512, endPoint y: 339, distance: 74.5
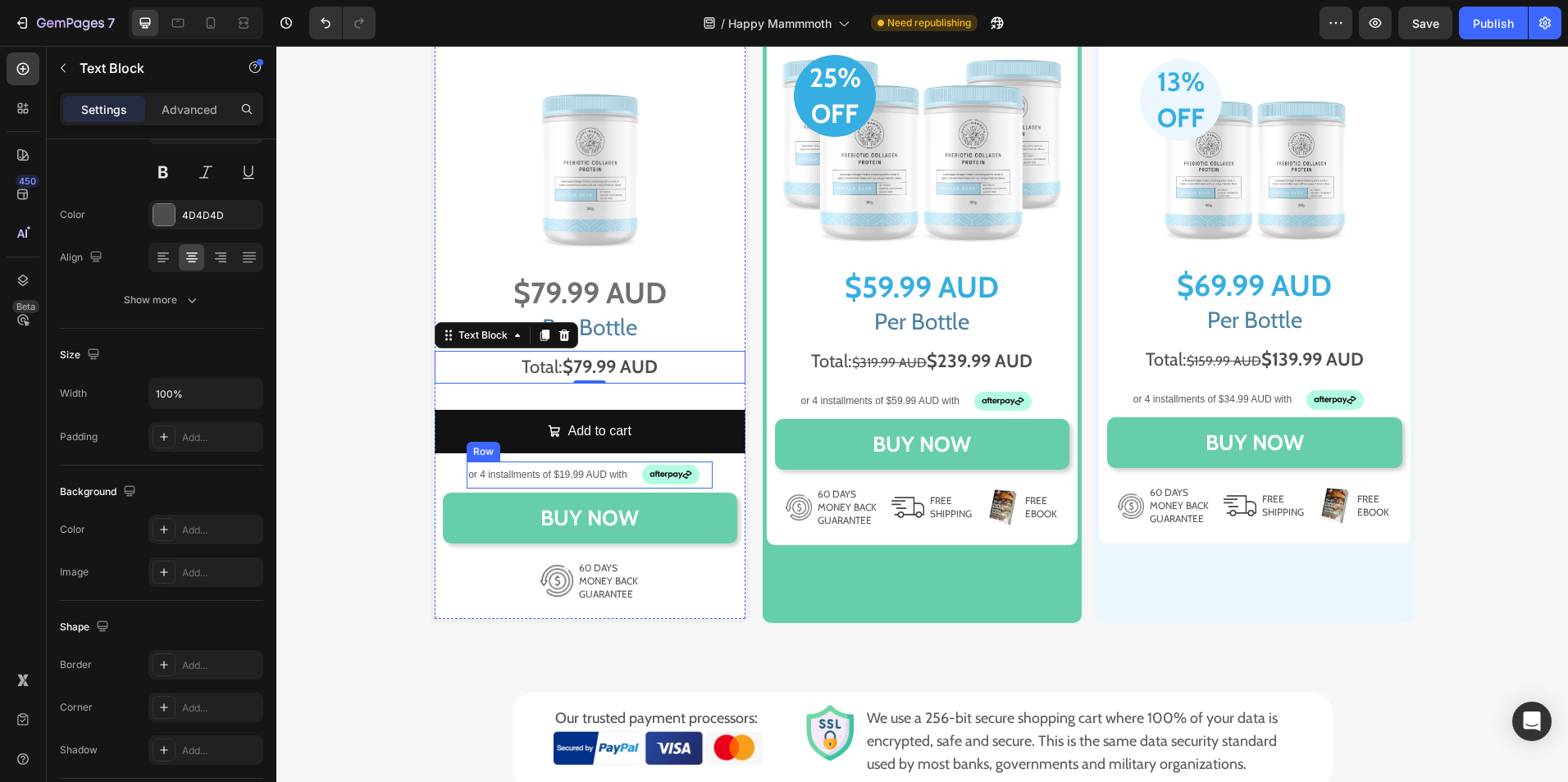
click at [627, 484] on div "or 4 installments of $19.99 AUD with Text Block Image Row" at bounding box center [589, 475] width 246 height 27
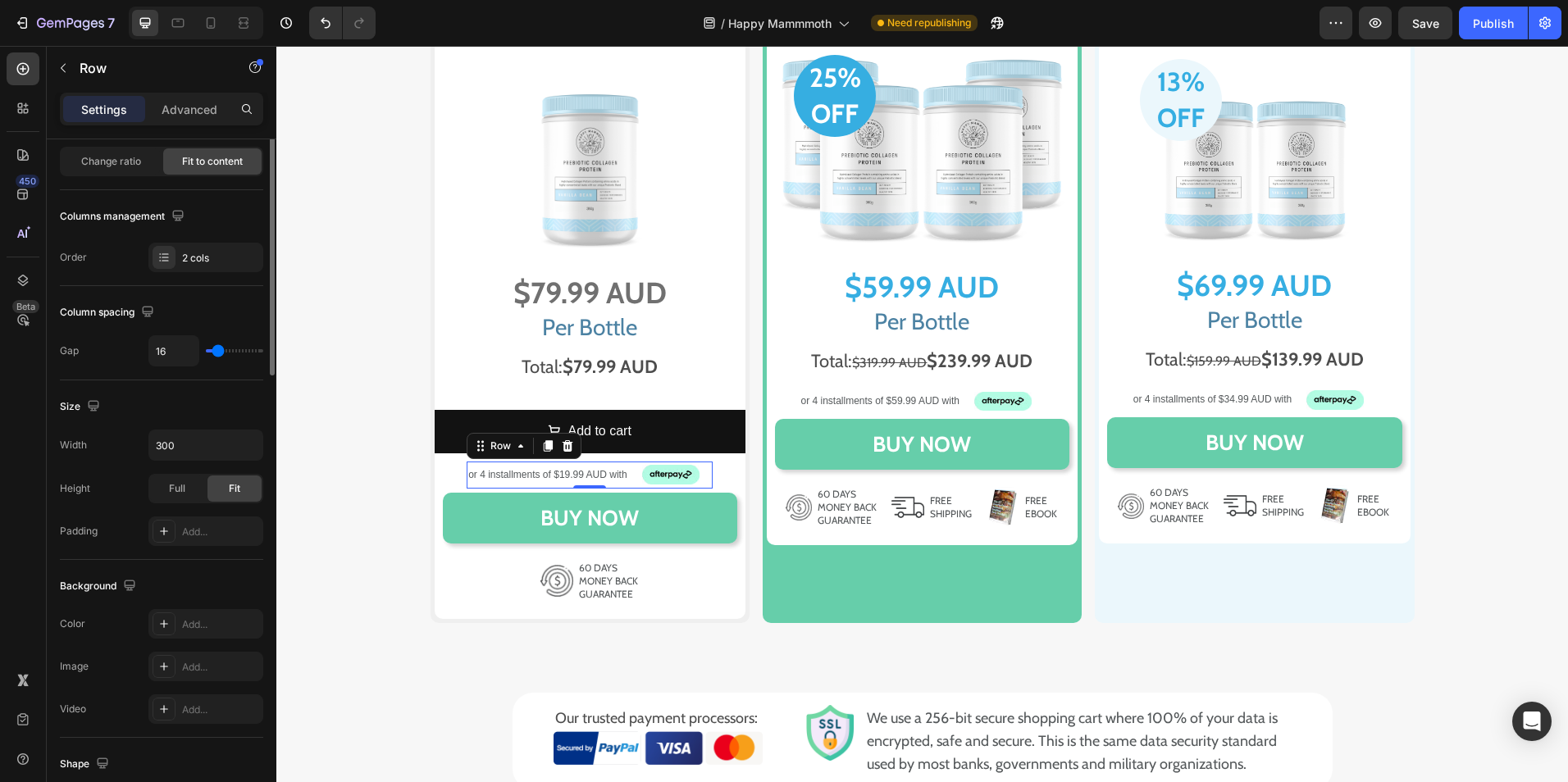
scroll to position [0, 0]
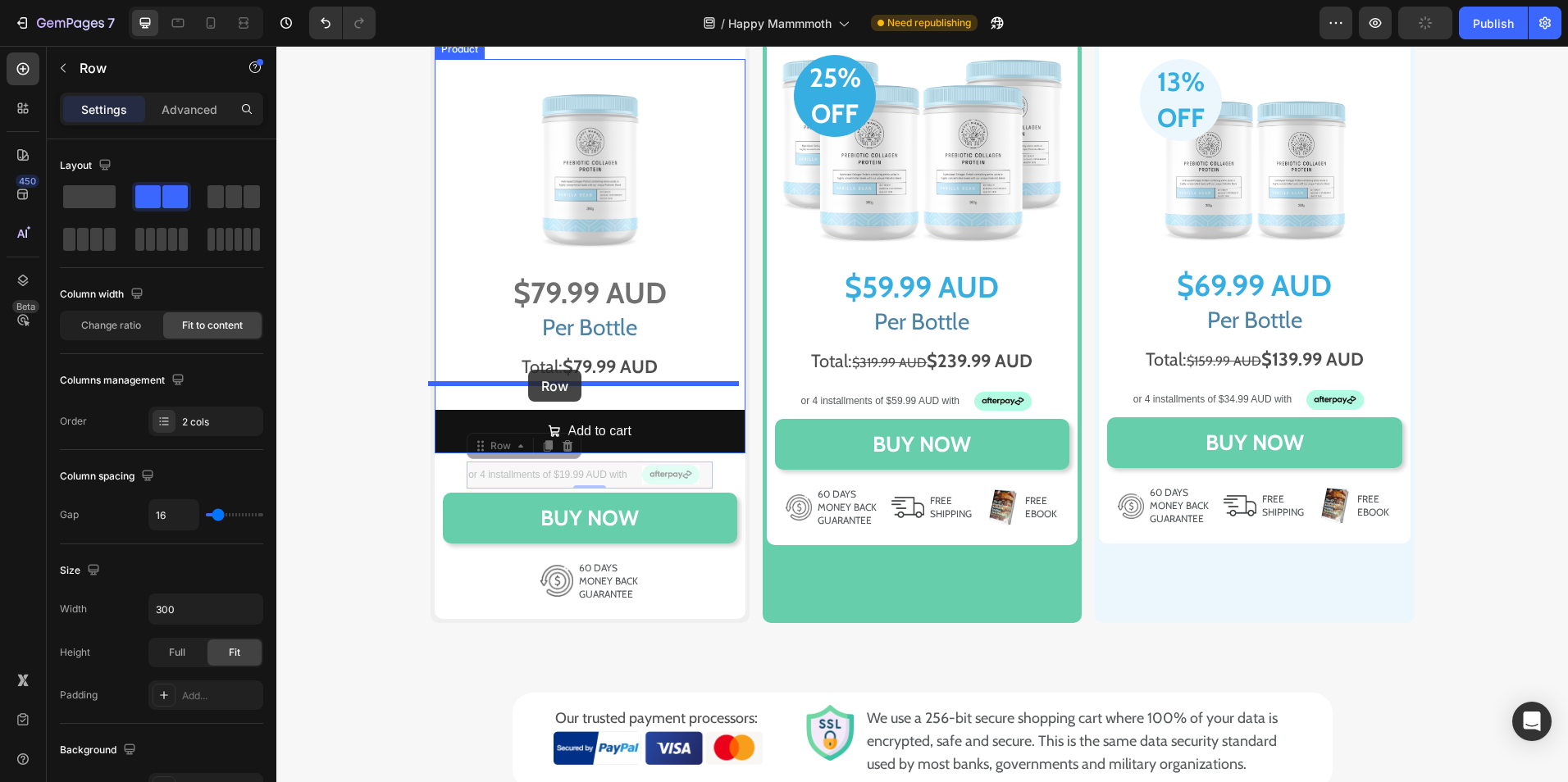
drag, startPoint x: 505, startPoint y: 446, endPoint x: 528, endPoint y: 370, distance: 79.4
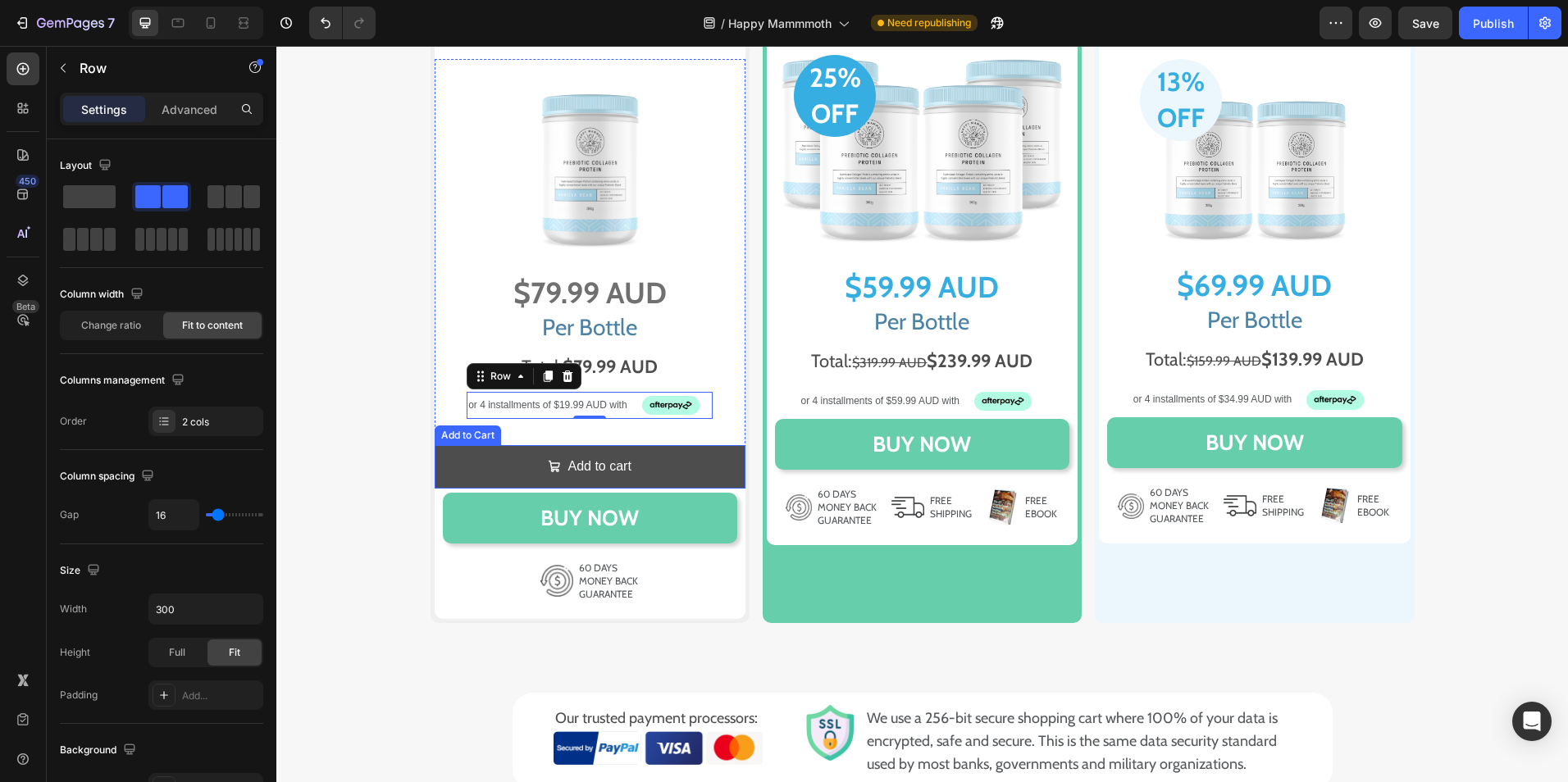
click at [490, 474] on button "Add to cart" at bounding box center [590, 467] width 311 height 43
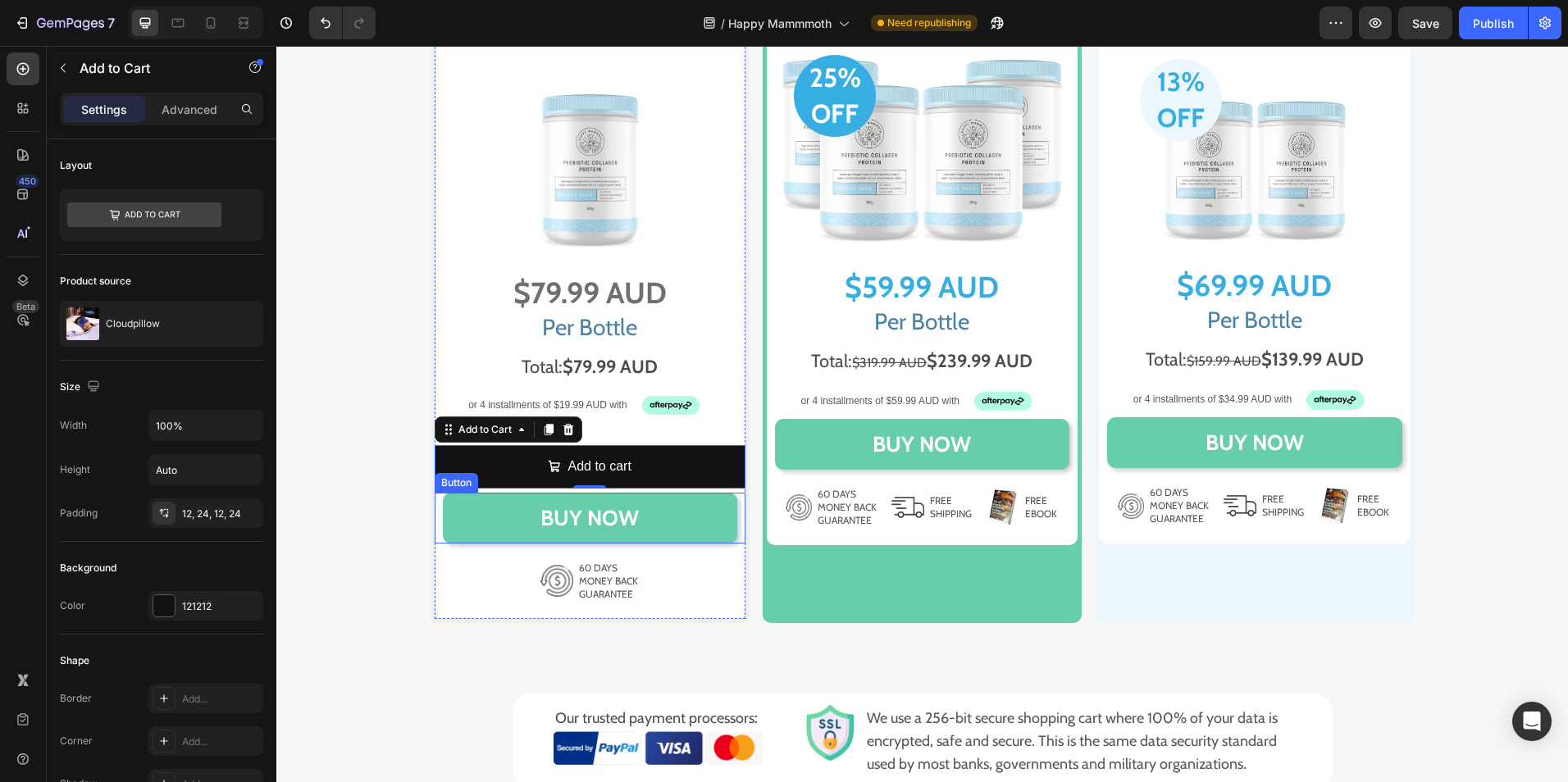
click at [471, 525] on button "BUY NOW" at bounding box center [590, 518] width 294 height 51
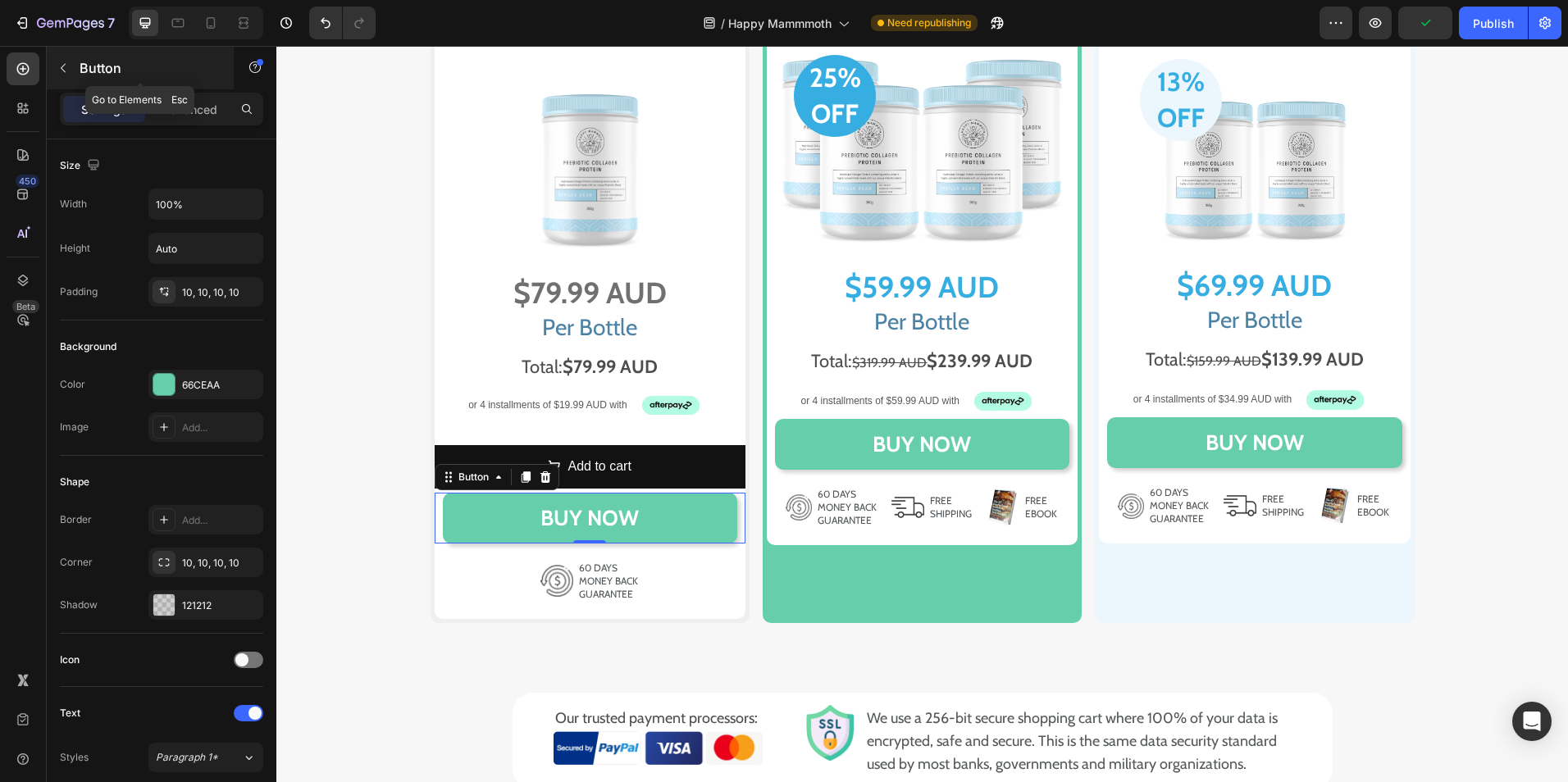
click at [204, 88] on div "Button" at bounding box center [140, 67] width 187 height 42
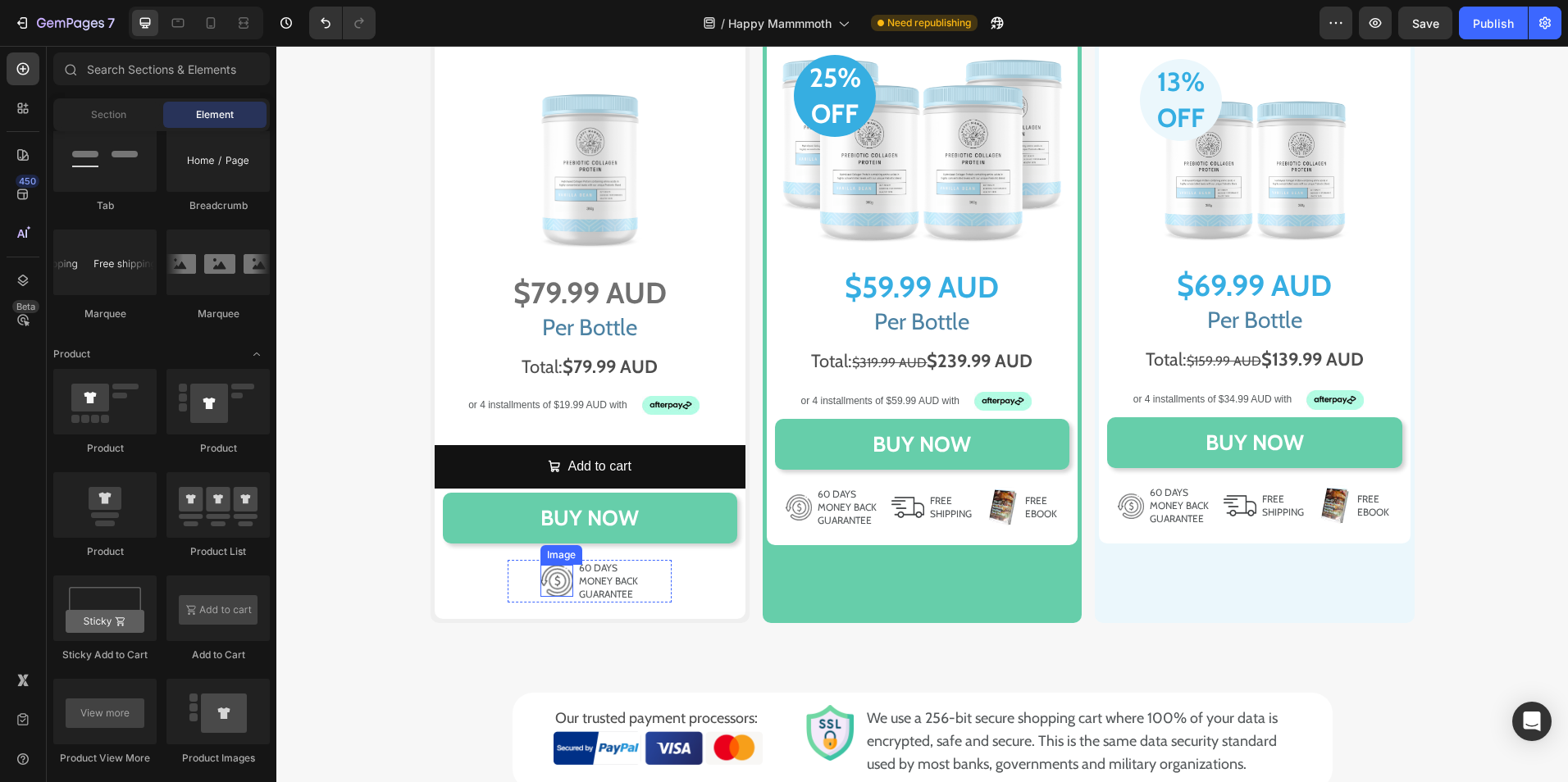
click at [555, 582] on img at bounding box center [557, 580] width 32 height 32
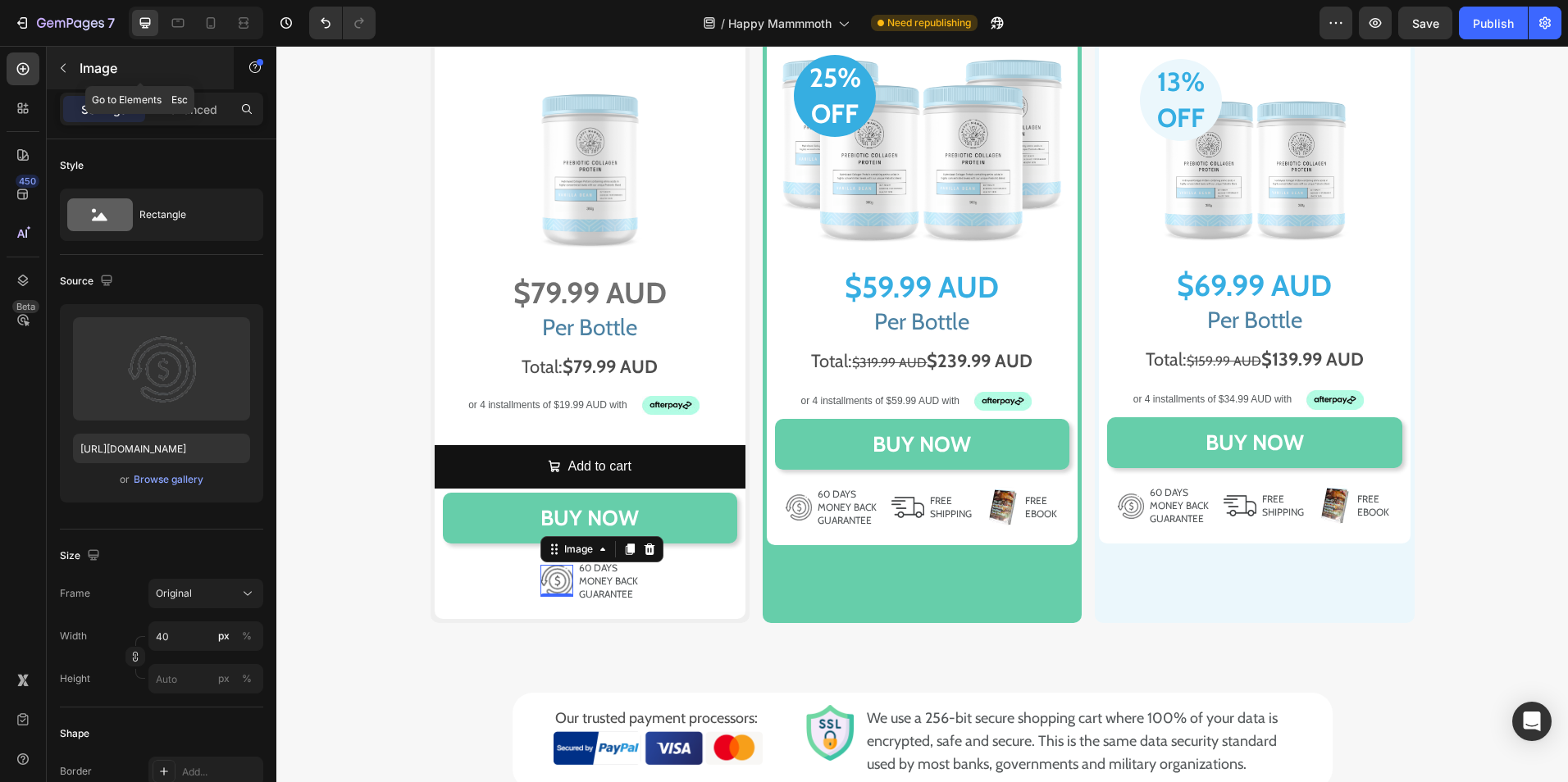
click at [68, 74] on icon "button" at bounding box center [63, 68] width 13 height 13
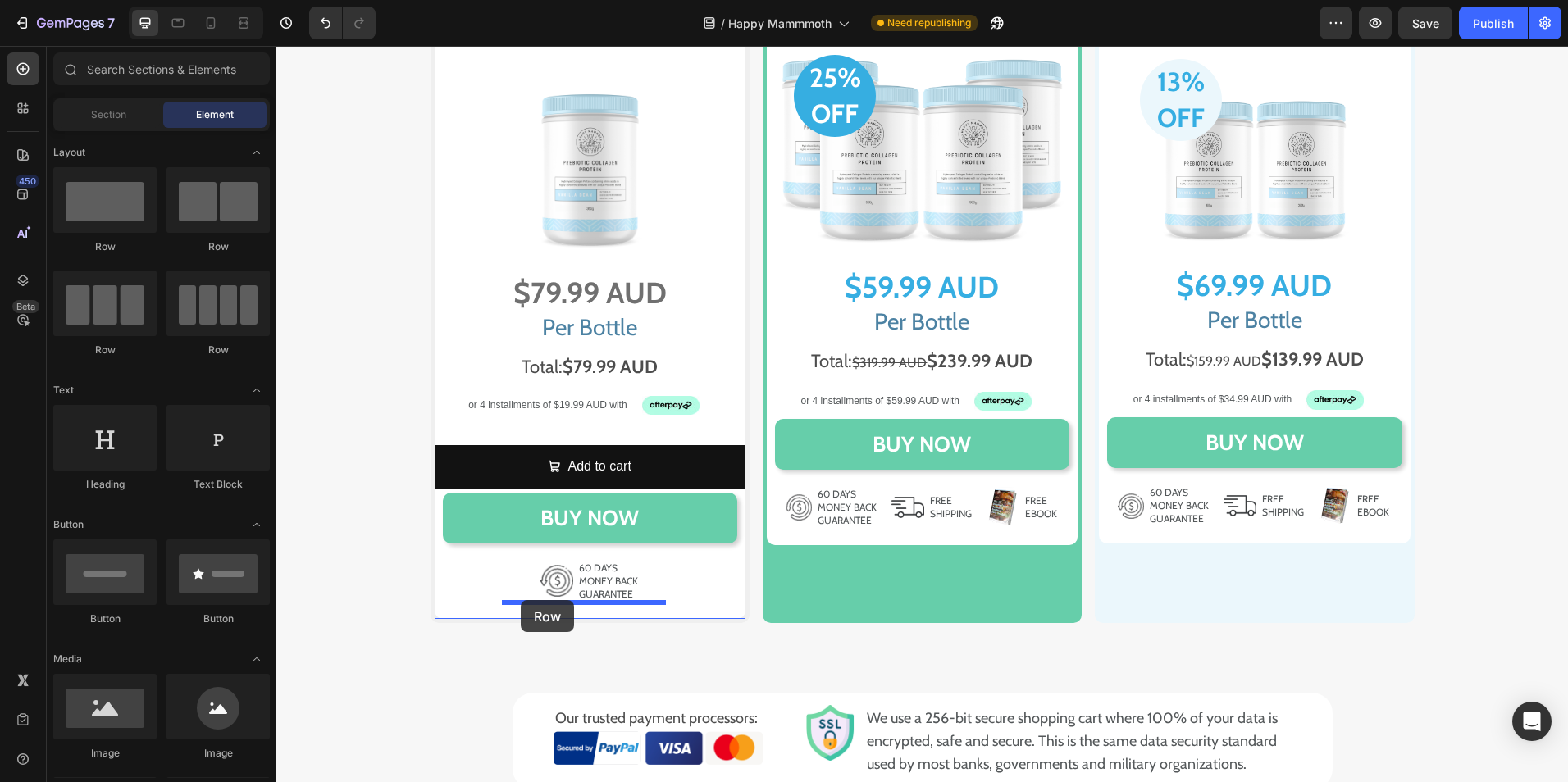
drag, startPoint x: 481, startPoint y: 242, endPoint x: 521, endPoint y: 600, distance: 360.2
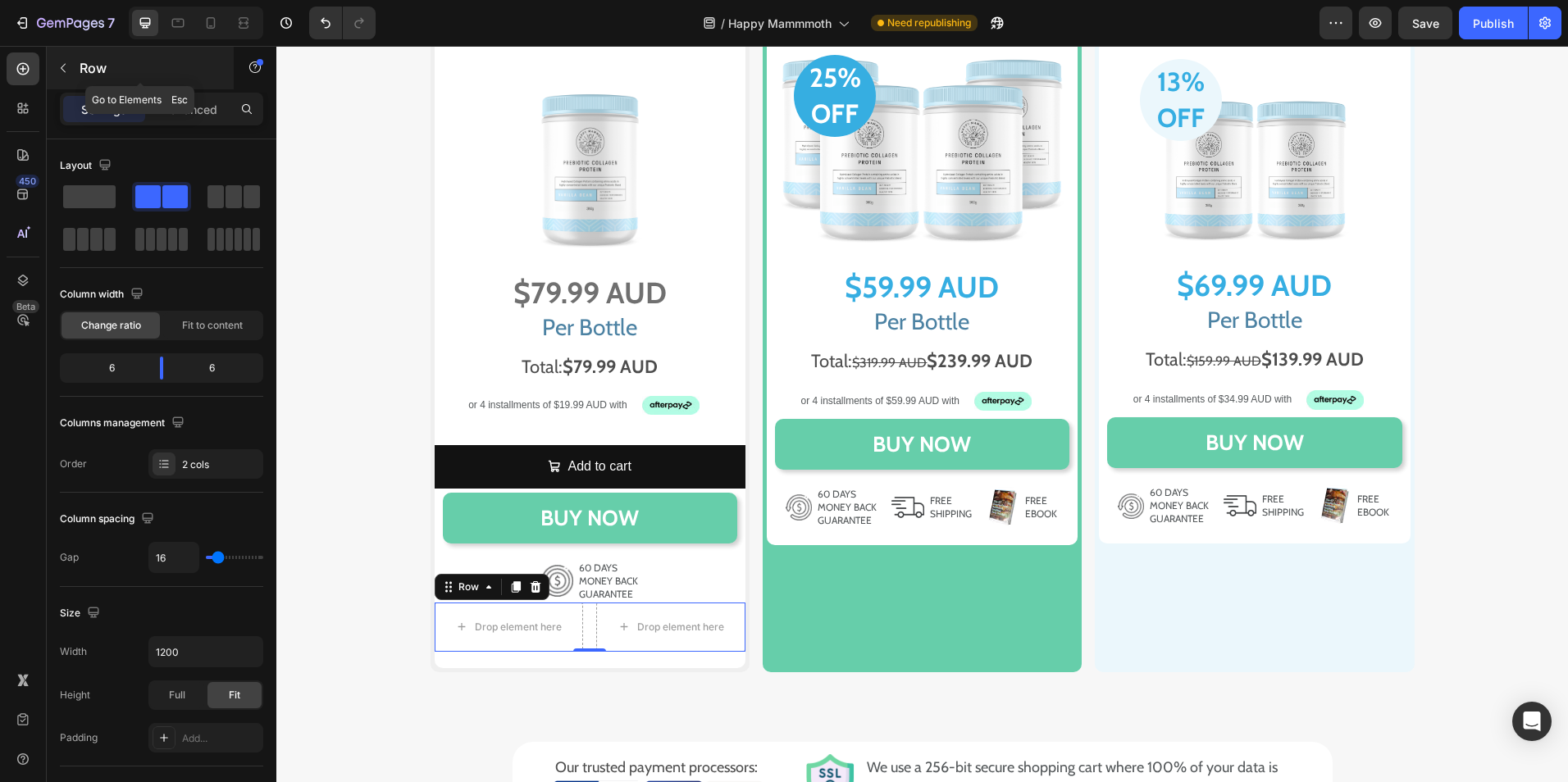
click at [79, 66] on div "Row" at bounding box center [140, 67] width 187 height 42
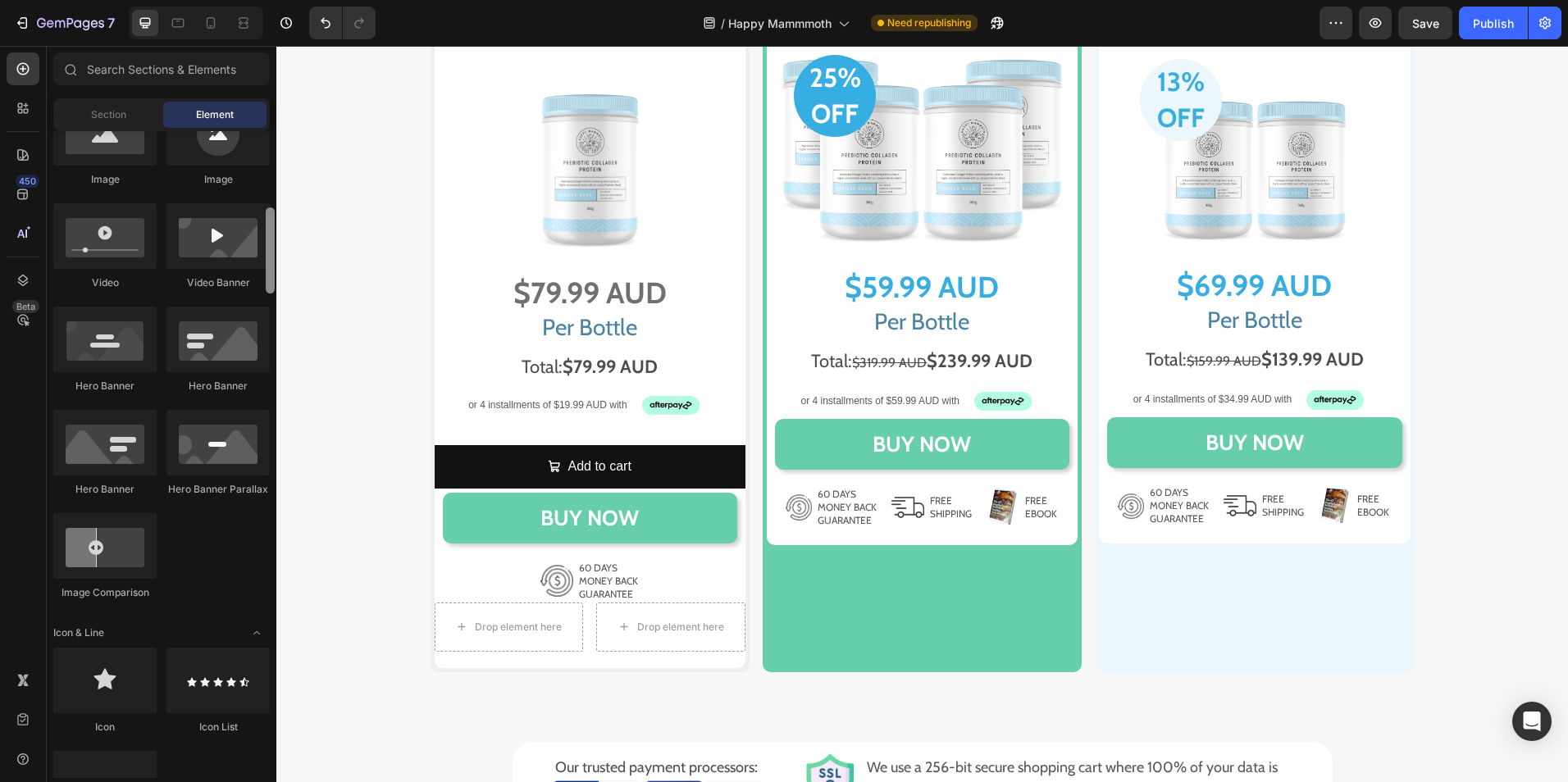
scroll to position [1221, 0]
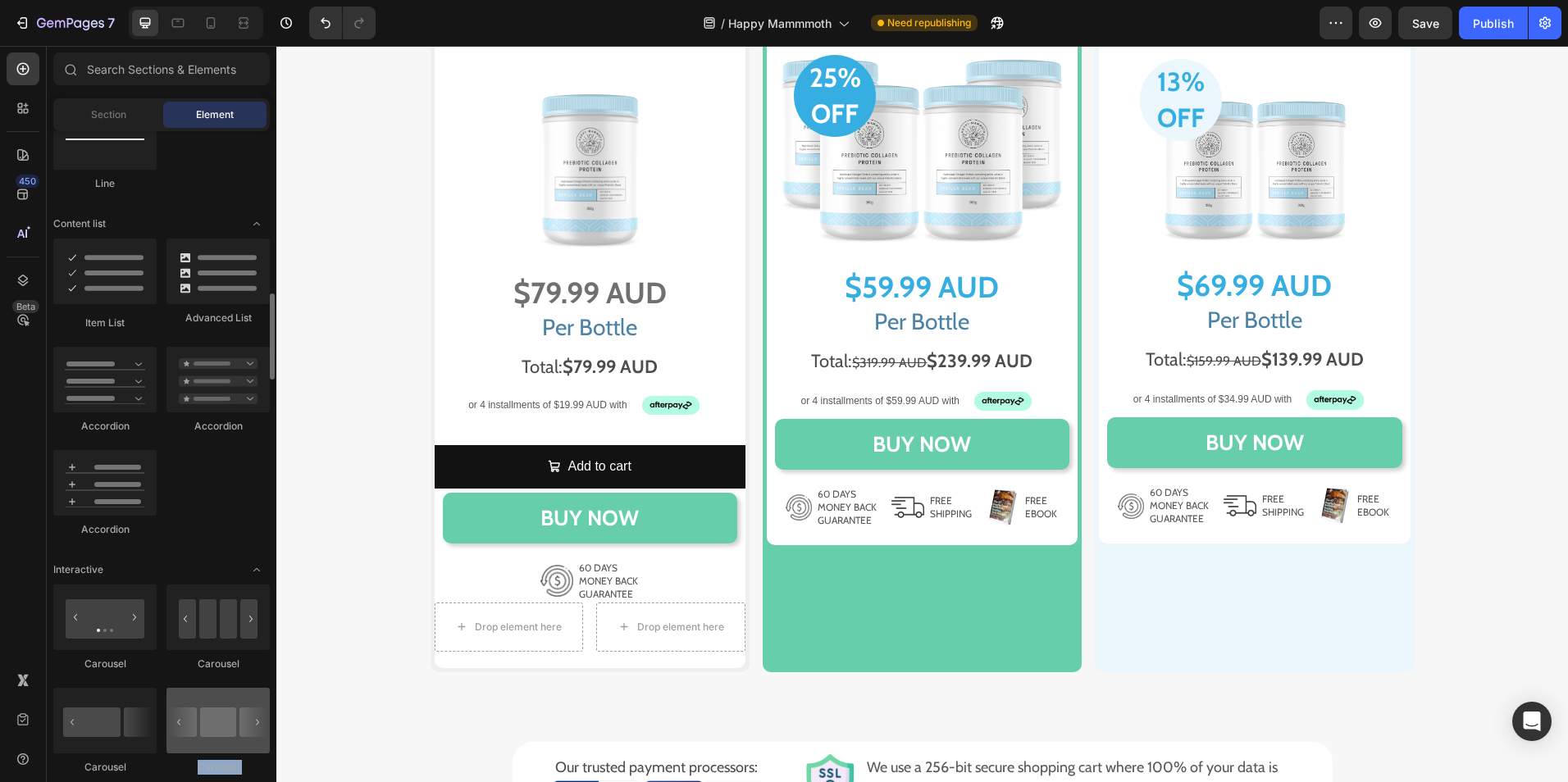
drag, startPoint x: 275, startPoint y: 268, endPoint x: 239, endPoint y: 695, distance: 428.5
click at [239, 695] on div "Layout Row Row Row Row Text Heading Text Block Button Button Button Media Image…" at bounding box center [162, 455] width 230 height 647
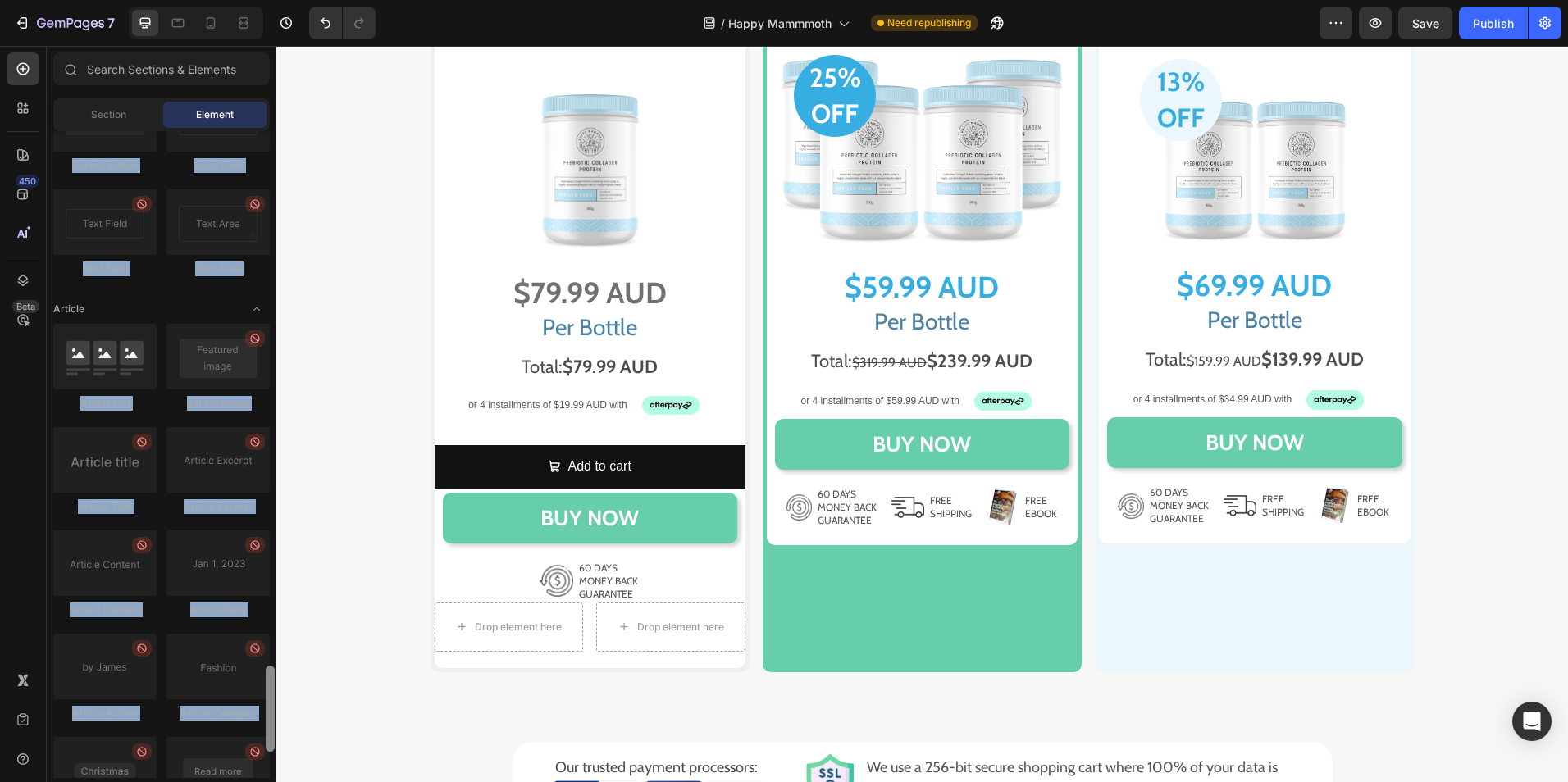
scroll to position [4212, 0]
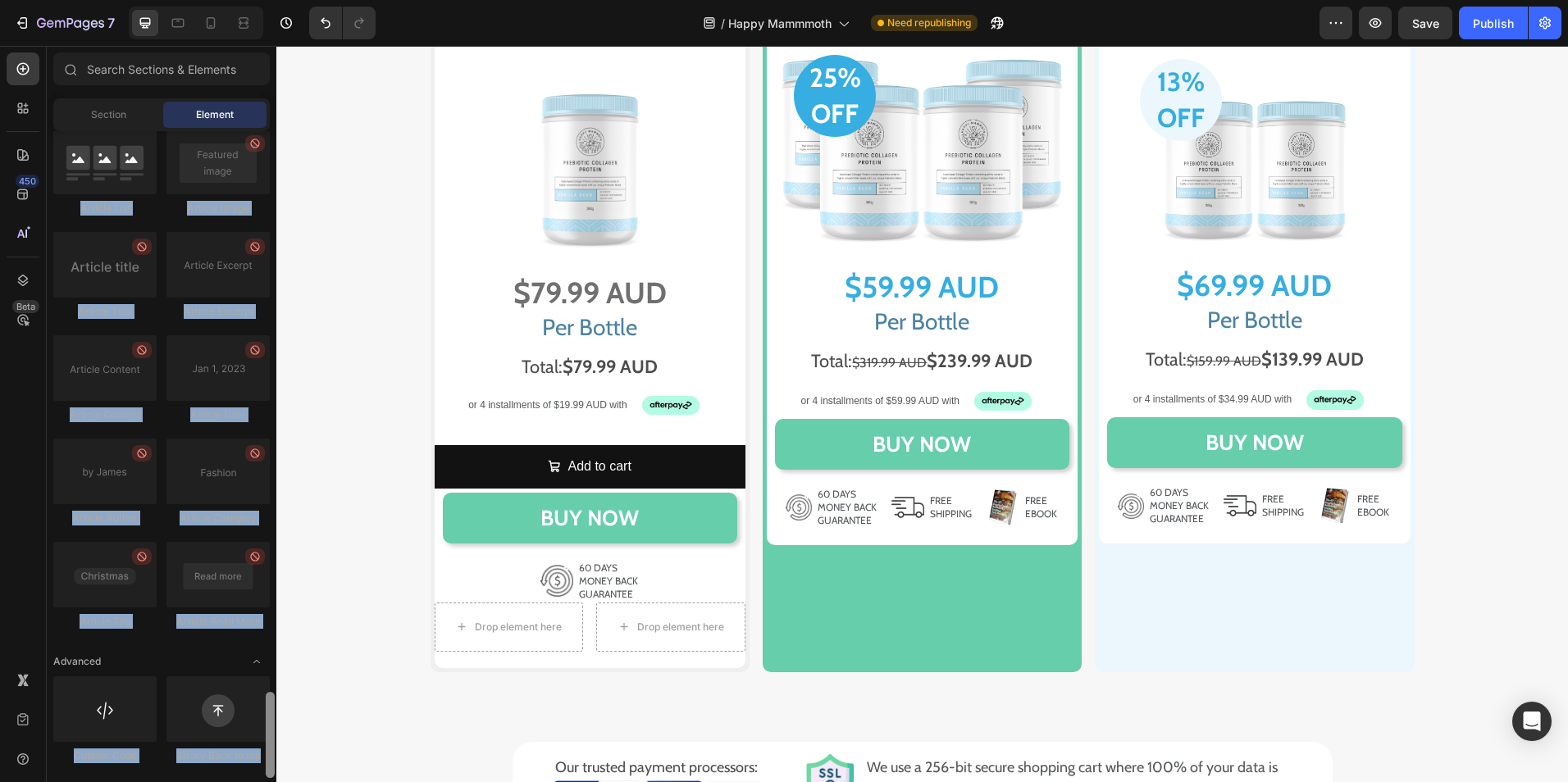
drag, startPoint x: 270, startPoint y: 357, endPoint x: 242, endPoint y: 780, distance: 423.9
click at [242, 0] on html "7 Version history / Happy Mammmoth Need republishing Preview Save Publish 450 B…" at bounding box center [784, 0] width 1568 height 0
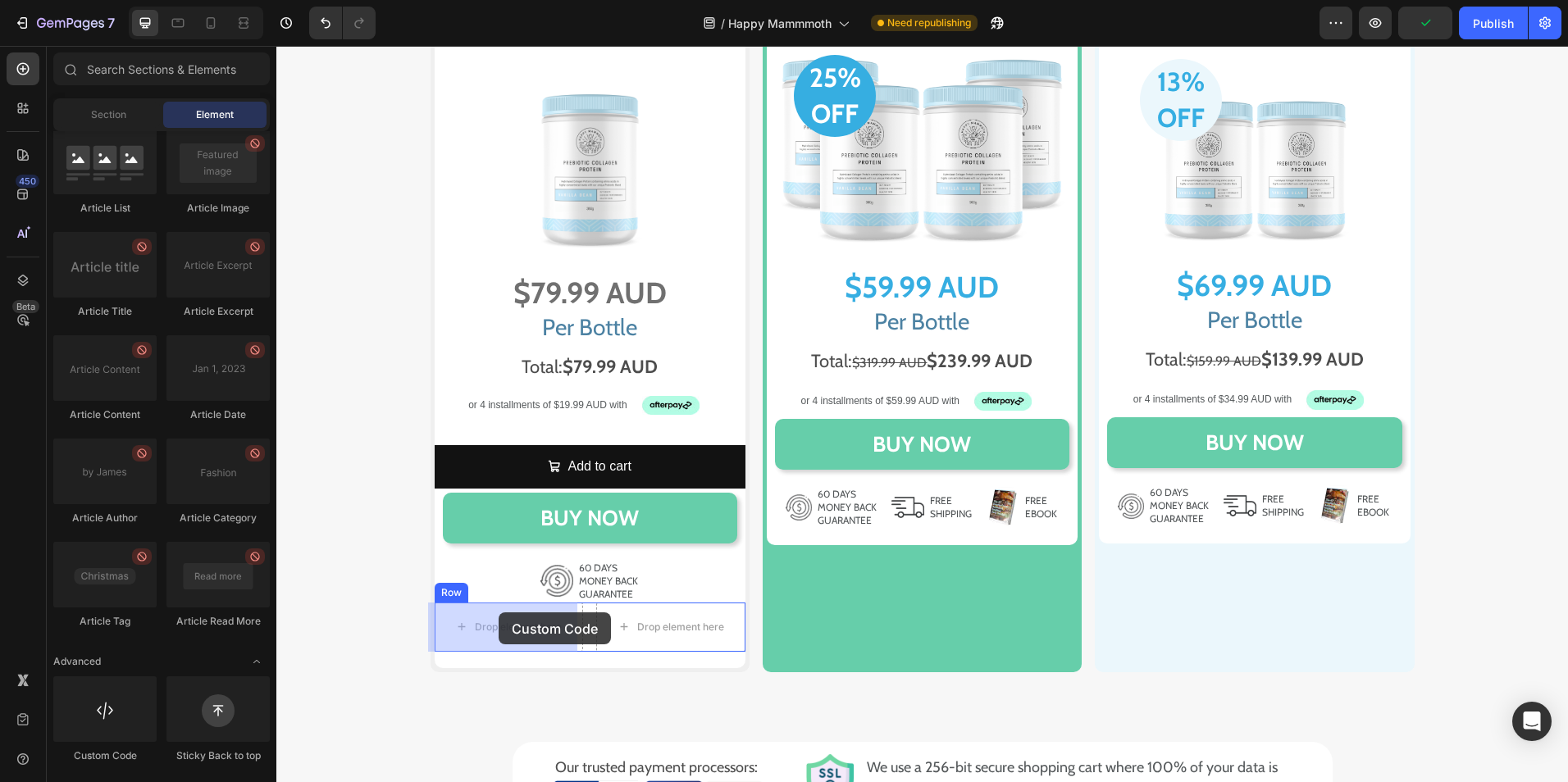
drag, startPoint x: 376, startPoint y: 771, endPoint x: 499, endPoint y: 612, distance: 201.0
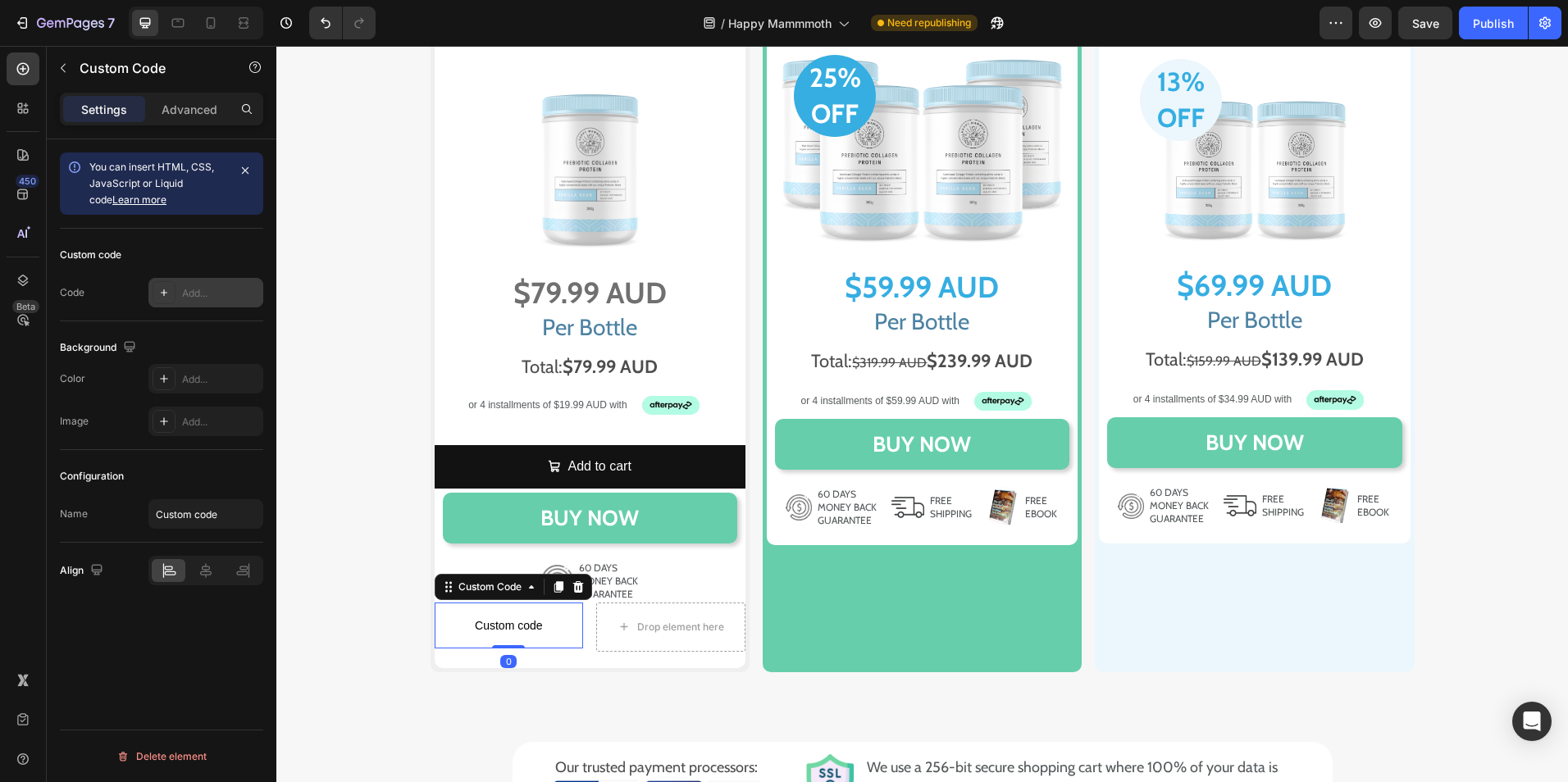
click at [203, 287] on div "Add..." at bounding box center [221, 294] width 77 height 15
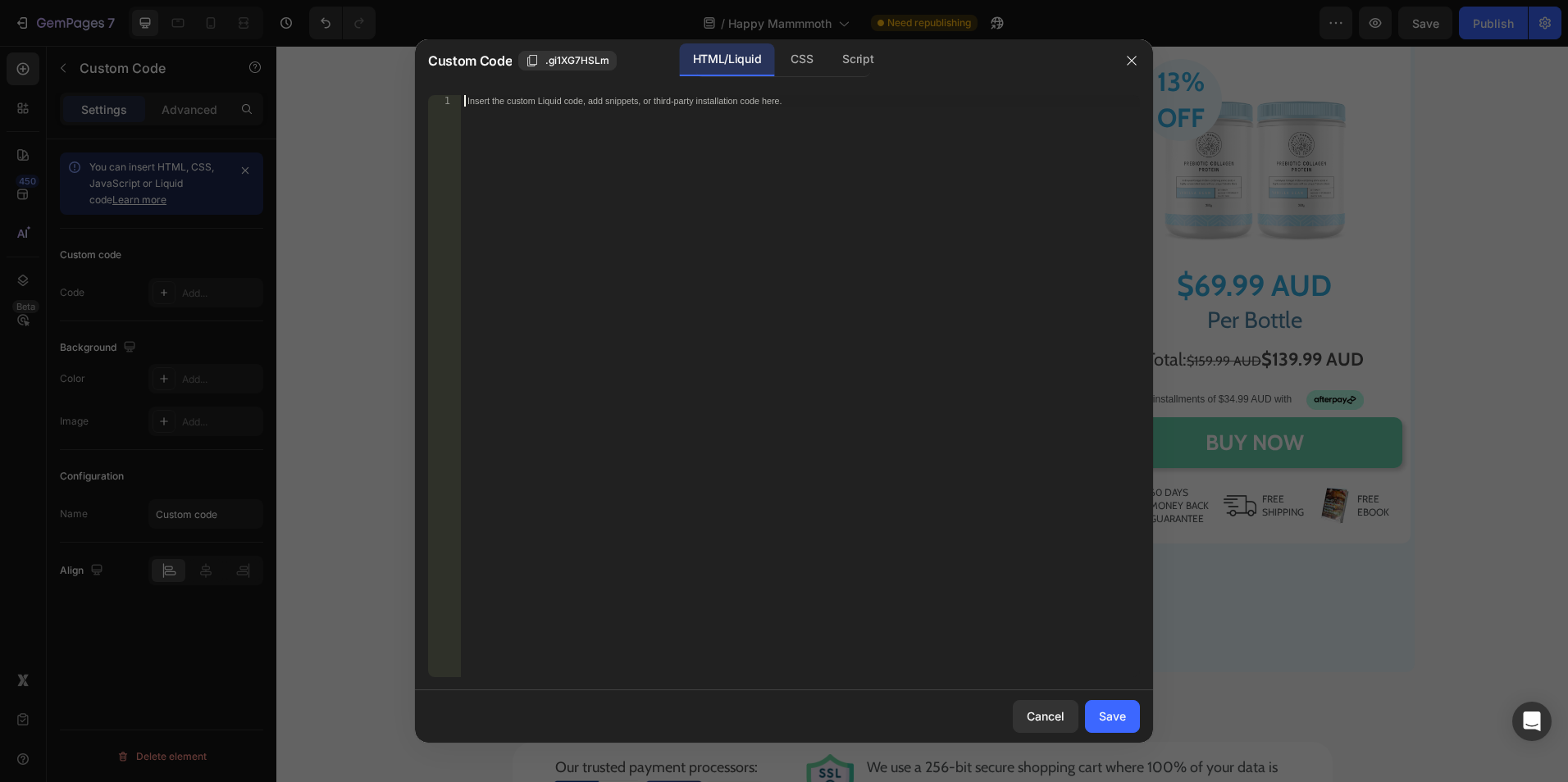
click at [586, 140] on div "Insert the custom Liquid code, add snippets, or third-party installation code h…" at bounding box center [800, 397] width 679 height 605
paste textarea
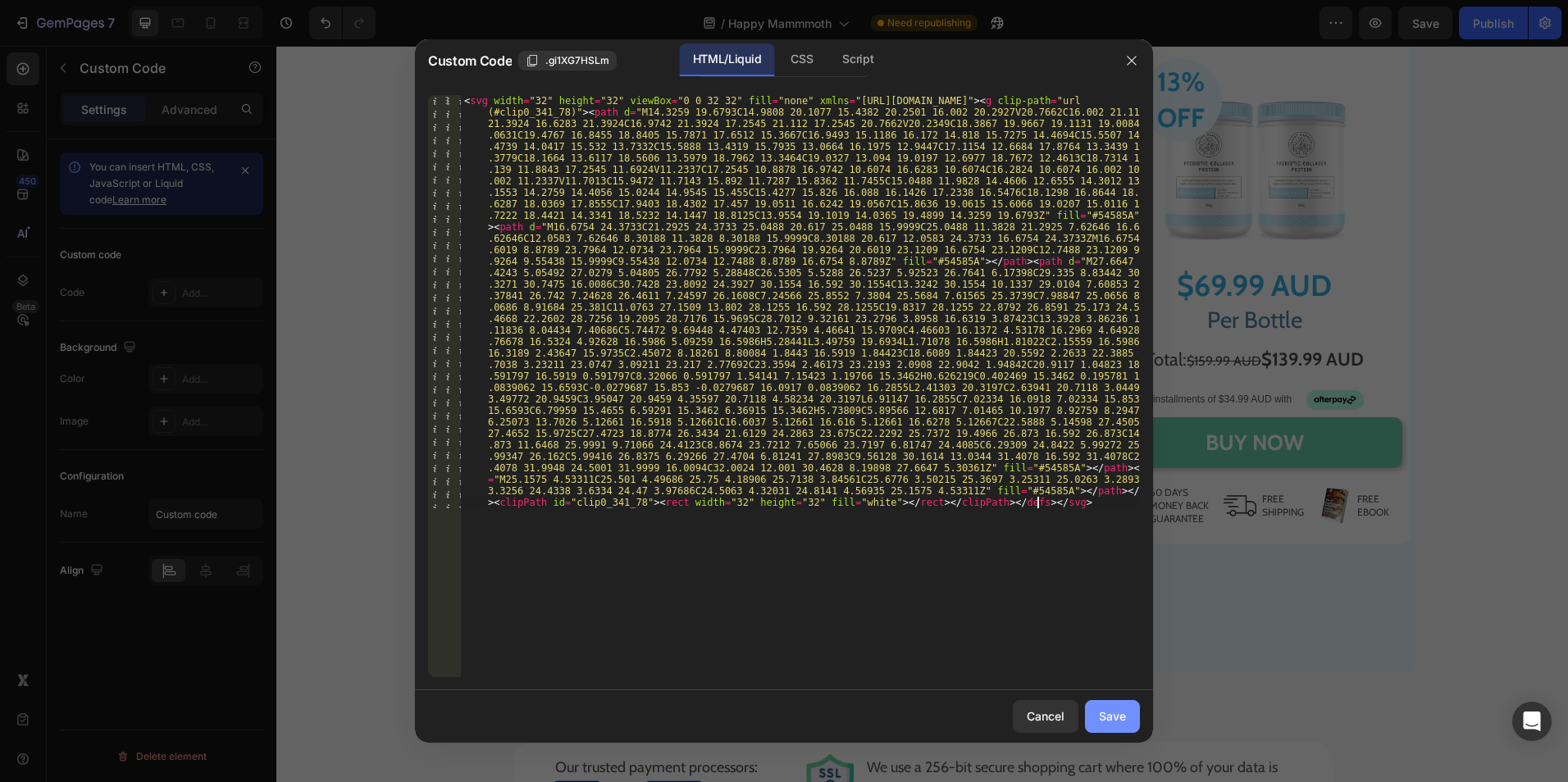
click at [1120, 720] on div "Save" at bounding box center [1112, 716] width 27 height 17
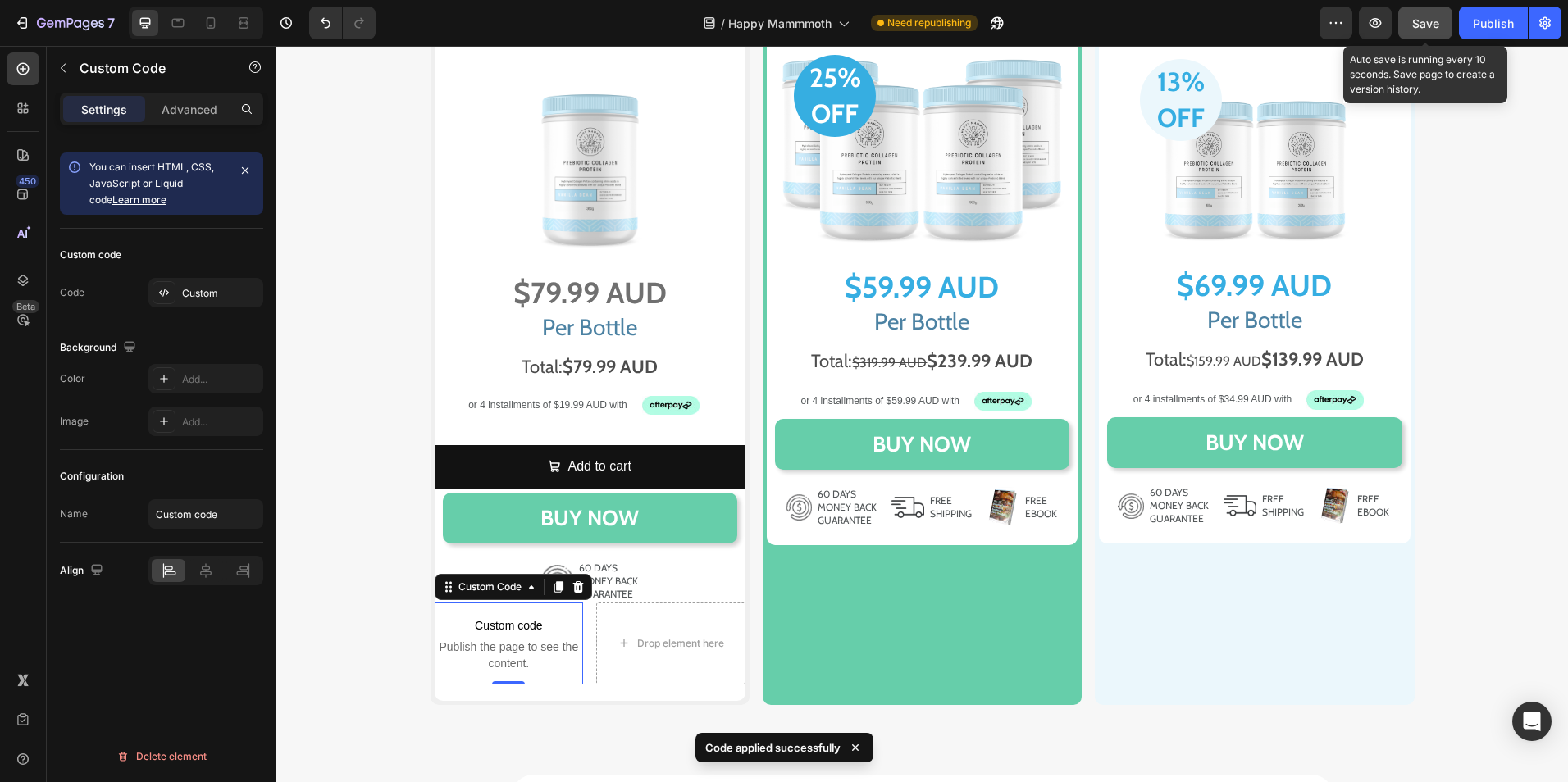
click at [1426, 31] on div "Save" at bounding box center [1426, 23] width 27 height 17
click at [1362, 27] on button "button" at bounding box center [1375, 22] width 32 height 32
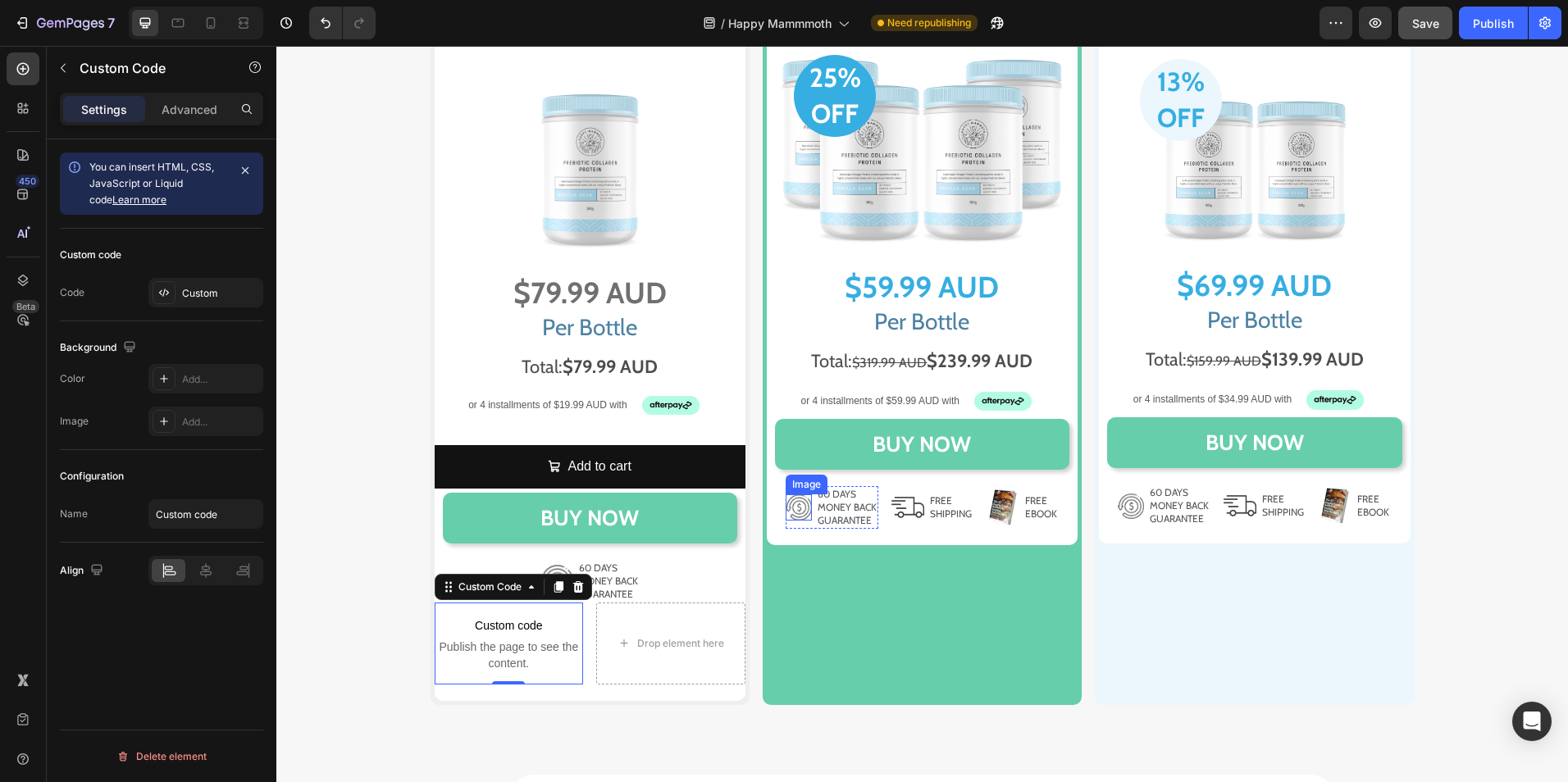
click at [800, 503] on img at bounding box center [799, 507] width 27 height 26
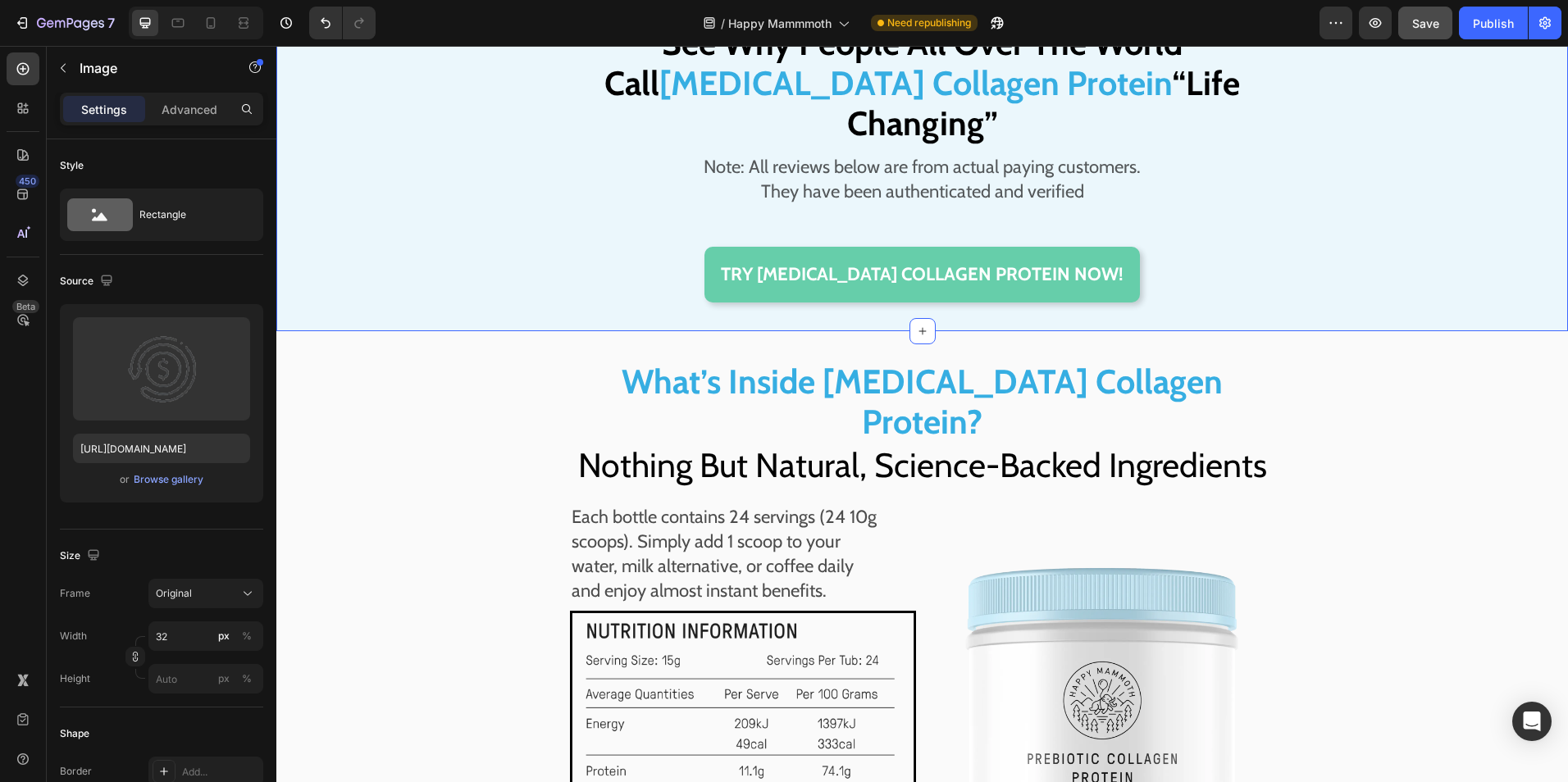
scroll to position [10987, 0]
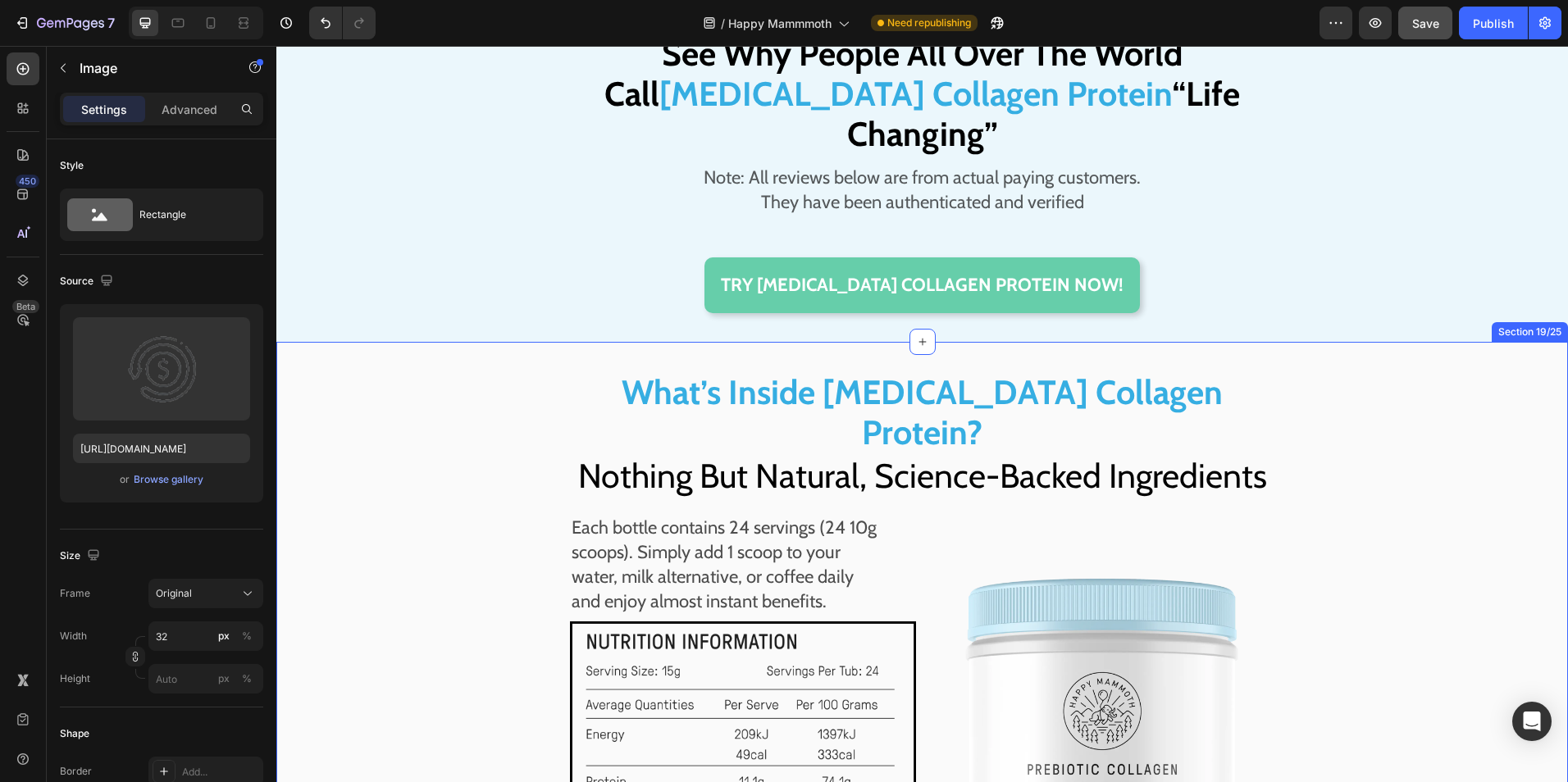
click at [397, 484] on div "What’s Inside [MEDICAL_DATA] Collagen Protein? Text Block Nothing But Natural, …" at bounding box center [921, 720] width 1259 height 698
